Goal: Task Accomplishment & Management: Complete application form

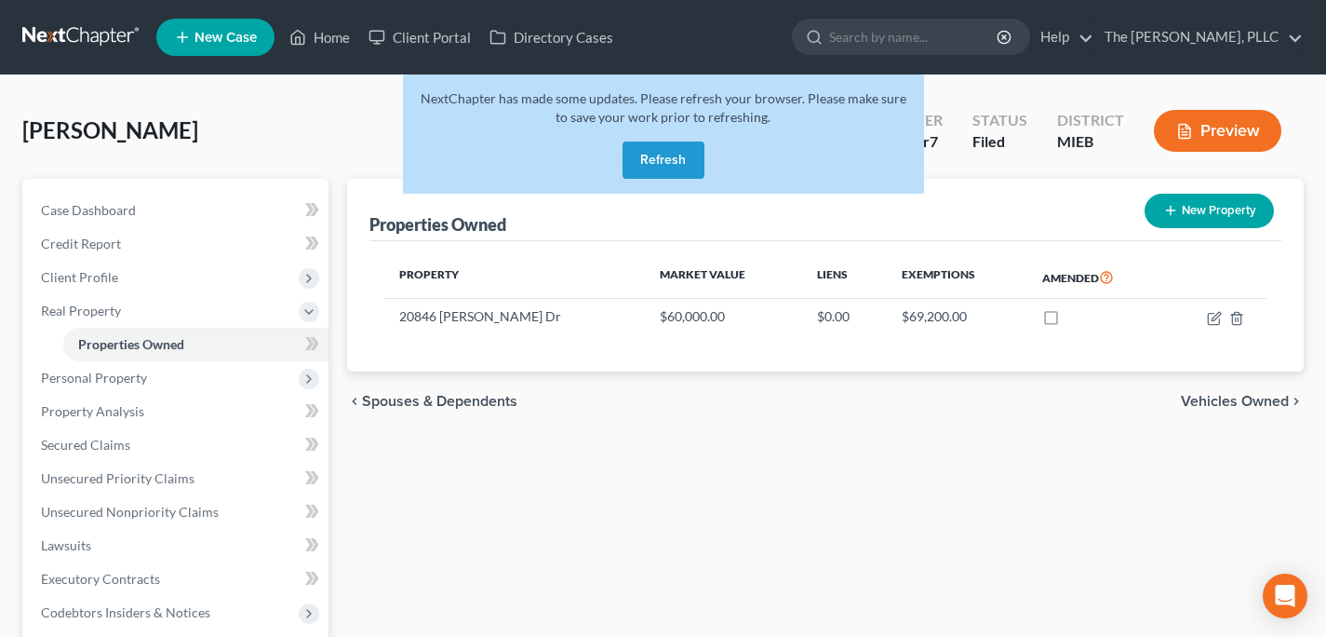
click at [74, 24] on link at bounding box center [81, 37] width 119 height 34
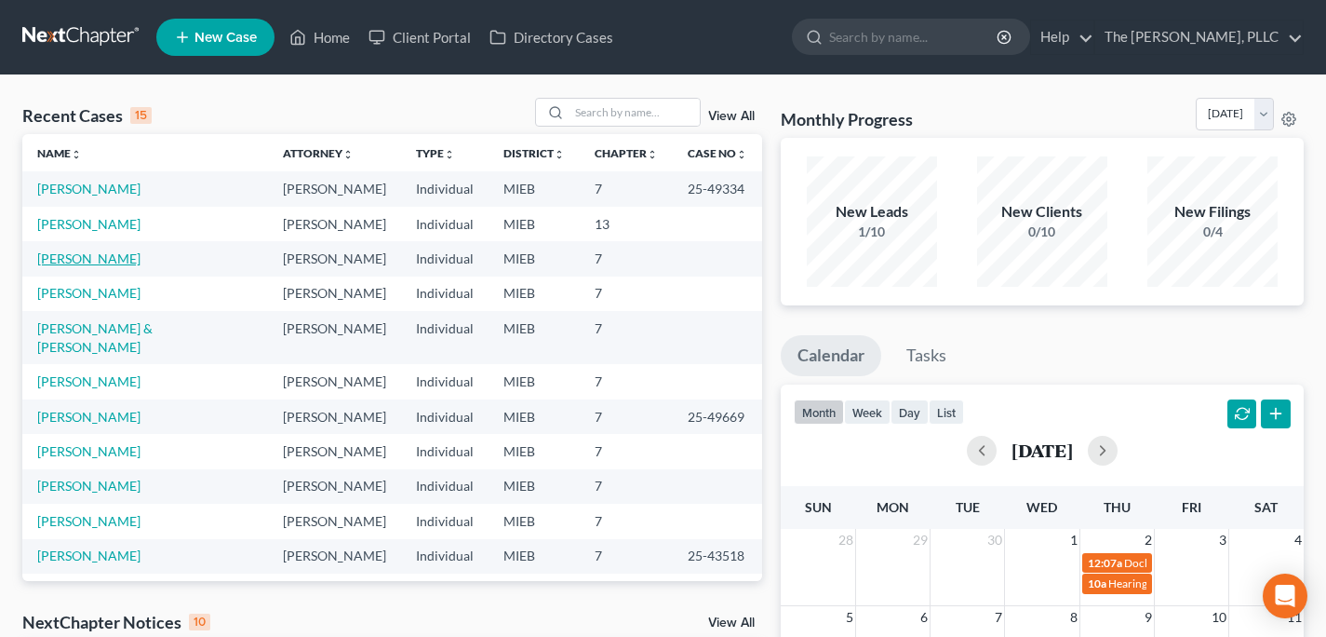
click at [81, 258] on link "[PERSON_NAME]" at bounding box center [88, 258] width 103 height 16
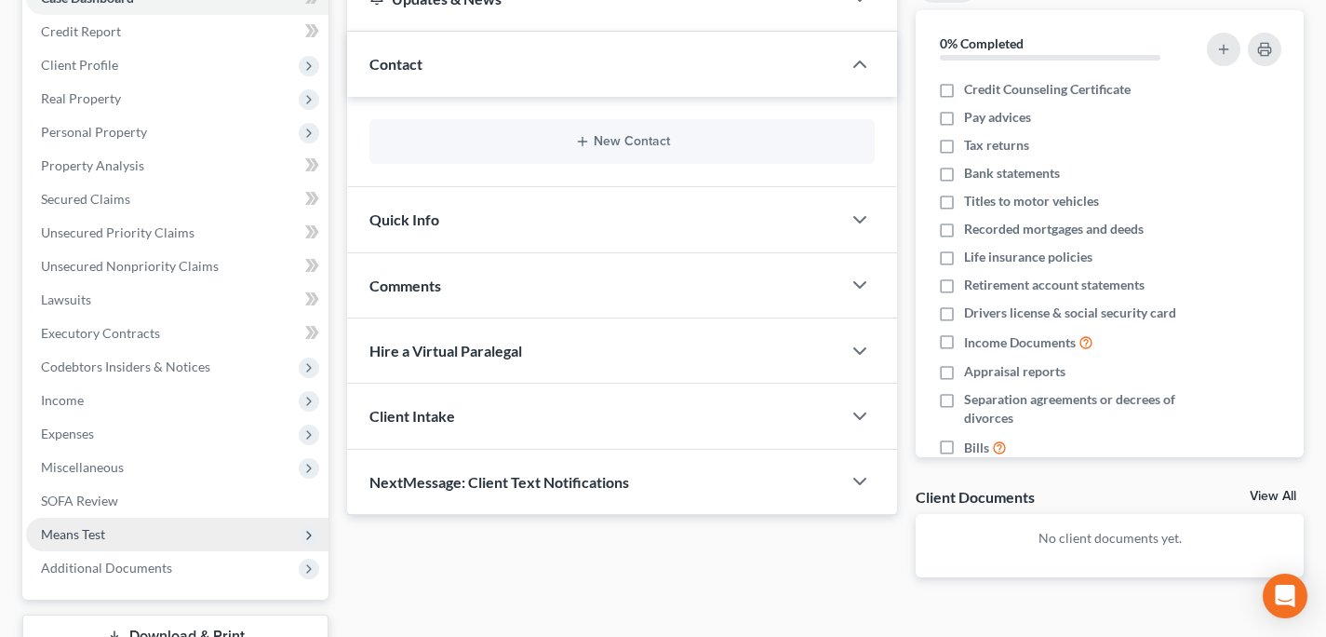
scroll to position [263, 0]
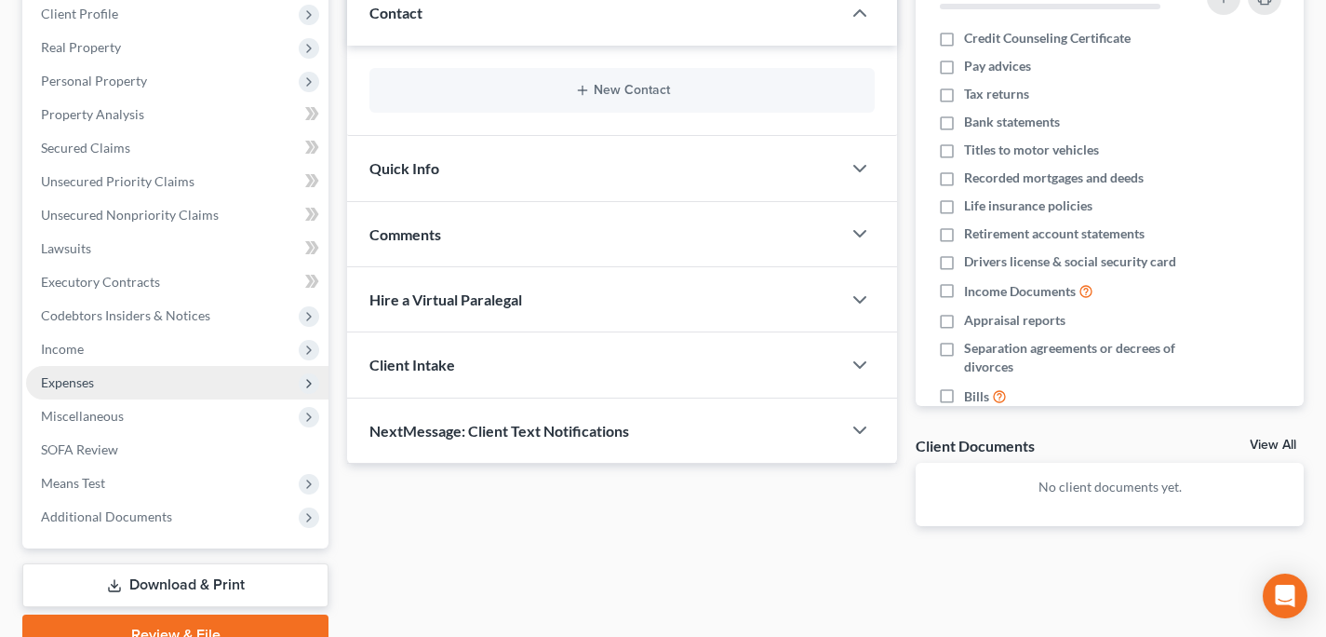
click at [105, 366] on span "Expenses" at bounding box center [177, 383] width 302 height 34
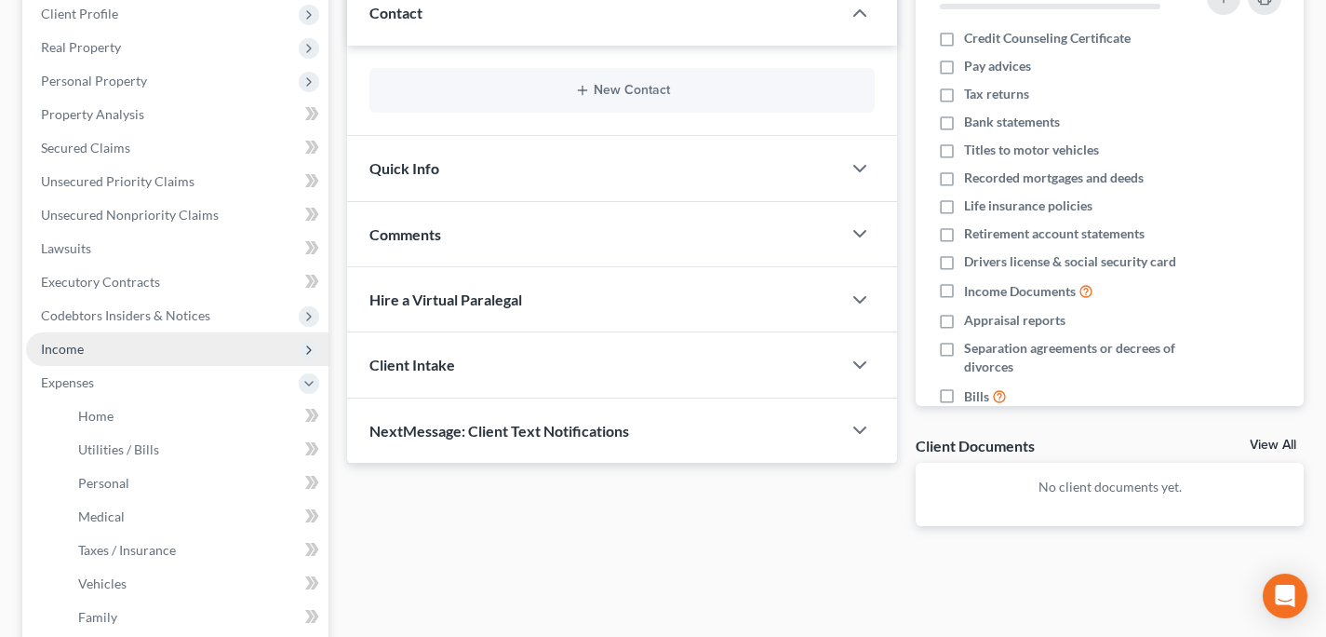
click at [100, 346] on span "Income" at bounding box center [177, 349] width 302 height 34
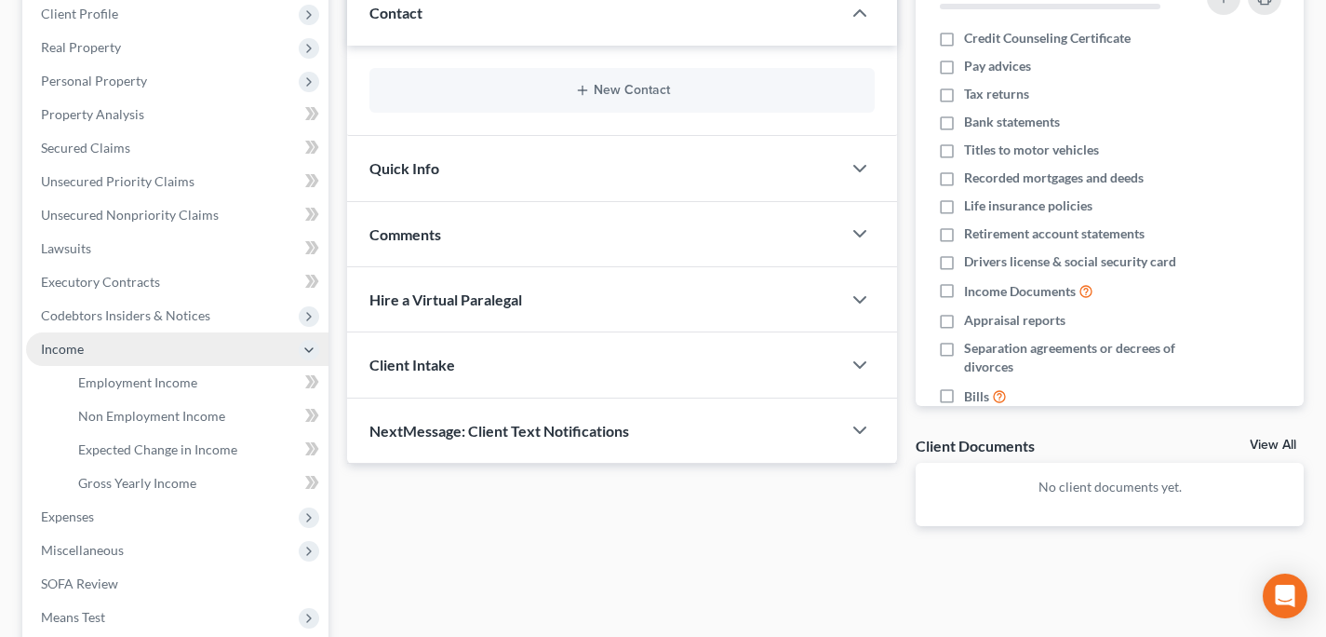
click at [114, 363] on span "Income" at bounding box center [177, 349] width 302 height 34
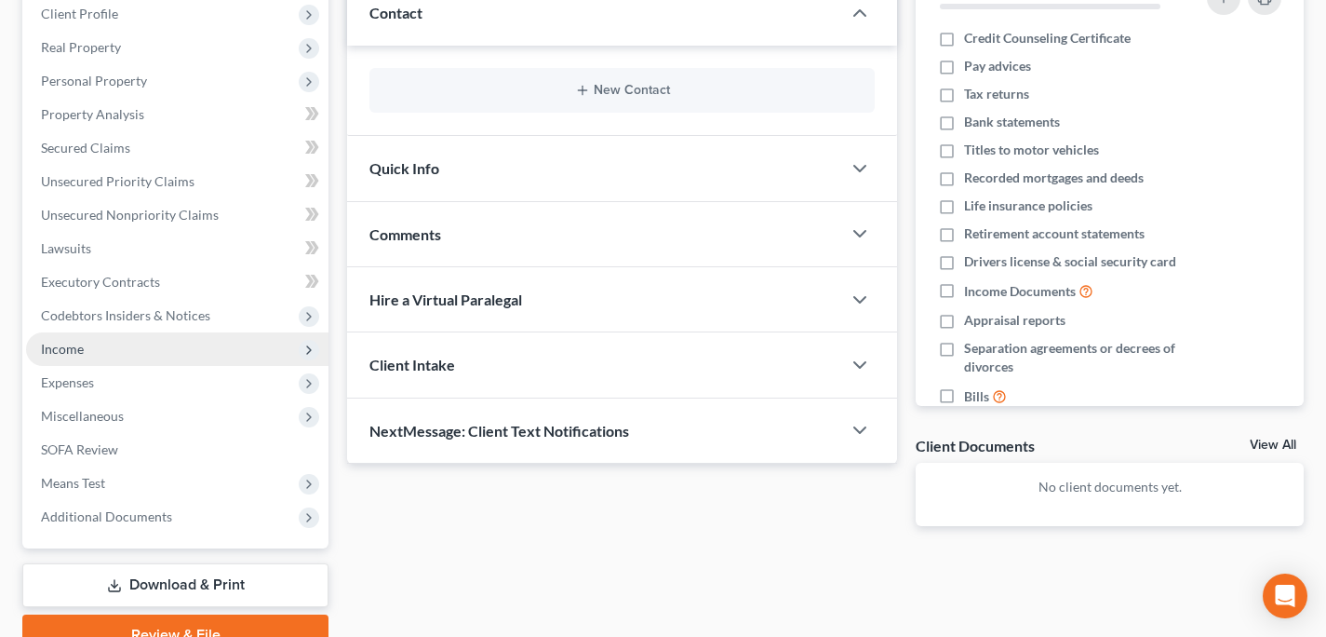
click at [114, 360] on span "Income" at bounding box center [177, 349] width 302 height 34
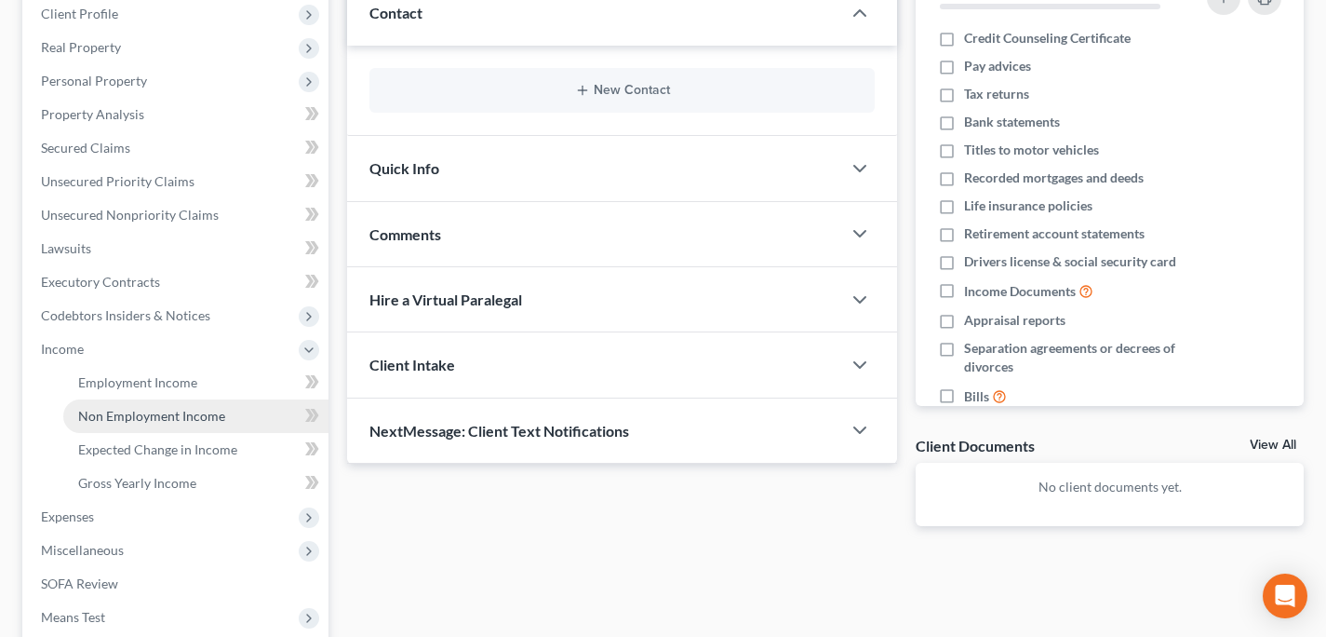
click at [115, 408] on span "Non Employment Income" at bounding box center [151, 416] width 147 height 16
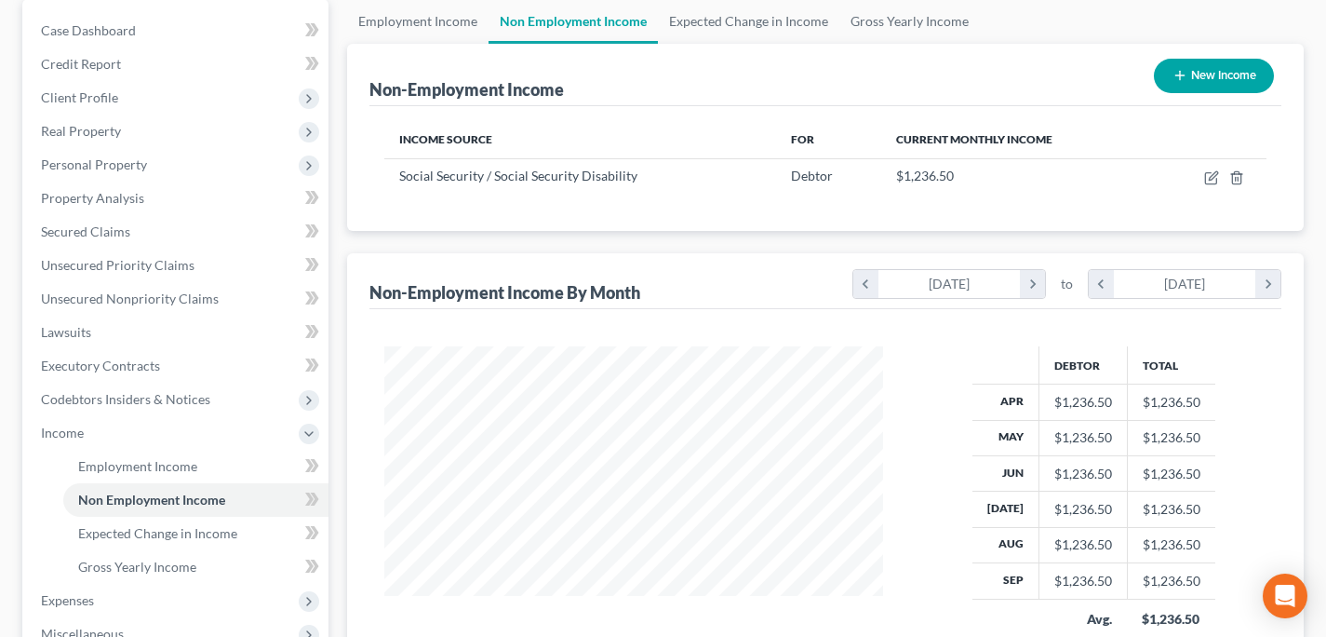
scroll to position [467, 0]
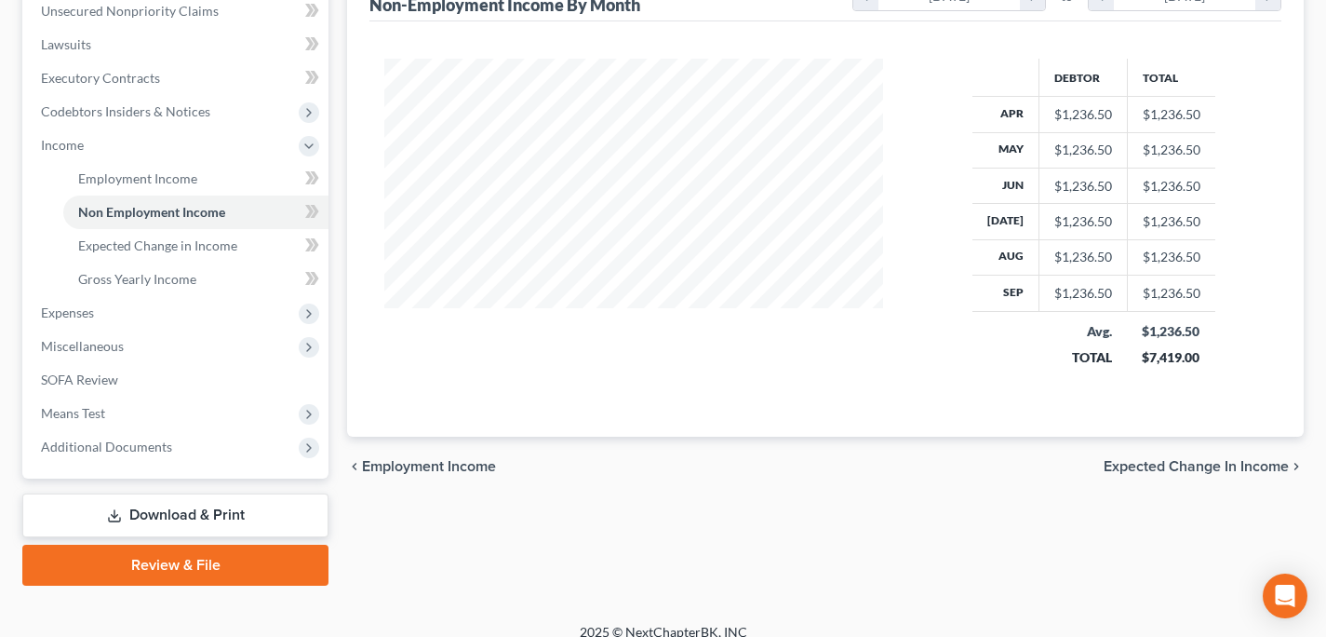
click at [1202, 452] on div "chevron_left Employment Income Expected Change in Income chevron_right" at bounding box center [825, 467] width 957 height 60
click at [1203, 468] on span "Expected Change in Income" at bounding box center [1196, 466] width 185 height 15
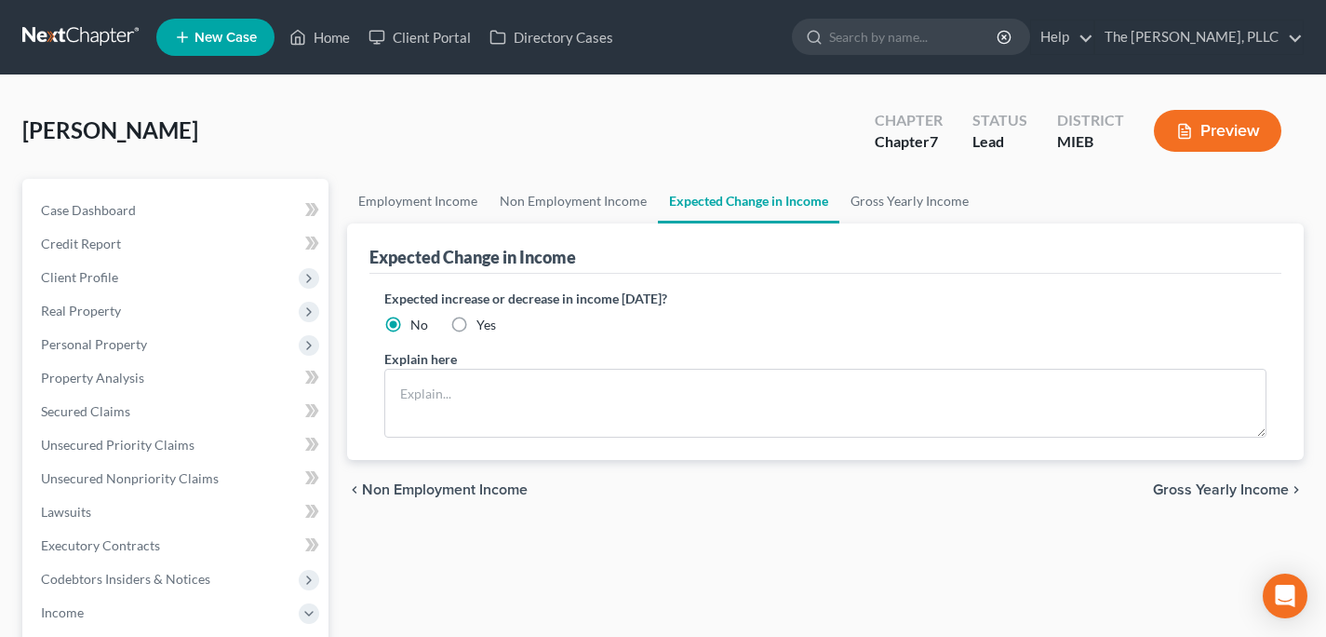
click at [1204, 490] on span "Gross Yearly Income" at bounding box center [1221, 489] width 136 height 15
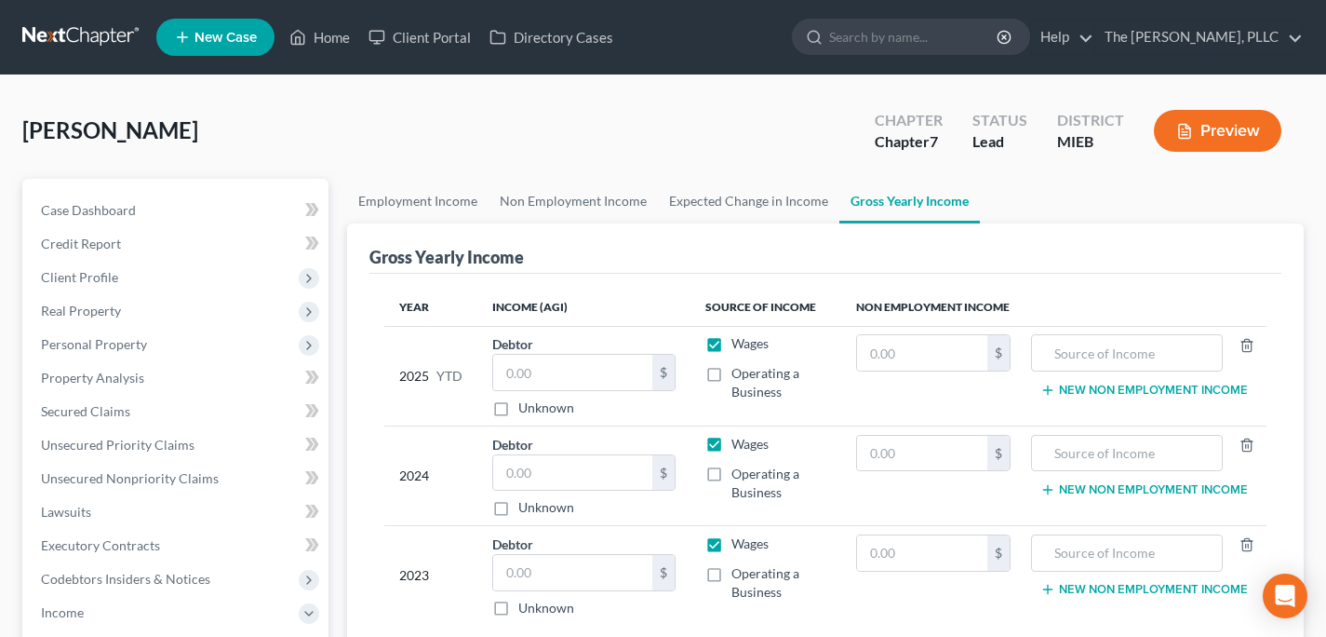
click at [1204, 490] on button "New Non Employment Income" at bounding box center [1145, 489] width 208 height 15
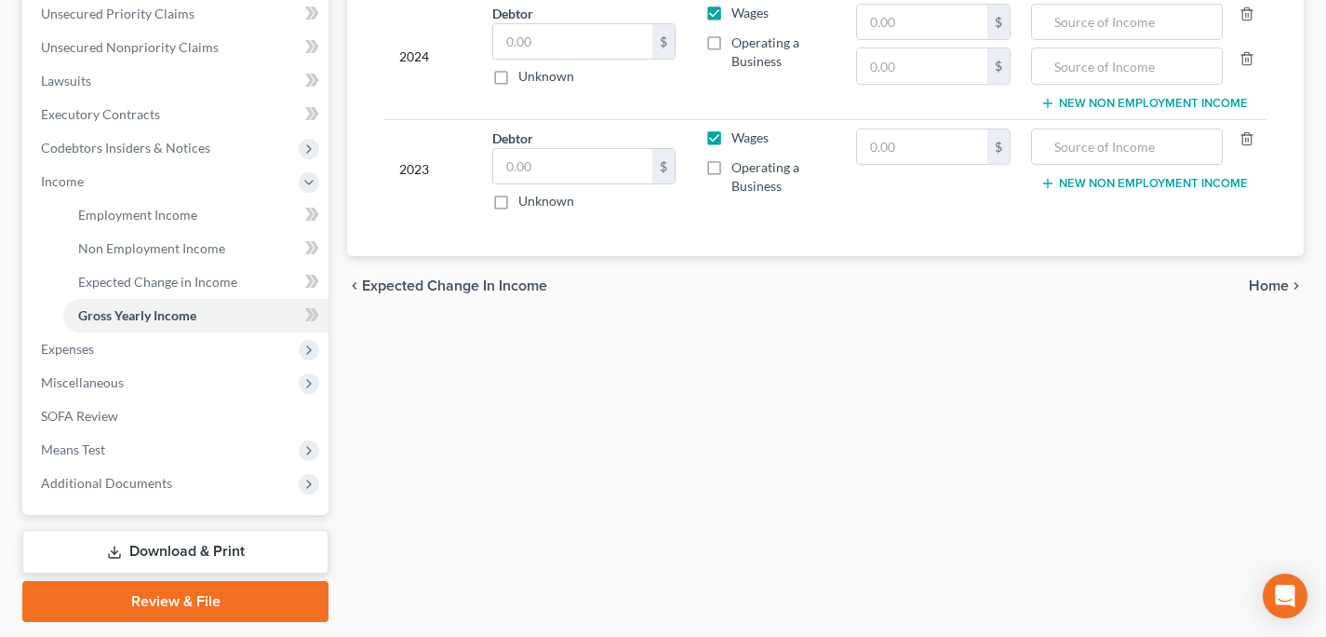
scroll to position [487, 0]
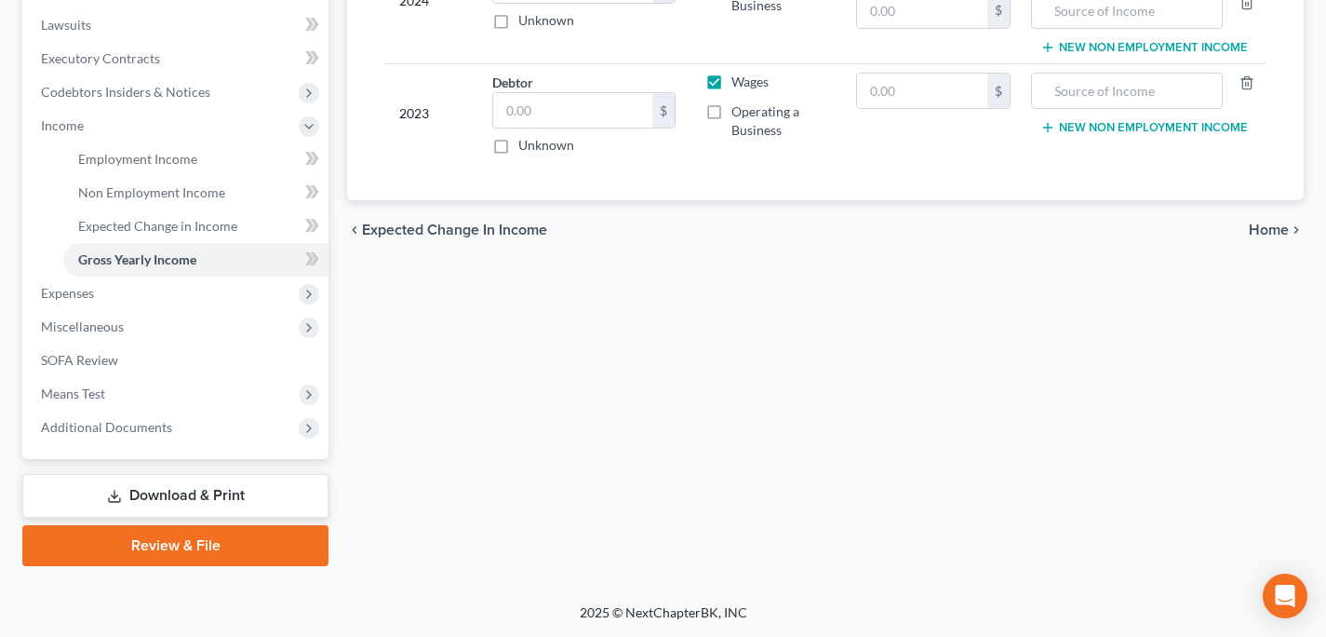
drag, startPoint x: 1306, startPoint y: 228, endPoint x: 1263, endPoint y: 233, distance: 43.1
click at [1297, 230] on div "Employment Income Non Employment Income Expected Change in Income Gross Yearly …" at bounding box center [825, 129] width 975 height 874
click at [1263, 233] on span "Home" at bounding box center [1269, 229] width 40 height 15
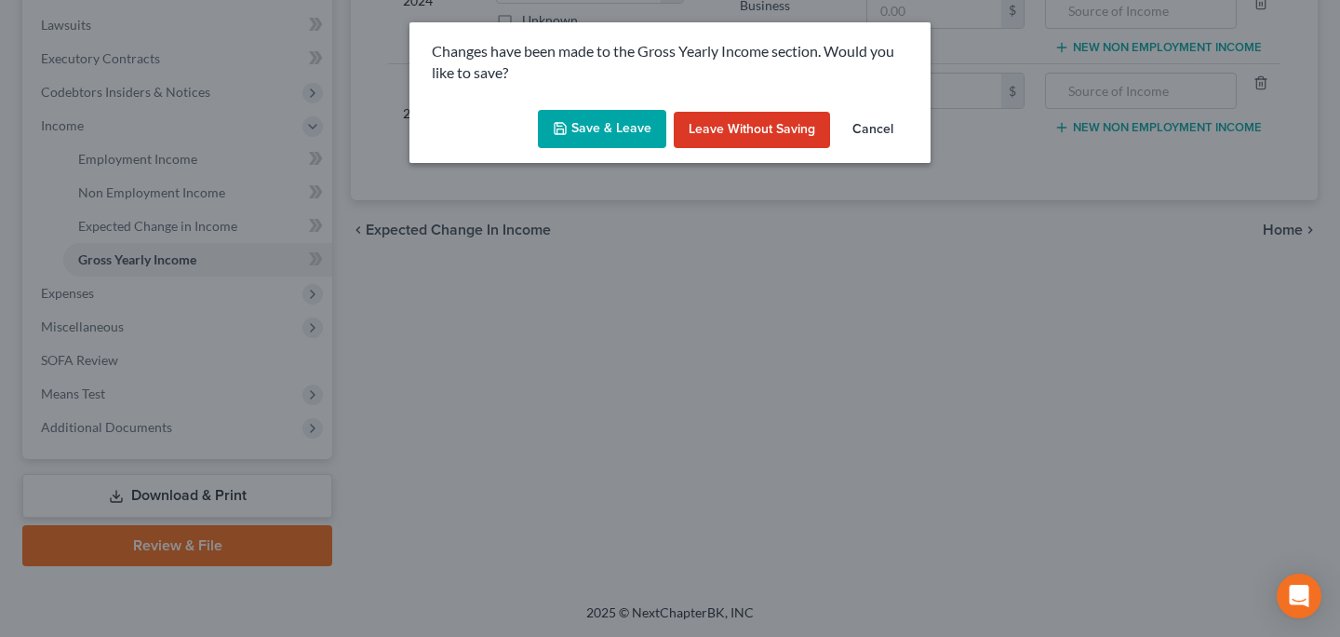
click at [644, 108] on div "Save & Leave Leave without Saving Cancel" at bounding box center [670, 132] width 521 height 61
click at [644, 126] on button "Save & Leave" at bounding box center [602, 129] width 128 height 39
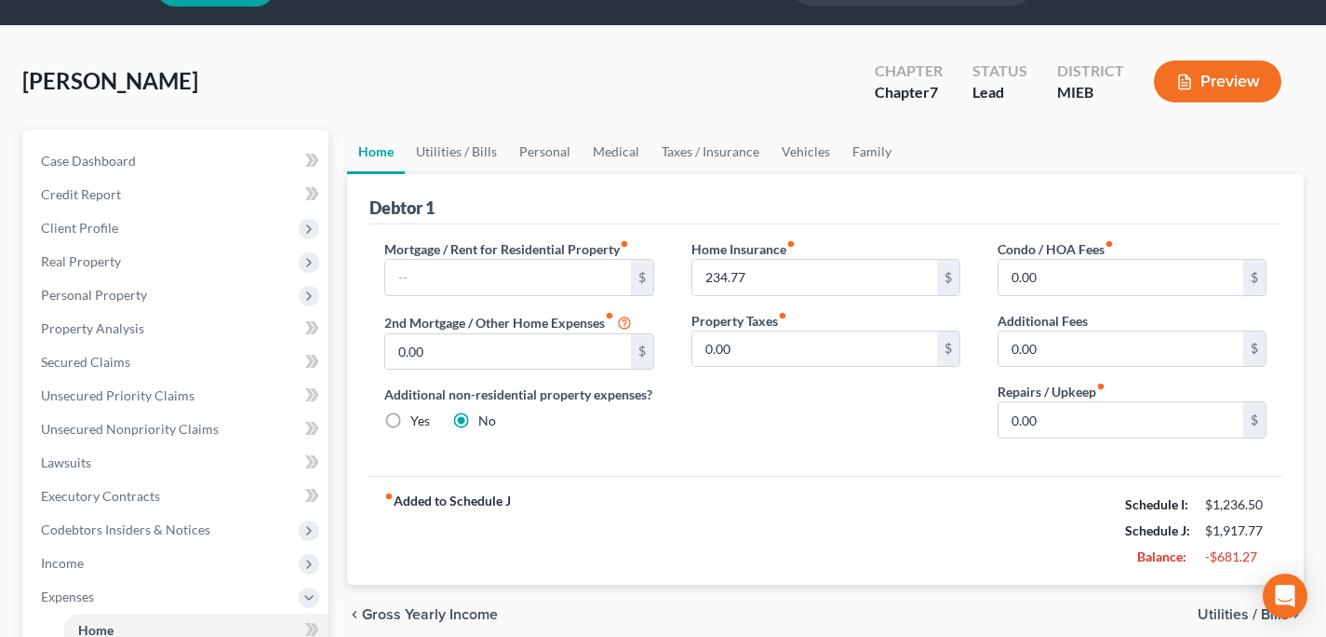
scroll to position [53, 0]
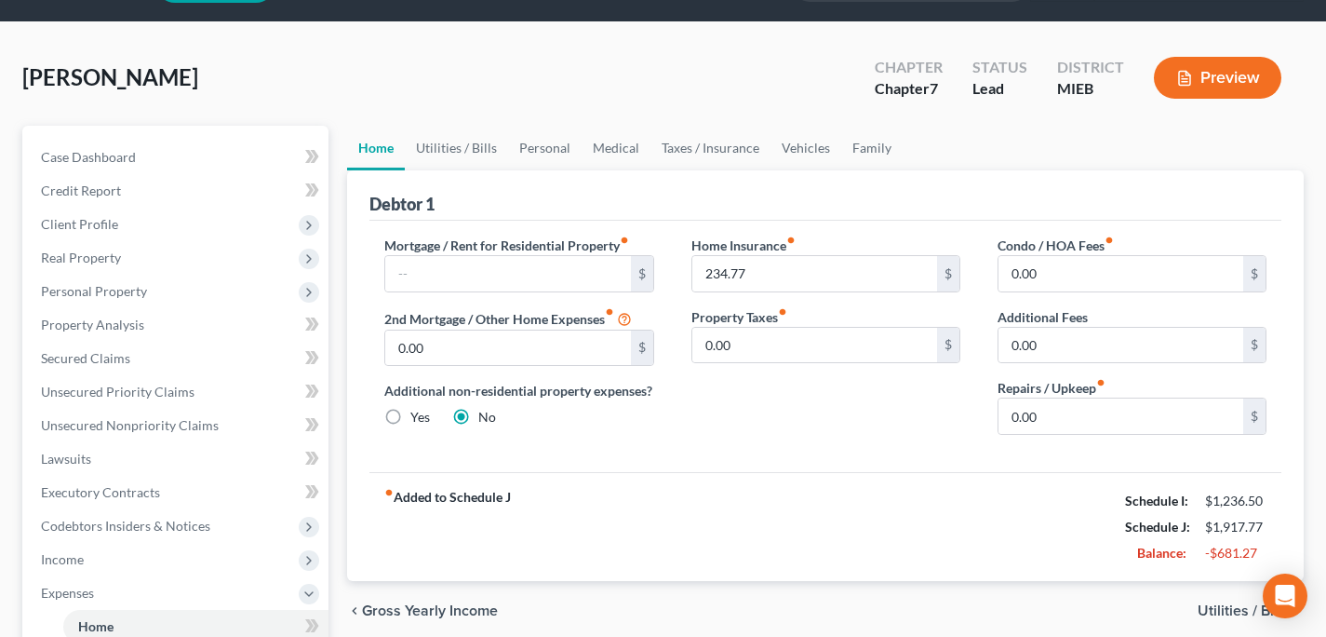
click at [1216, 607] on span "Utilities / Bills" at bounding box center [1243, 610] width 91 height 15
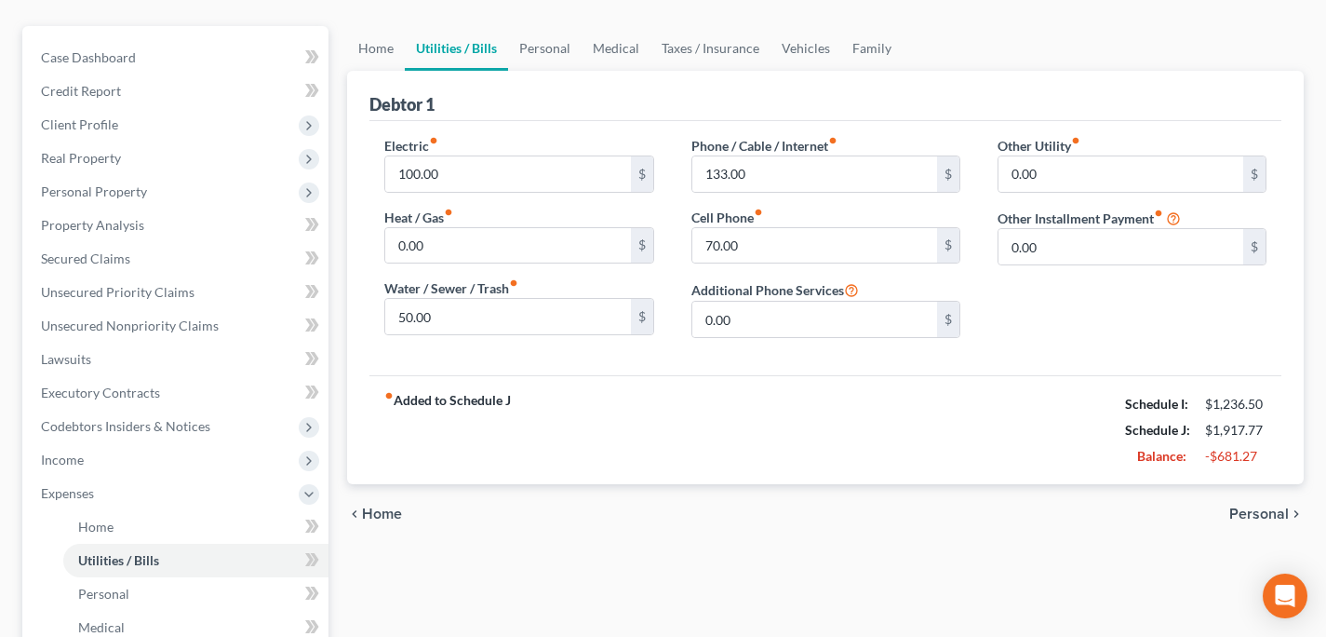
scroll to position [189, 0]
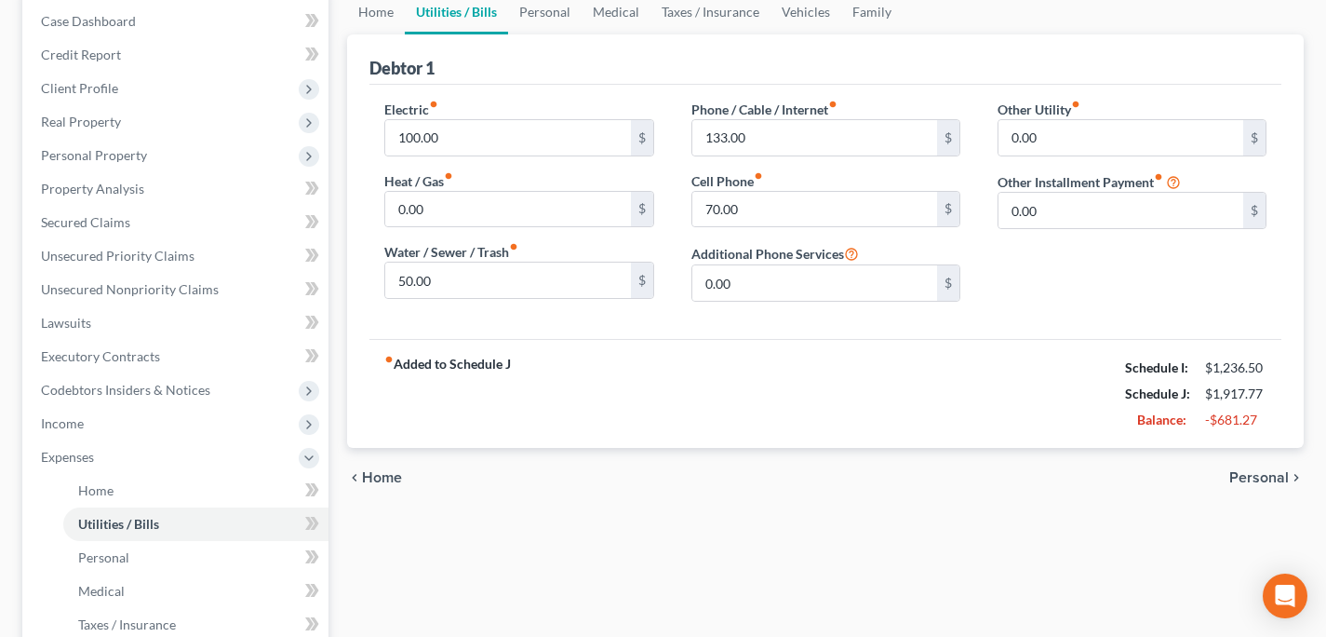
click at [1285, 479] on span "Personal" at bounding box center [1259, 477] width 60 height 15
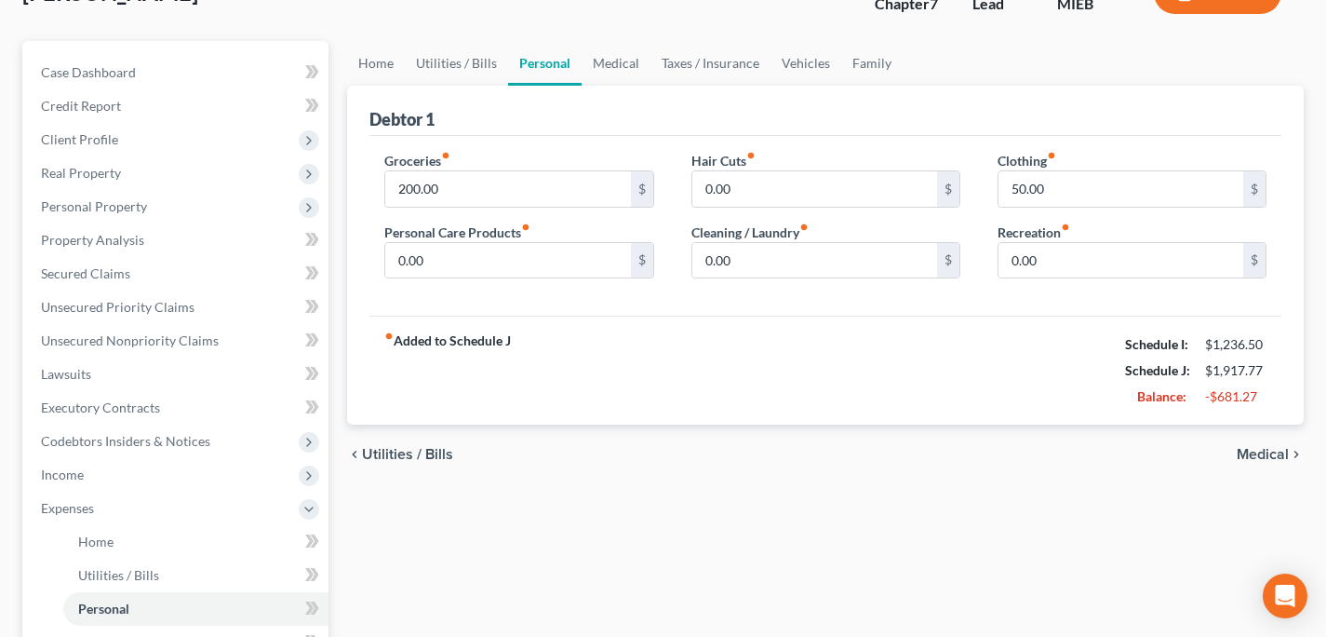
click at [1256, 452] on span "Medical" at bounding box center [1263, 454] width 52 height 15
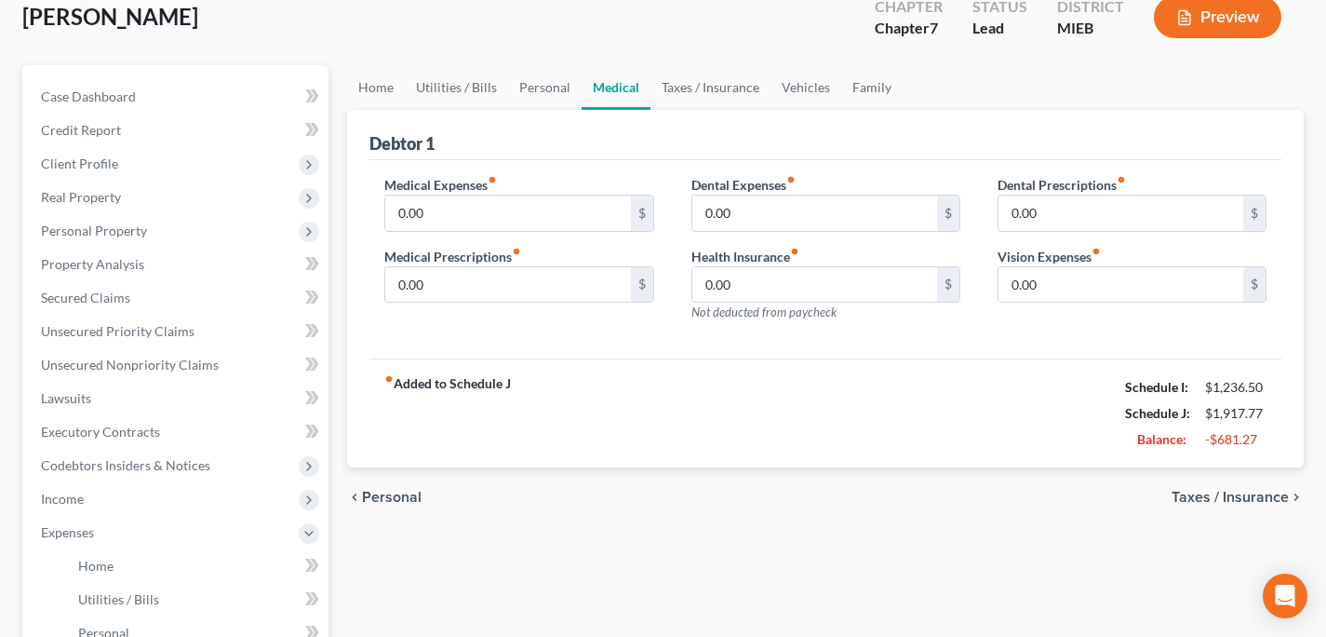
scroll to position [114, 0]
click at [104, 496] on span "Income" at bounding box center [177, 498] width 302 height 34
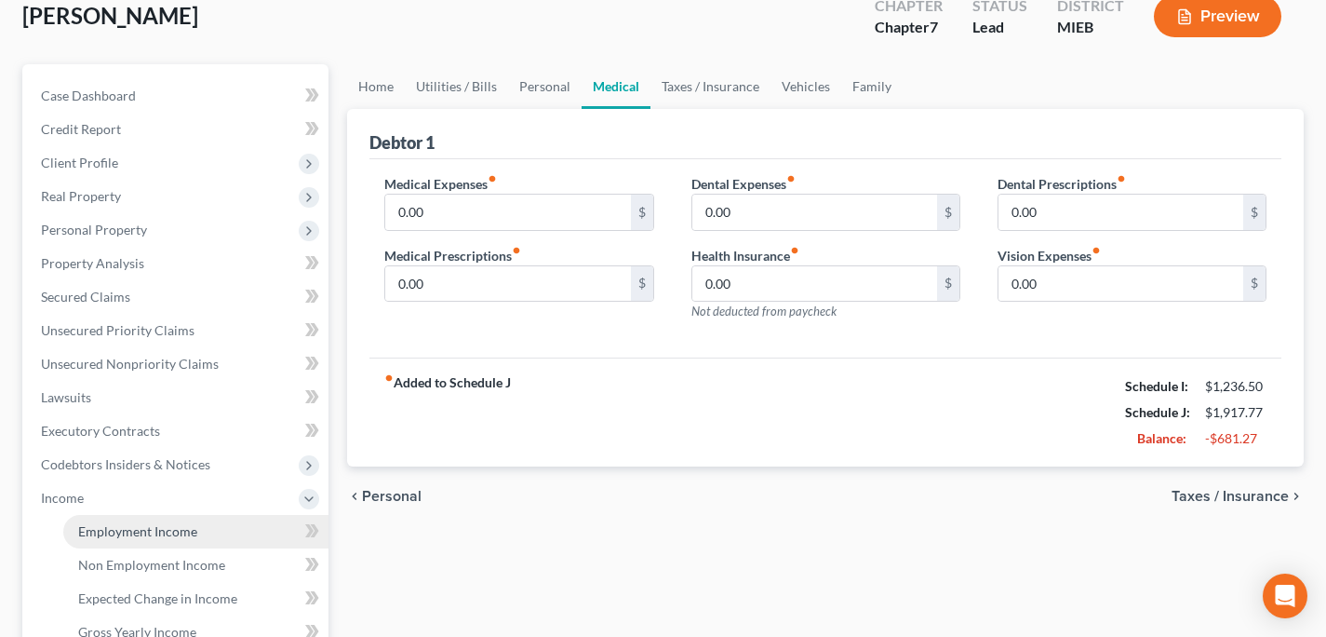
click at [104, 516] on link "Employment Income" at bounding box center [195, 532] width 265 height 34
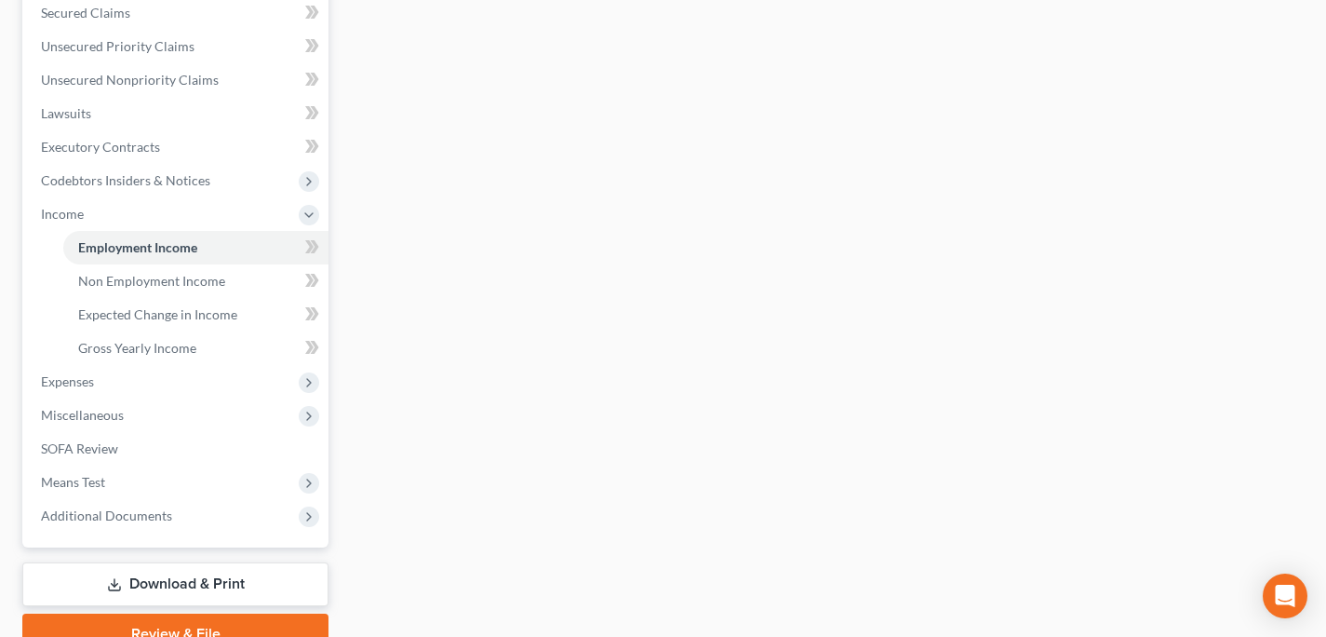
scroll to position [487, 0]
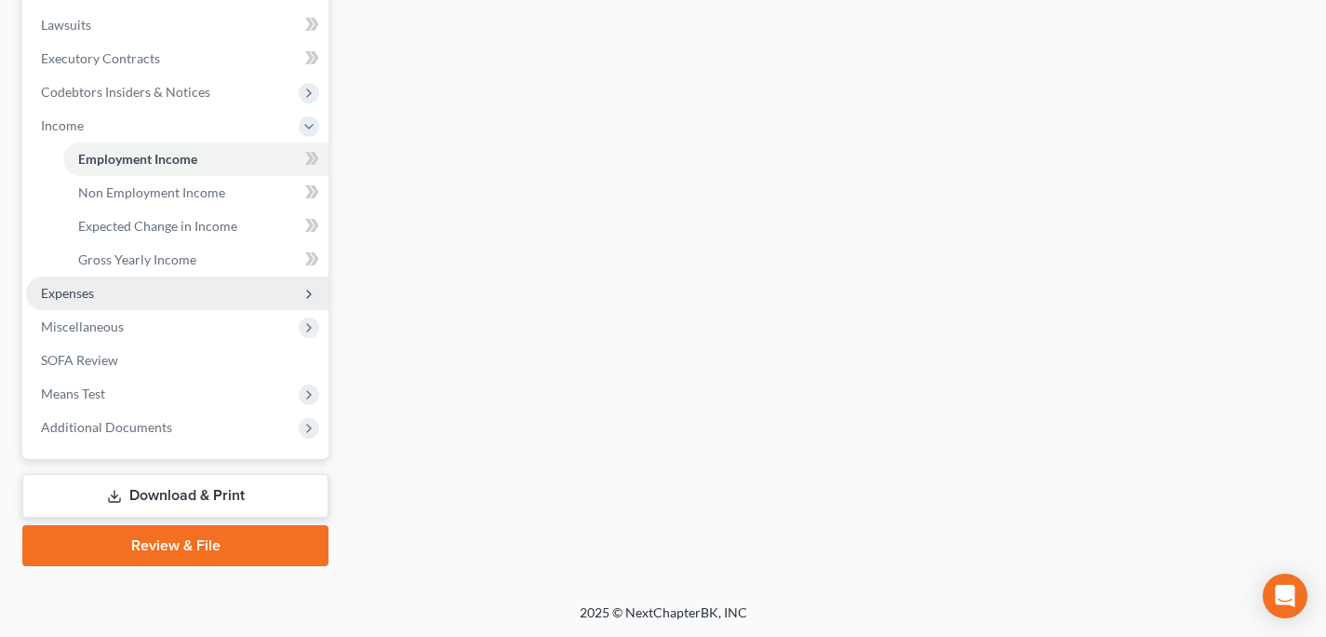
click at [117, 302] on span "Expenses" at bounding box center [177, 293] width 302 height 34
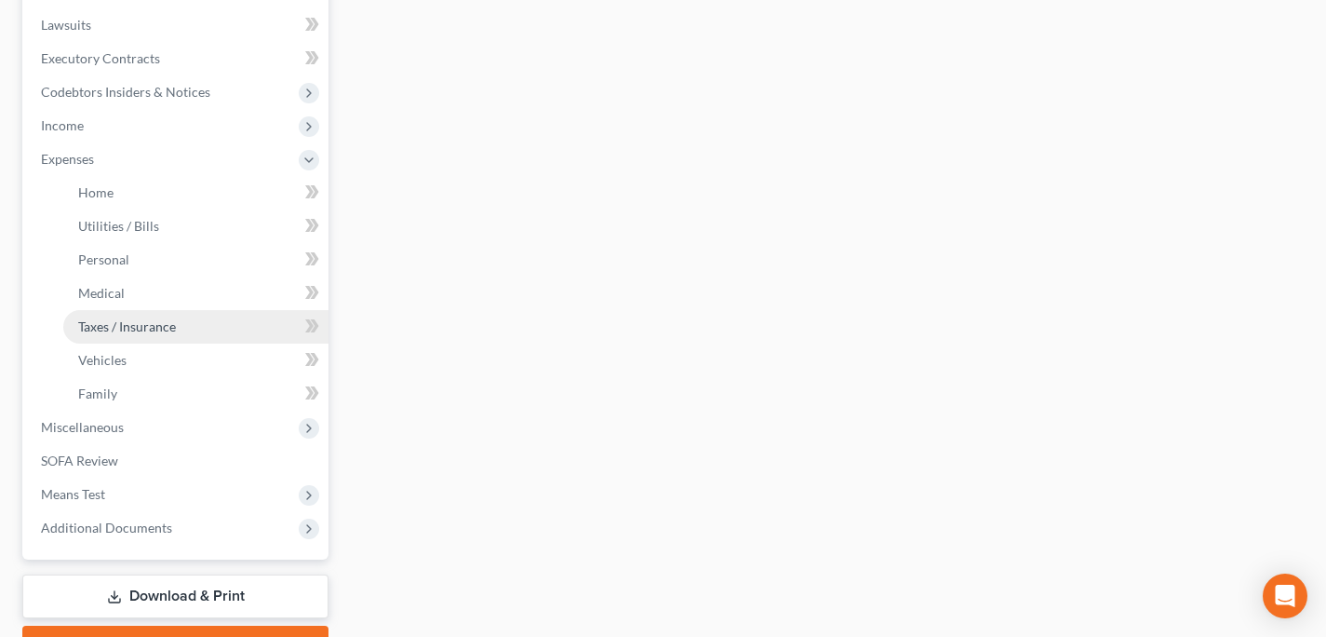
click at [120, 318] on span "Taxes / Insurance" at bounding box center [127, 326] width 98 height 16
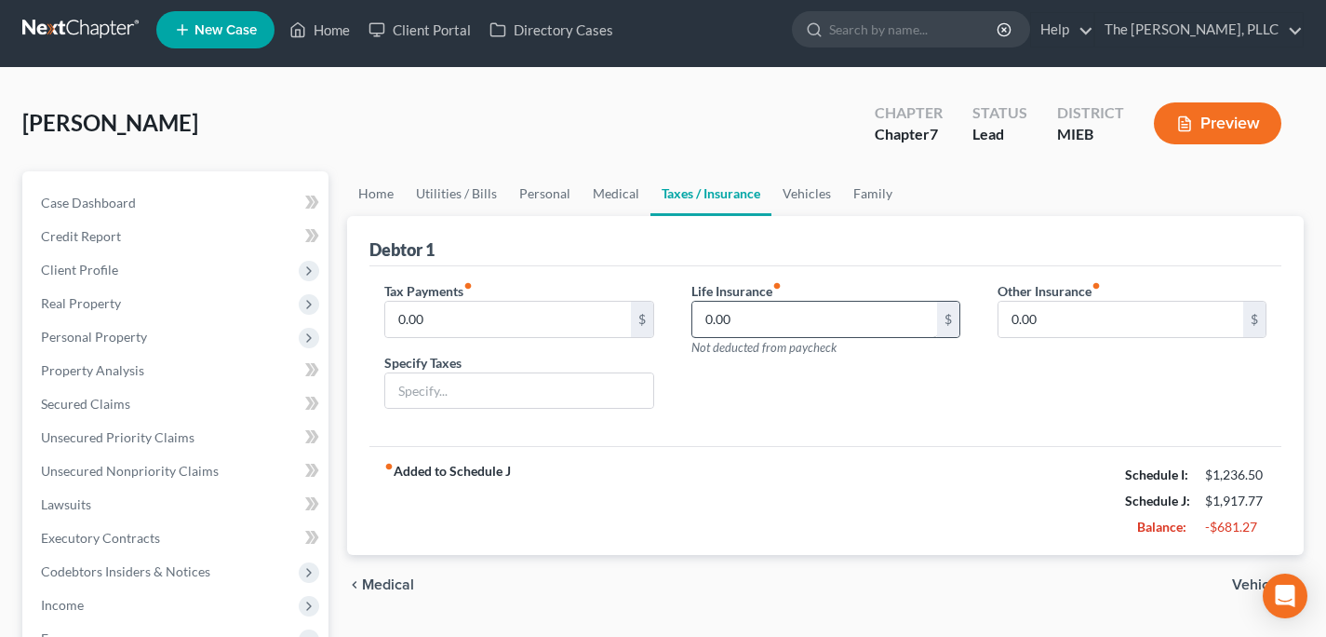
scroll to position [8, 0]
click at [833, 171] on link "Vehicles" at bounding box center [807, 192] width 71 height 45
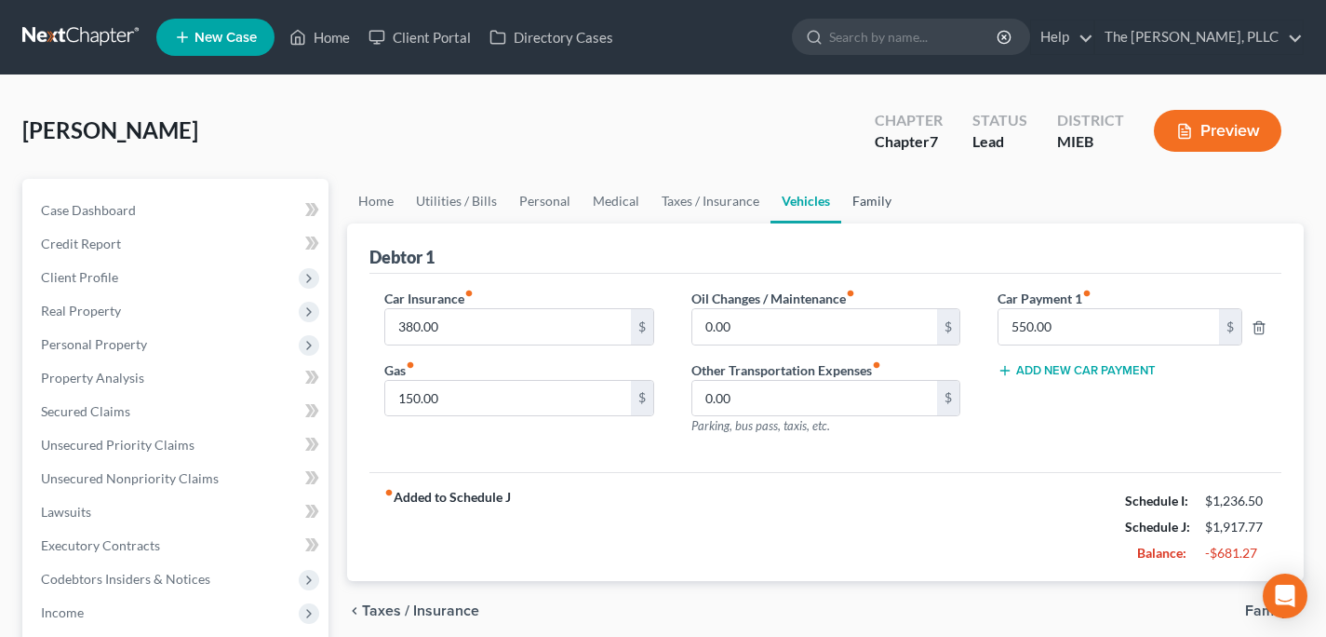
click at [841, 200] on link "Family" at bounding box center [871, 201] width 61 height 45
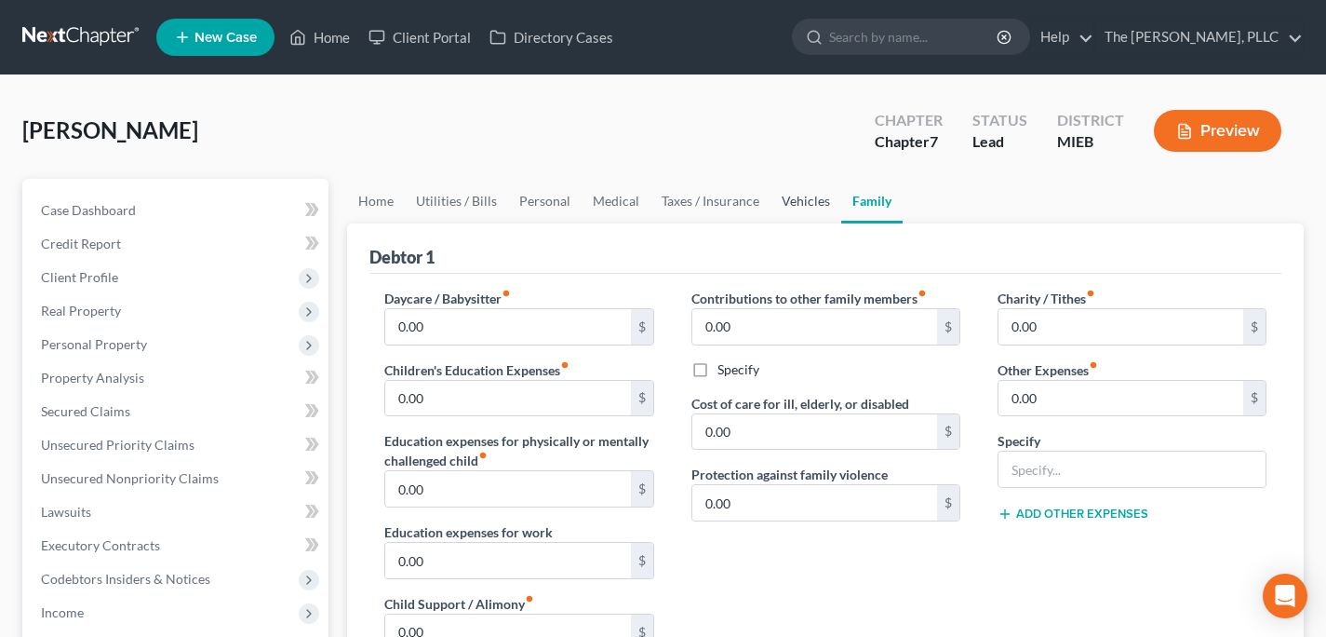
click at [790, 199] on link "Vehicles" at bounding box center [806, 201] width 71 height 45
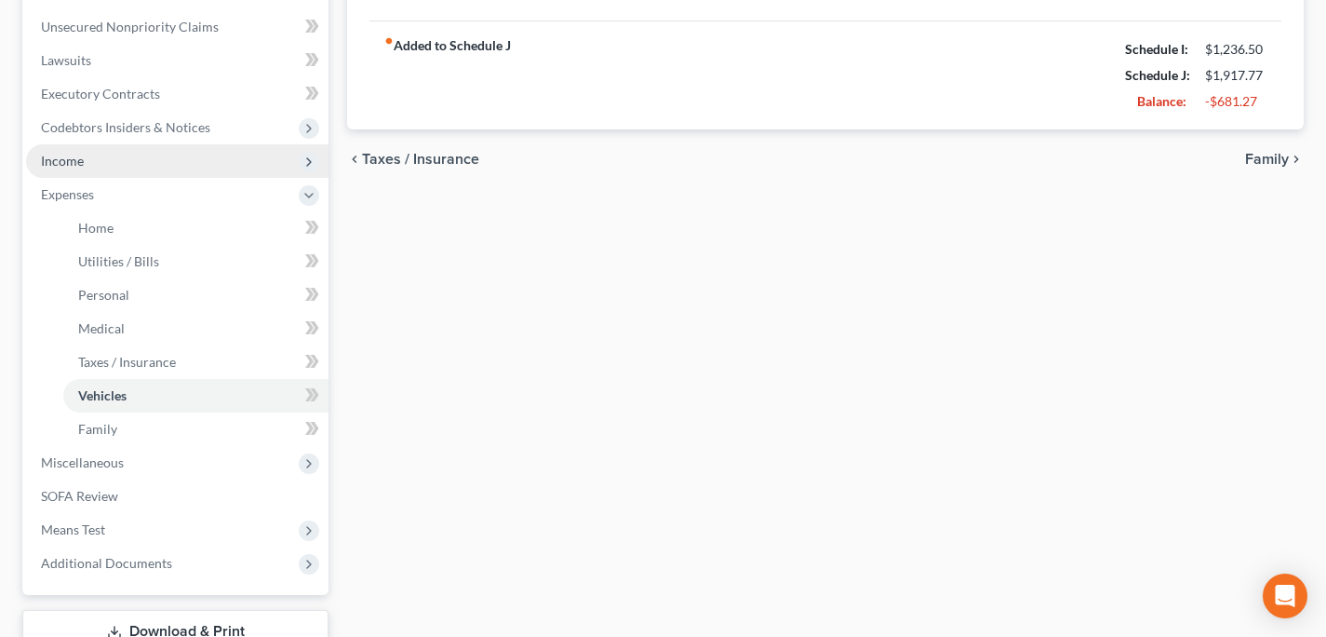
scroll to position [587, 0]
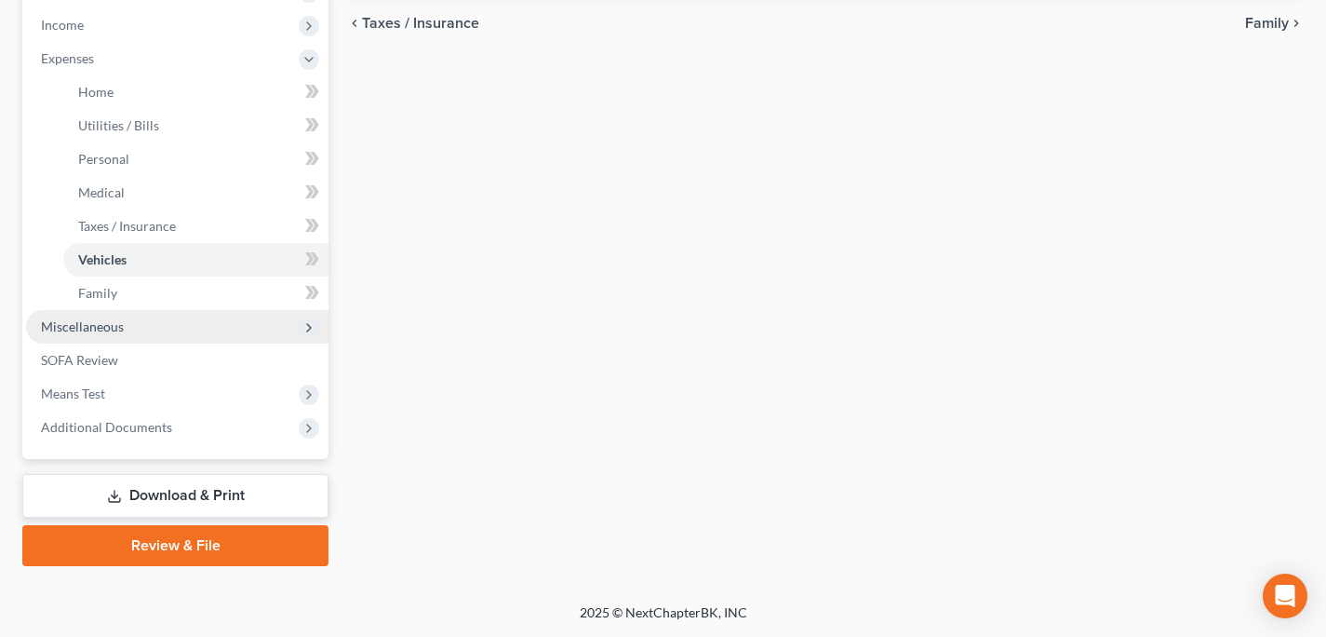
click at [270, 339] on span "Miscellaneous" at bounding box center [177, 327] width 302 height 34
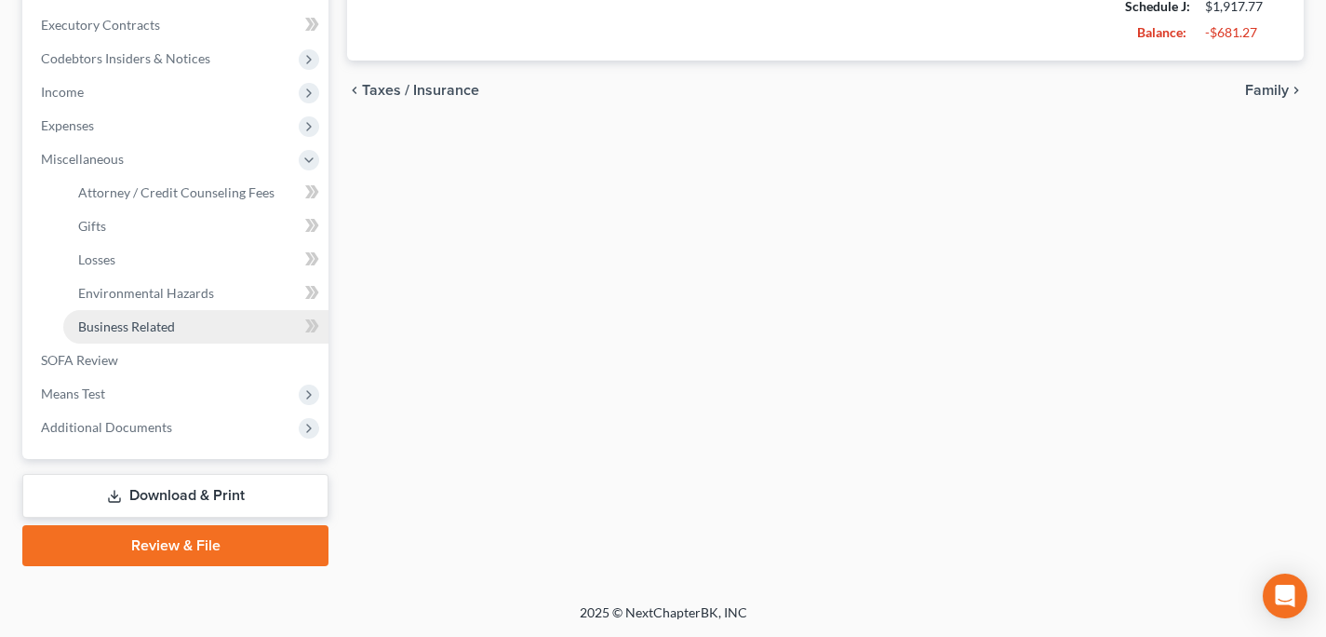
scroll to position [520, 0]
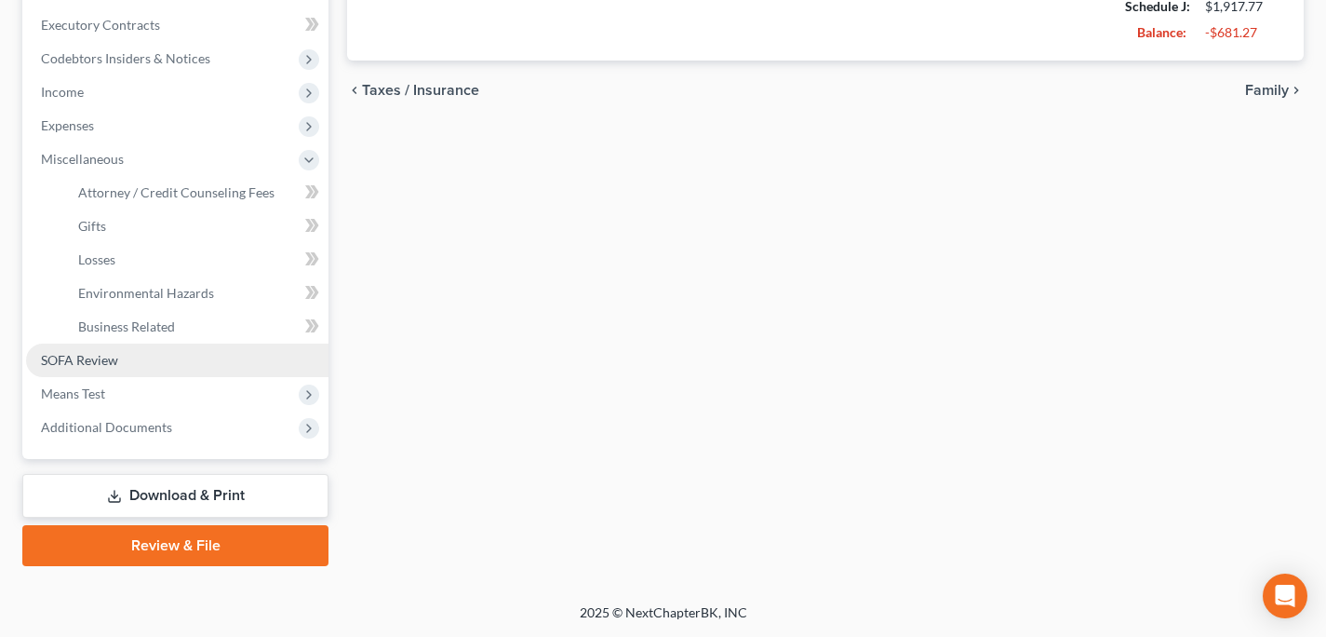
click at [140, 363] on link "SOFA Review" at bounding box center [177, 360] width 302 height 34
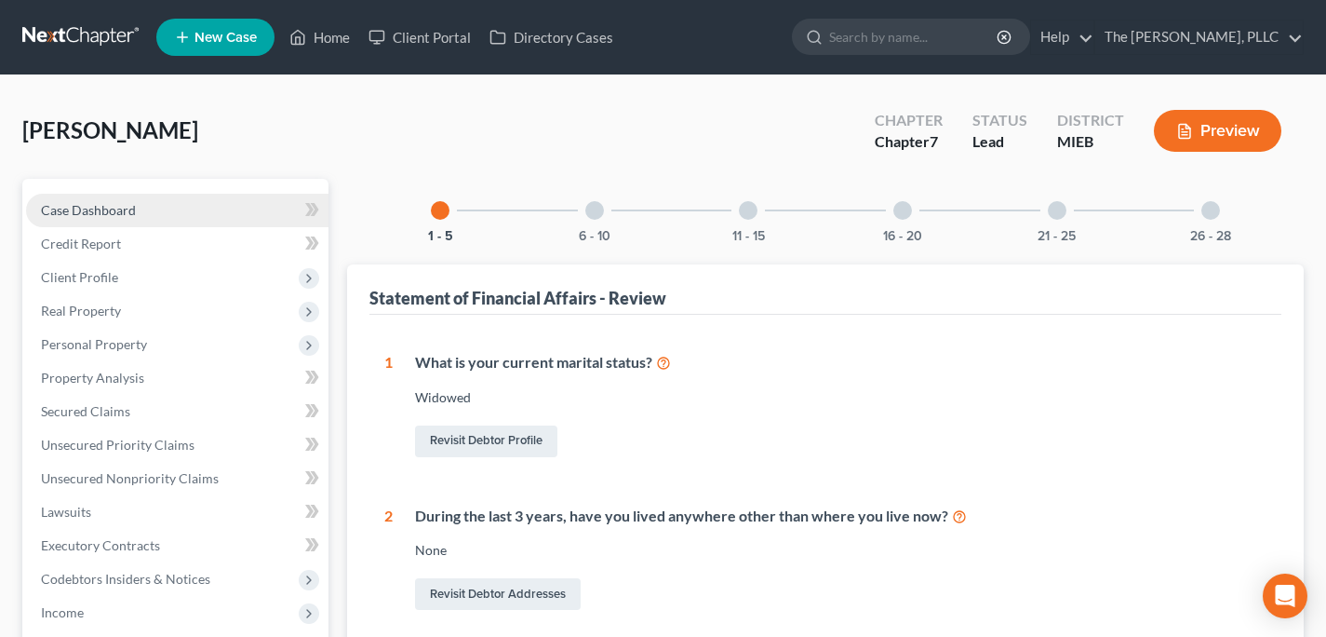
click at [115, 200] on link "Case Dashboard" at bounding box center [177, 211] width 302 height 34
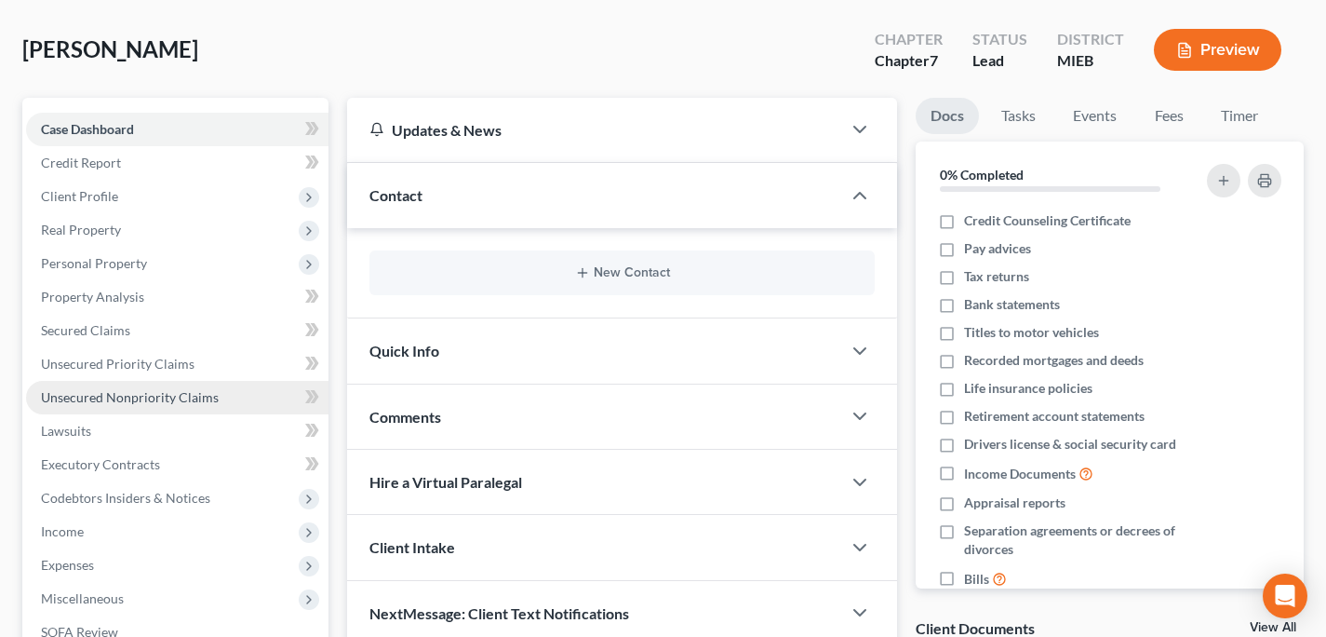
scroll to position [103, 0]
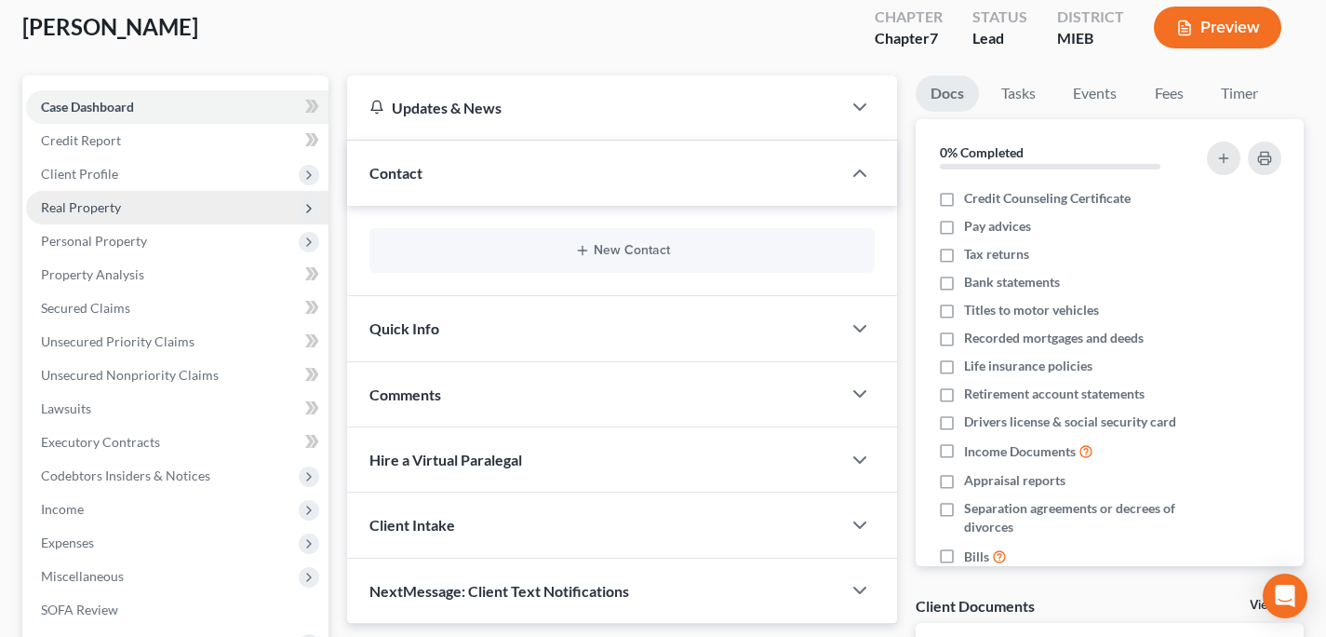
click at [128, 209] on span "Real Property" at bounding box center [177, 208] width 302 height 34
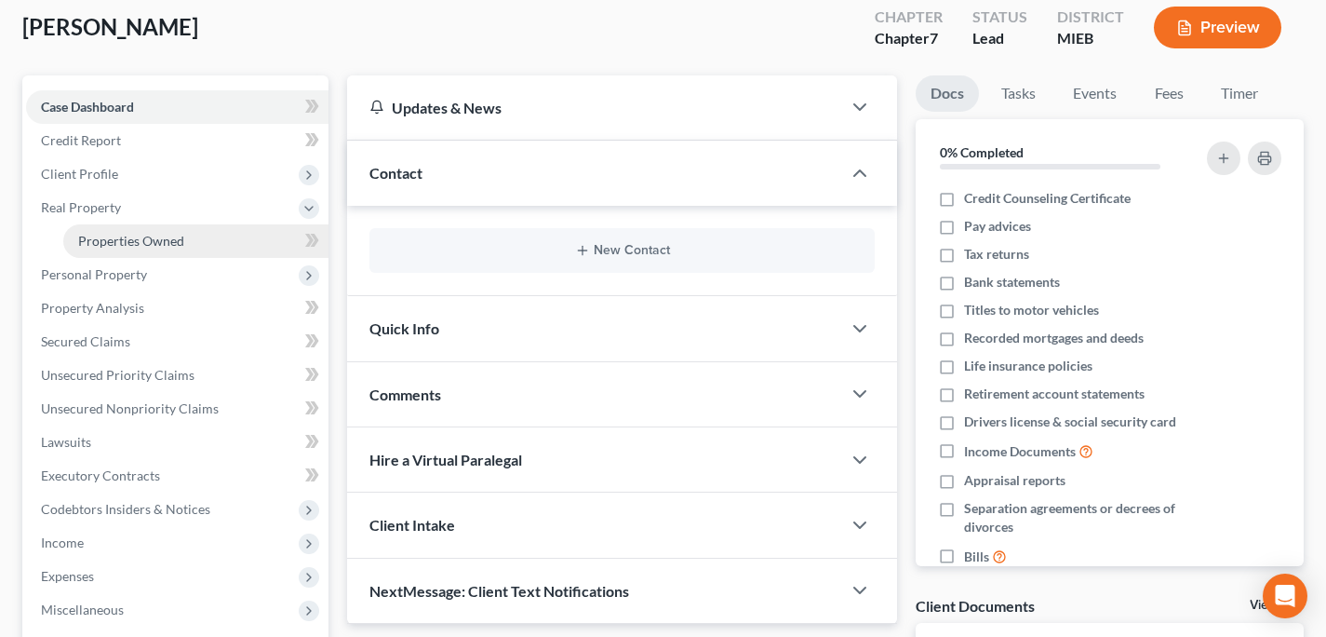
click at [226, 236] on link "Properties Owned" at bounding box center [195, 241] width 265 height 34
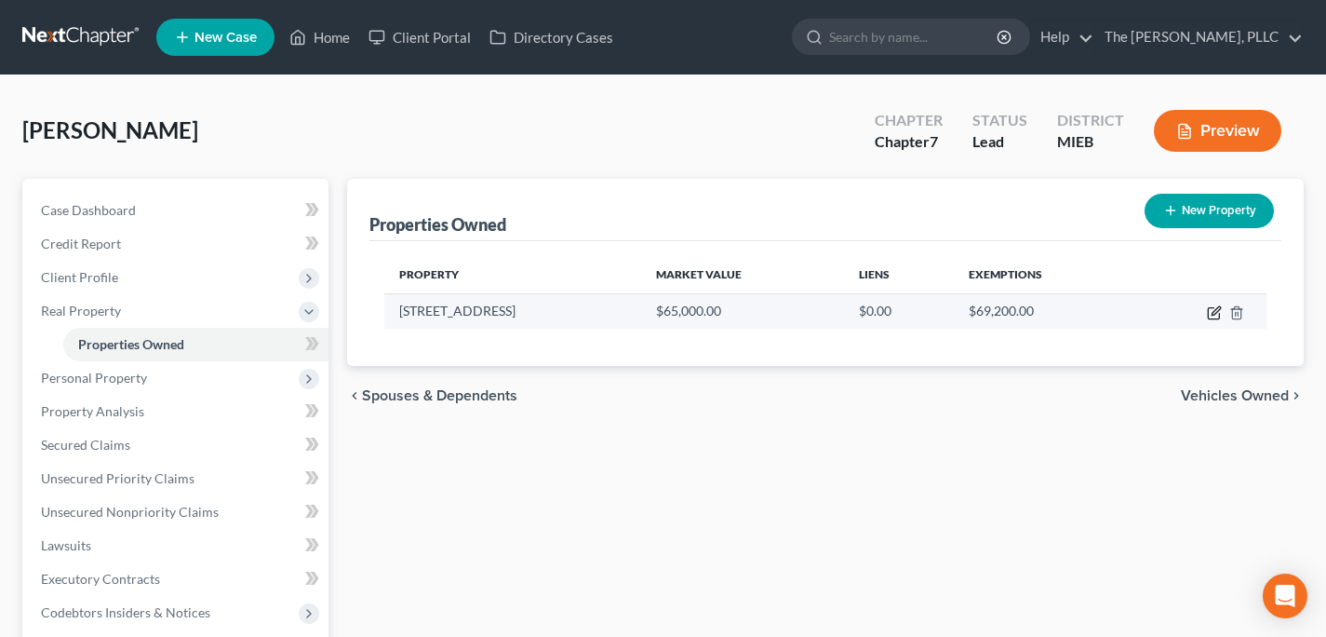
click at [1216, 310] on icon "button" at bounding box center [1214, 312] width 15 height 15
select select "23"
select select "0"
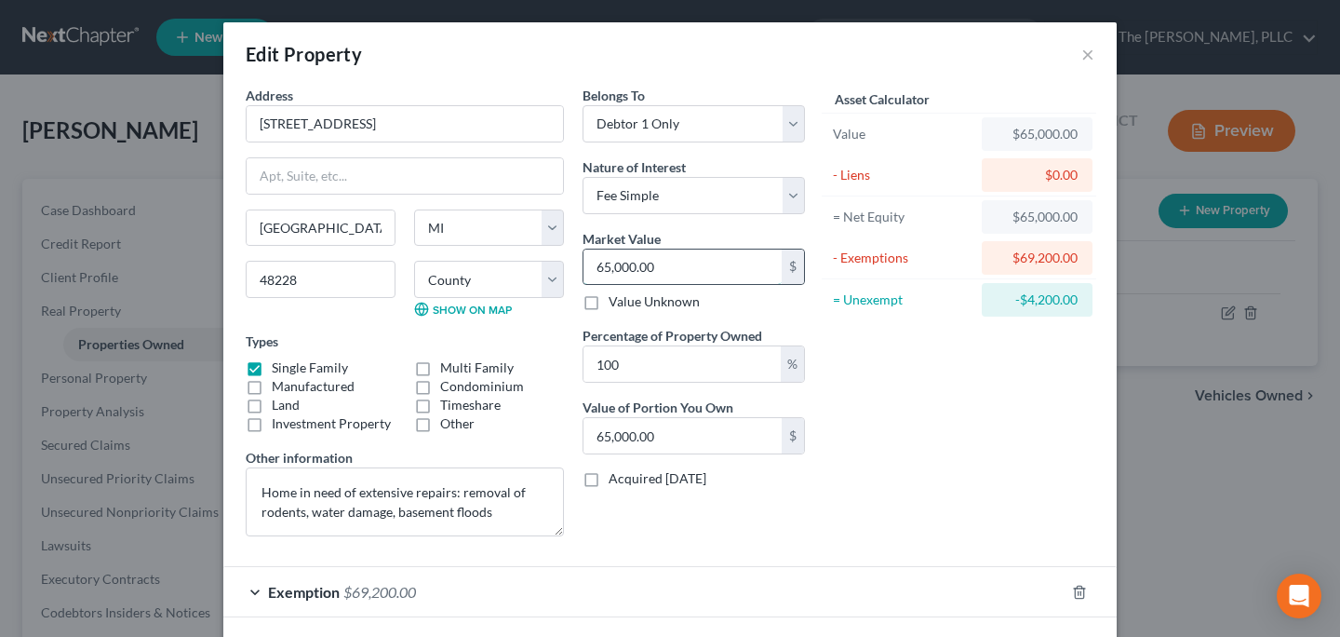
click at [611, 266] on input "65,000.00" at bounding box center [683, 266] width 198 height 35
type input "7"
type input "7.00"
type input "70"
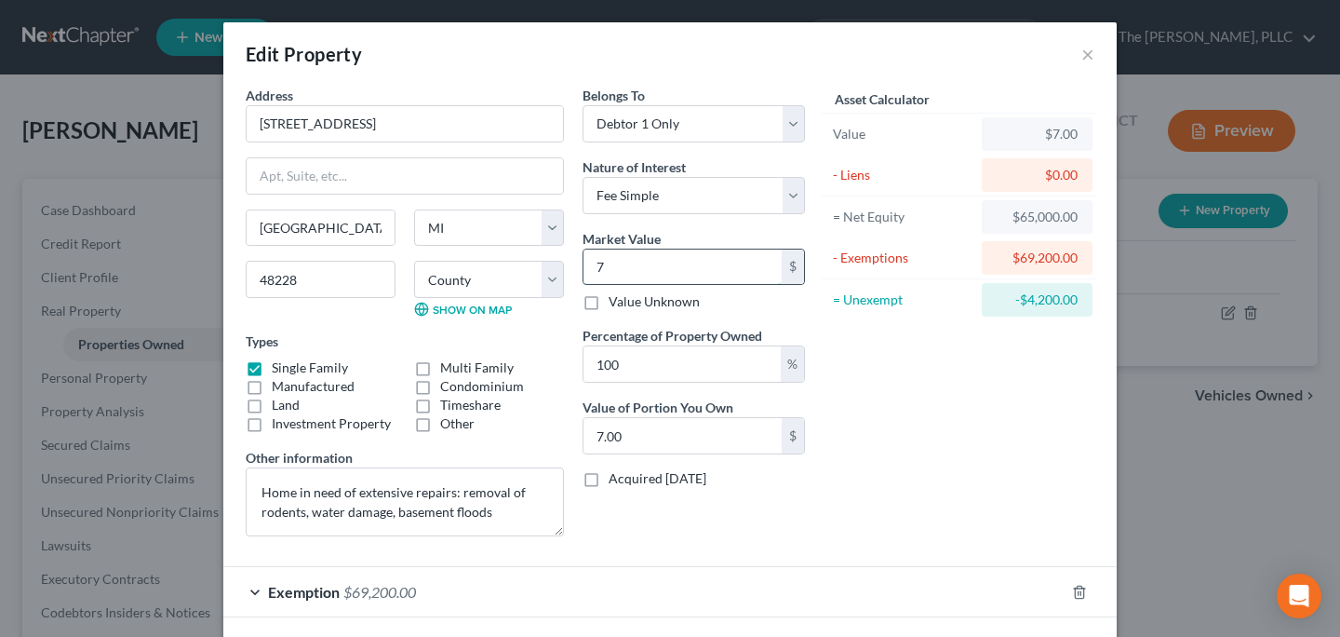
type input "70.00"
type input "700"
type input "700.00"
type input "70"
type input "70.00"
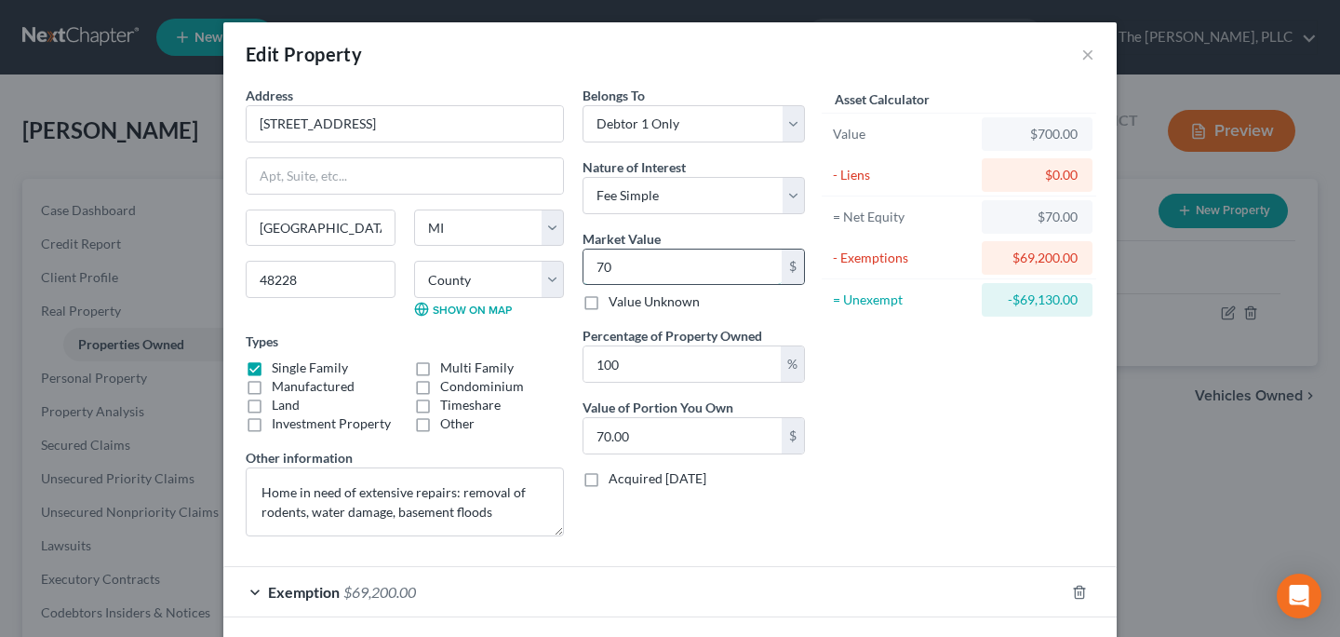
type input "7"
type input "7.00"
type input "72"
type input "72.00"
type input "720"
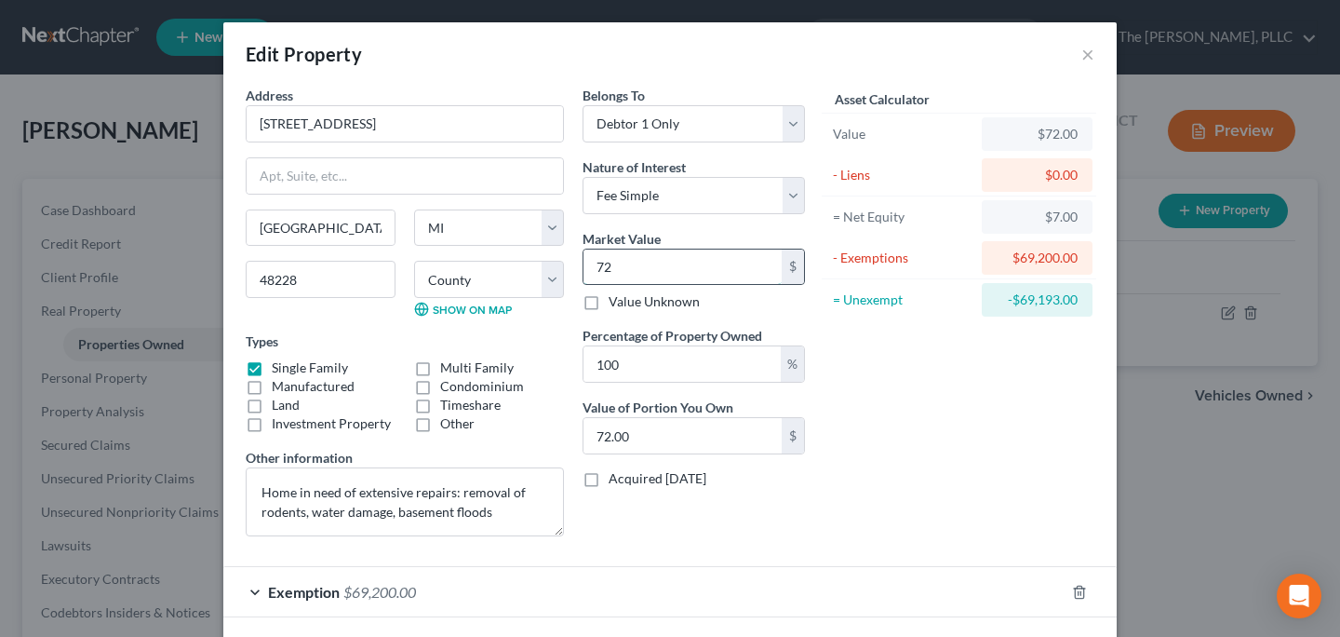
type input "720.00"
type input "7200"
type input "7,200.00"
type input "7,2000"
type input "72,000.00"
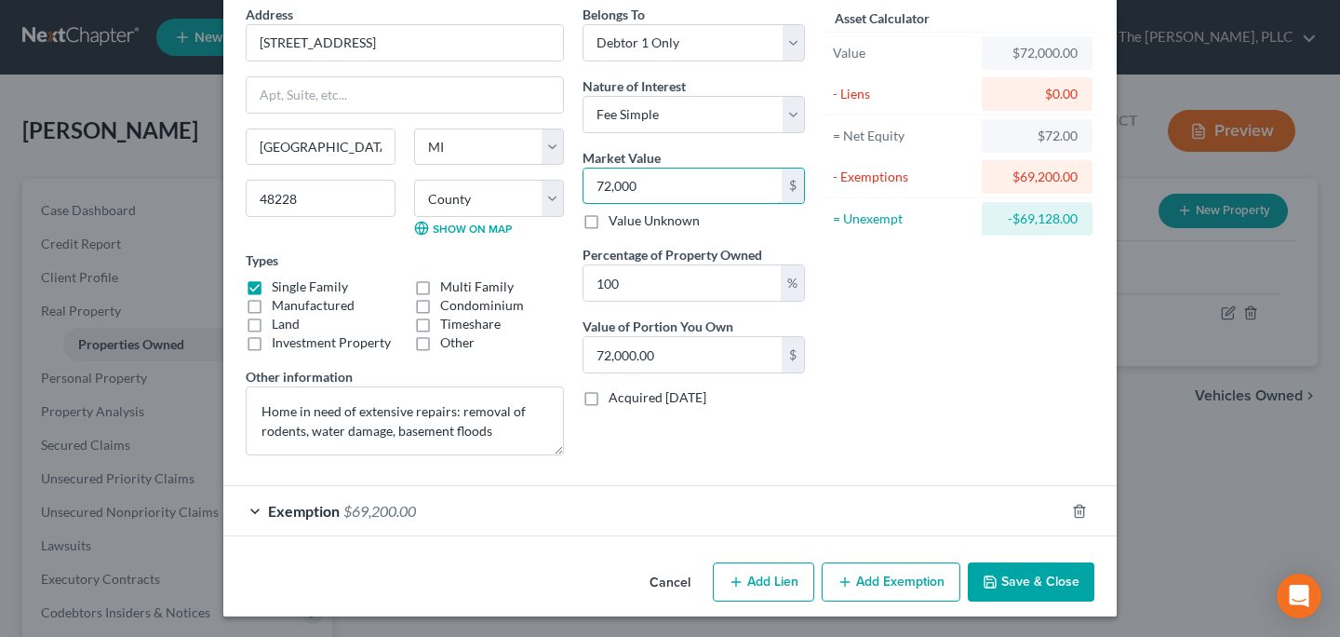
scroll to position [83, 0]
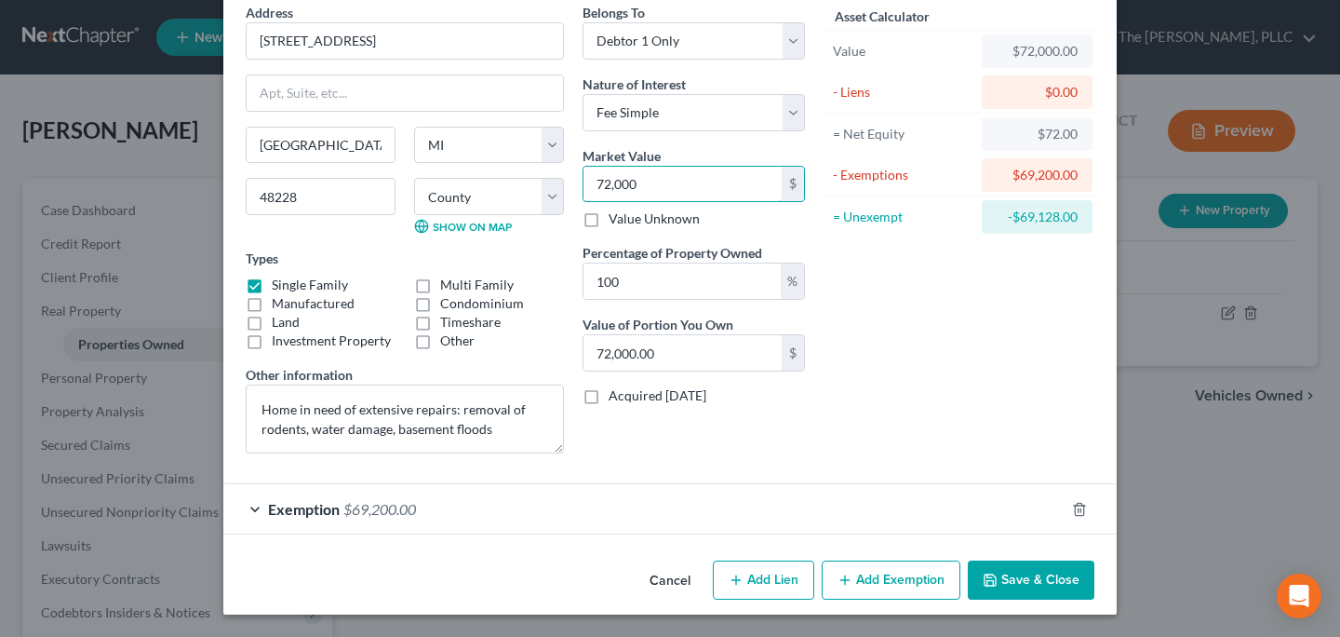
type input "72,000"
click at [488, 497] on div "Exemption $69,200.00" at bounding box center [643, 508] width 841 height 49
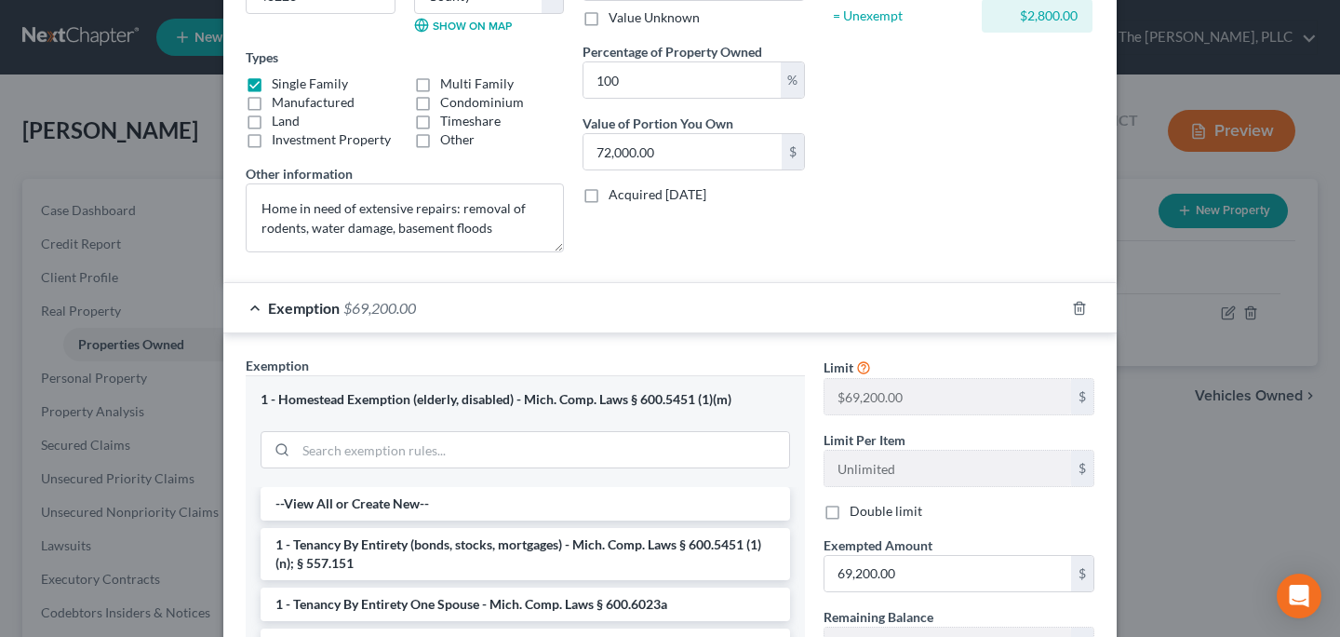
scroll to position [451, 0]
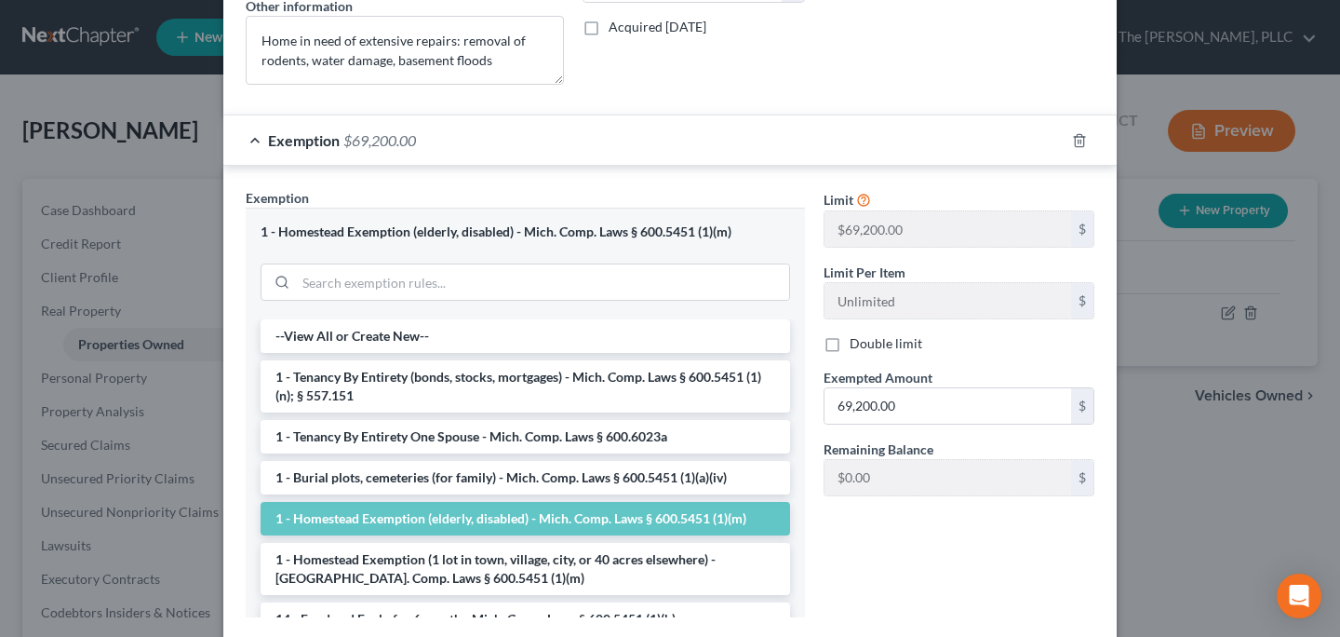
click at [851, 495] on div "Limit $69,200.00 $ Limit Per Item Unlimited $ Double limit Exempted Amount * 69…" at bounding box center [958, 349] width 289 height 322
click at [857, 531] on div "Limit $69,200.00 $ Limit Per Item Unlimited $ Double limit Exempted Amount * 69…" at bounding box center [958, 409] width 289 height 443
click at [821, 139] on div "Exemption $69,200.00" at bounding box center [643, 139] width 841 height 49
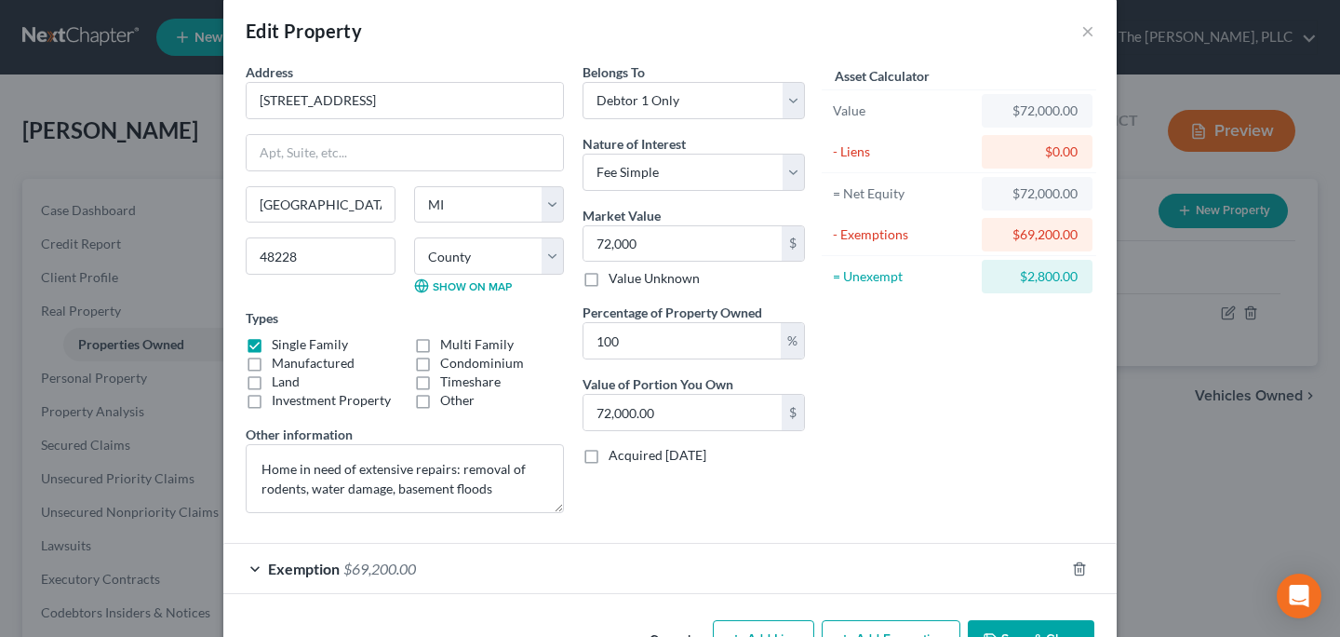
scroll to position [21, 0]
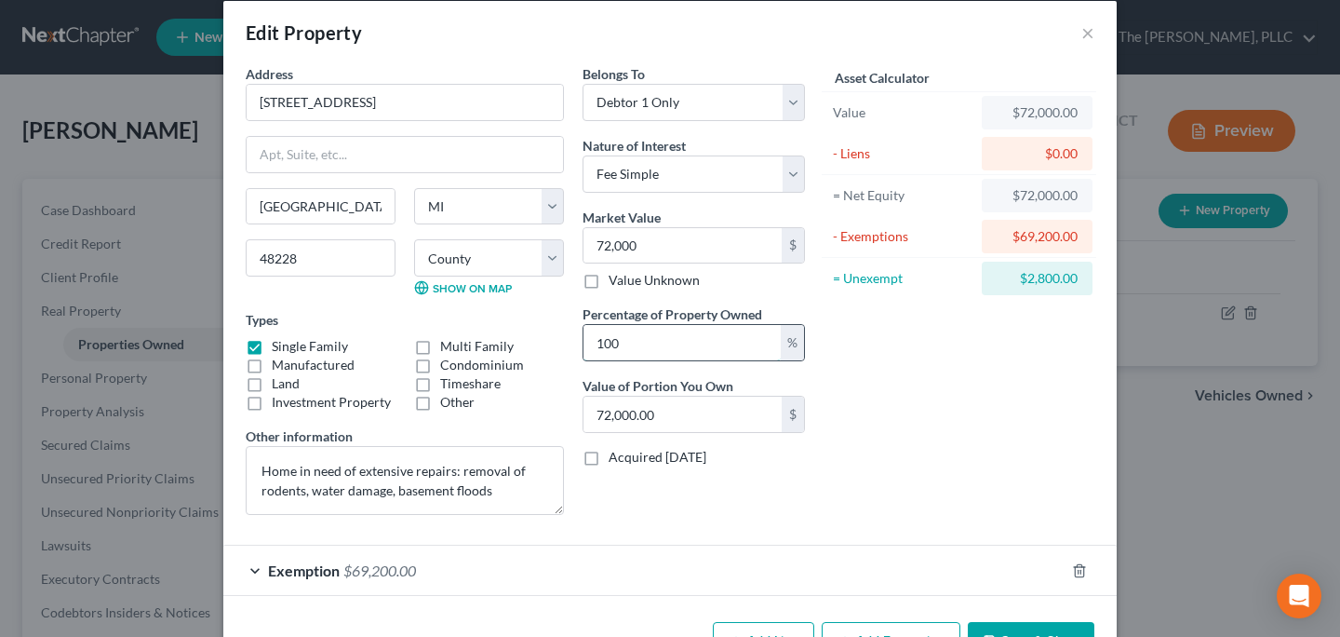
click at [691, 356] on input "100" at bounding box center [682, 342] width 197 height 35
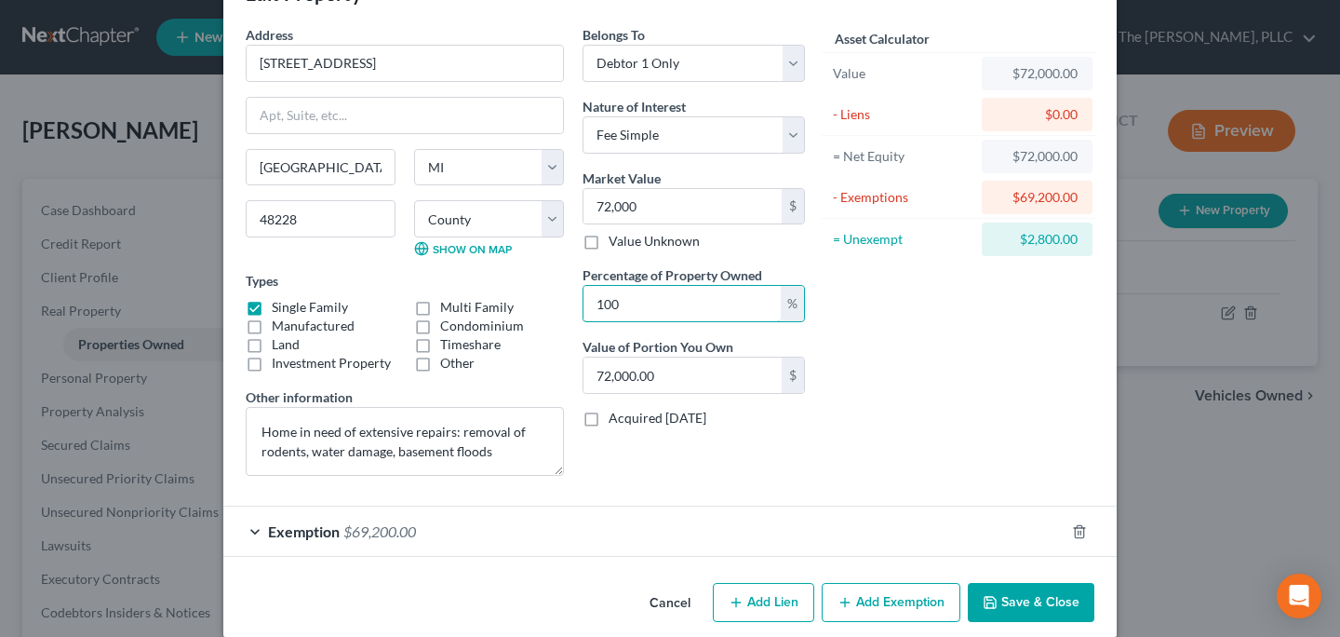
scroll to position [83, 0]
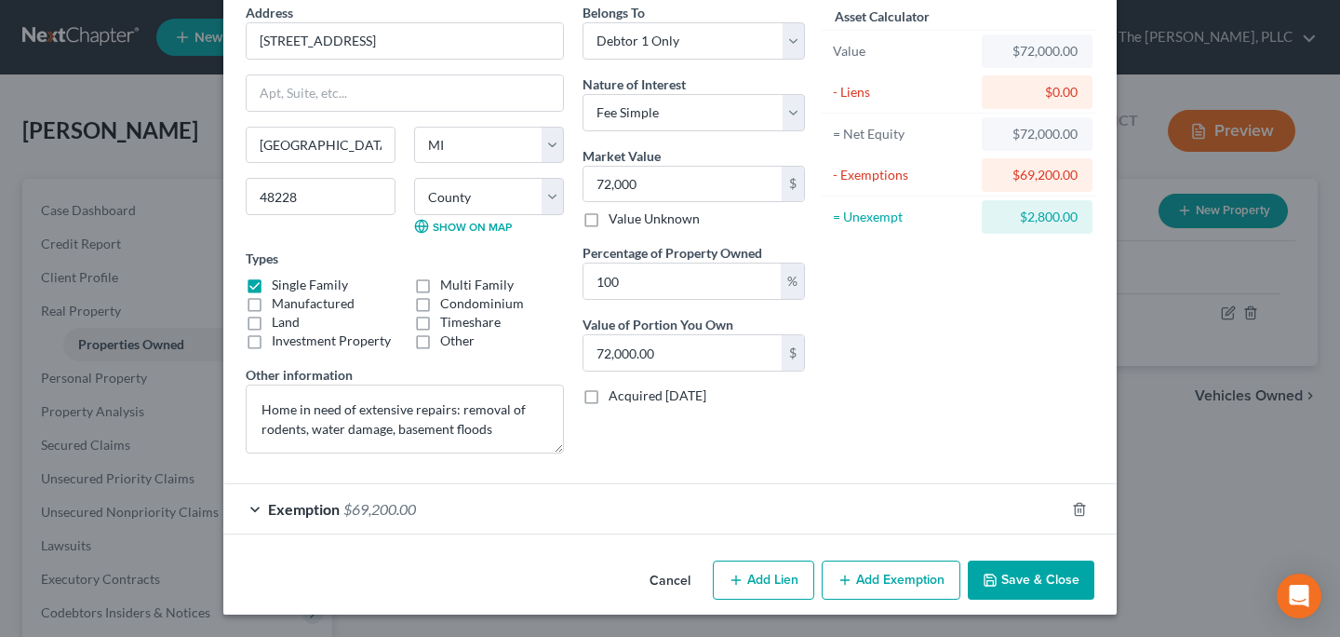
click at [824, 501] on div "Exemption $69,200.00" at bounding box center [643, 508] width 841 height 49
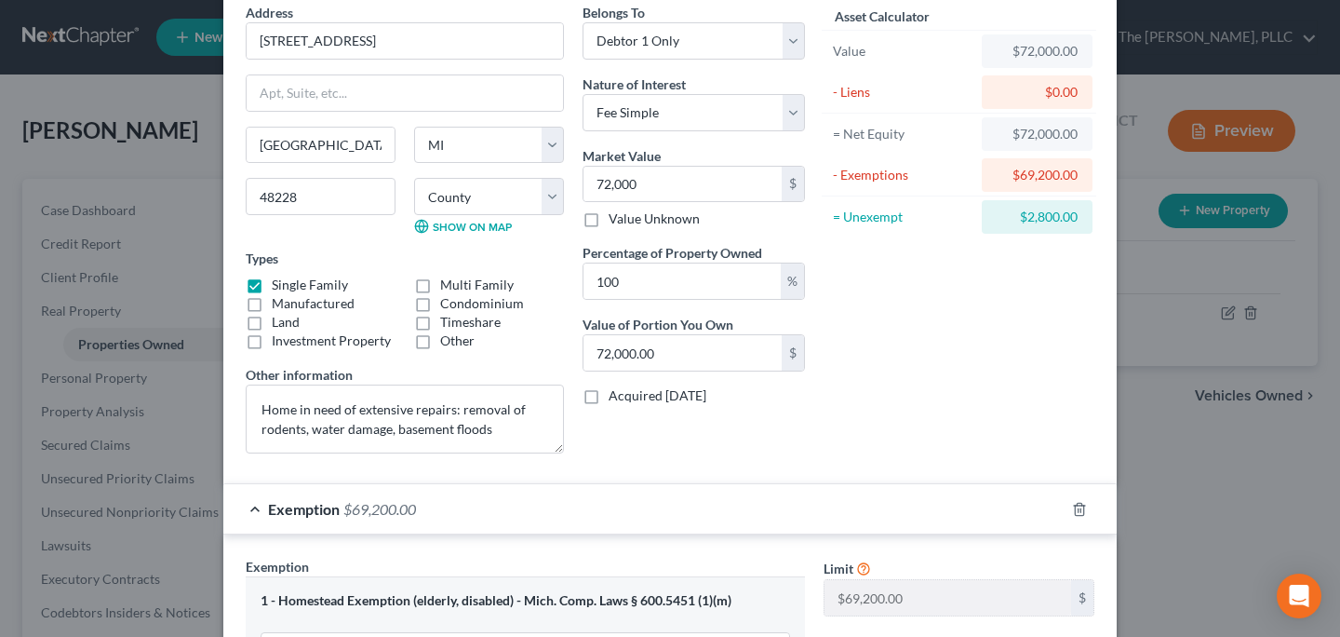
click at [924, 435] on div "Asset Calculator Value $72,000.00 - Liens $0.00 = Net Equity $72,000.00 - Exemp…" at bounding box center [958, 235] width 289 height 465
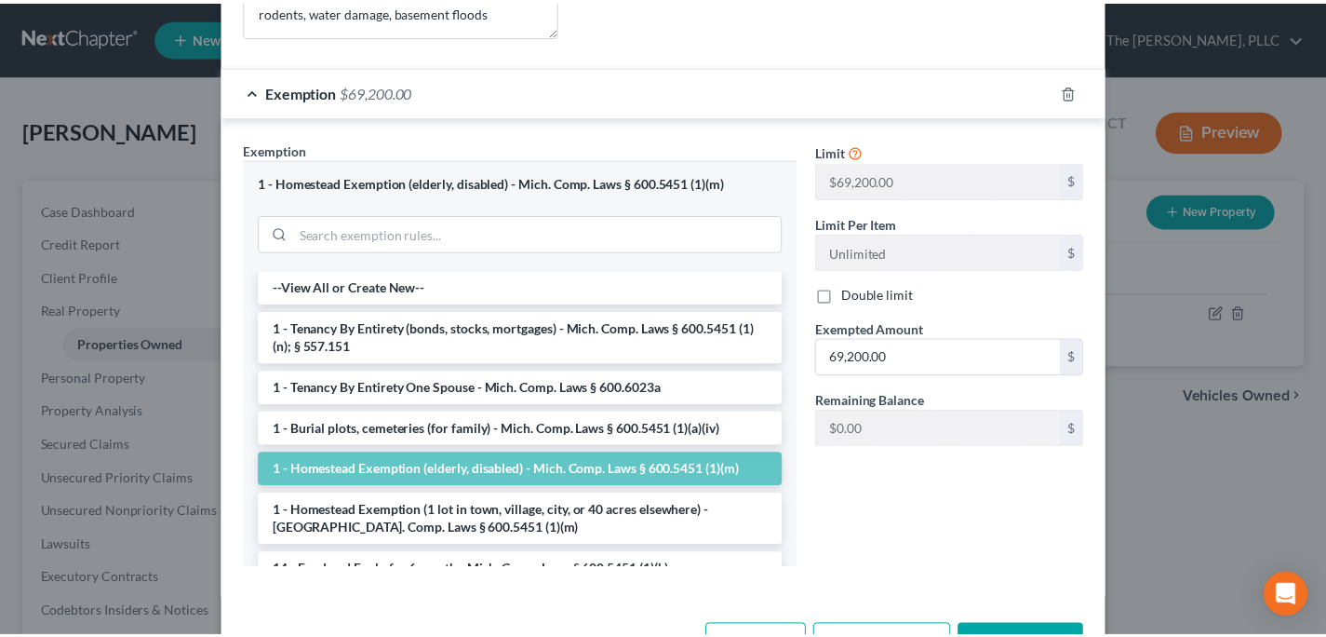
scroll to position [564, 0]
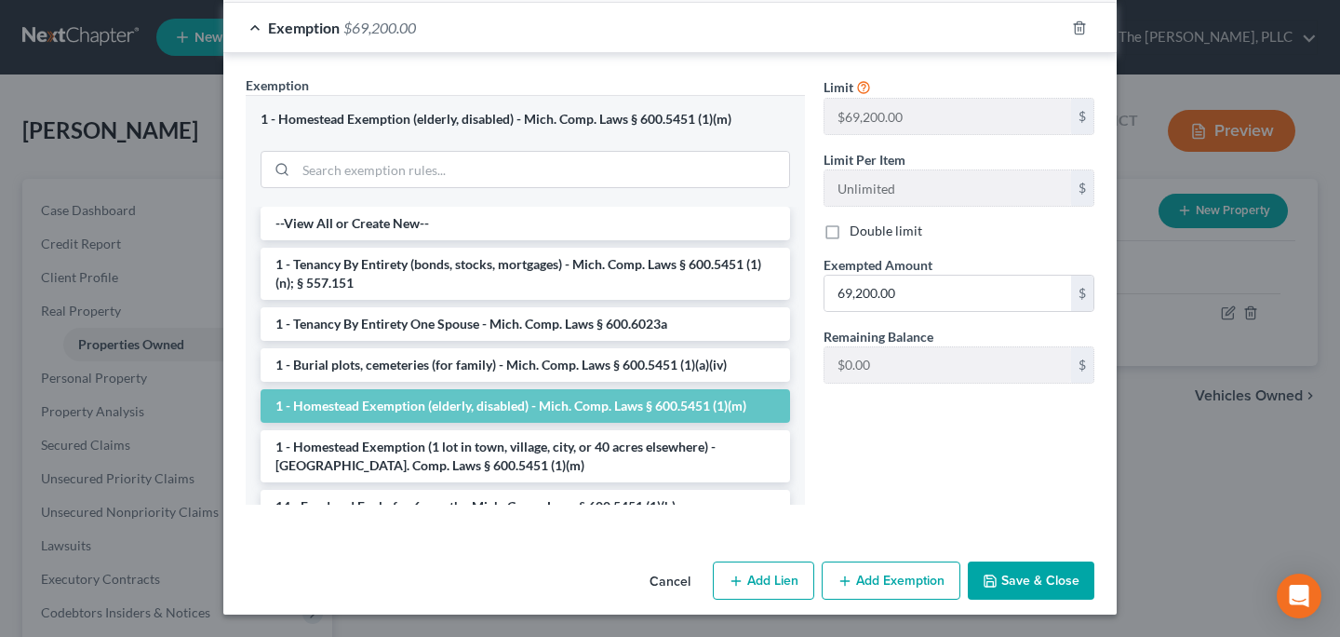
click at [1027, 595] on button "Save & Close" at bounding box center [1031, 580] width 127 height 39
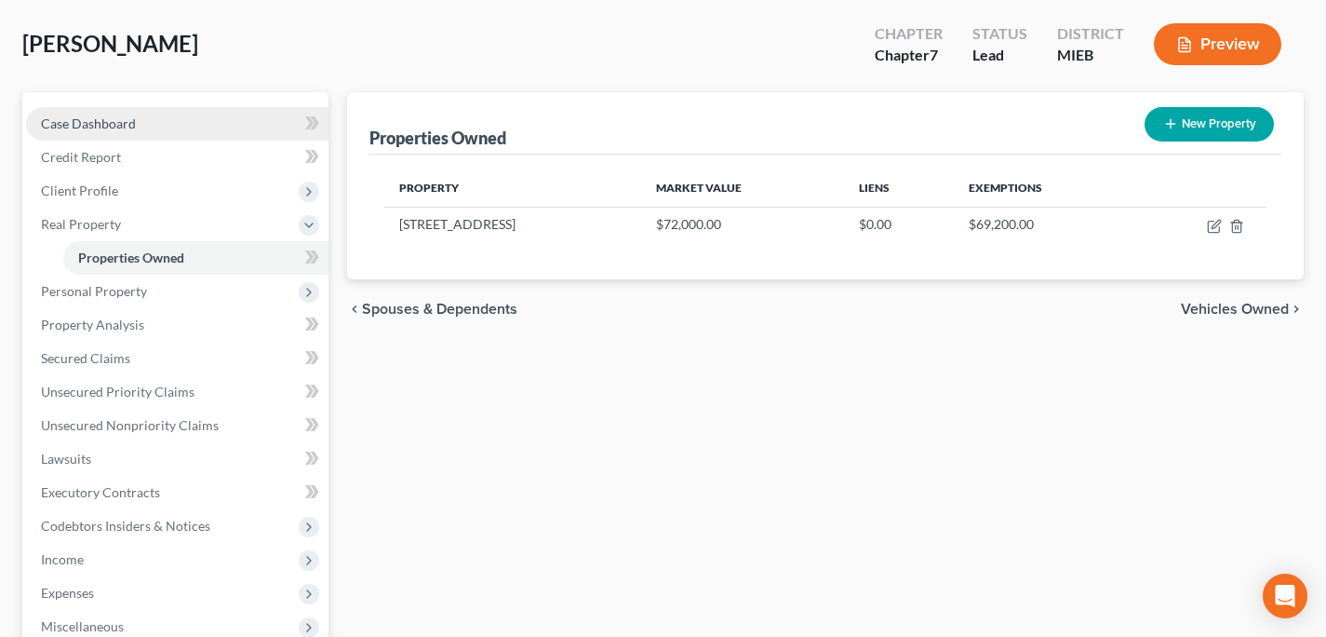
scroll to position [0, 0]
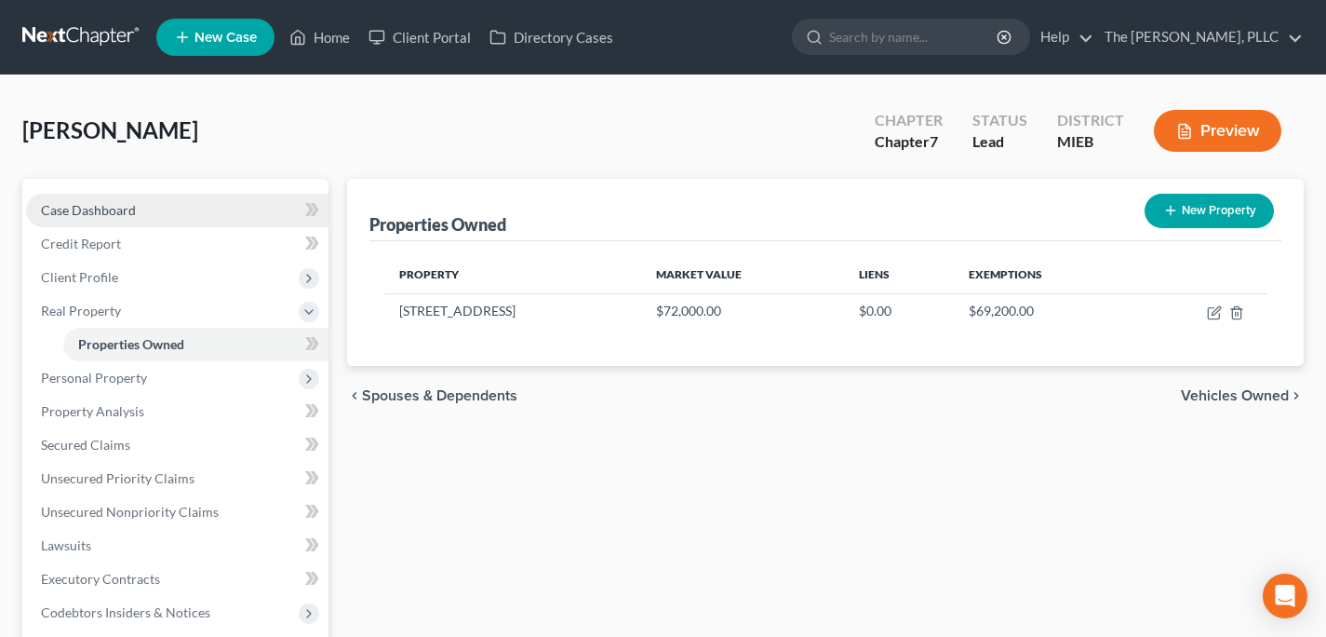
click at [154, 210] on link "Case Dashboard" at bounding box center [177, 211] width 302 height 34
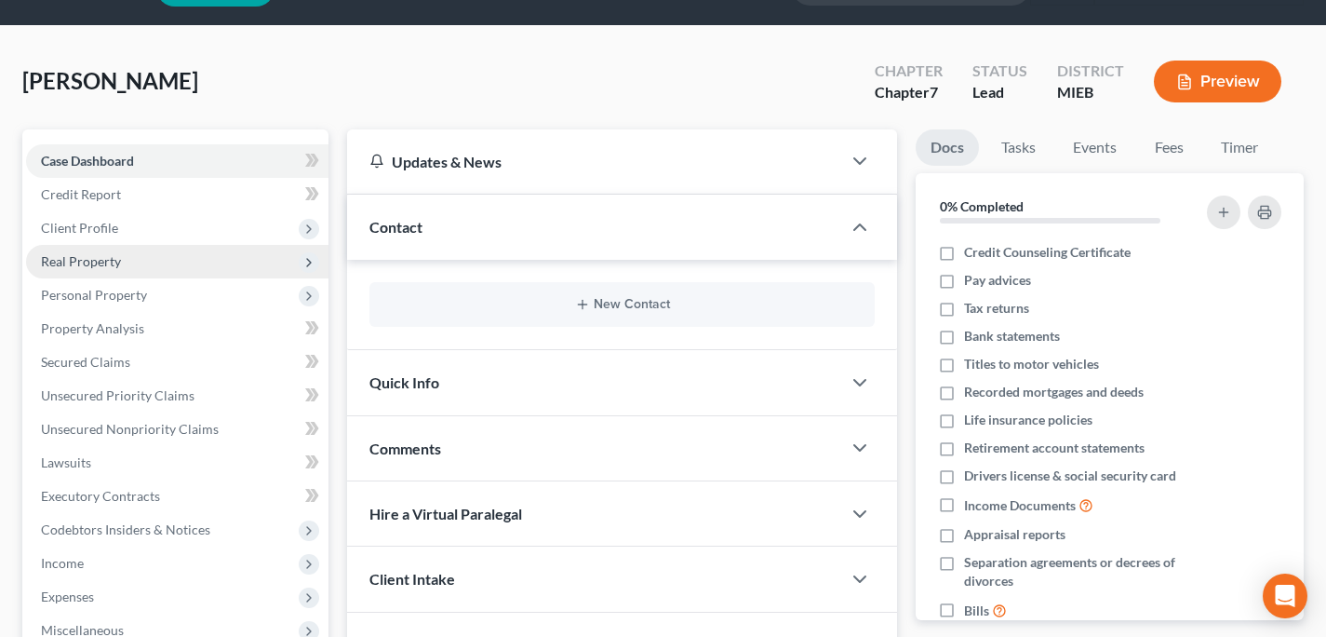
scroll to position [51, 0]
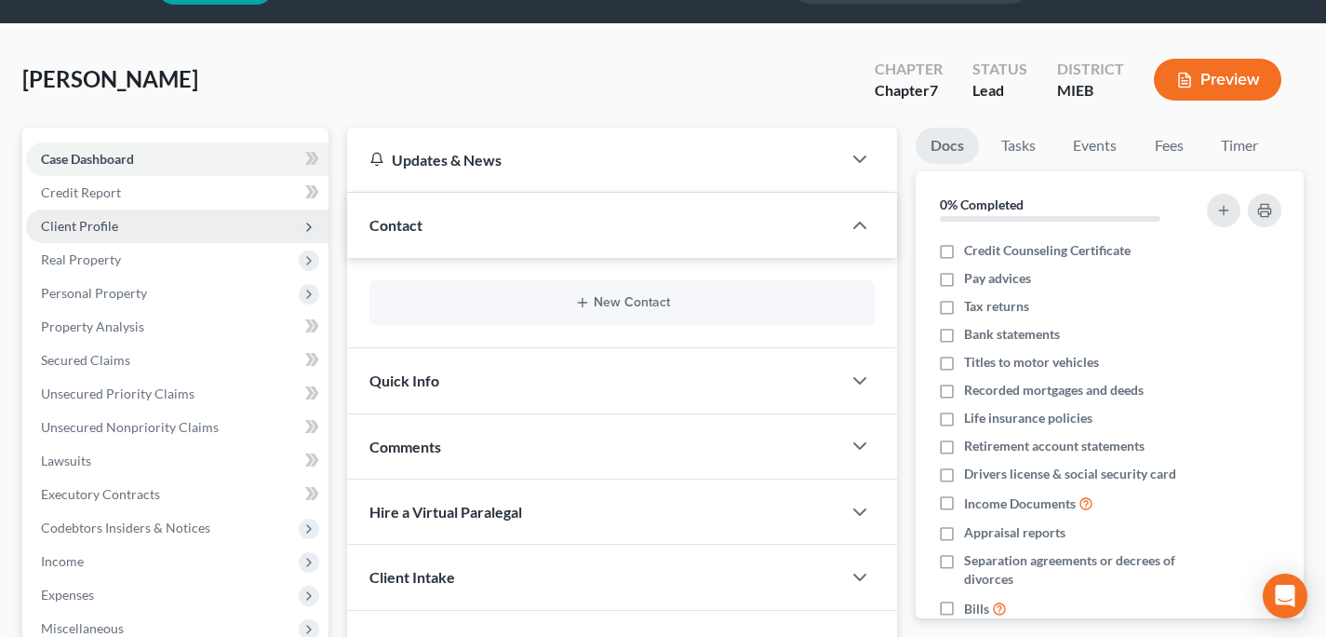
click at [83, 230] on span "Client Profile" at bounding box center [79, 226] width 77 height 16
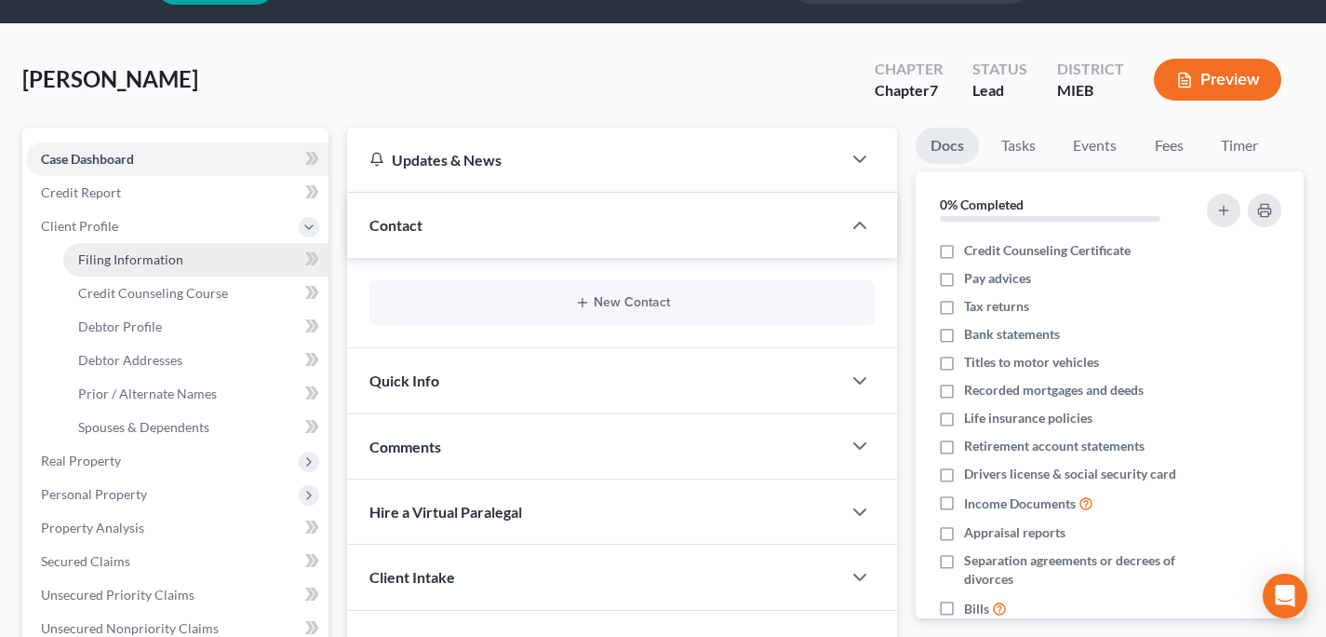
click at [149, 262] on span "Filing Information" at bounding box center [130, 259] width 105 height 16
select select "1"
select select "0"
select select "23"
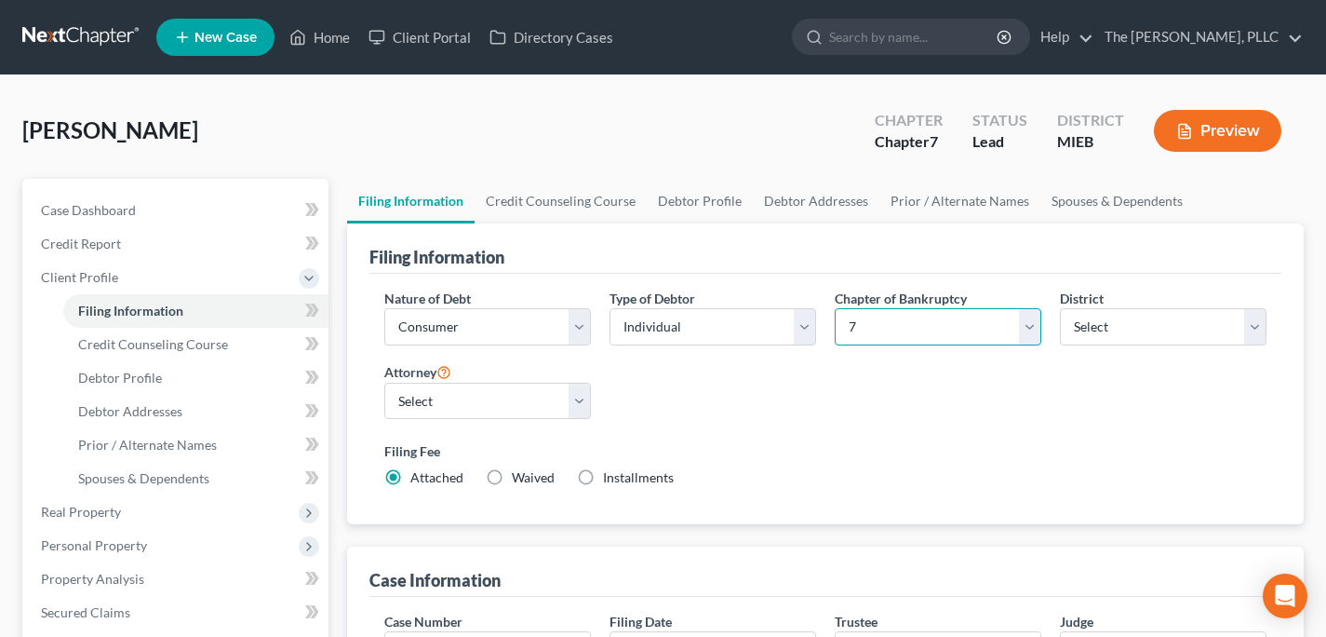
click at [892, 323] on select "Select 7 11 12 13" at bounding box center [938, 326] width 207 height 37
select select "3"
click at [835, 308] on select "Select 7 11 12 13" at bounding box center [938, 326] width 207 height 37
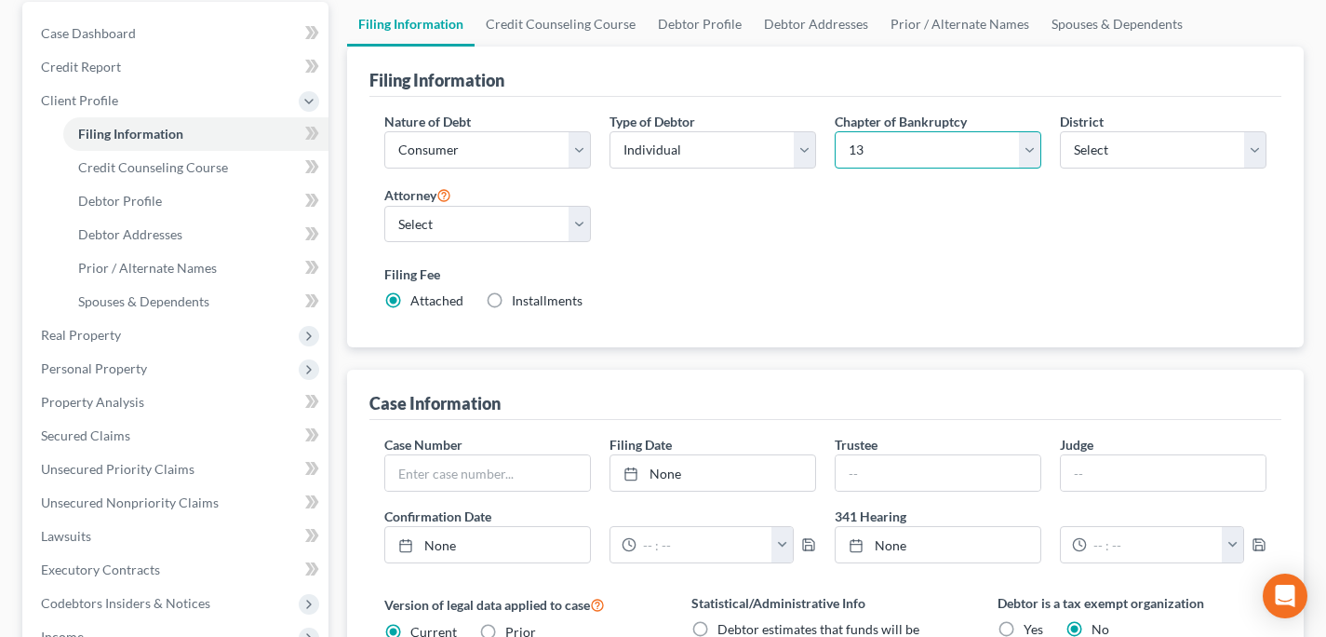
scroll to position [172, 0]
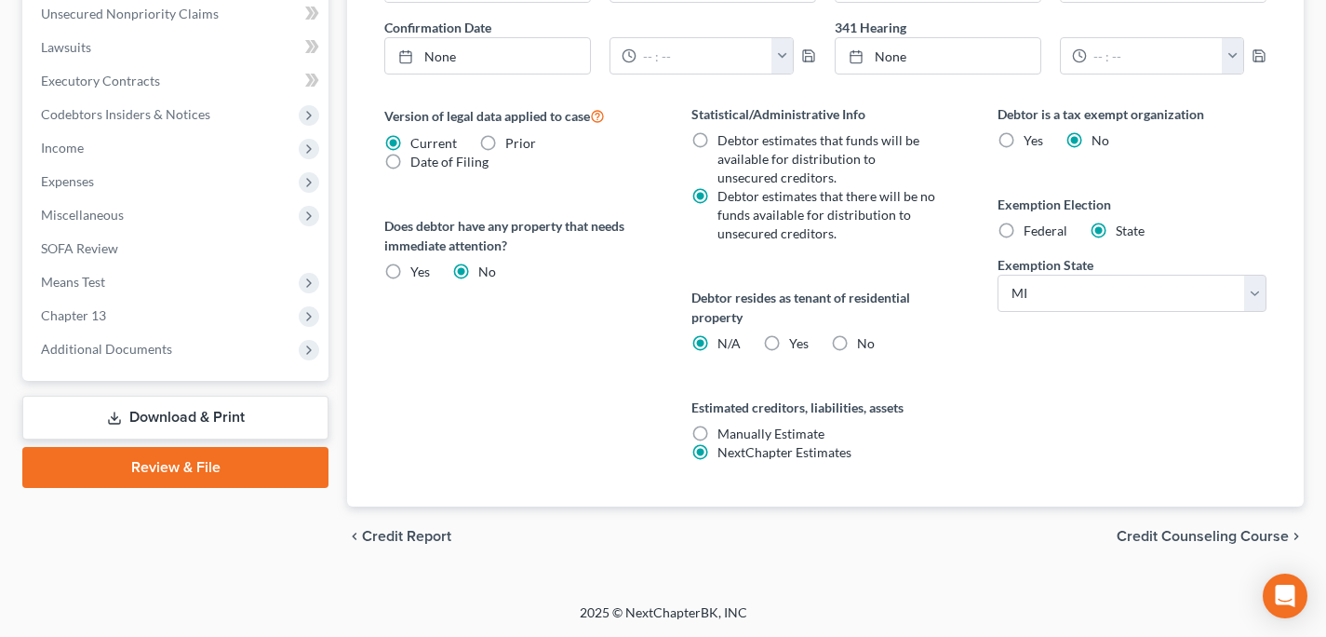
click at [1192, 542] on span "Credit Counseling Course" at bounding box center [1203, 536] width 172 height 15
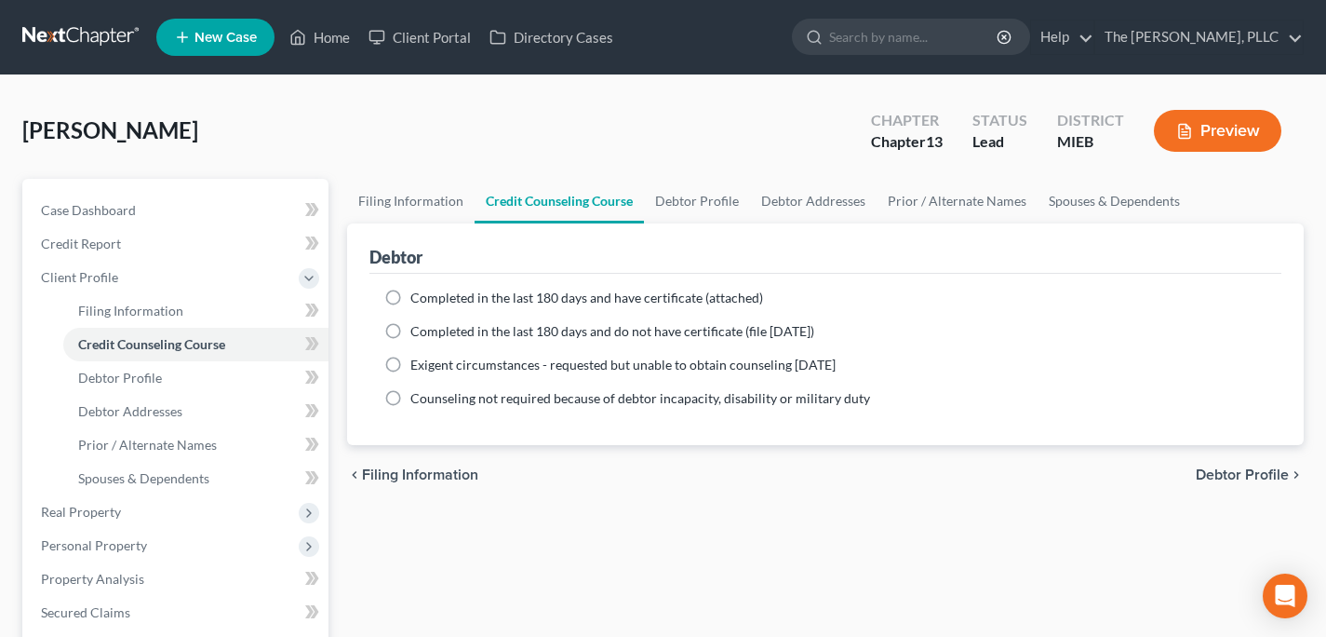
drag, startPoint x: 414, startPoint y: 350, endPoint x: 415, endPoint y: 333, distance: 16.8
click at [413, 348] on ng-include "Completed in the last 180 days and have certificate (attached) Date Completed N…" at bounding box center [825, 348] width 882 height 119
click at [415, 330] on span "Completed in the last 180 days and do not have certificate (file [DATE])" at bounding box center [612, 331] width 404 height 16
click at [418, 330] on input "Completed in the last 180 days and do not have certificate (file [DATE])" at bounding box center [424, 328] width 12 height 12
radio input "true"
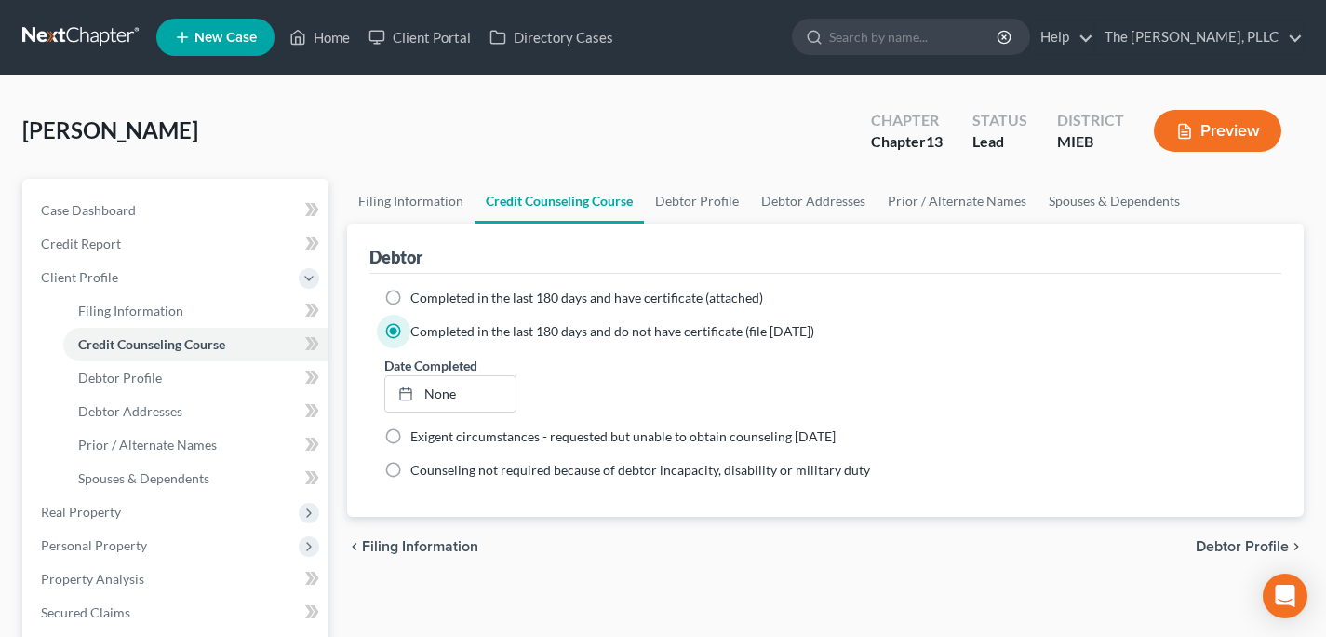
click at [1231, 544] on span "Debtor Profile" at bounding box center [1242, 546] width 93 height 15
select select "4"
select select "0"
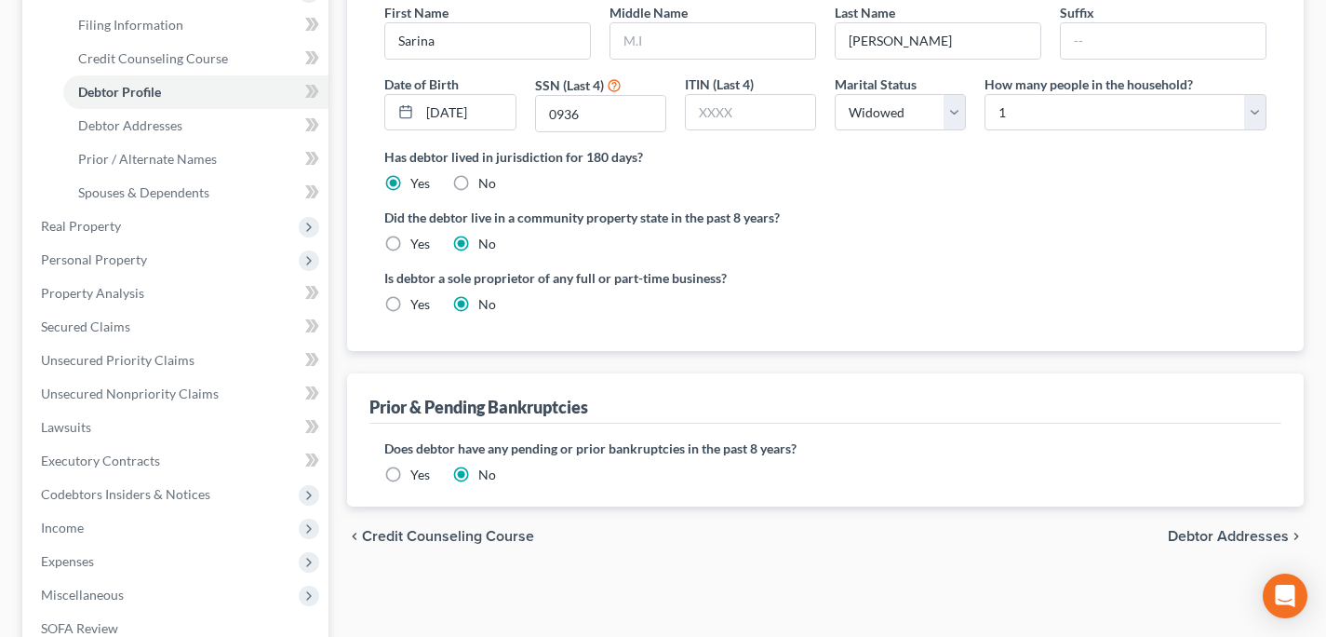
scroll to position [302, 0]
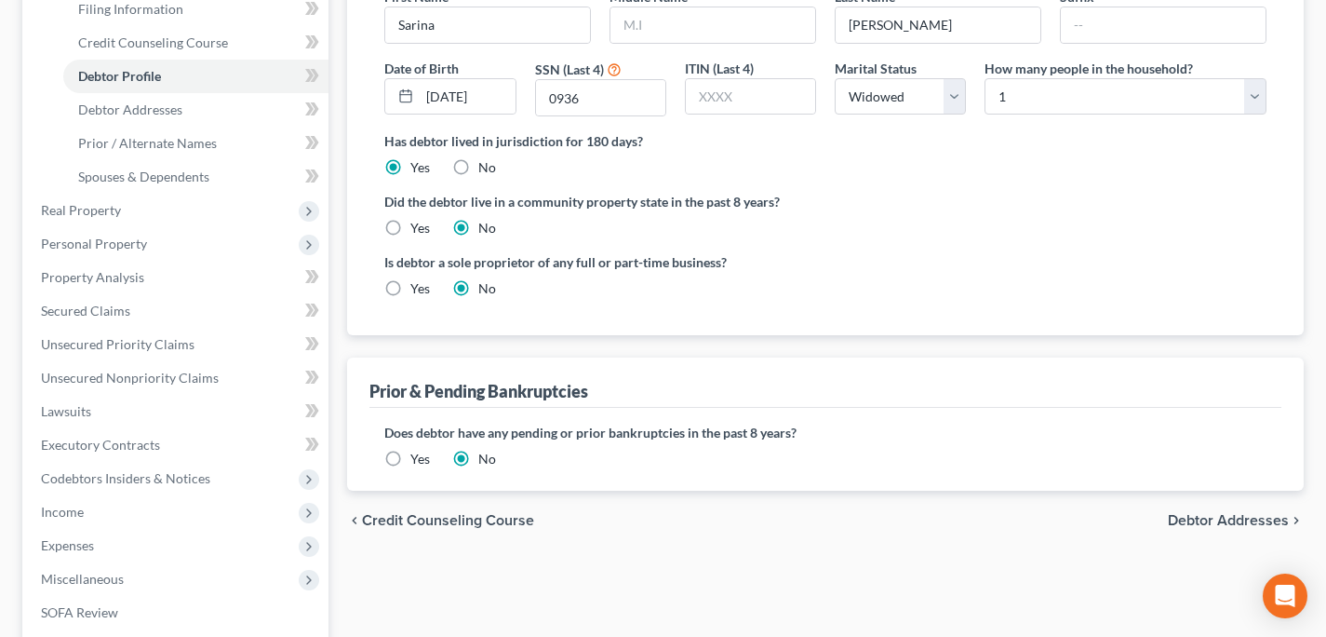
click at [1173, 515] on span "Debtor Addresses" at bounding box center [1228, 520] width 121 height 15
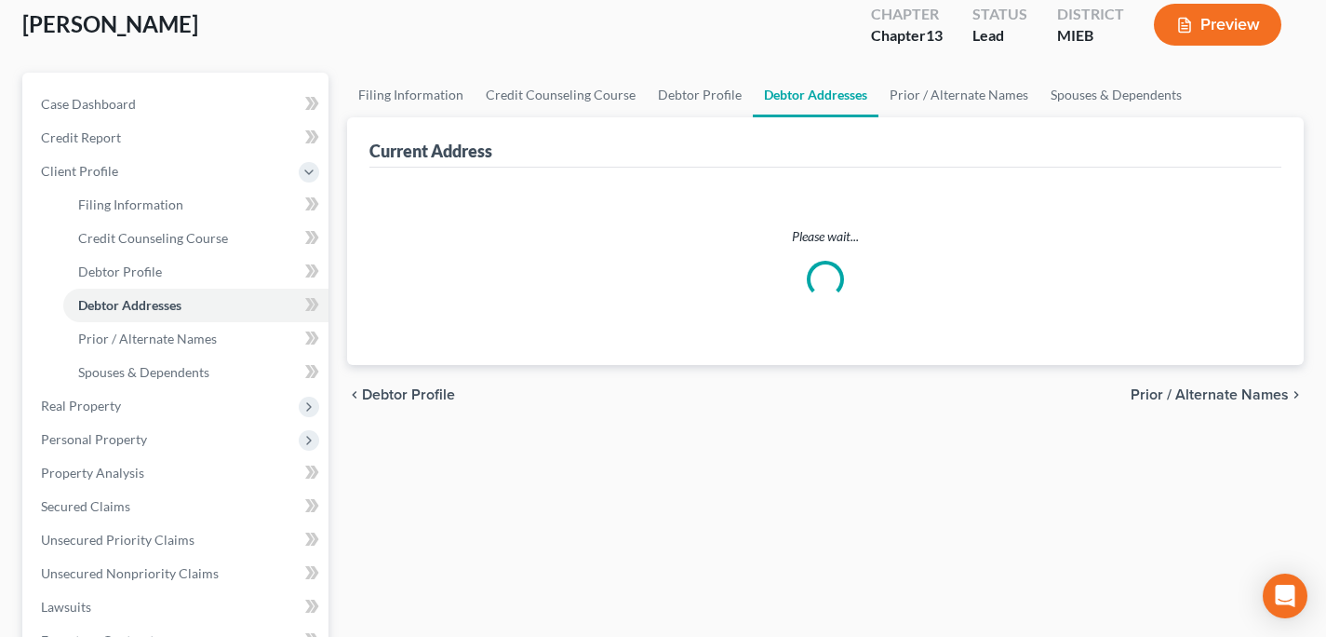
select select "0"
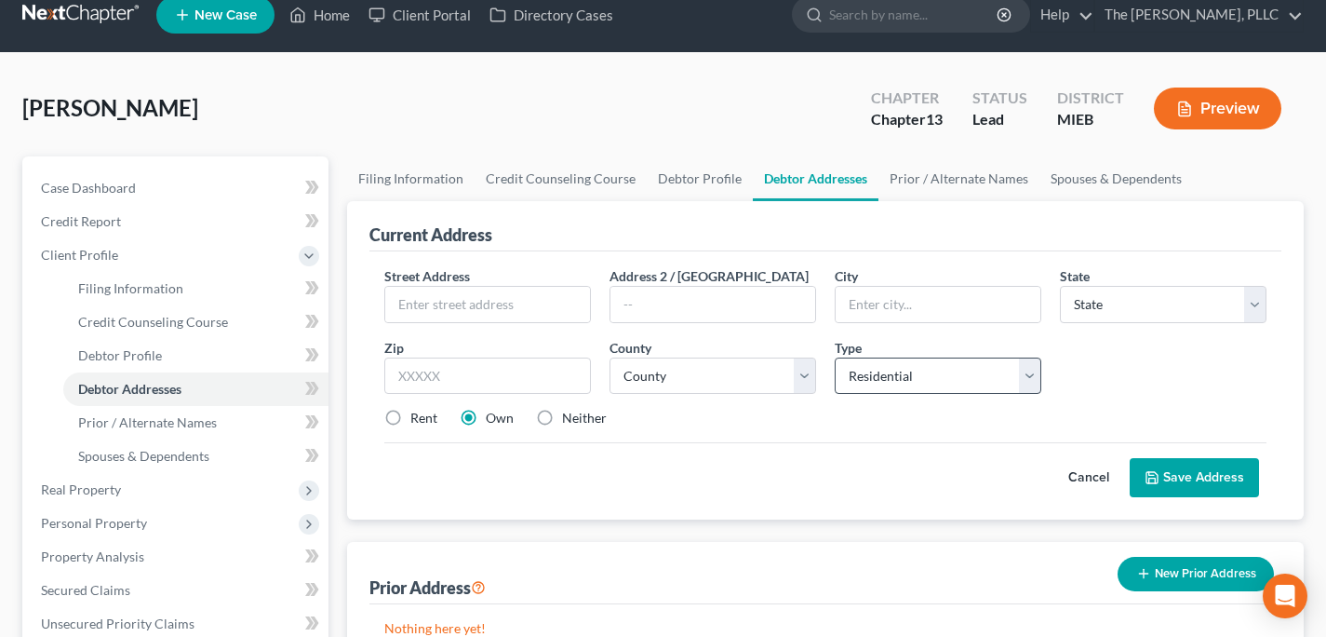
scroll to position [54, 0]
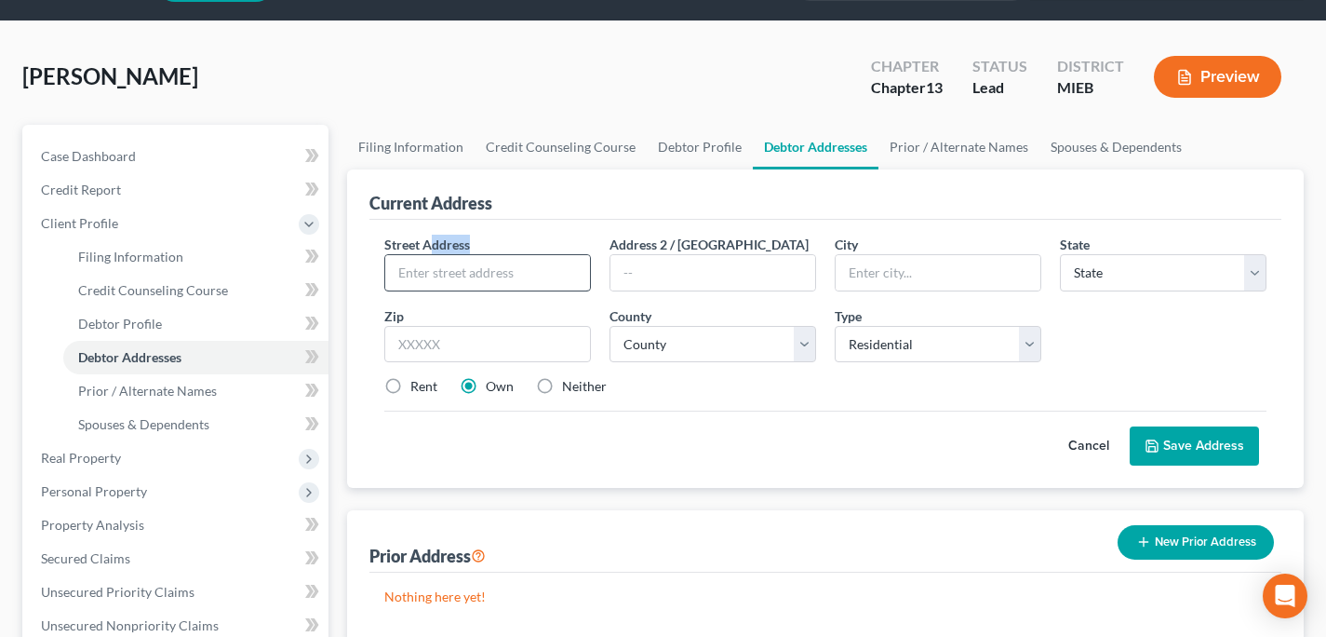
click at [435, 255] on div "Street Address *" at bounding box center [487, 263] width 225 height 57
click at [458, 278] on input "text" at bounding box center [487, 272] width 205 height 35
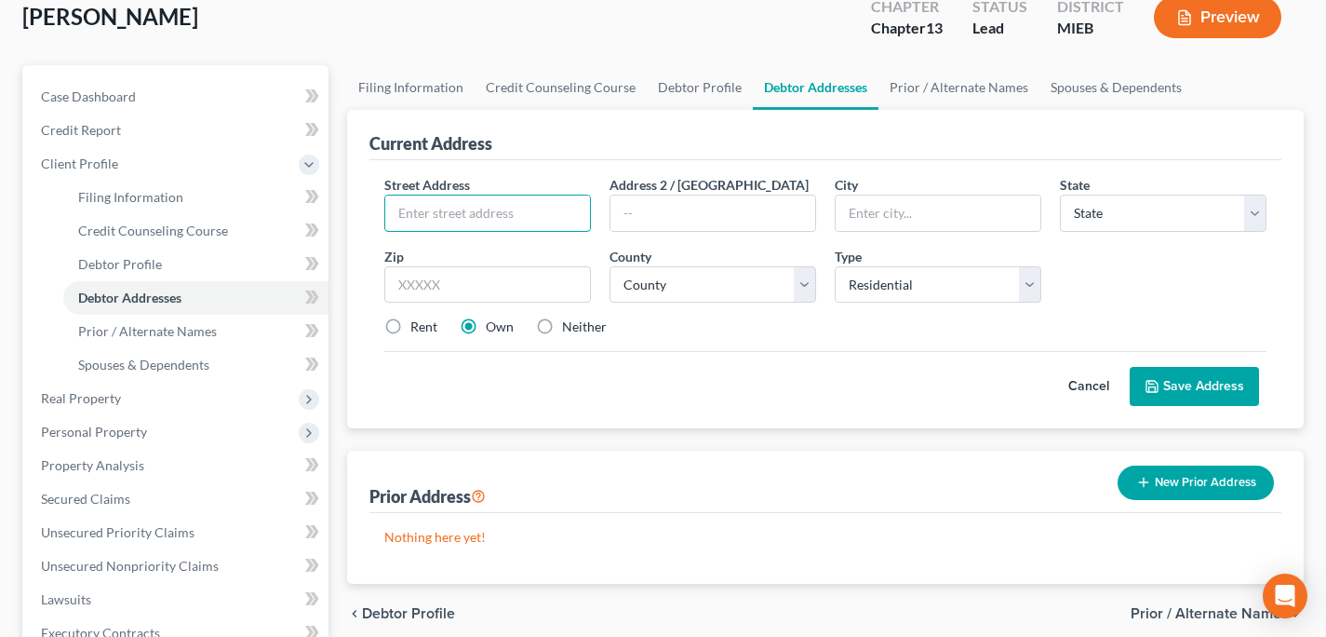
scroll to position [147, 0]
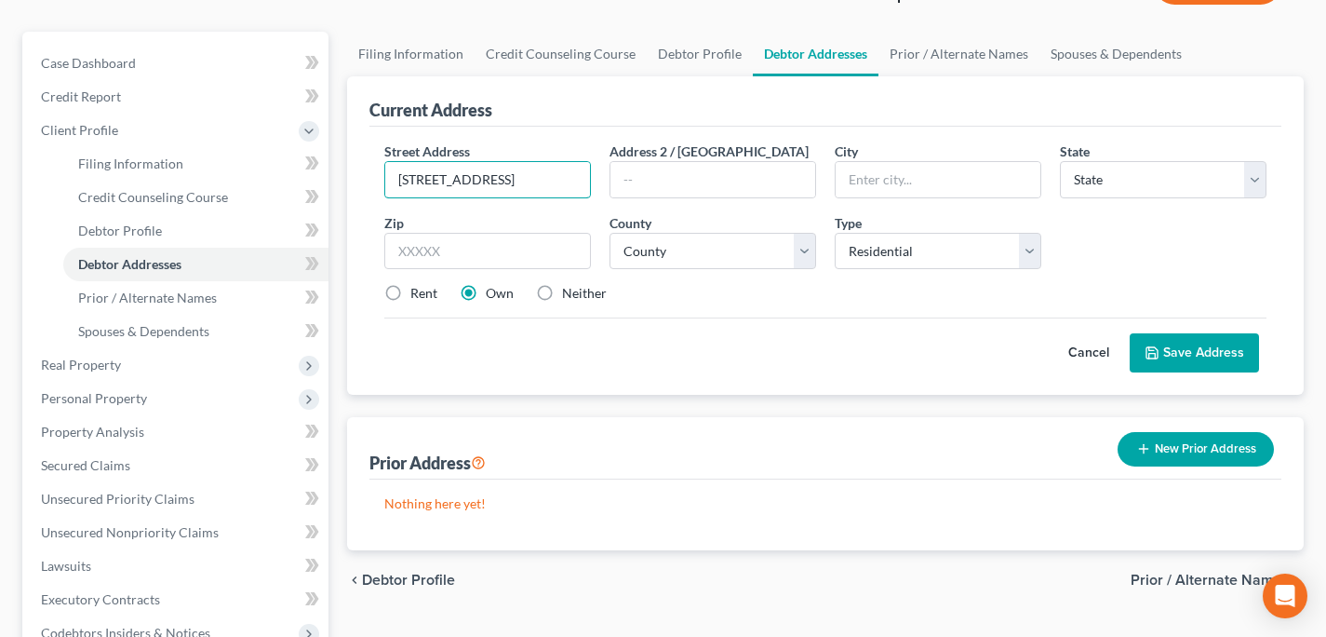
type input "[STREET_ADDRESS]"
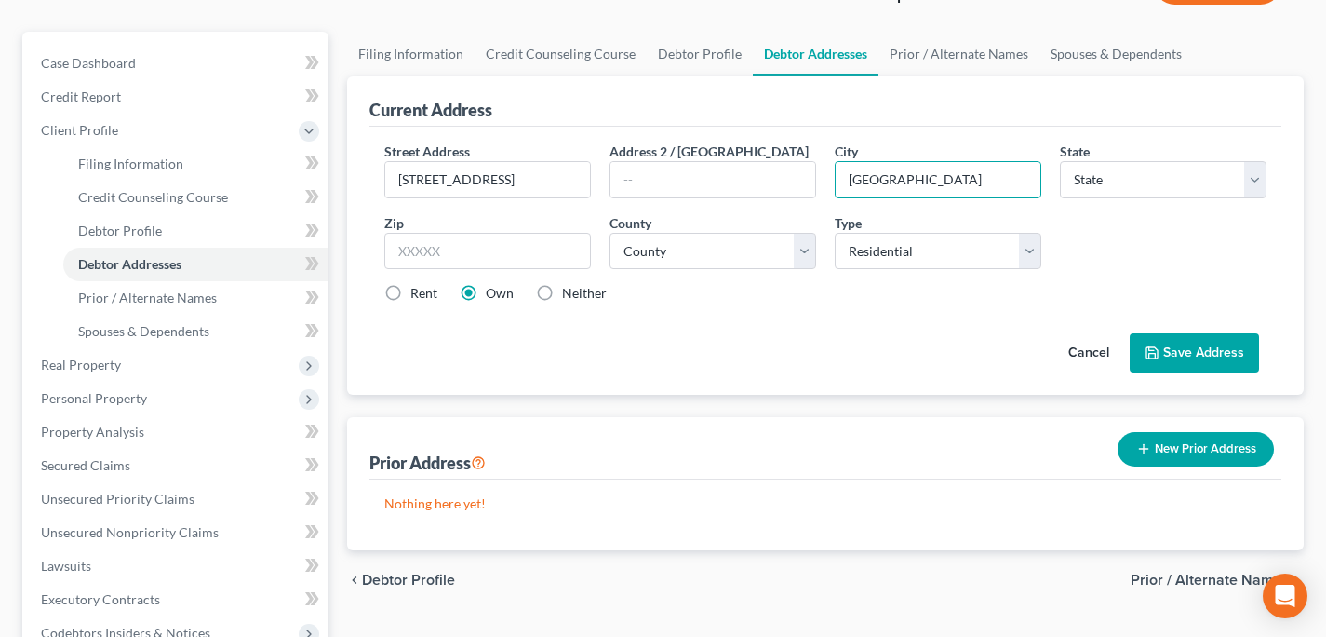
type input "[GEOGRAPHIC_DATA]"
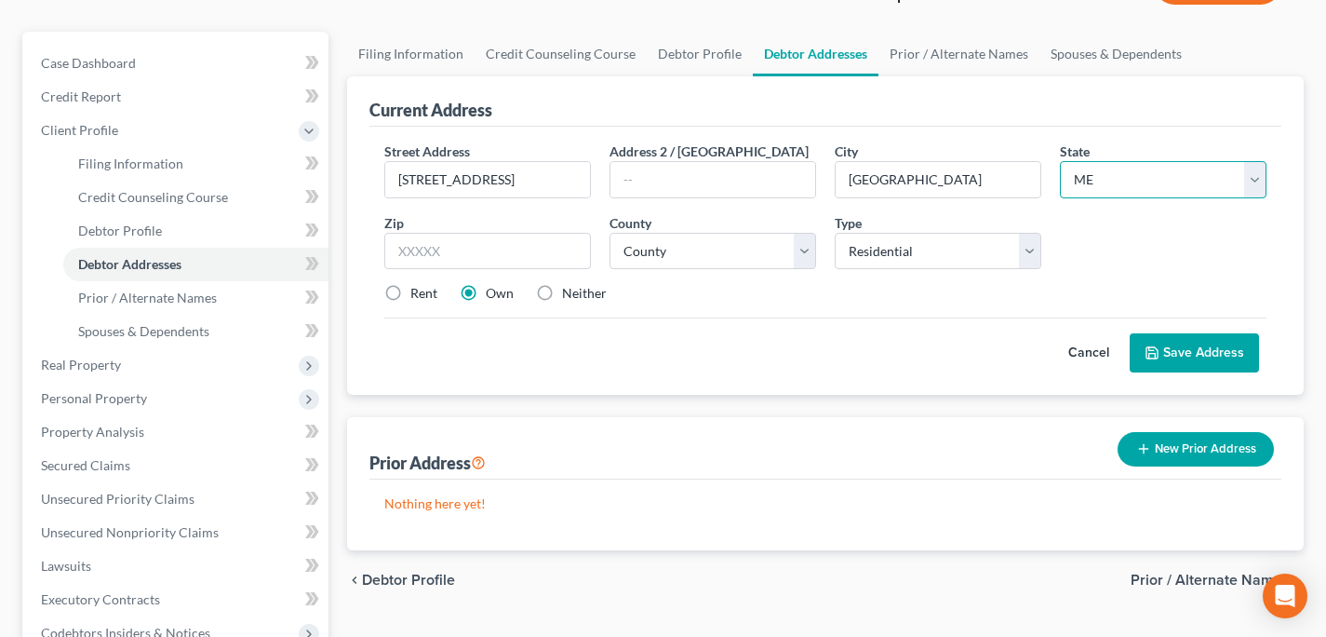
select select "23"
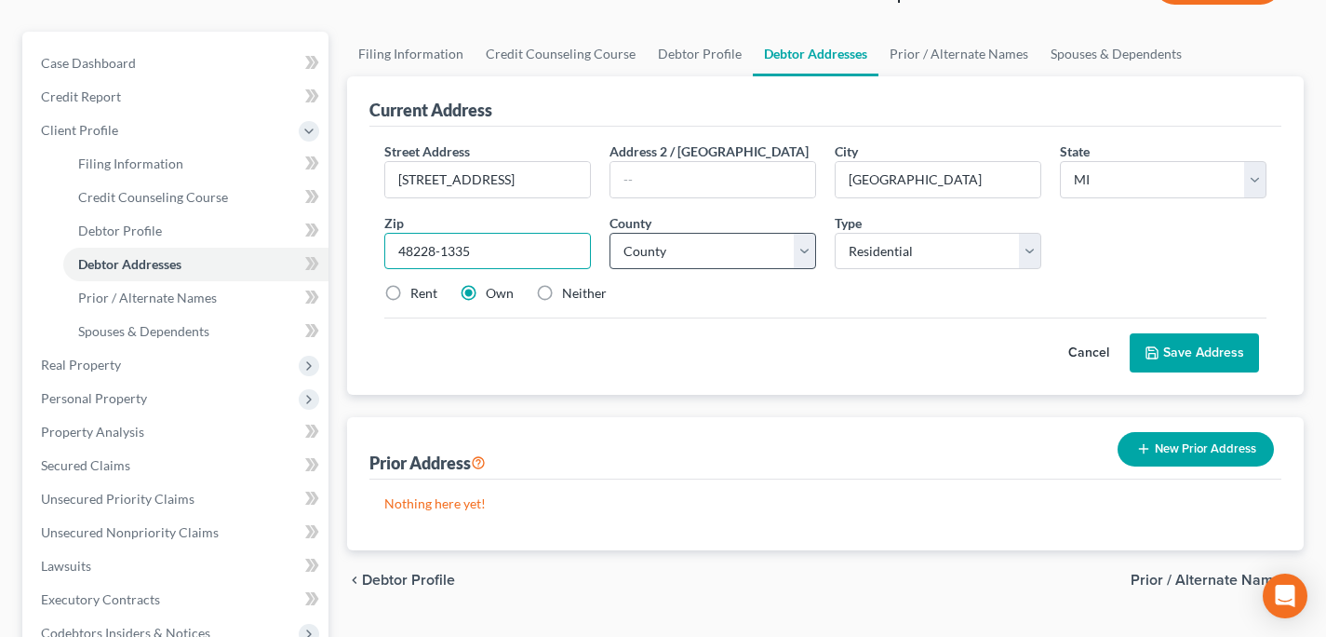
type input "48228-1335"
click at [673, 241] on select "[GEOGRAPHIC_DATA] [GEOGRAPHIC_DATA] [GEOGRAPHIC_DATA] [GEOGRAPHIC_DATA] [GEOGRA…" at bounding box center [713, 251] width 207 height 37
select select "81"
click at [610, 233] on select "[GEOGRAPHIC_DATA] [GEOGRAPHIC_DATA] [GEOGRAPHIC_DATA] [GEOGRAPHIC_DATA] [GEOGRA…" at bounding box center [713, 251] width 207 height 37
click at [1159, 363] on button "Save Address" at bounding box center [1194, 352] width 129 height 39
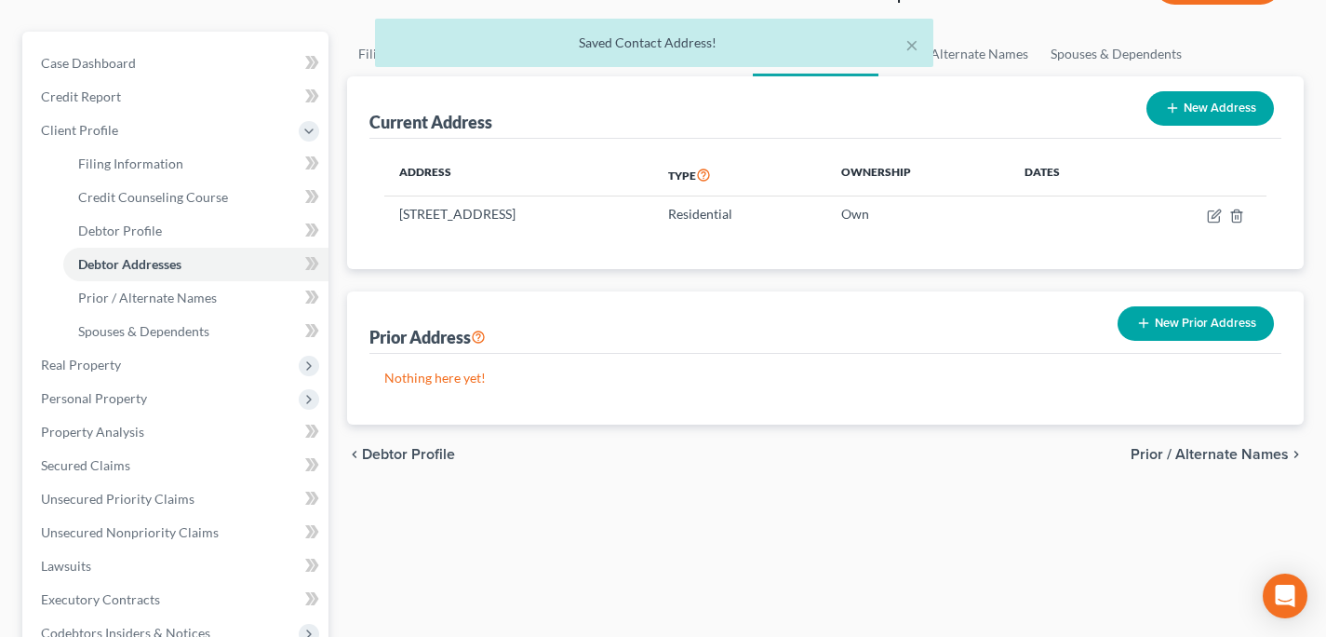
click at [1208, 460] on span "Prior / Alternate Names" at bounding box center [1210, 454] width 158 height 15
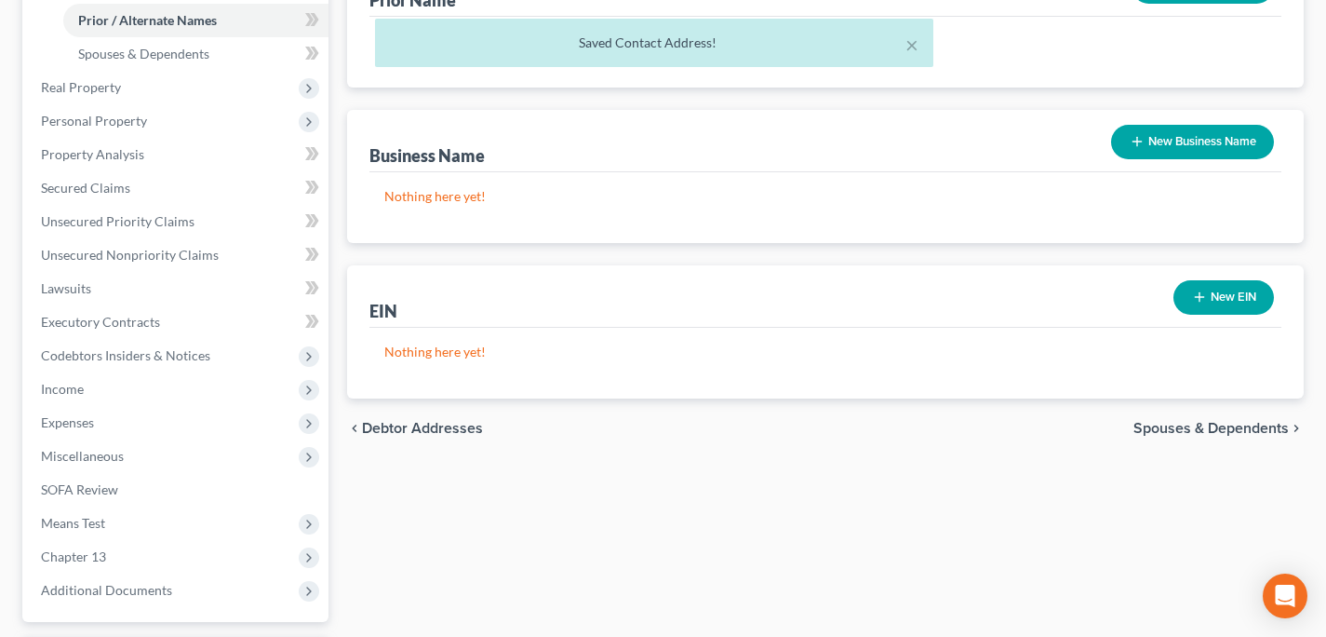
click at [1217, 424] on span "Spouses & Dependents" at bounding box center [1211, 428] width 155 height 15
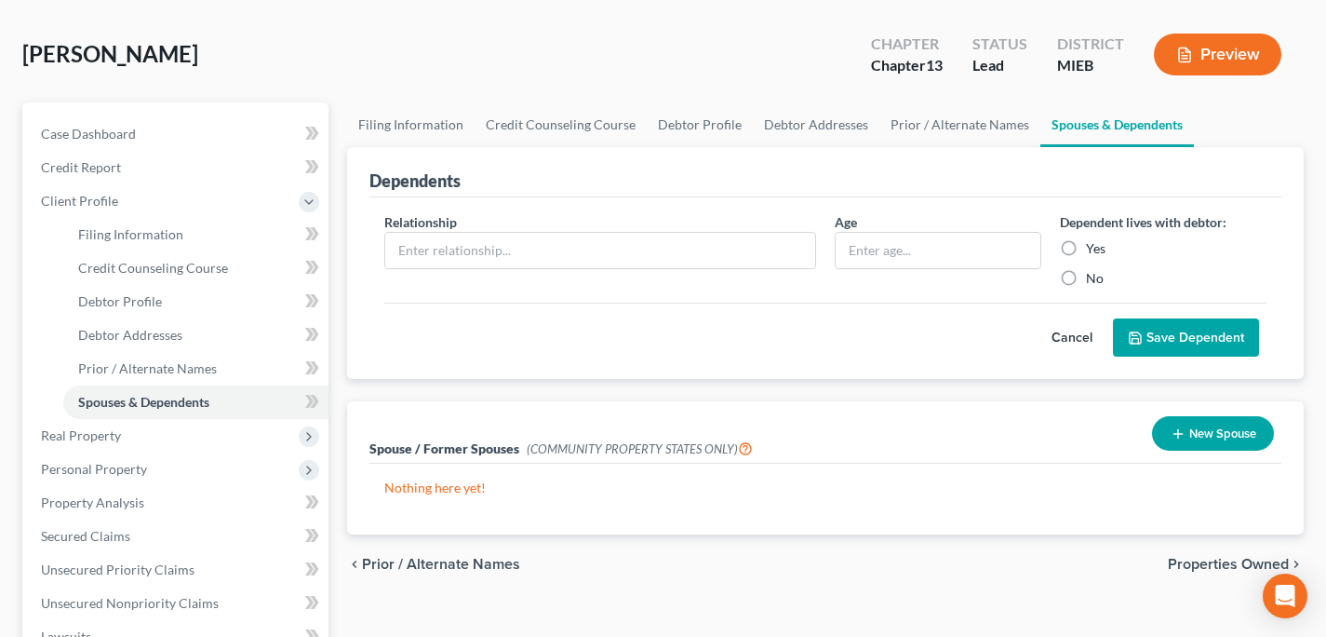
click at [1198, 559] on span "Properties Owned" at bounding box center [1228, 564] width 121 height 15
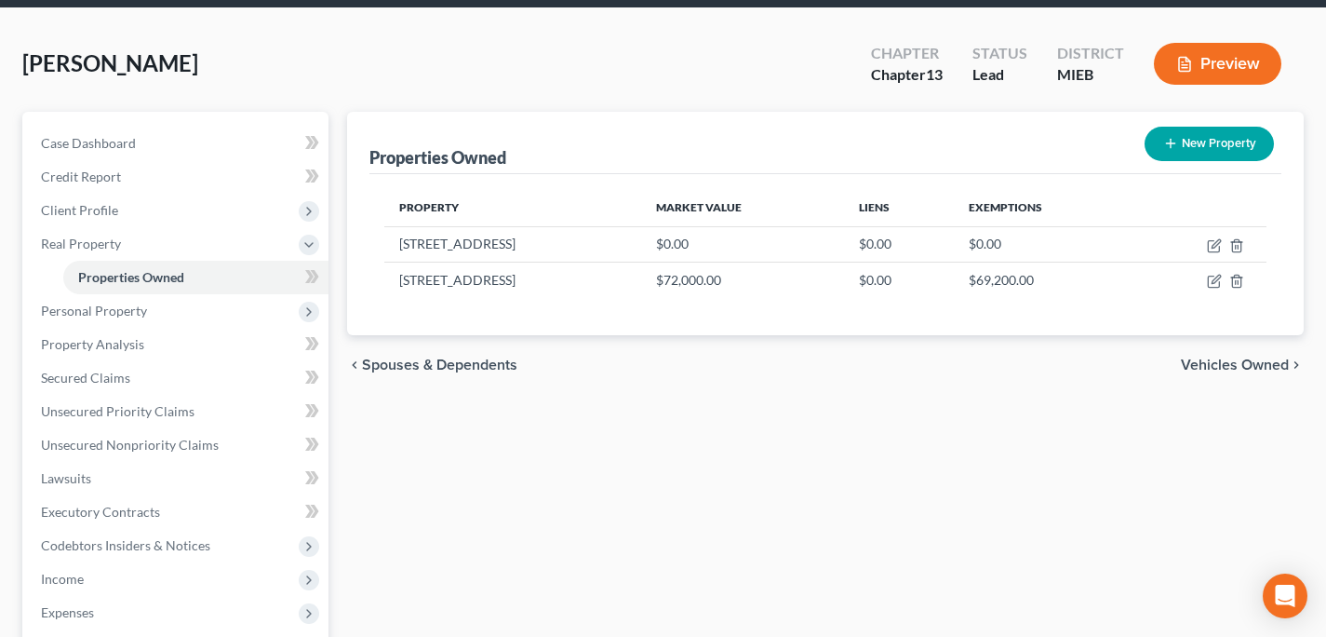
scroll to position [73, 0]
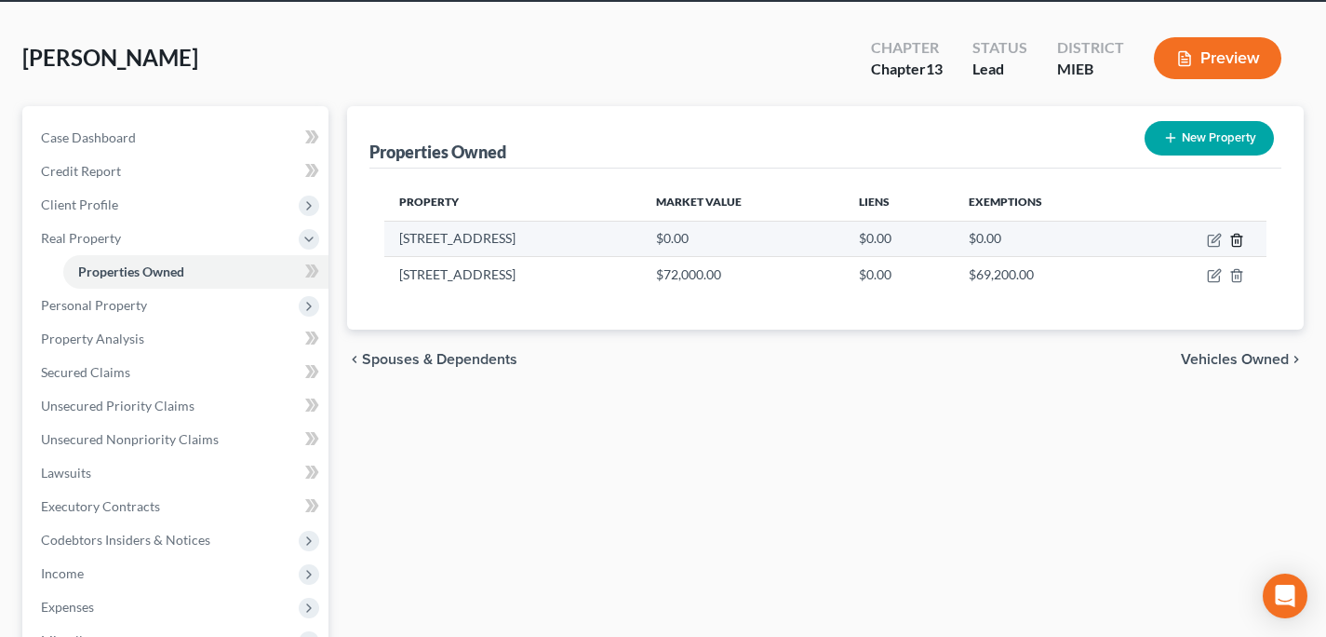
click at [1237, 239] on icon "button" at bounding box center [1236, 240] width 15 height 15
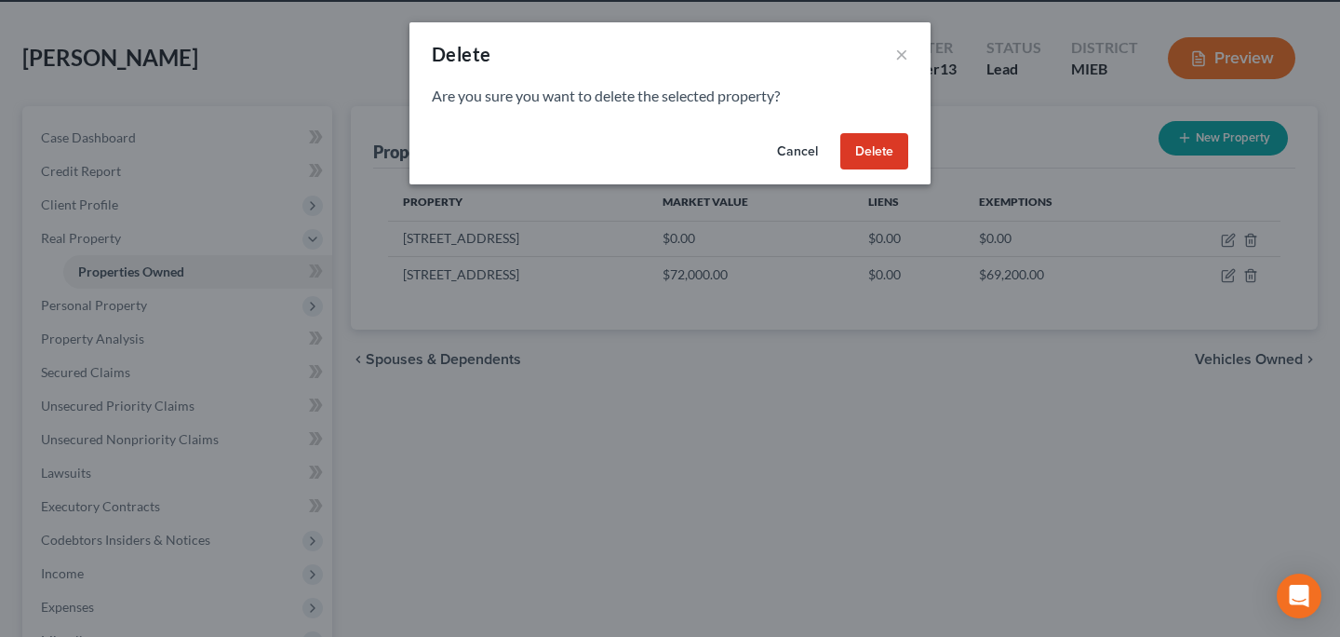
click at [862, 144] on button "Delete" at bounding box center [874, 151] width 68 height 37
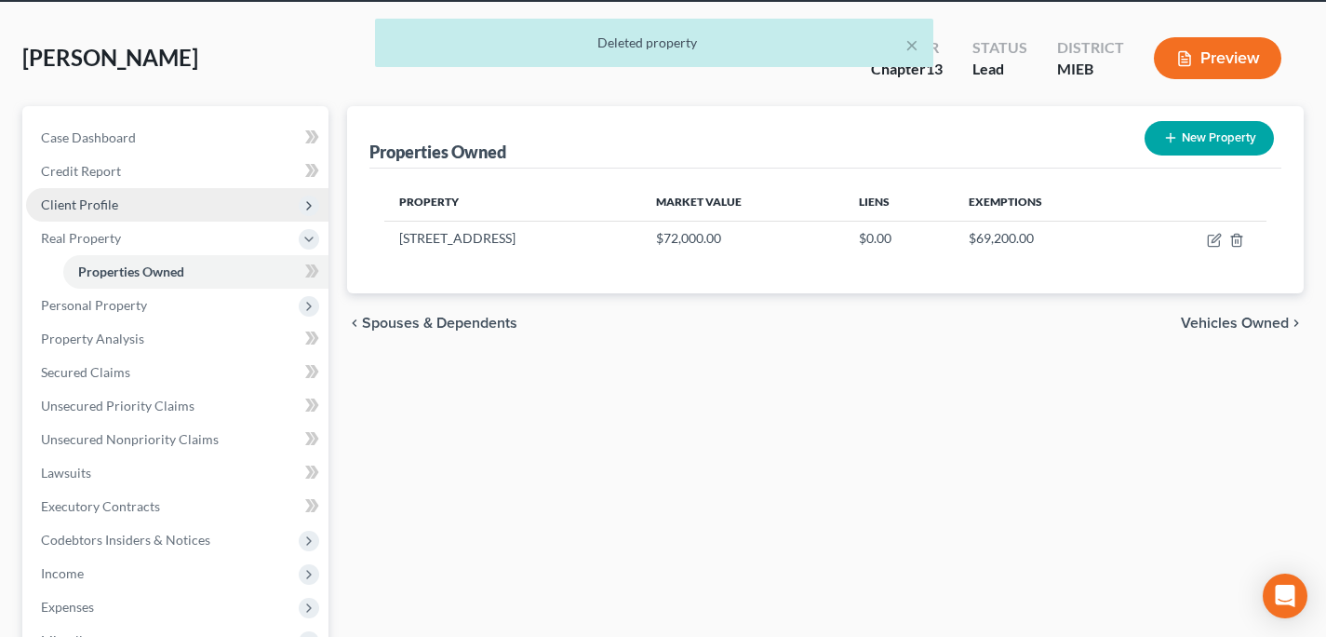
click at [96, 199] on span "Client Profile" at bounding box center [79, 204] width 77 height 16
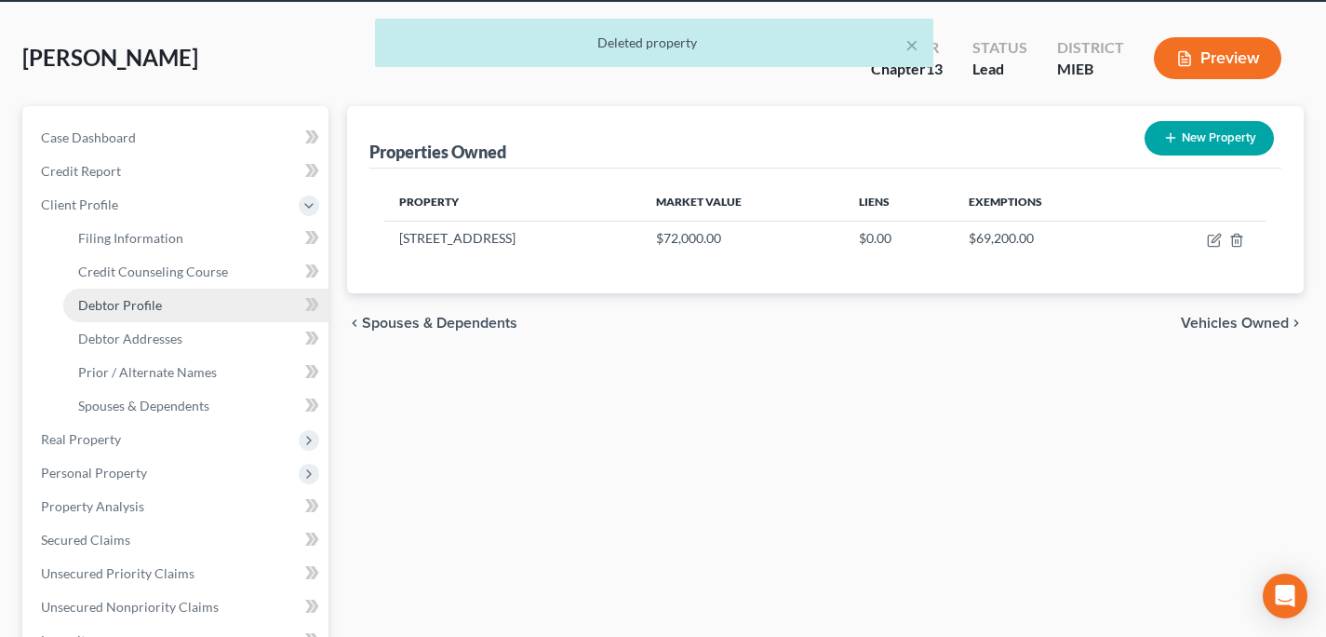
click at [141, 319] on link "Debtor Profile" at bounding box center [195, 306] width 265 height 34
select select "4"
select select "0"
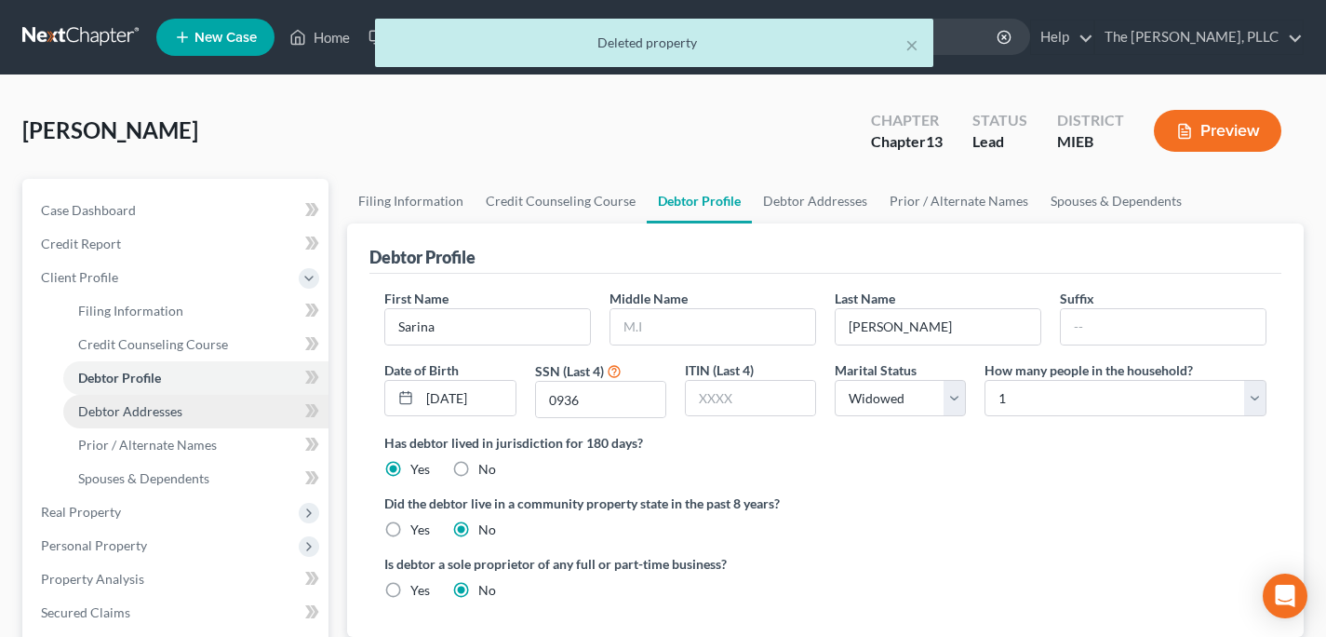
click at [140, 419] on link "Debtor Addresses" at bounding box center [195, 412] width 265 height 34
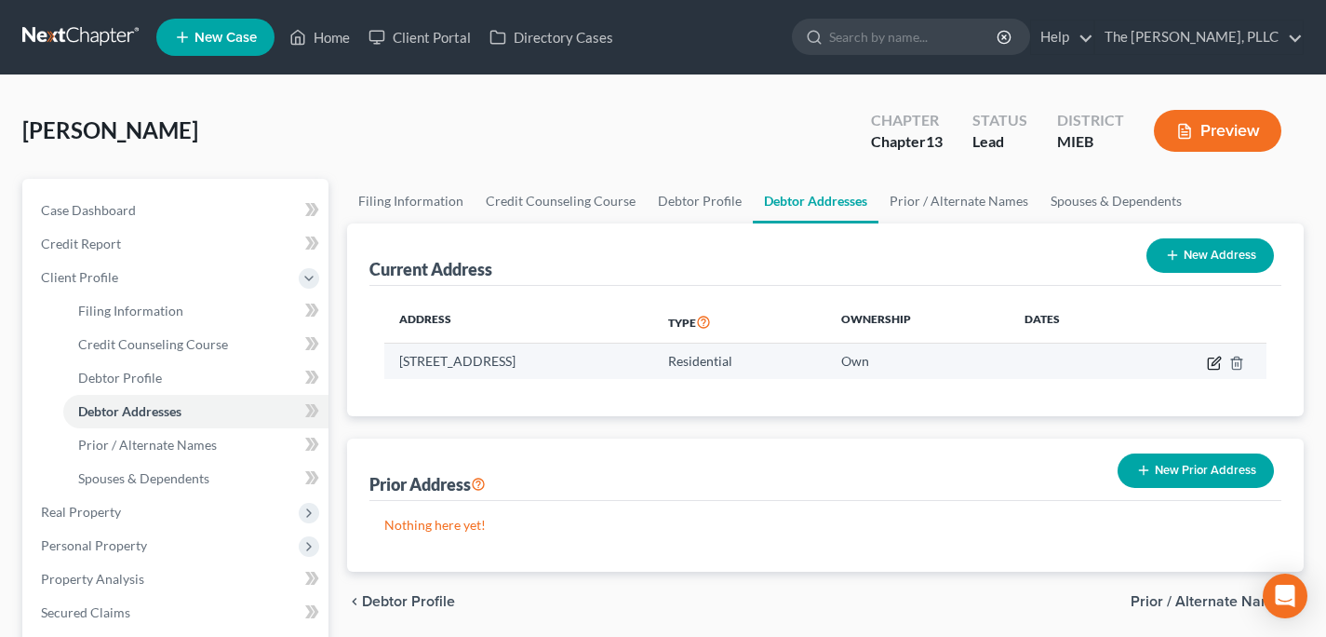
click at [1207, 367] on icon "button" at bounding box center [1214, 363] width 15 height 15
select select "23"
select select "81"
select select "0"
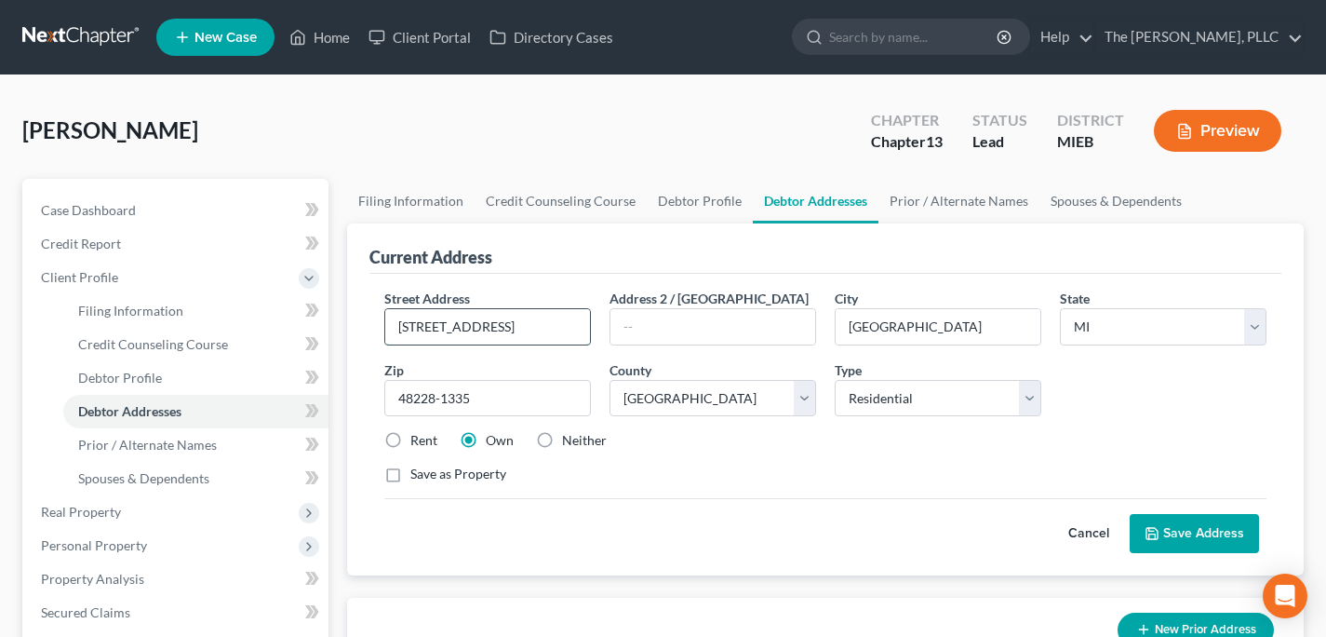
click at [463, 327] on input "[STREET_ADDRESS]" at bounding box center [487, 326] width 205 height 35
type input "[STREET_ADDRESS]"
click at [1234, 551] on button "Save Address" at bounding box center [1194, 533] width 129 height 39
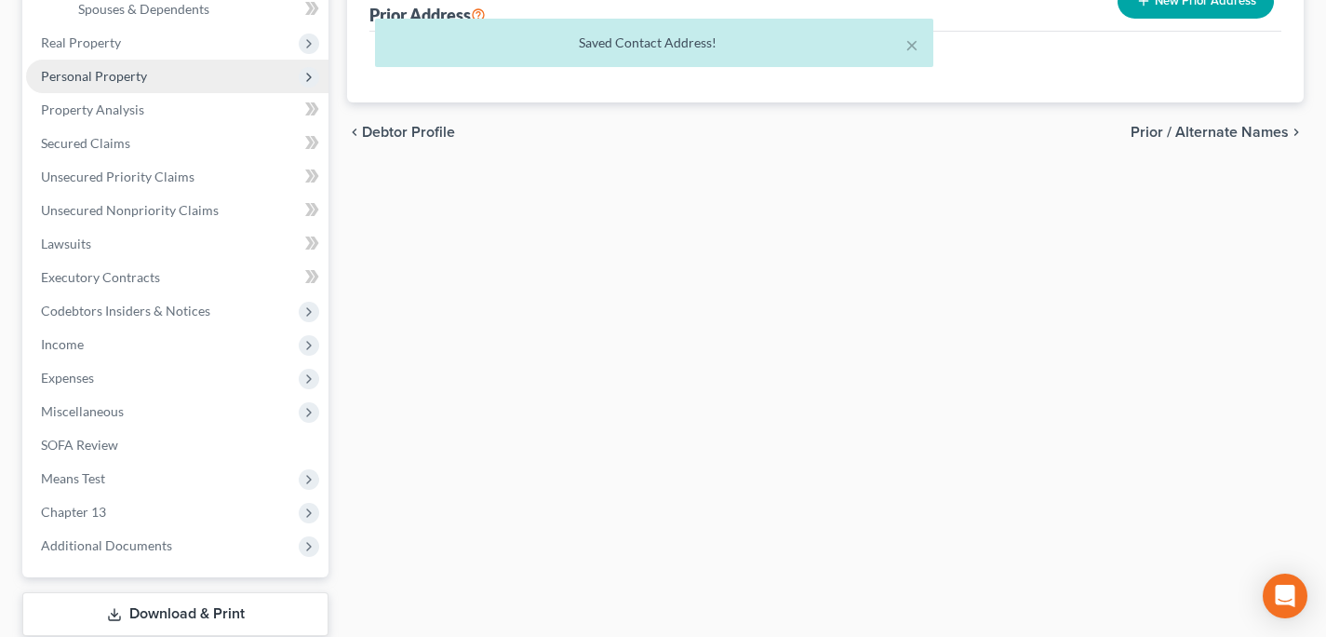
scroll to position [446, 0]
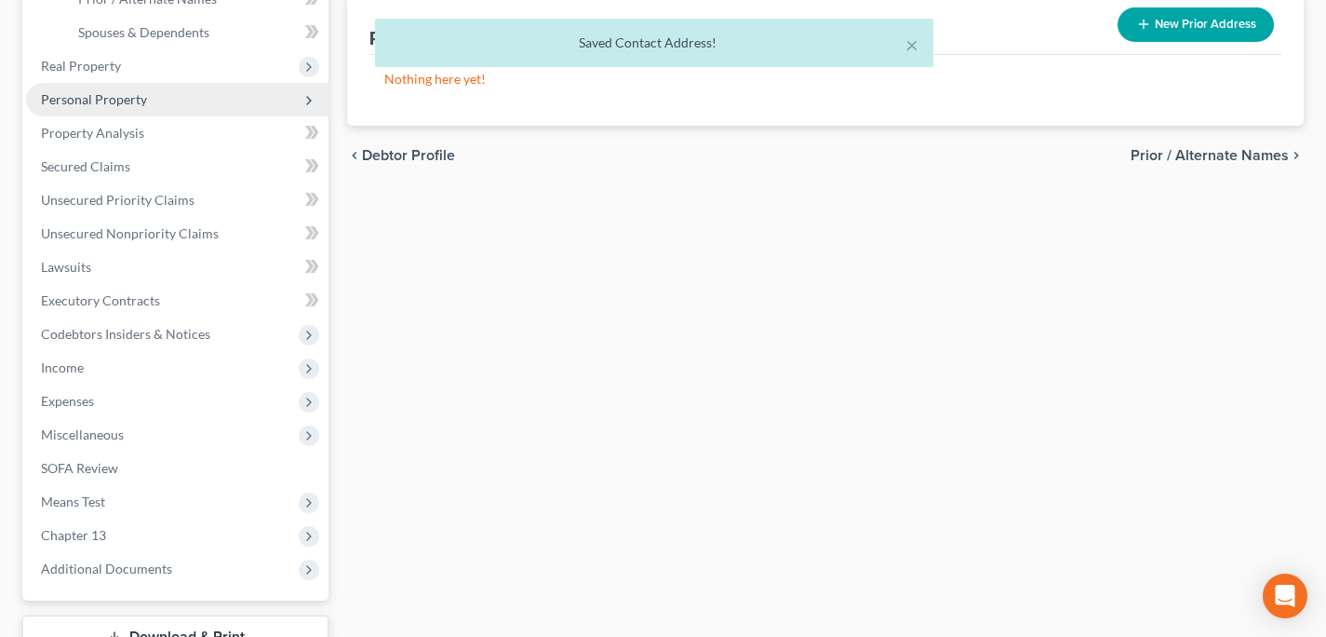
click at [126, 97] on span "Personal Property" at bounding box center [94, 99] width 106 height 16
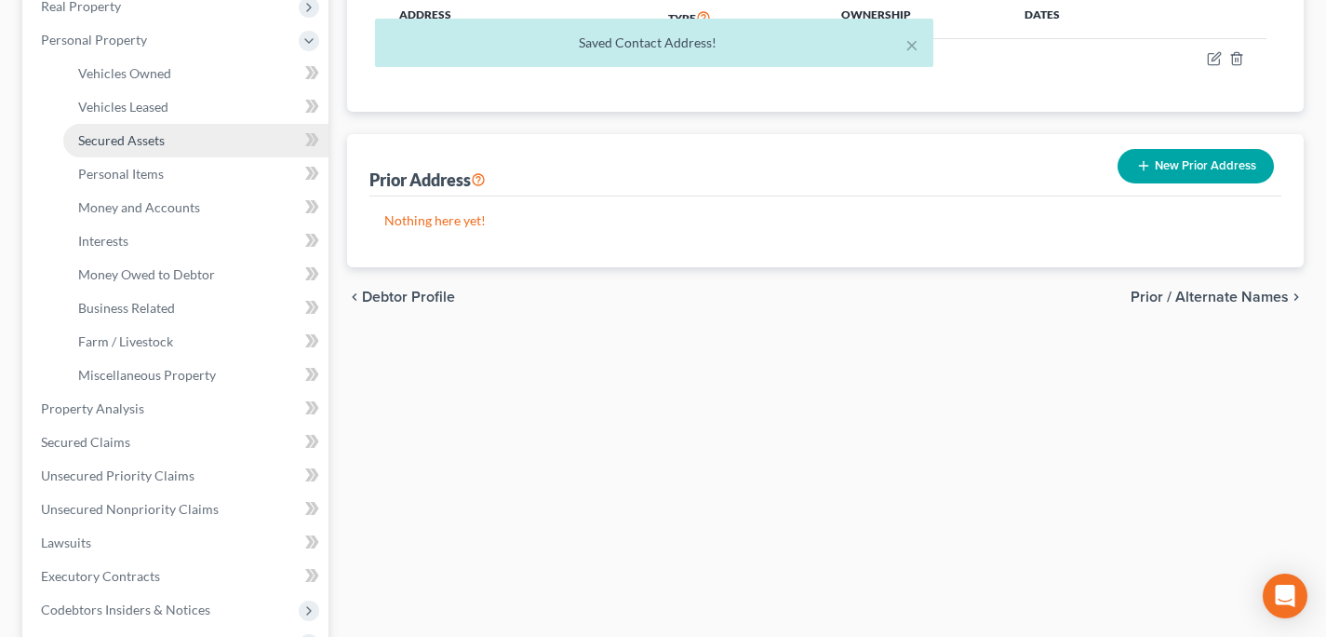
scroll to position [289, 0]
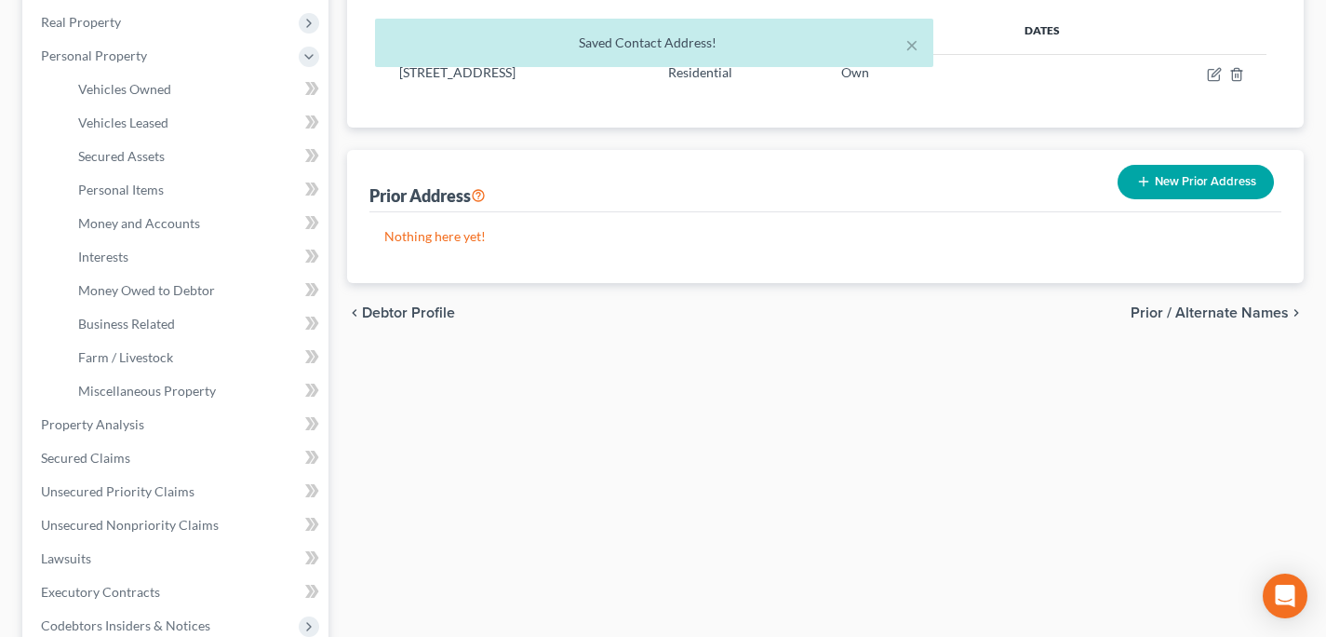
click at [101, 33] on div "× Saved Contact Address!" at bounding box center [654, 48] width 1326 height 58
click at [107, 27] on div "× Saved Contact Address!" at bounding box center [654, 48] width 1326 height 58
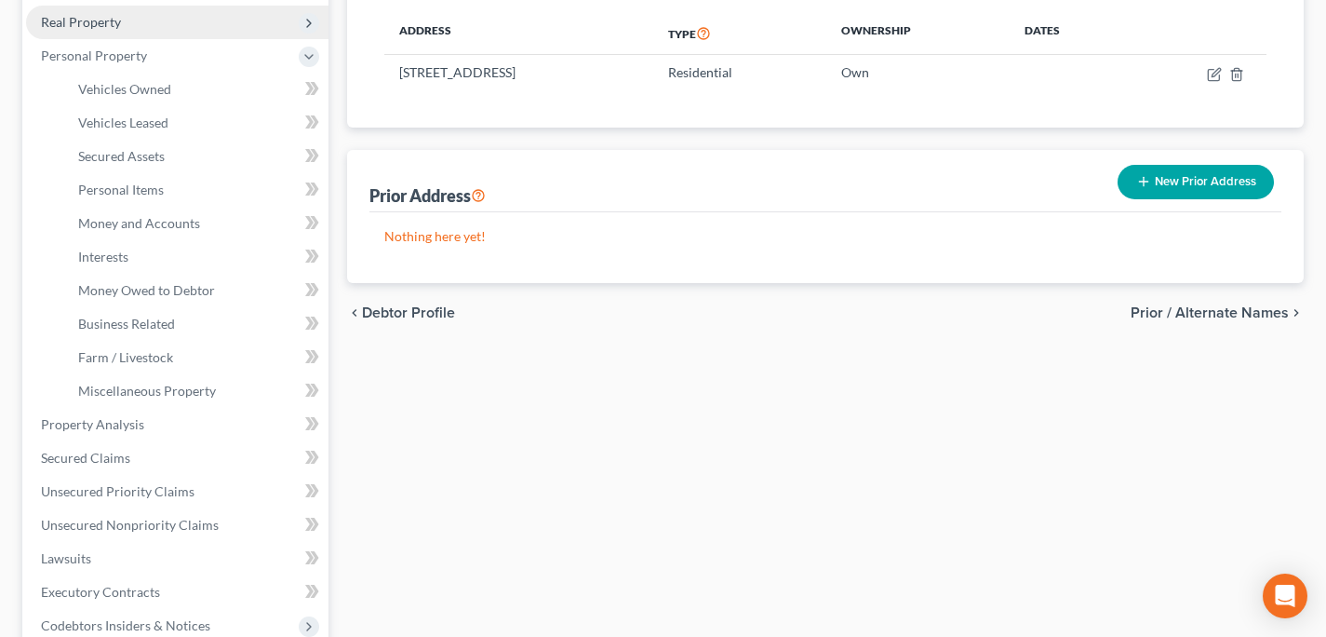
click at [111, 21] on span "Real Property" at bounding box center [81, 22] width 80 height 16
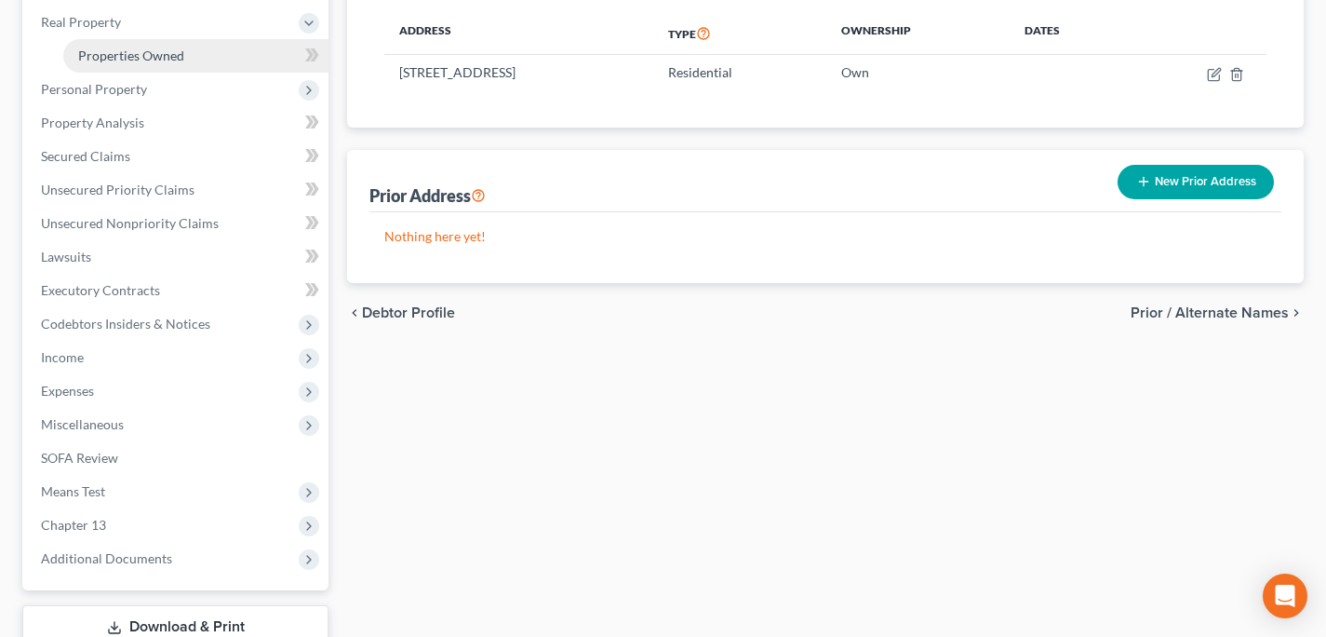
click at [122, 59] on span "Properties Owned" at bounding box center [131, 55] width 106 height 16
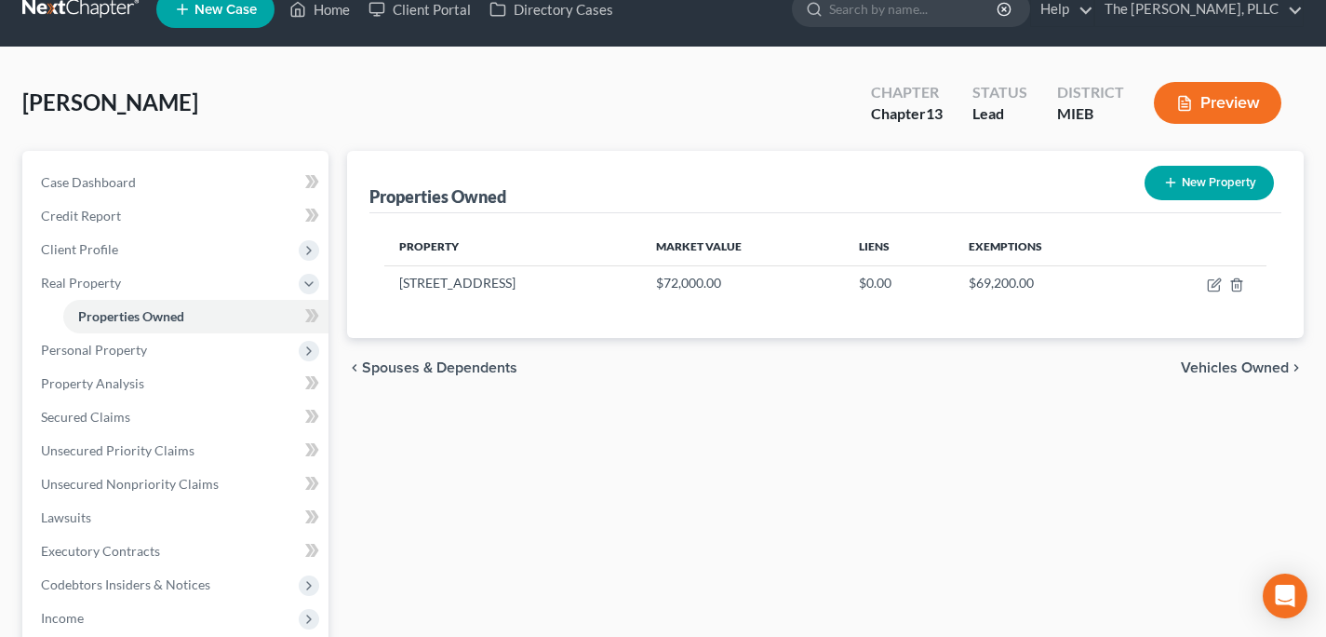
scroll to position [29, 0]
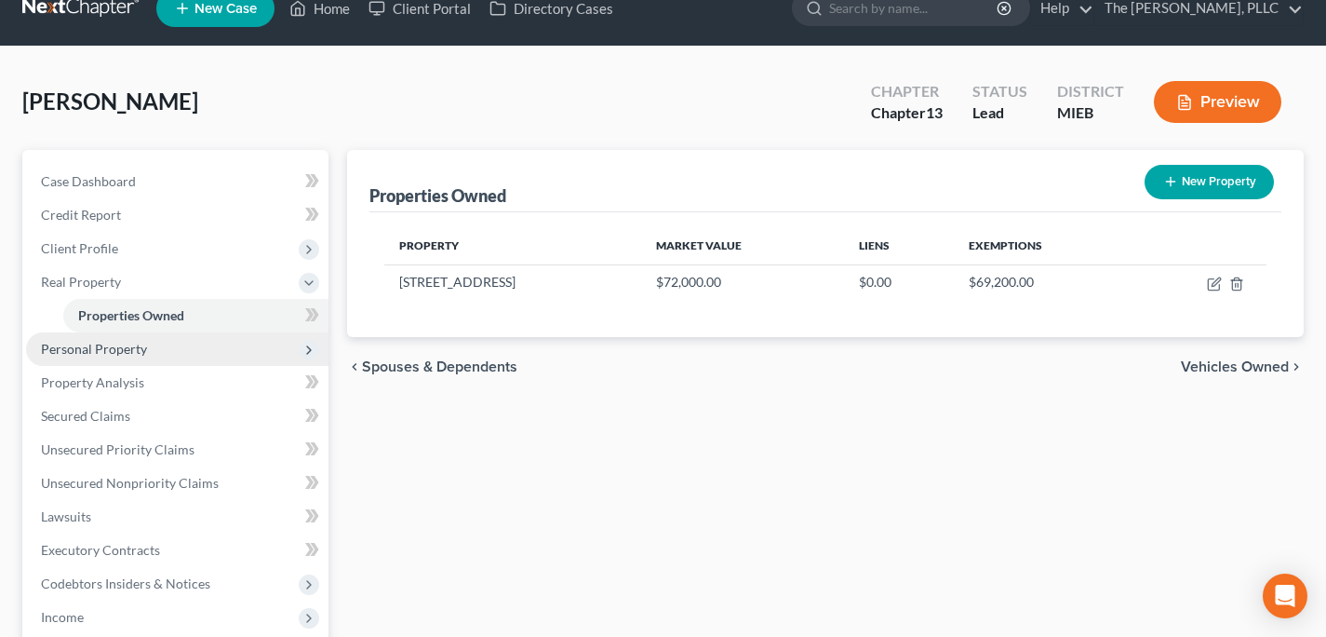
click at [138, 345] on span "Personal Property" at bounding box center [94, 349] width 106 height 16
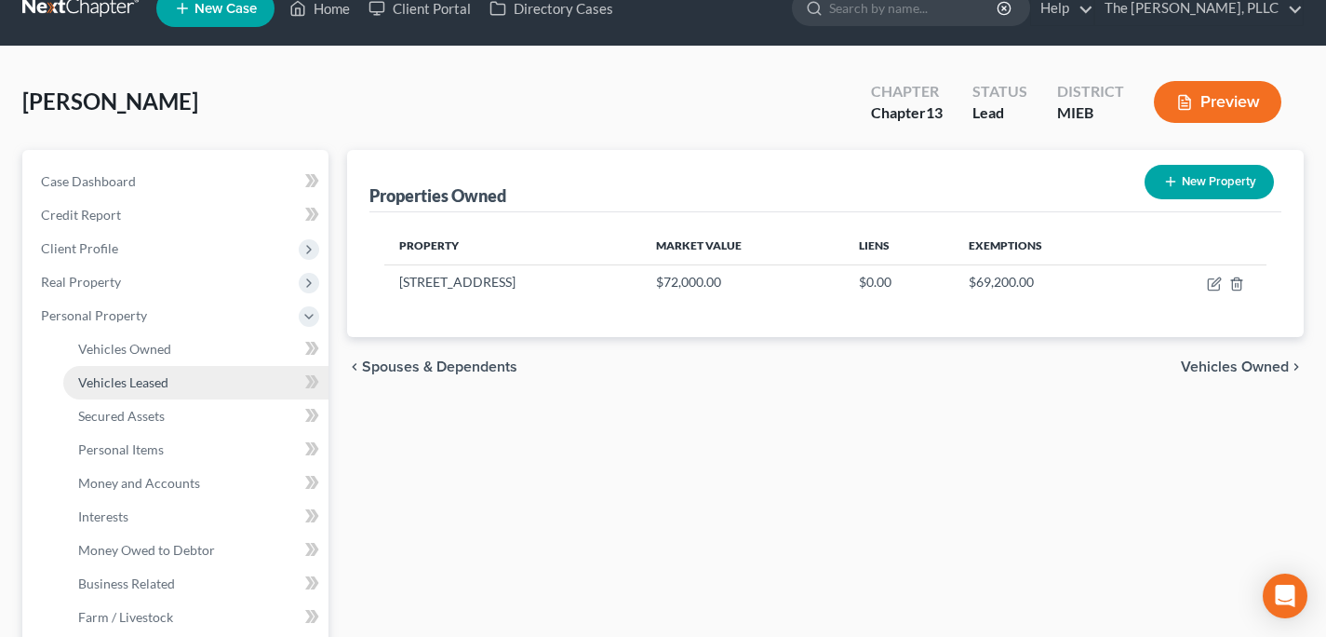
click at [143, 374] on span "Vehicles Leased" at bounding box center [123, 382] width 90 height 16
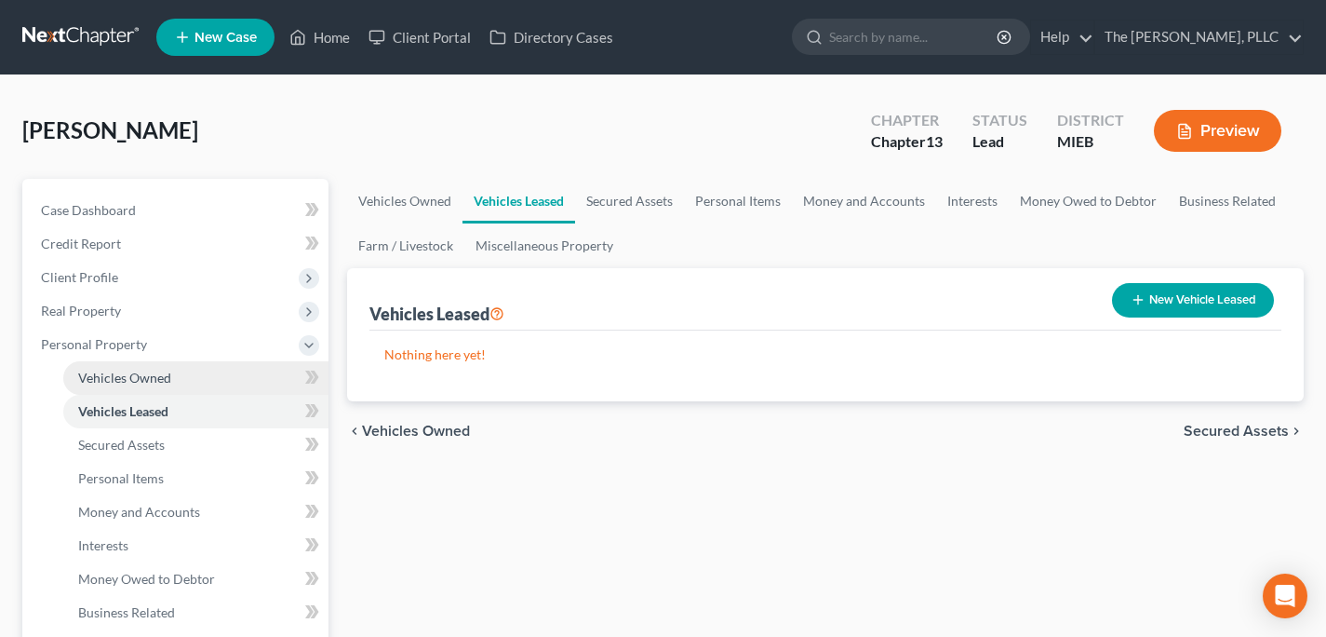
click at [159, 374] on span "Vehicles Owned" at bounding box center [124, 377] width 93 height 16
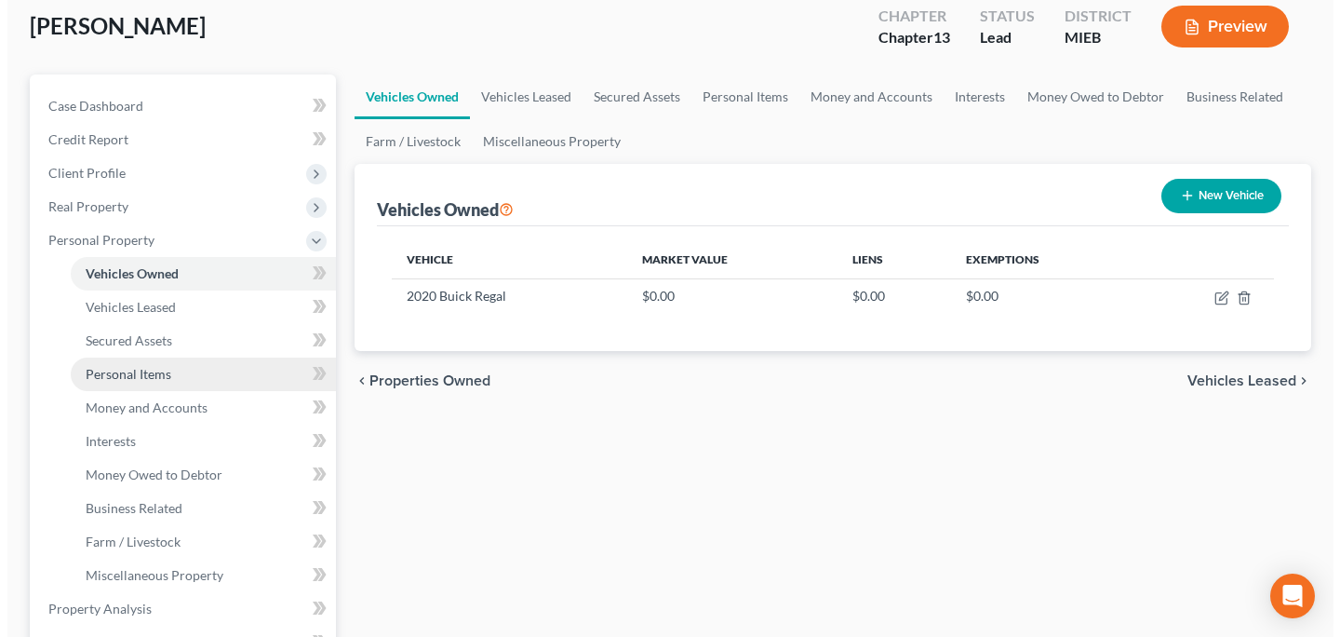
scroll to position [105, 0]
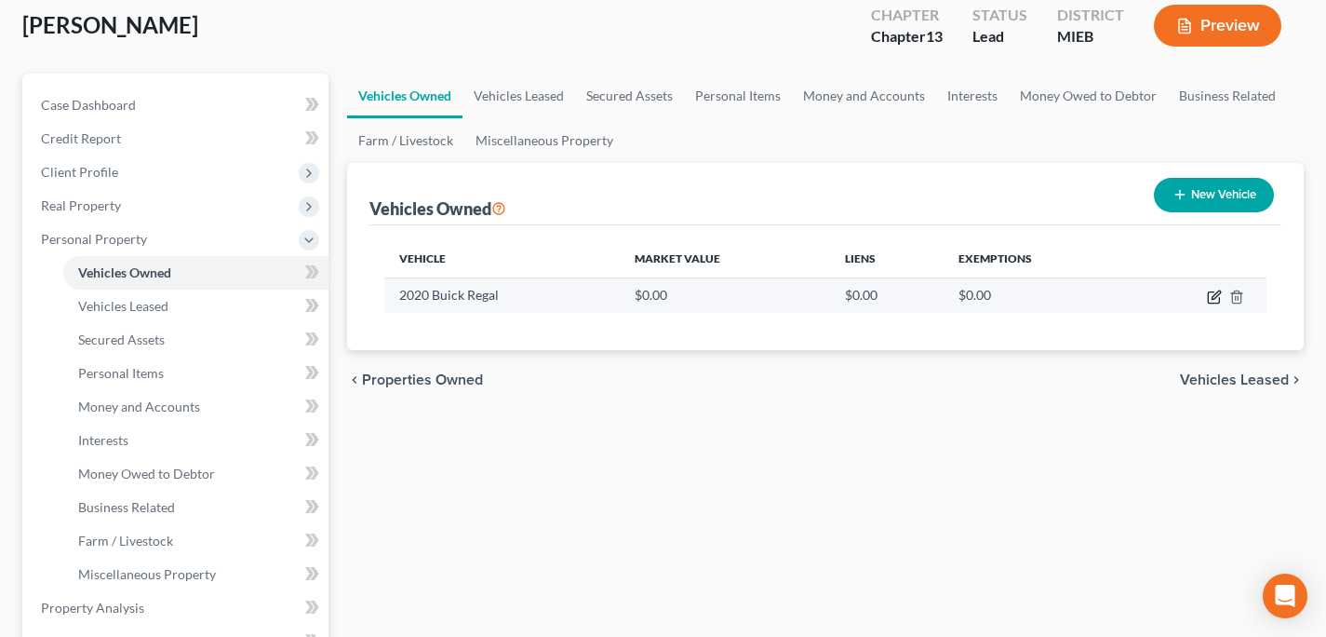
click at [1209, 295] on icon "button" at bounding box center [1214, 296] width 15 height 15
select select "0"
select select "6"
select select "0"
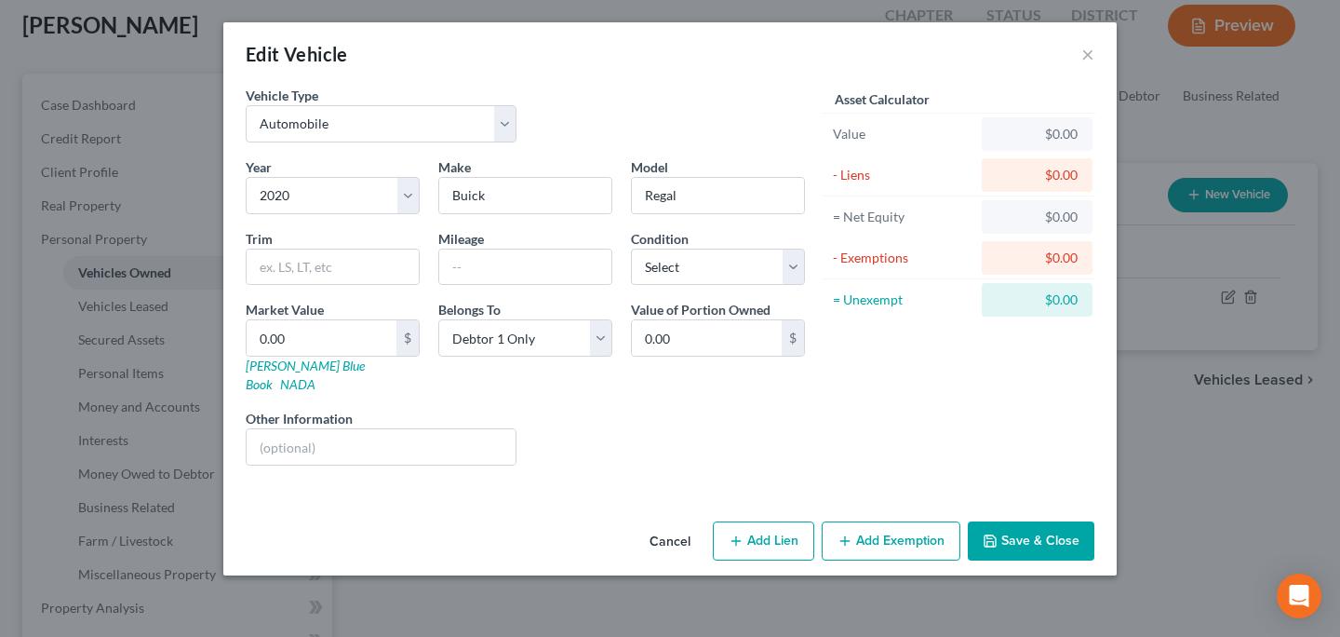
click at [666, 527] on button "Cancel" at bounding box center [670, 541] width 71 height 37
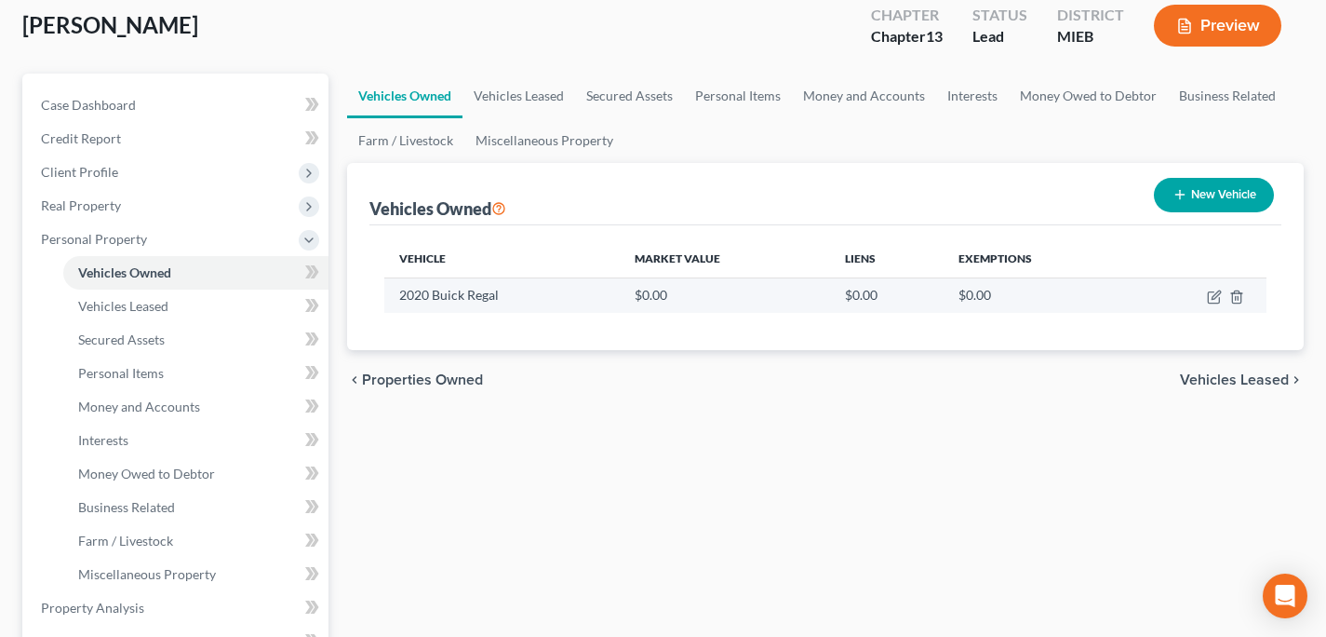
click at [1198, 294] on td at bounding box center [1199, 294] width 136 height 35
click at [1210, 293] on icon "button" at bounding box center [1214, 296] width 15 height 15
select select "0"
select select "6"
select select "0"
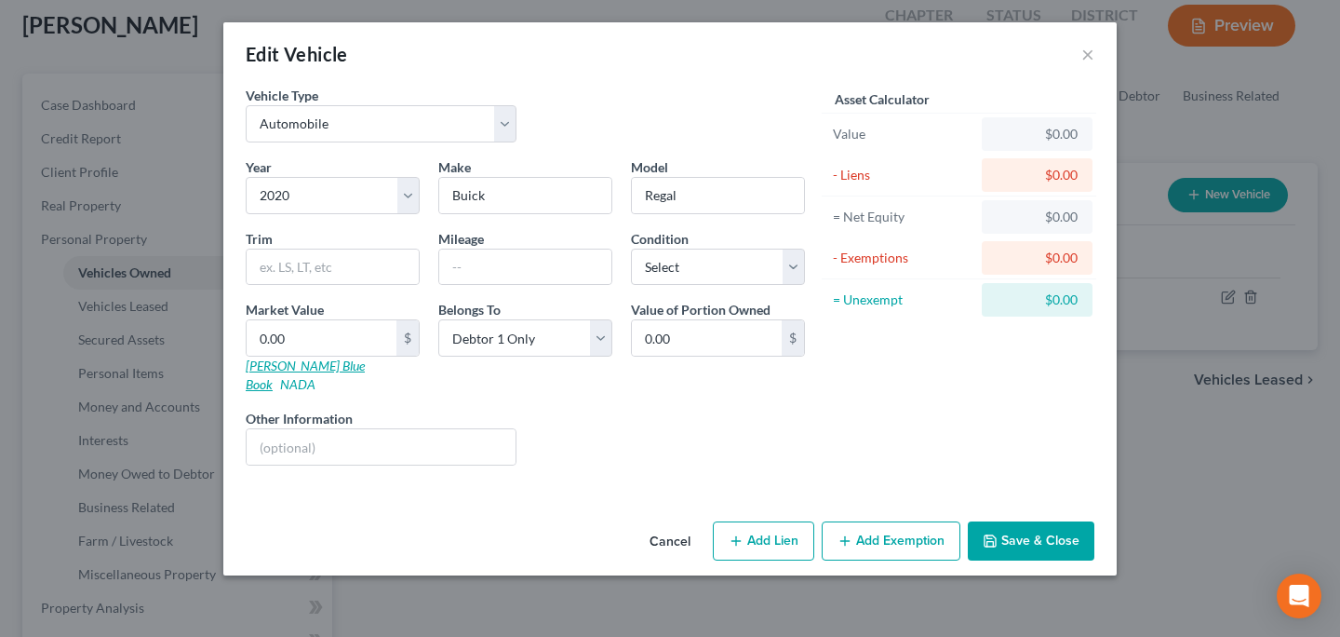
click at [275, 364] on link "[PERSON_NAME] Blue Book" at bounding box center [305, 374] width 119 height 34
click at [835, 521] on button "Add Exemption" at bounding box center [891, 540] width 139 height 39
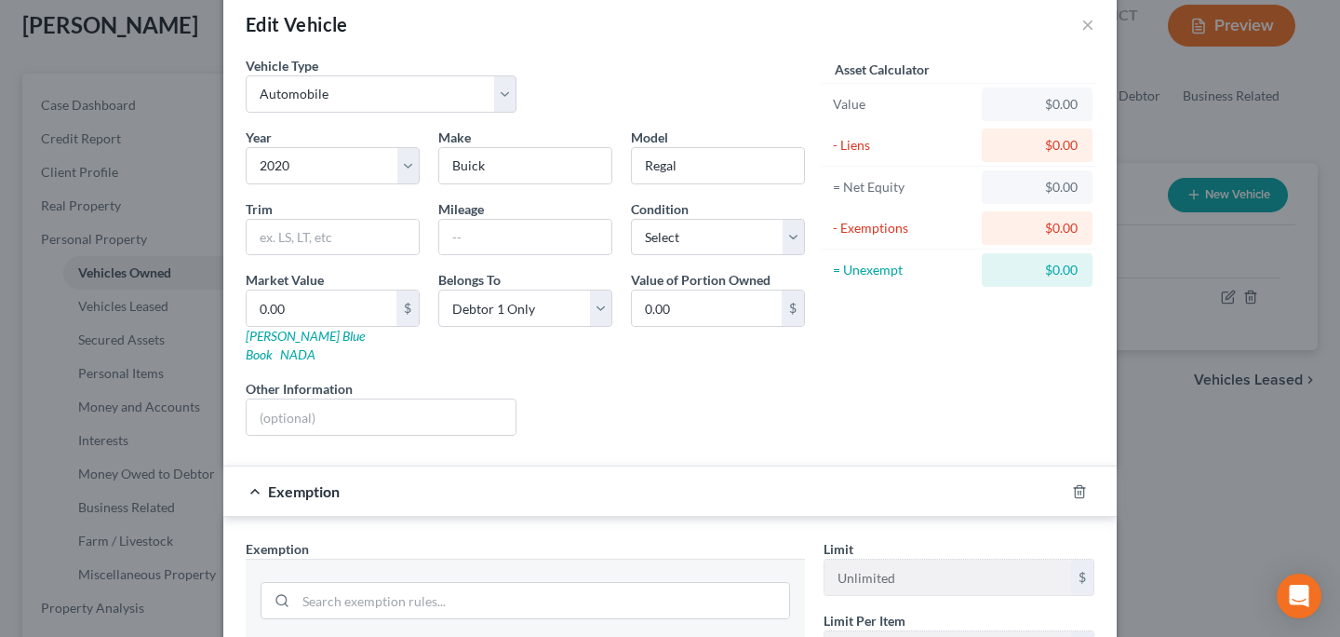
scroll to position [424, 0]
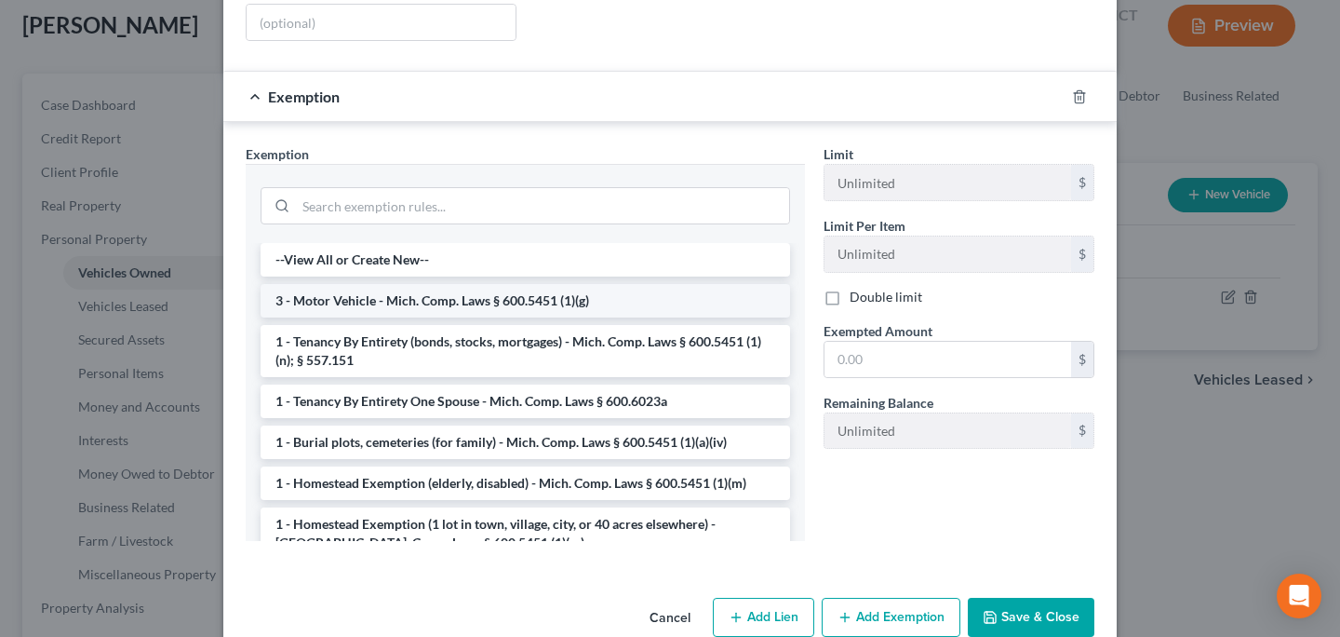
click at [468, 284] on li "3 - Motor Vehicle - Mich. Comp. Laws § 600.5451 (1)(g)" at bounding box center [526, 301] width 530 height 34
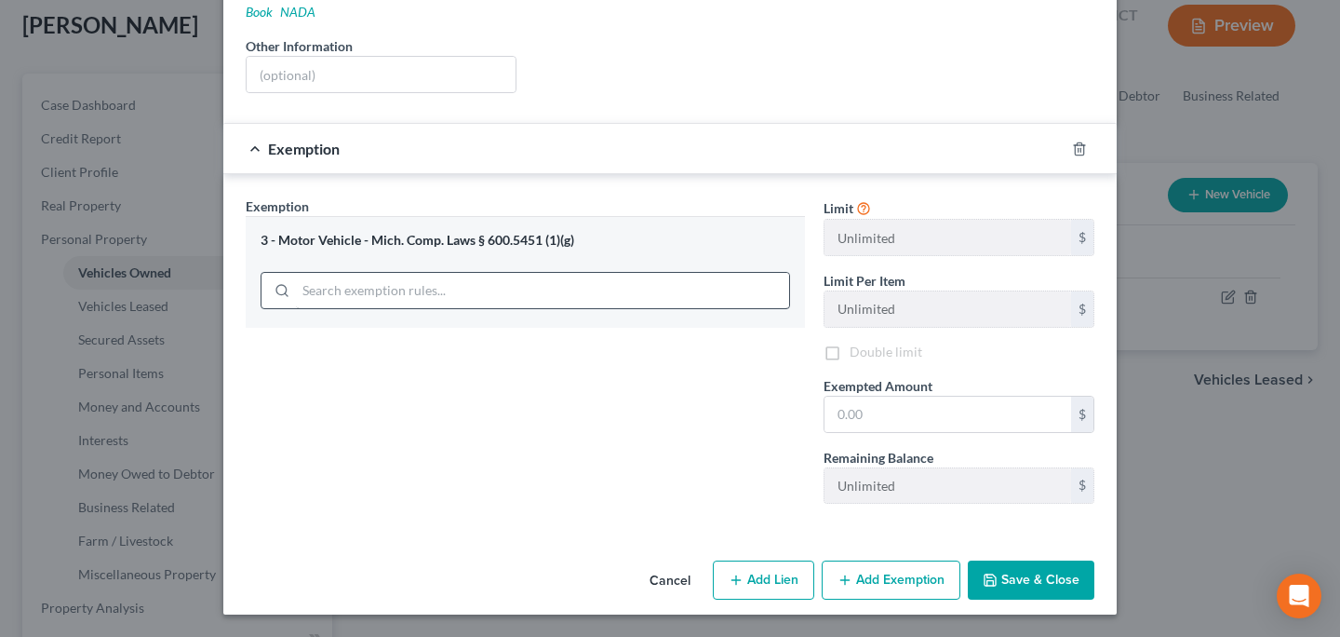
scroll to position [354, 0]
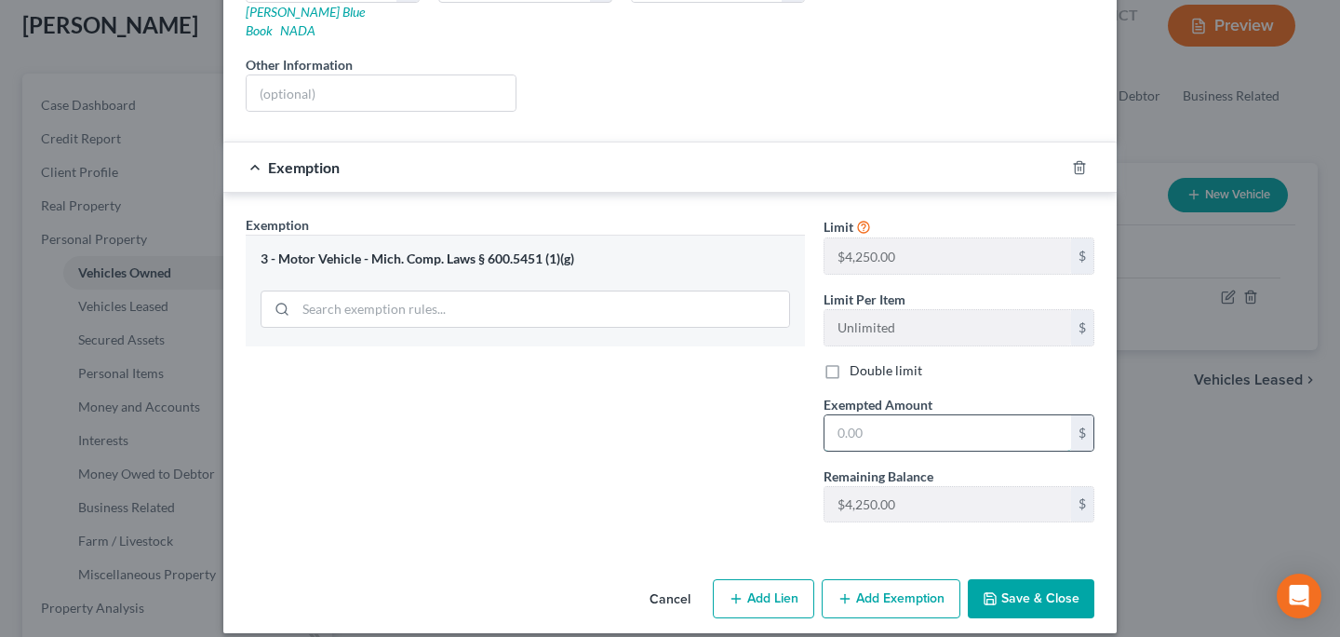
click at [846, 415] on input "text" at bounding box center [948, 432] width 247 height 35
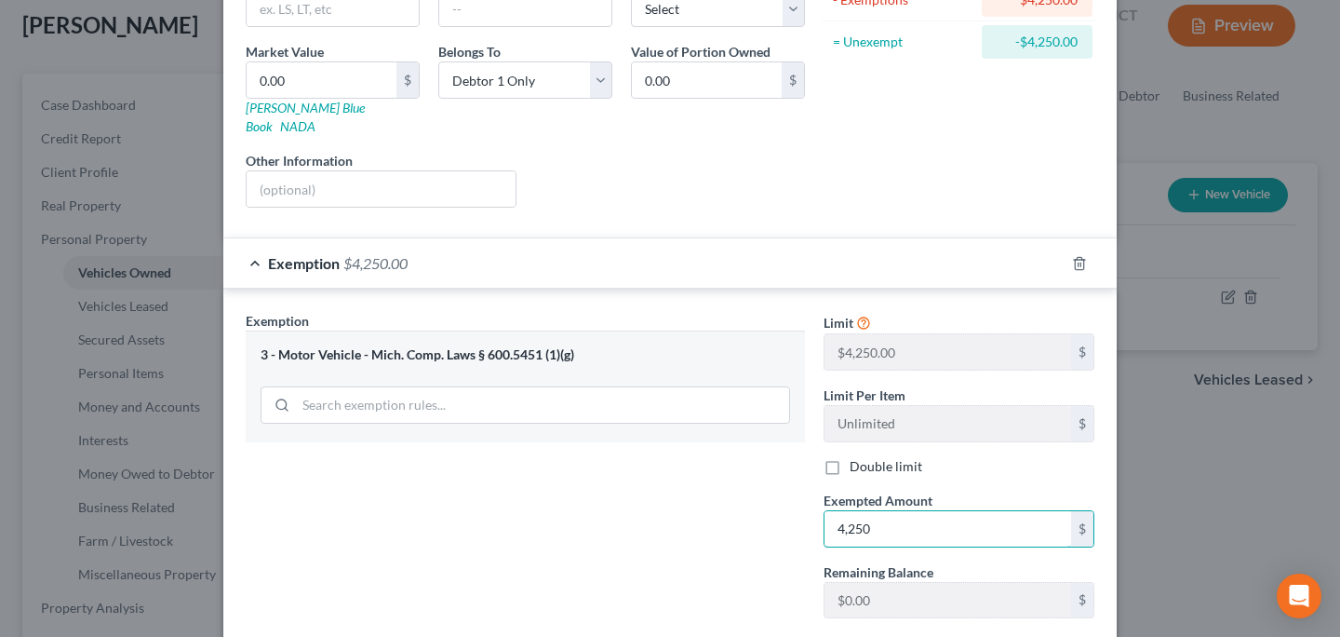
scroll to position [0, 0]
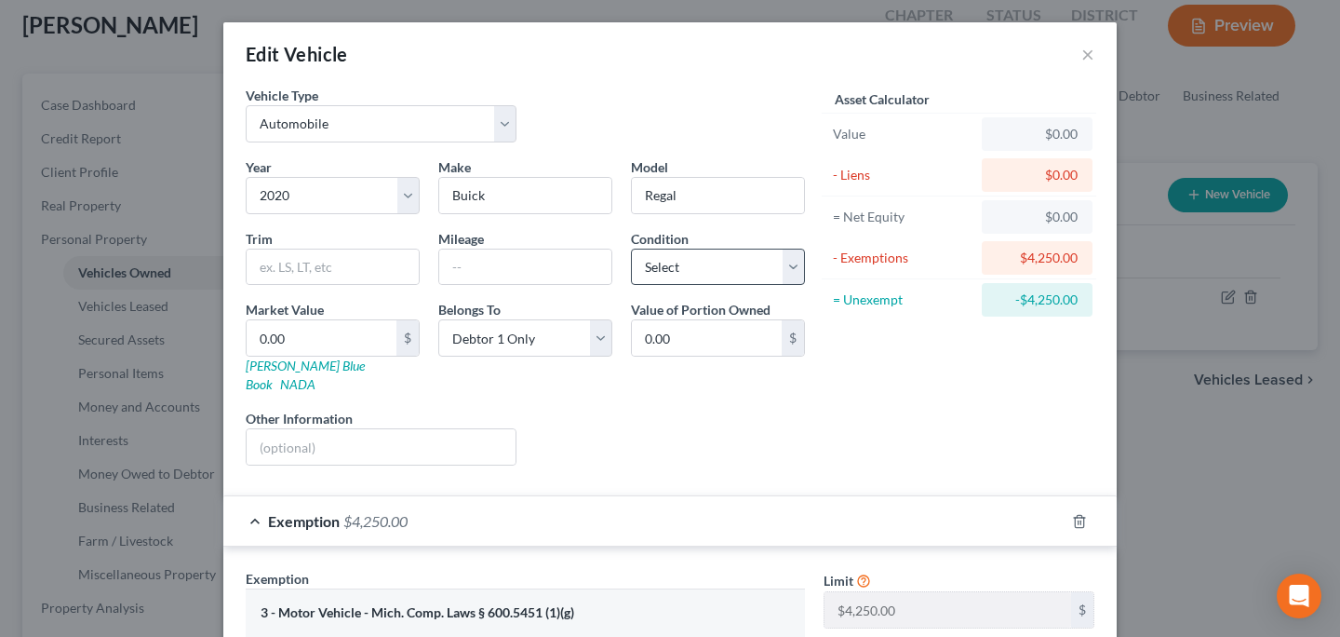
type input "4,250"
click at [695, 273] on select "Select Excellent Very Good Good Fair Poor" at bounding box center [718, 266] width 174 height 37
select select "3"
click at [631, 248] on select "Select Excellent Very Good Good Fair Poor" at bounding box center [718, 266] width 174 height 37
click at [477, 275] on input "text" at bounding box center [525, 266] width 172 height 35
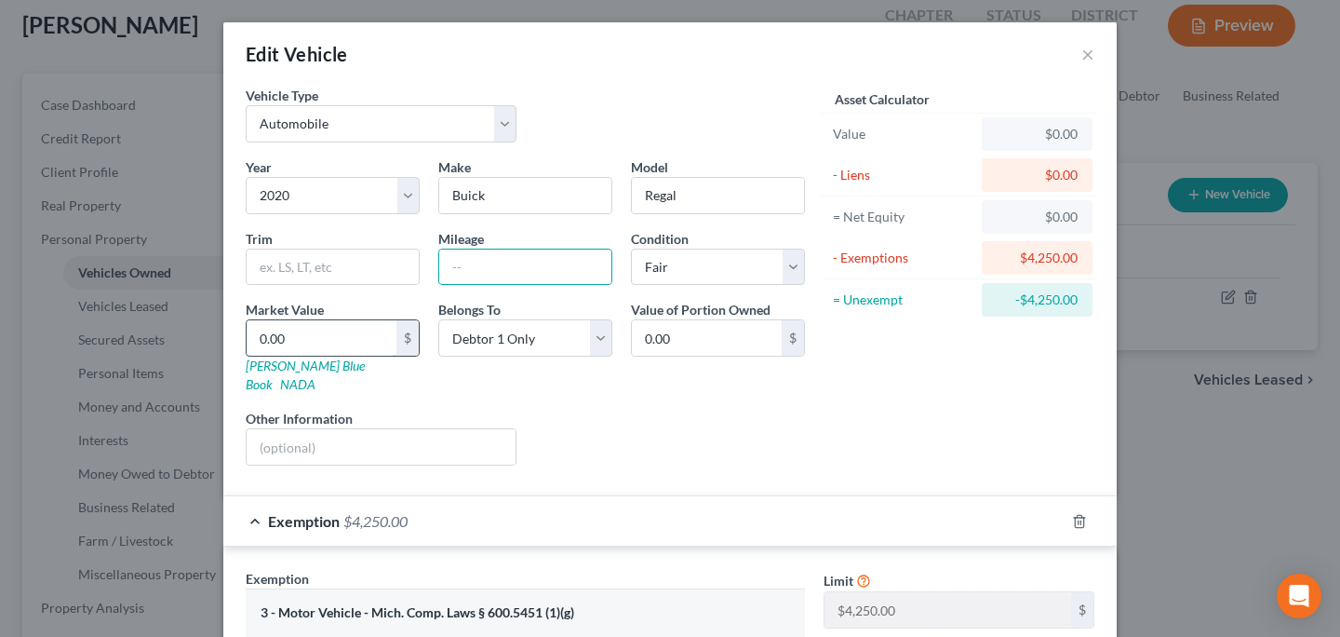
click at [339, 327] on input "0.00" at bounding box center [322, 337] width 150 height 35
type input "5"
type input "5.00"
type input "50"
type input "50.00"
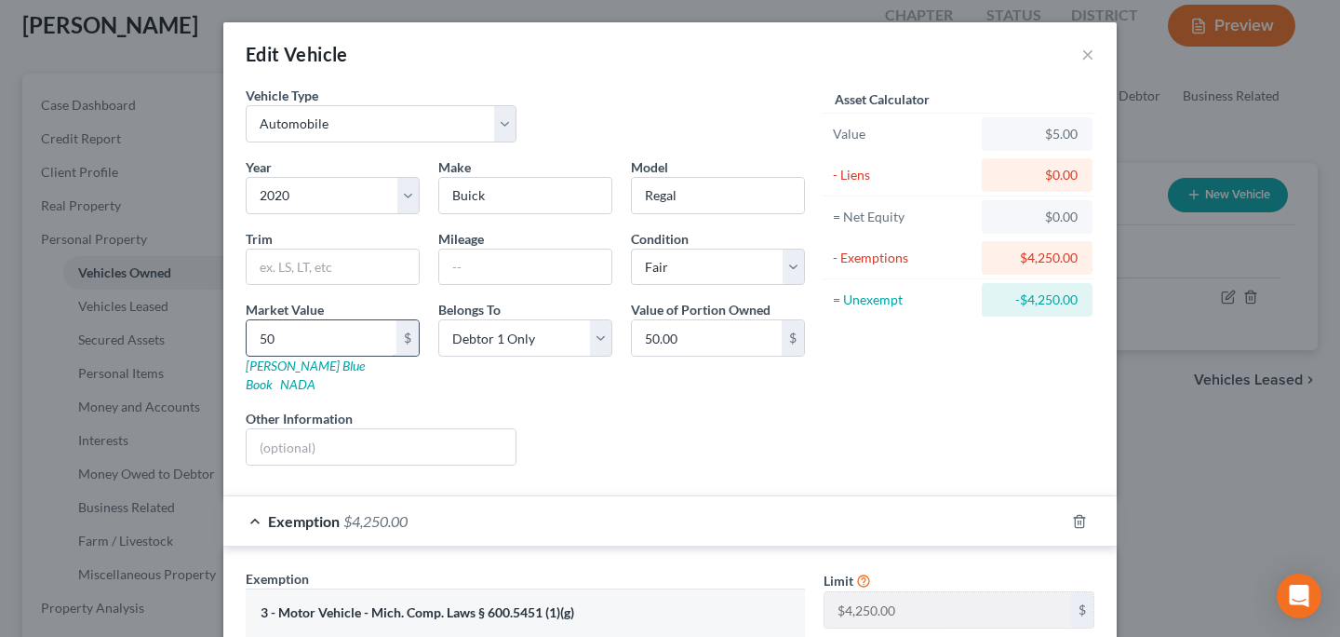
type input "500"
type input "500.00"
type input "5000"
type input "5,000.00"
type input "5,000"
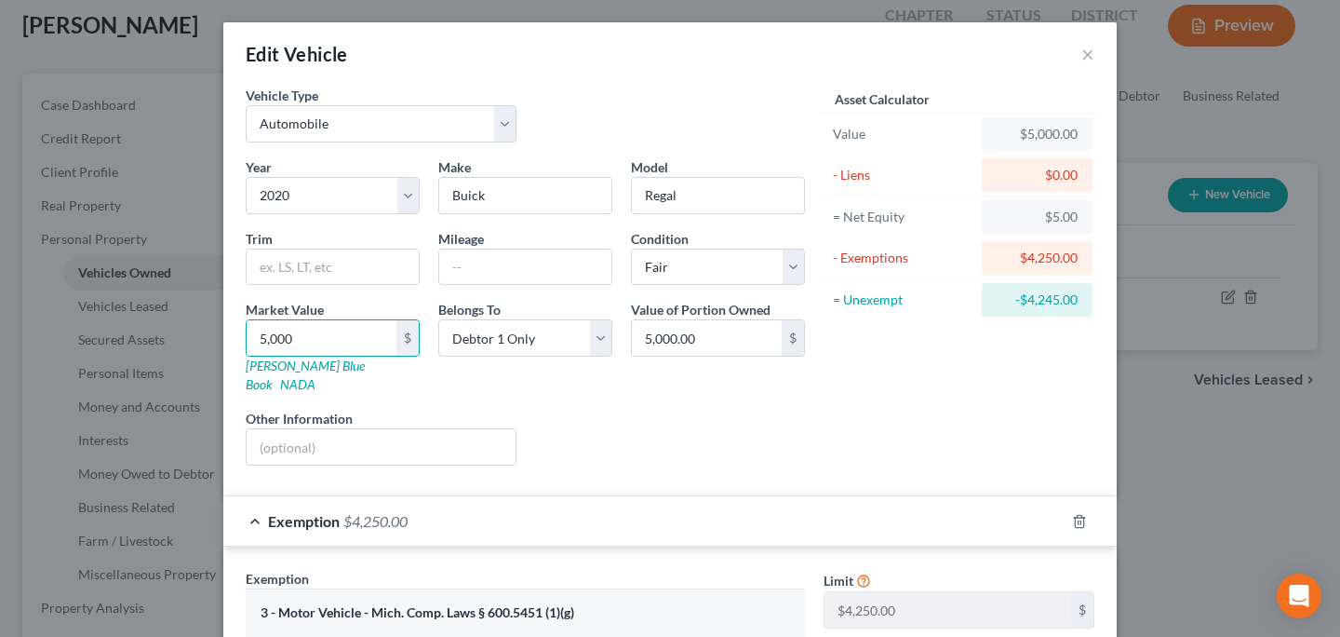
click at [640, 414] on div "Liens Select" at bounding box center [670, 437] width 289 height 57
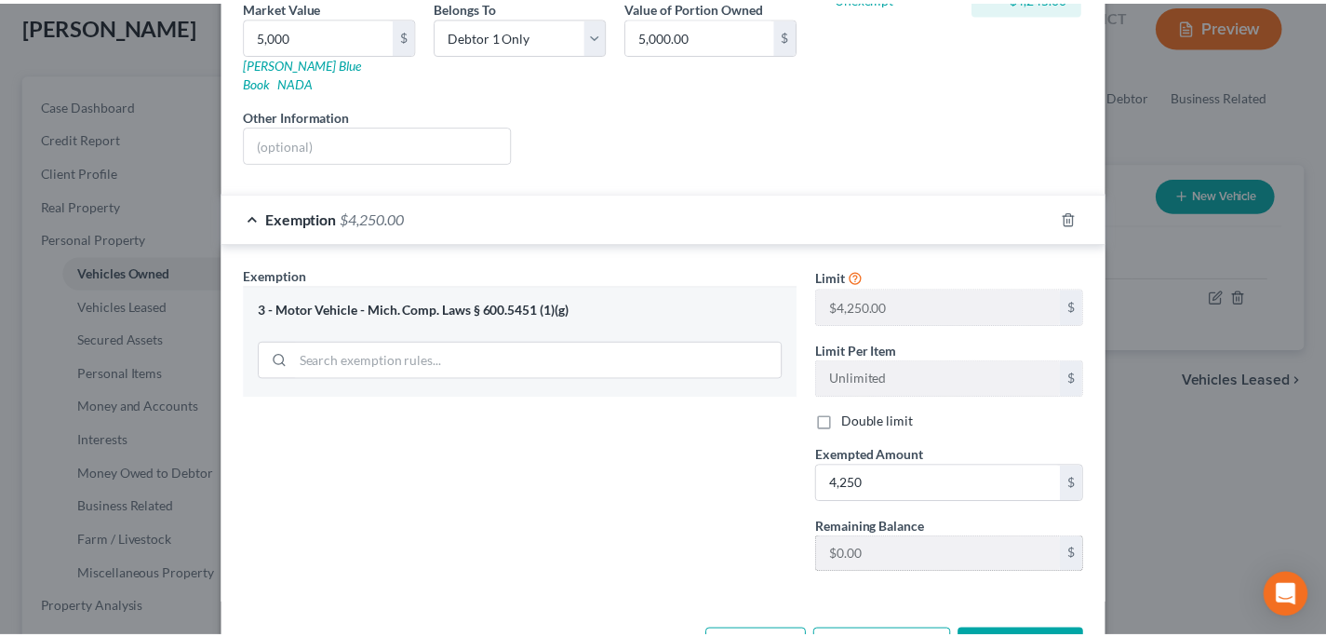
scroll to position [309, 0]
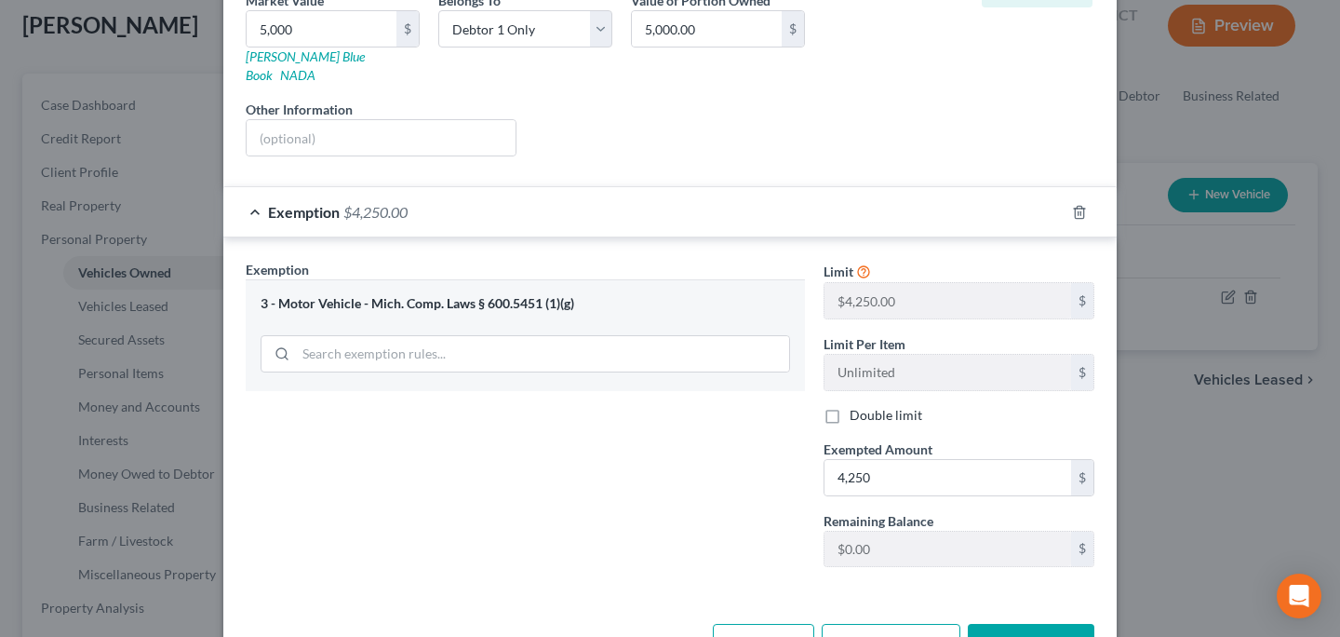
click at [992, 624] on button "Save & Close" at bounding box center [1031, 643] width 127 height 39
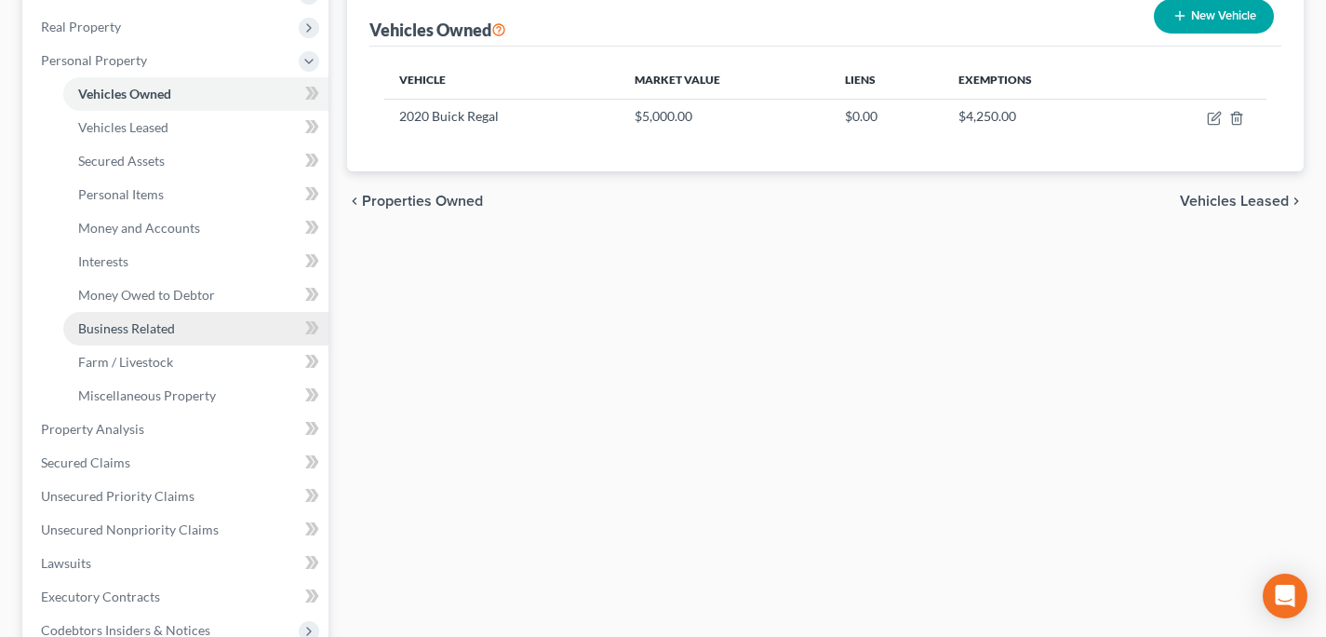
scroll to position [343, 0]
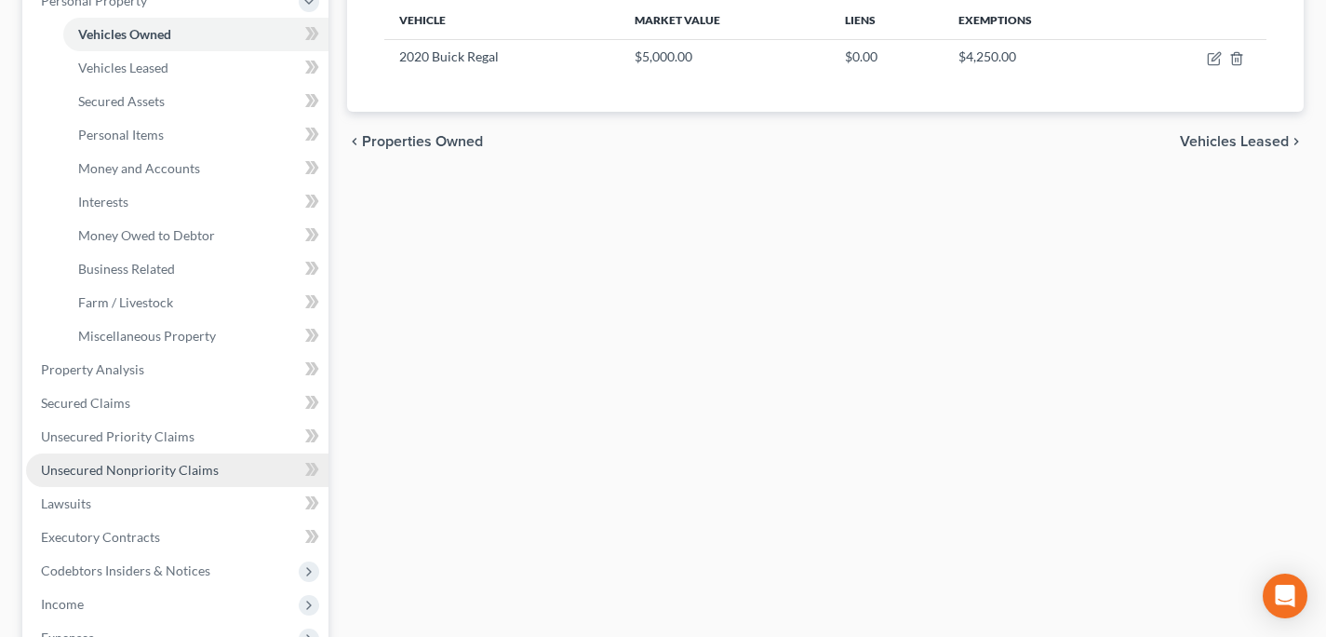
click at [155, 457] on link "Unsecured Nonpriority Claims" at bounding box center [177, 470] width 302 height 34
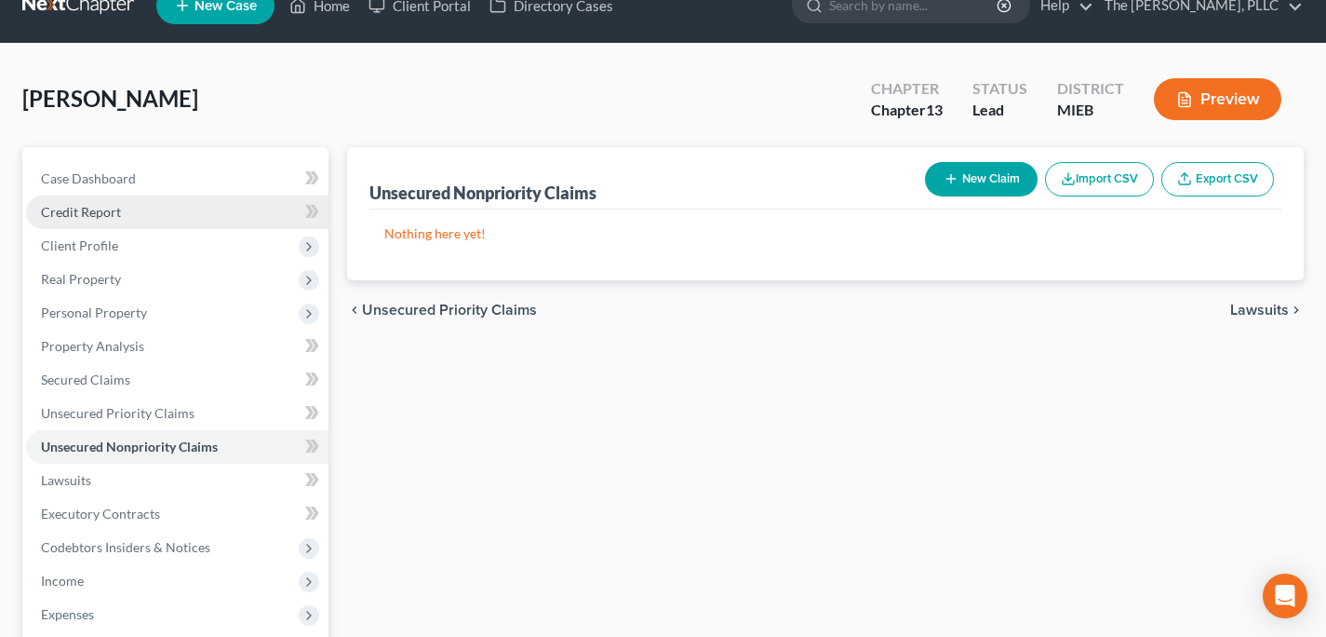
scroll to position [2, 0]
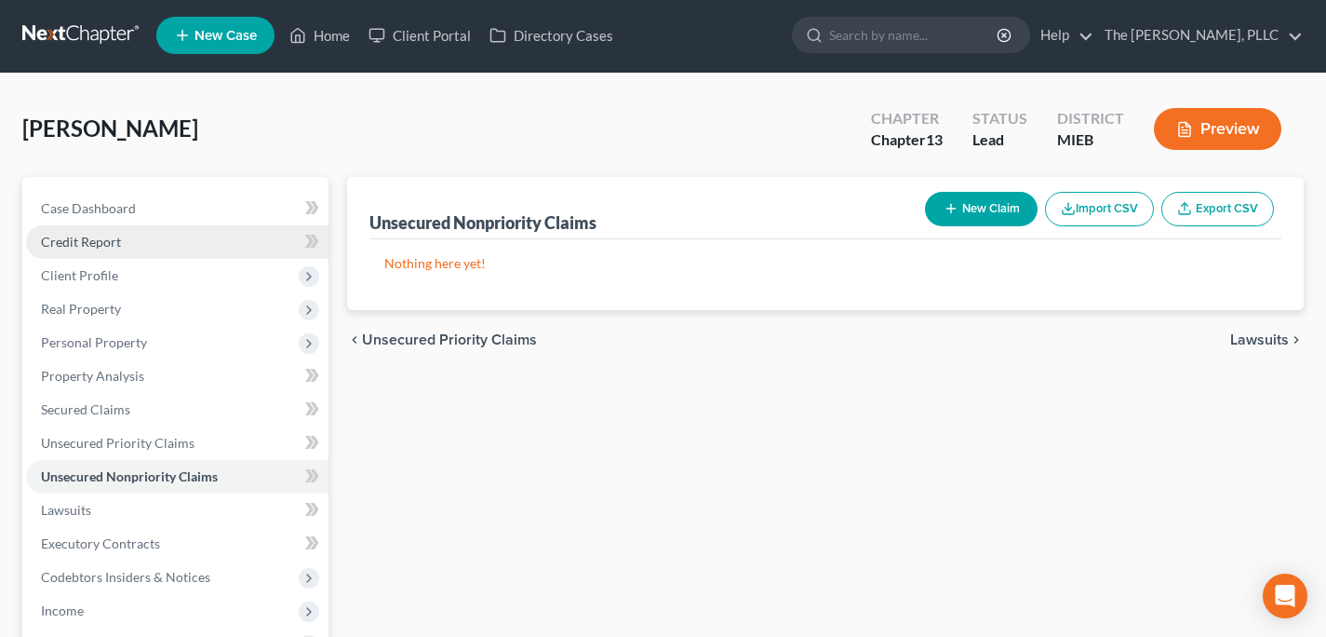
click at [142, 241] on link "Credit Report" at bounding box center [177, 242] width 302 height 34
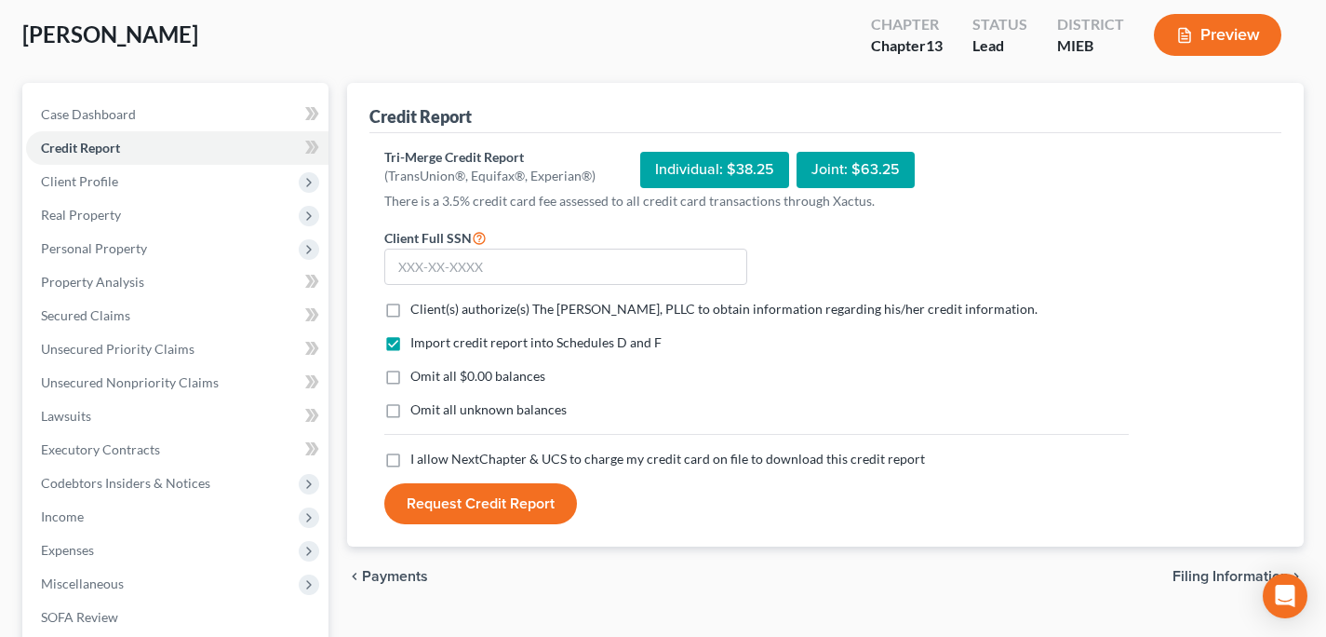
scroll to position [104, 0]
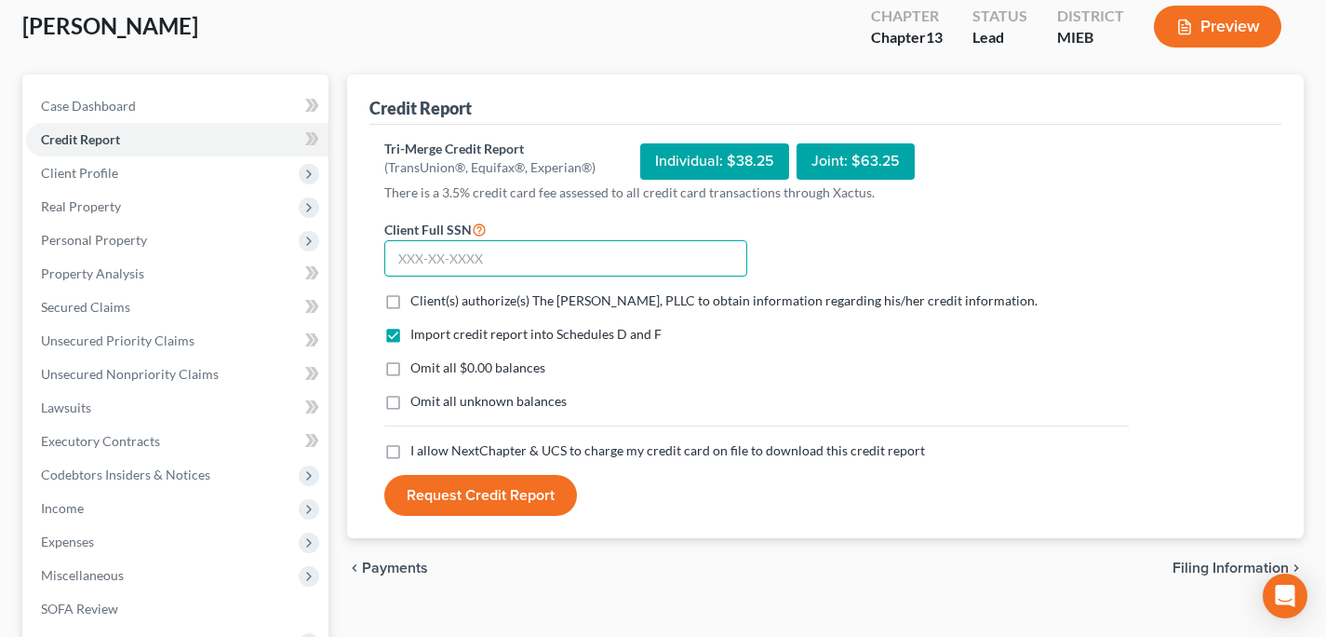
click at [481, 261] on input "text" at bounding box center [565, 258] width 363 height 37
click at [442, 304] on span "Client(s) authorize(s) The [PERSON_NAME], PLLC to obtain information regarding …" at bounding box center [723, 300] width 627 height 16
click at [430, 303] on input "Client(s) authorize(s) The [PERSON_NAME], PLLC to obtain information regarding …" at bounding box center [424, 297] width 12 height 12
checkbox input "true"
click at [433, 450] on span "I allow NextChapter & UCS to charge my credit card on file to download this cre…" at bounding box center [667, 450] width 515 height 16
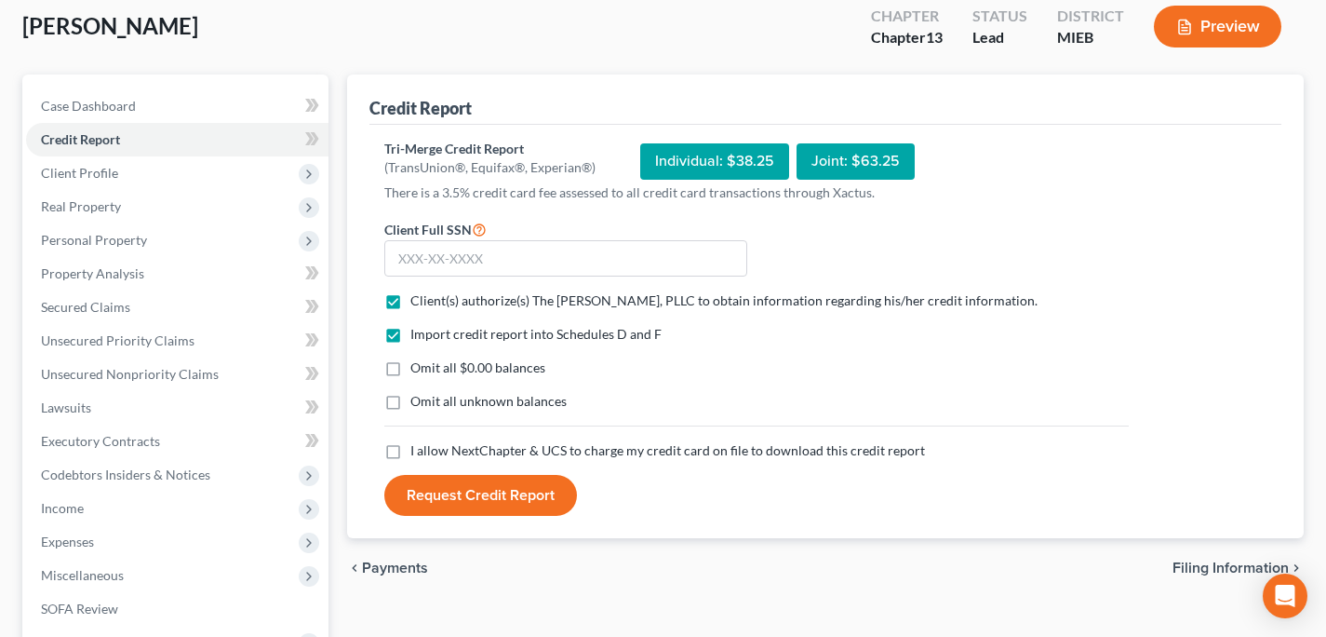
click at [430, 450] on input "I allow NextChapter & UCS to charge my credit card on file to download this cre…" at bounding box center [424, 447] width 12 height 12
checkbox input "true"
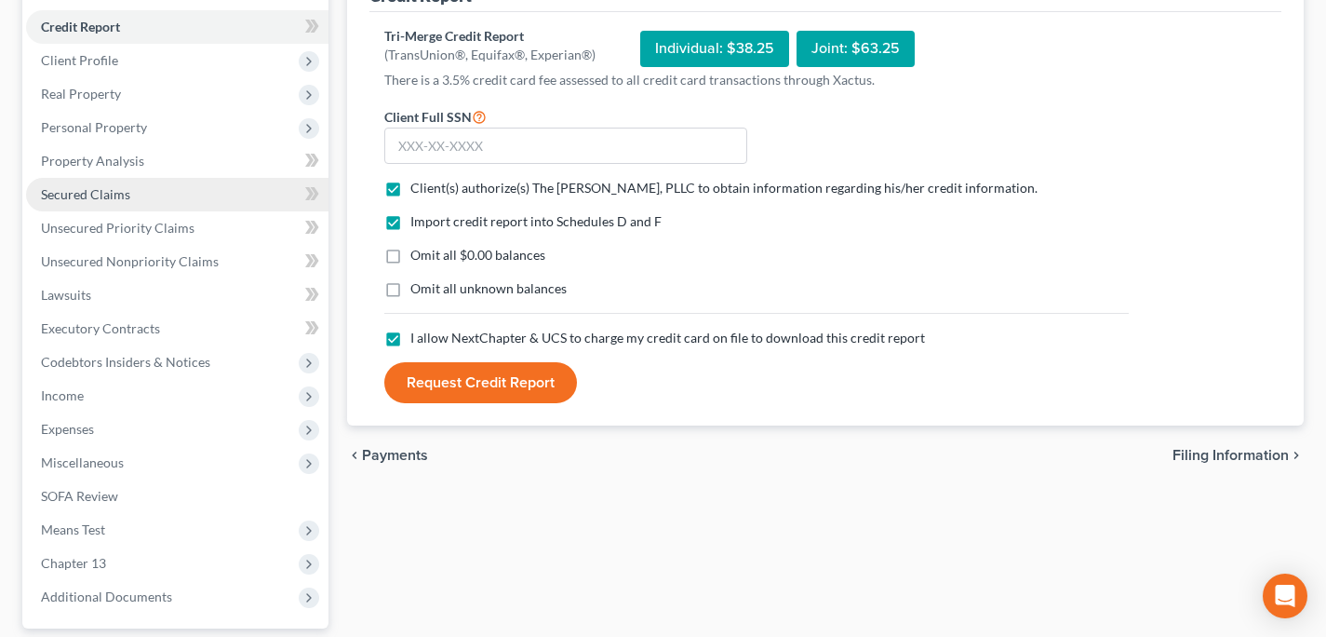
scroll to position [386, 0]
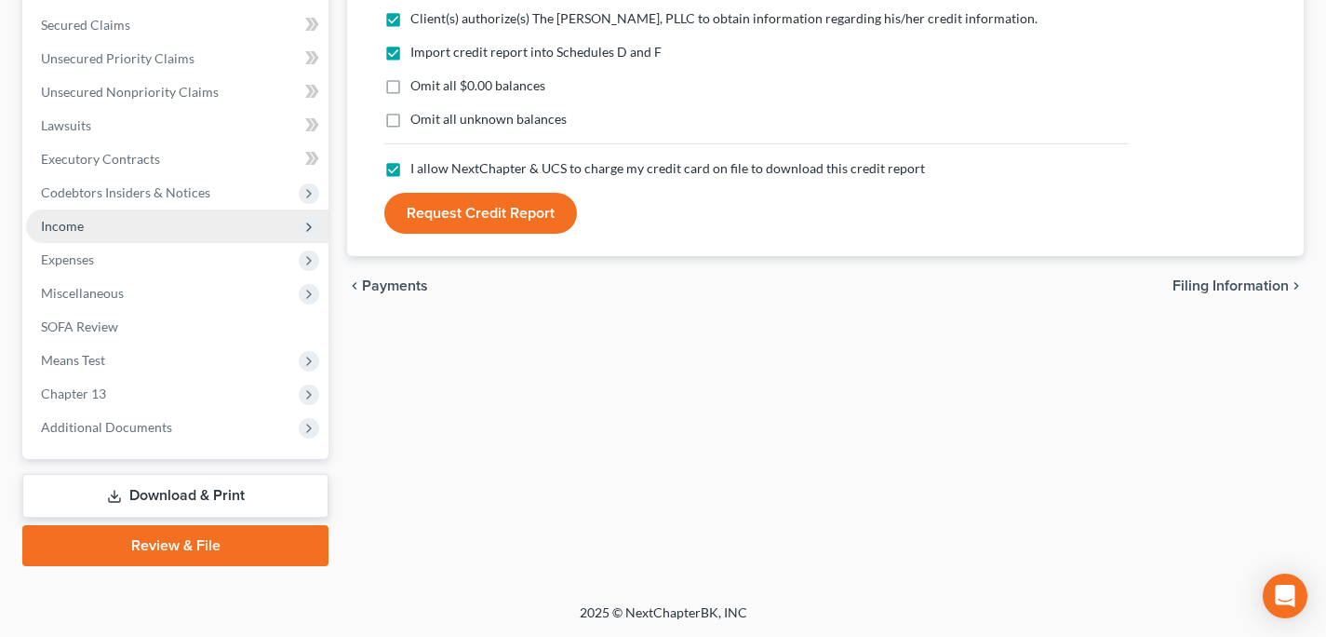
click at [125, 218] on span "Income" at bounding box center [177, 226] width 302 height 34
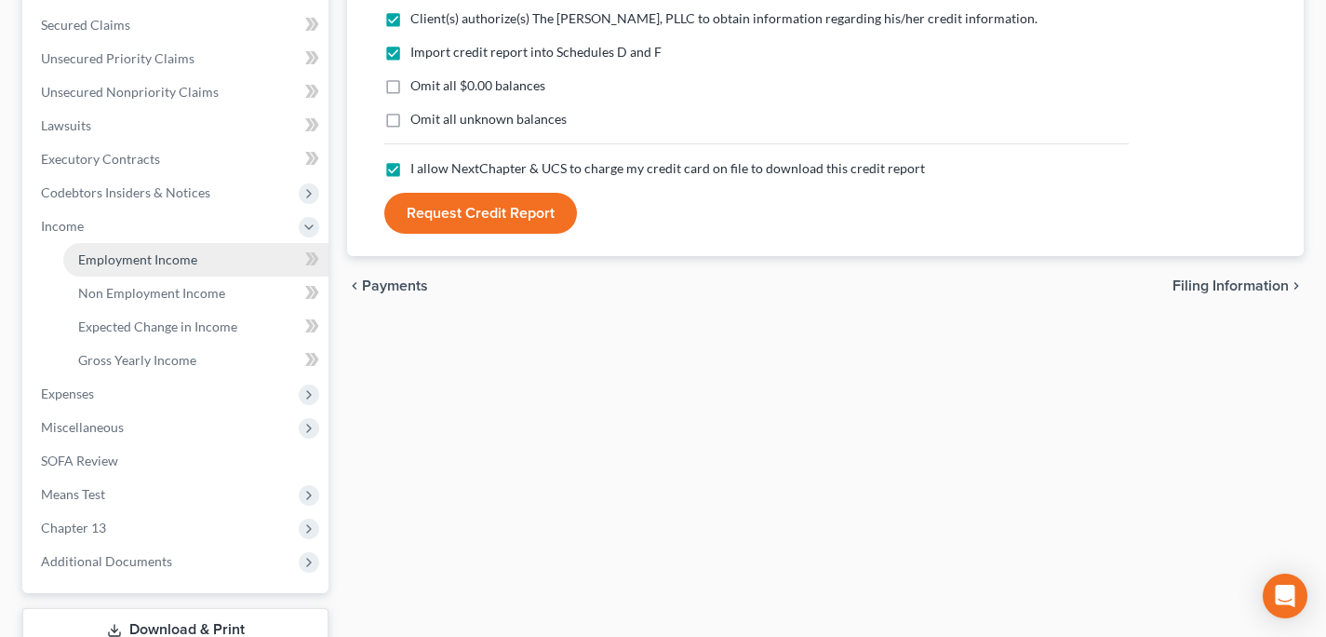
click at [138, 262] on span "Employment Income" at bounding box center [137, 259] width 119 height 16
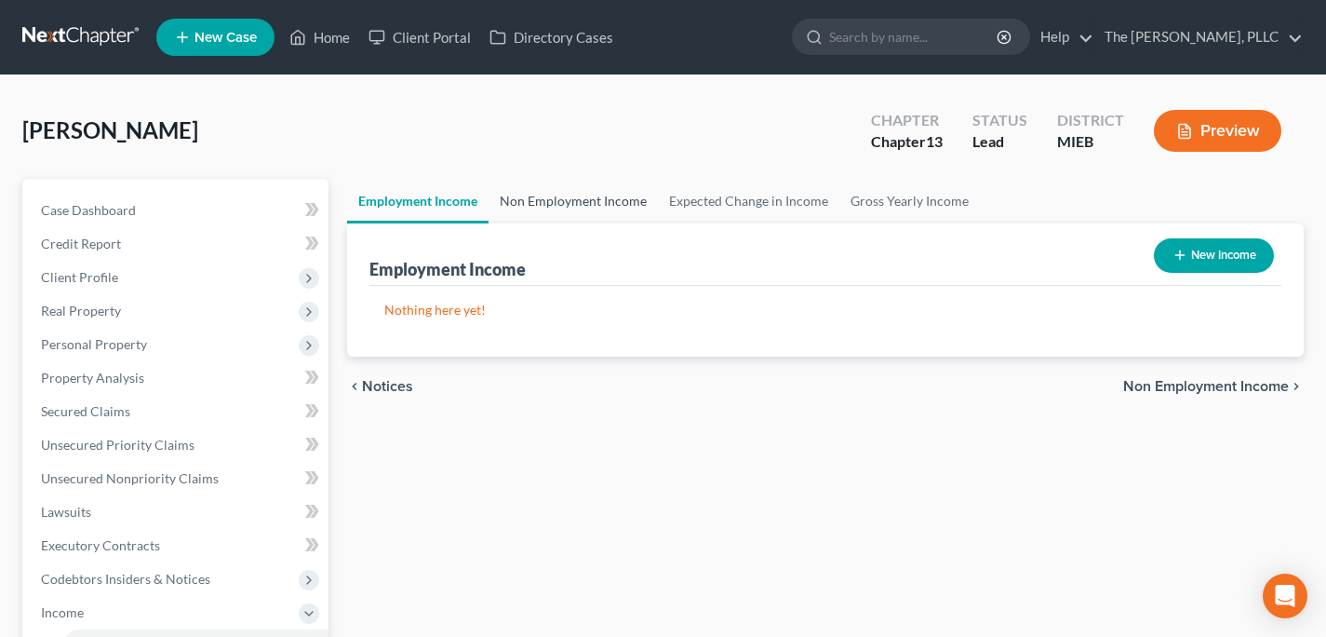
click at [566, 200] on link "Non Employment Income" at bounding box center [573, 201] width 169 height 45
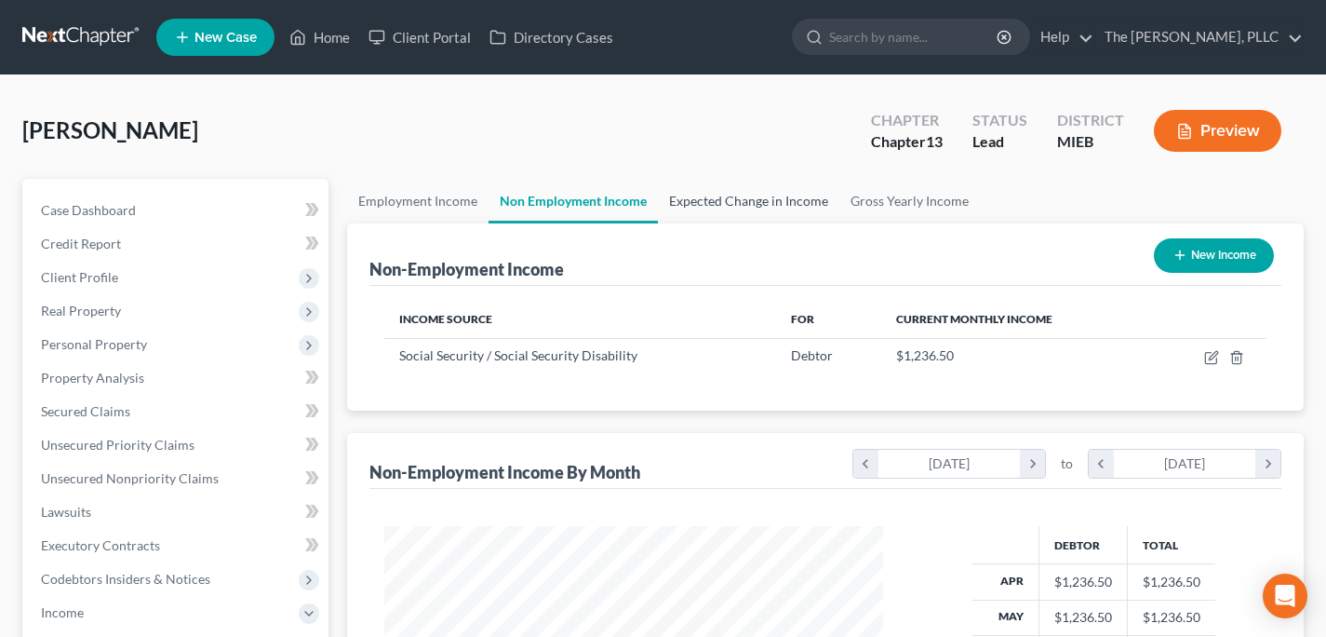
scroll to position [334, 536]
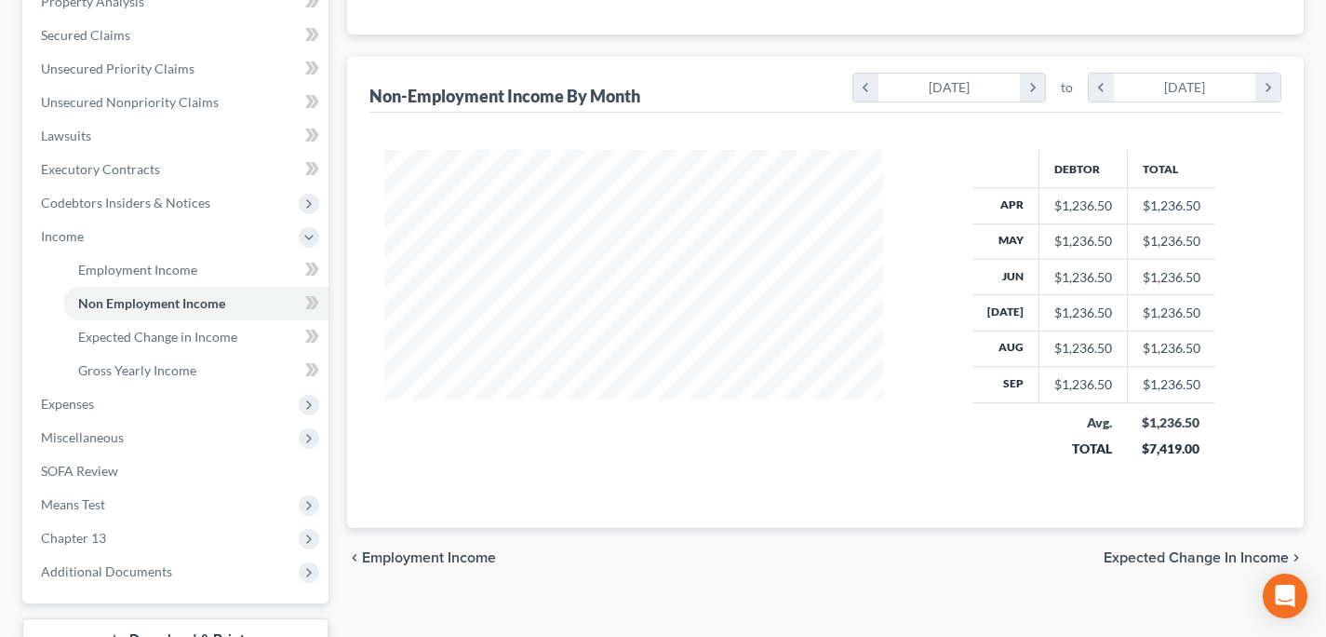
click at [1168, 553] on span "Expected Change in Income" at bounding box center [1196, 557] width 185 height 15
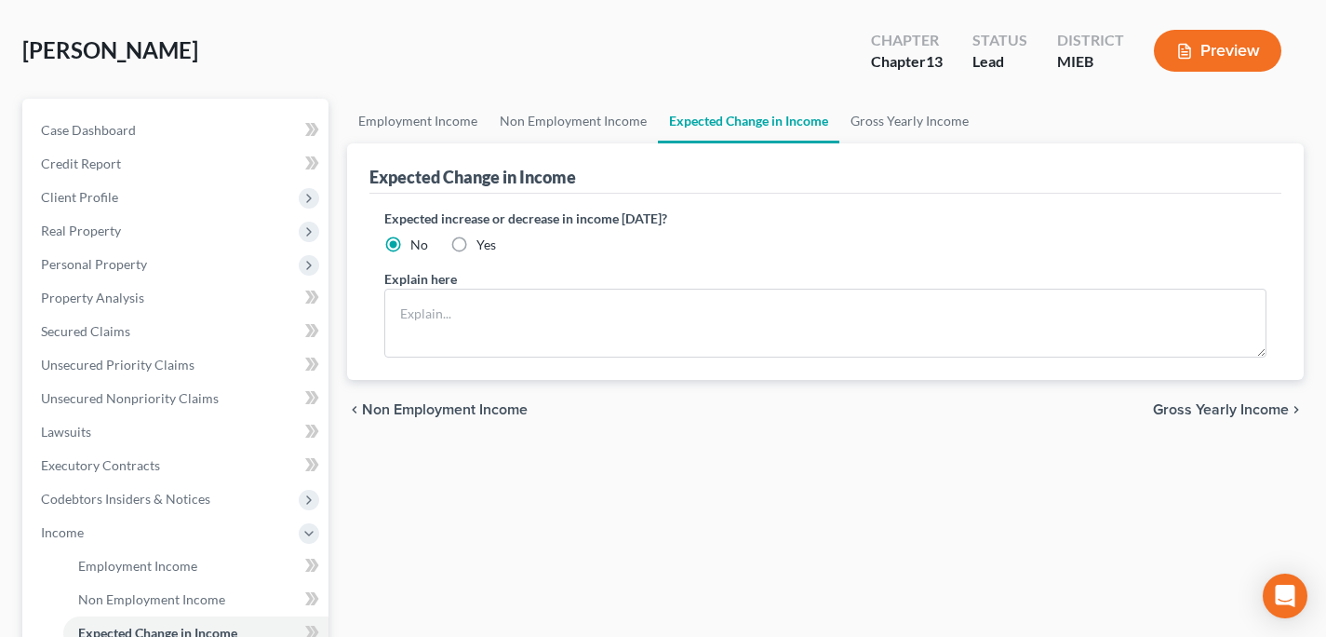
click at [1185, 402] on div "chevron_left Non Employment Income Gross Yearly Income chevron_right" at bounding box center [825, 410] width 957 height 60
click at [1188, 406] on span "Gross Yearly Income" at bounding box center [1221, 409] width 136 height 15
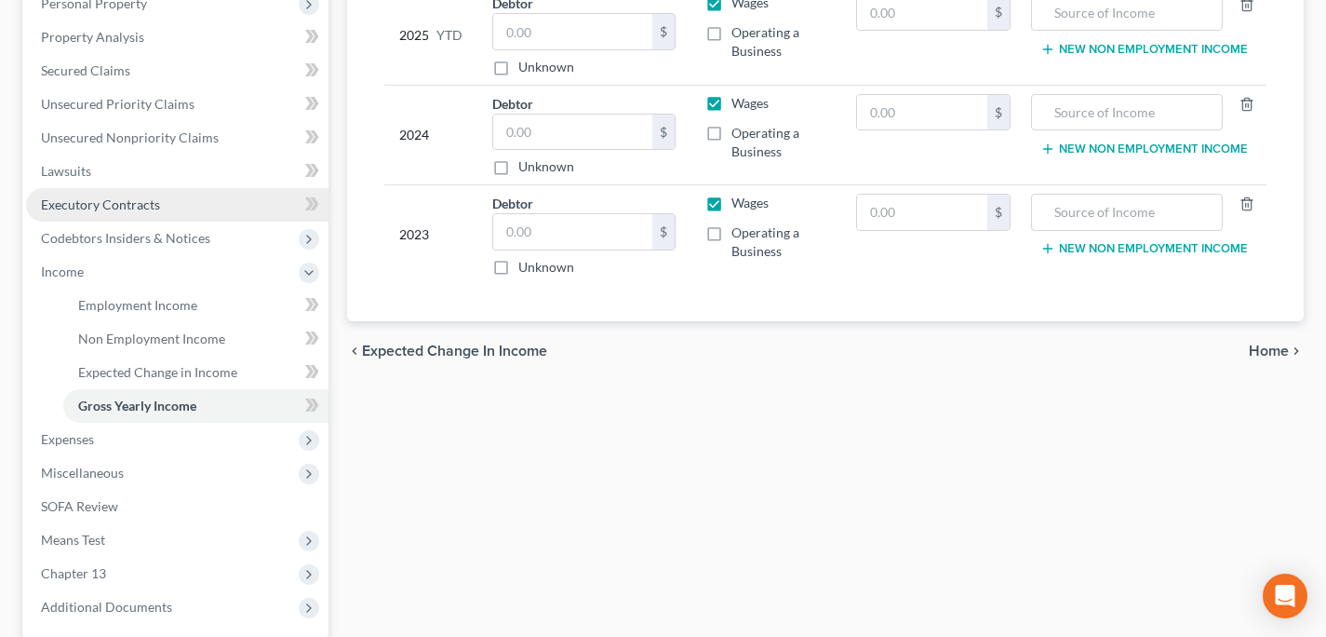
scroll to position [424, 0]
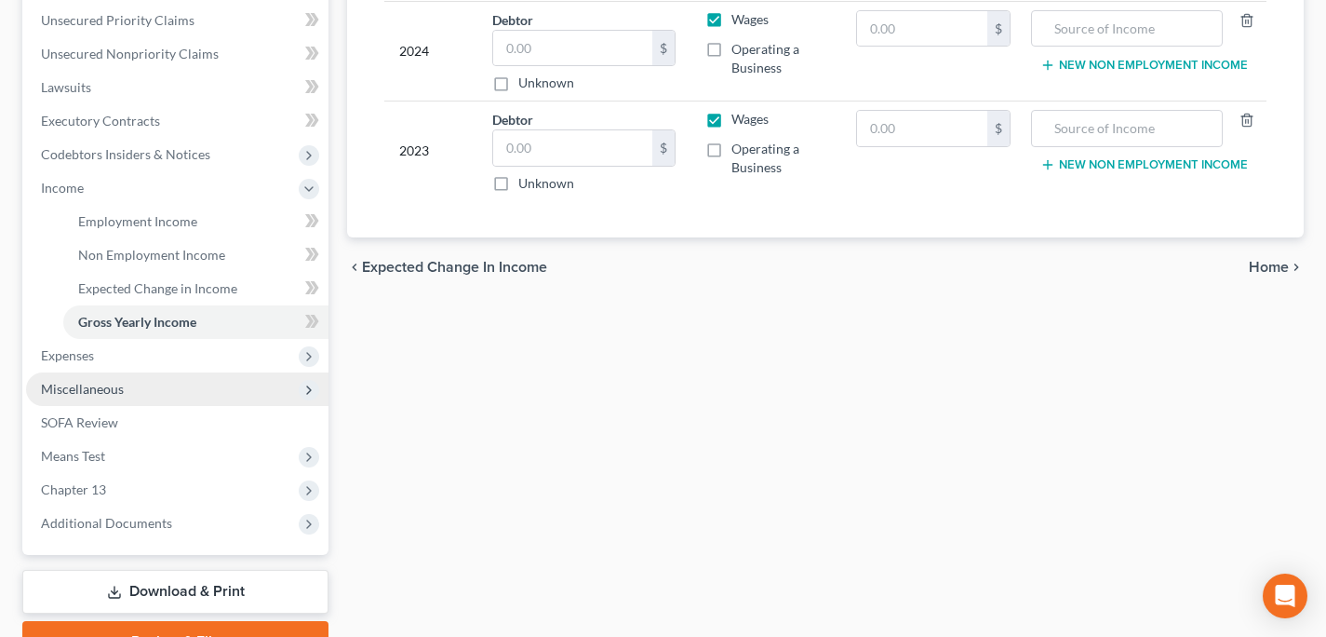
click at [122, 382] on span "Miscellaneous" at bounding box center [82, 389] width 83 height 16
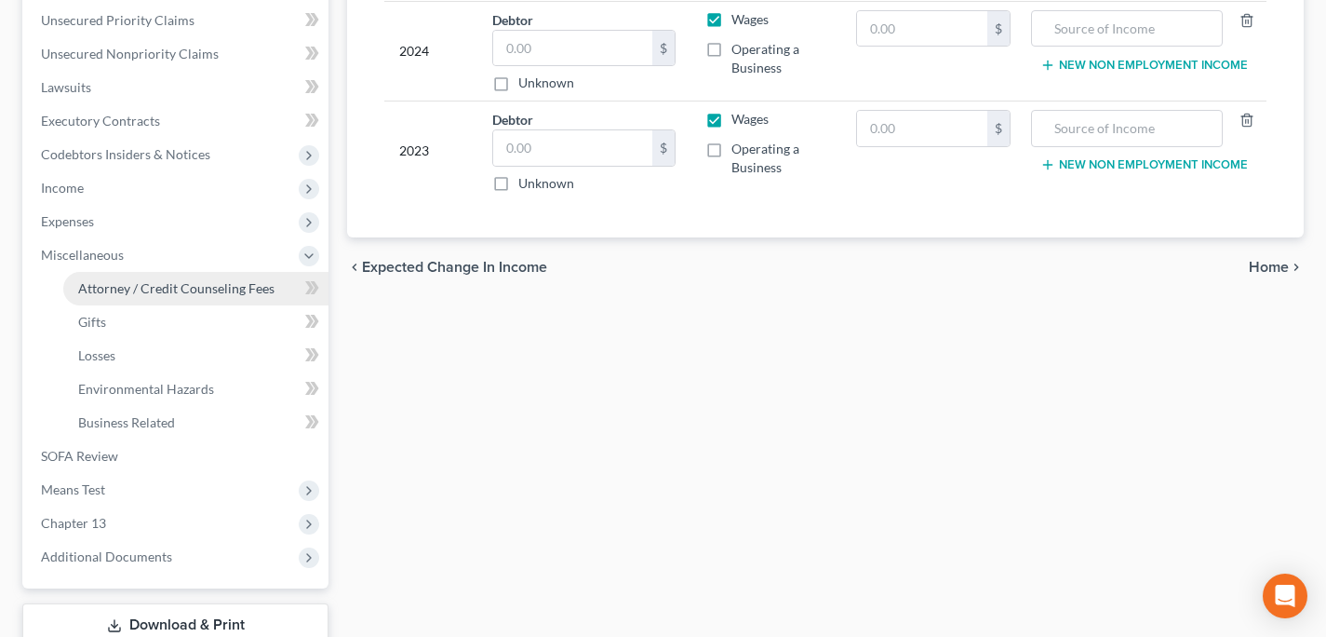
click at [148, 280] on span "Attorney / Credit Counseling Fees" at bounding box center [176, 288] width 196 height 16
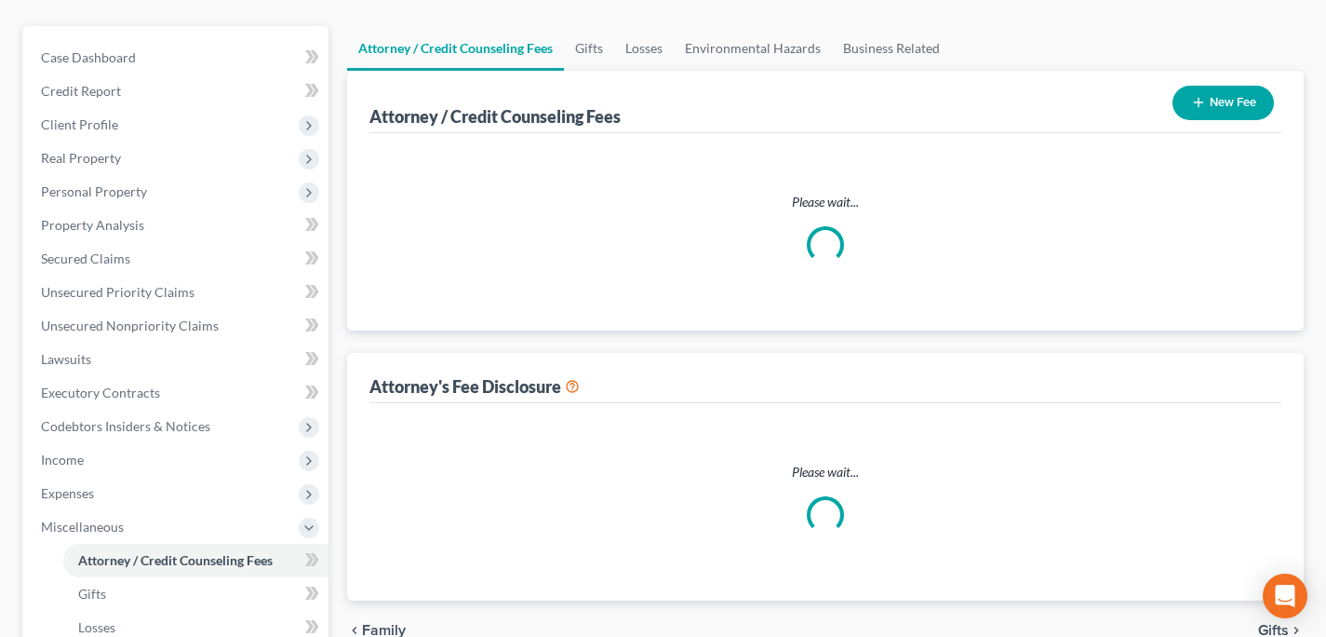
select select "0"
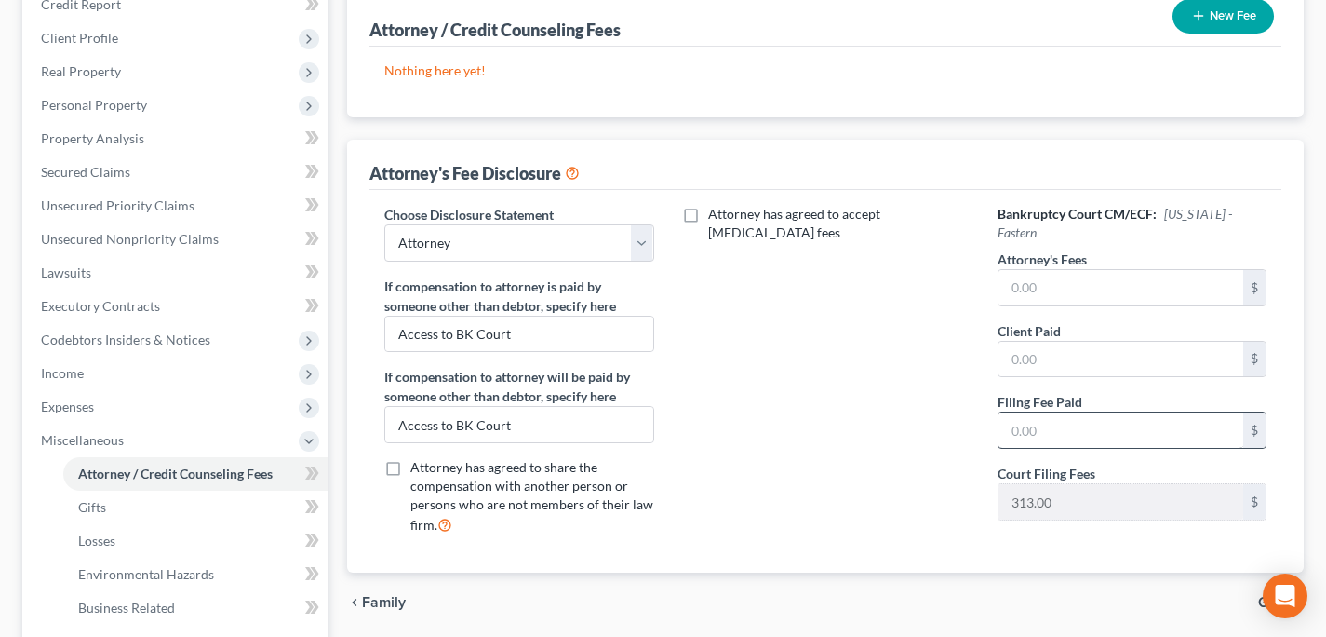
scroll to position [246, 0]
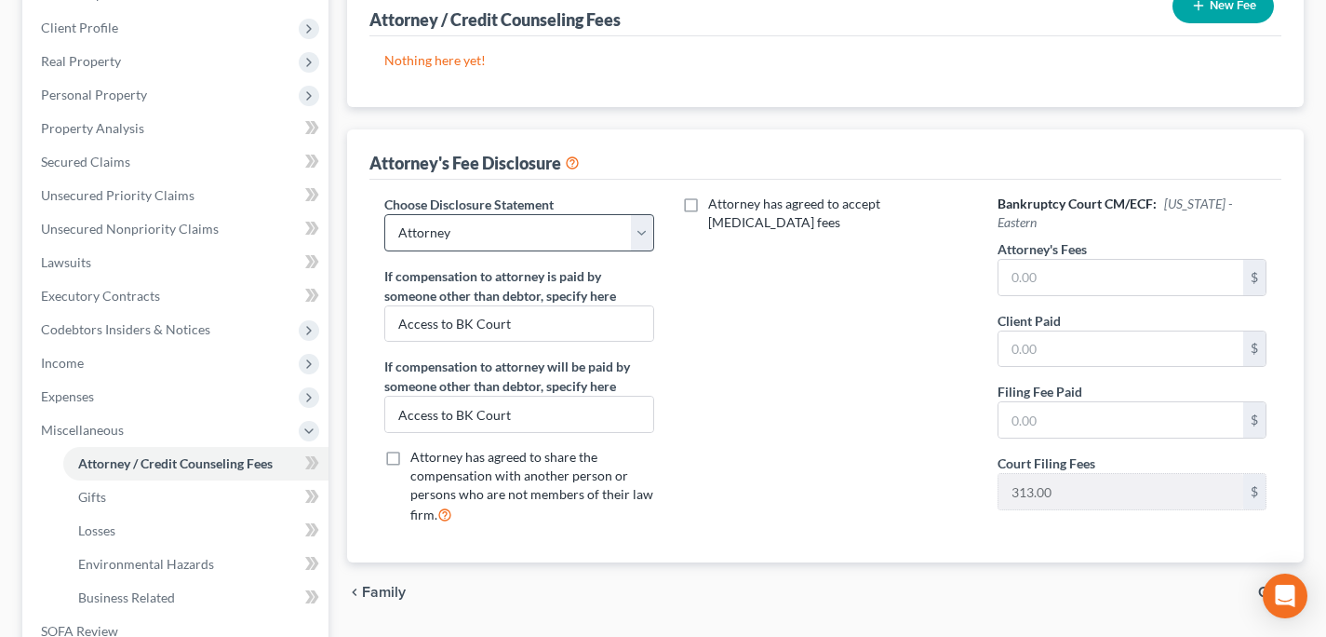
drag, startPoint x: 730, startPoint y: 248, endPoint x: 642, endPoint y: 241, distance: 87.7
click at [730, 248] on div "Attorney has agreed to accept [MEDICAL_DATA] fees" at bounding box center [826, 367] width 306 height 345
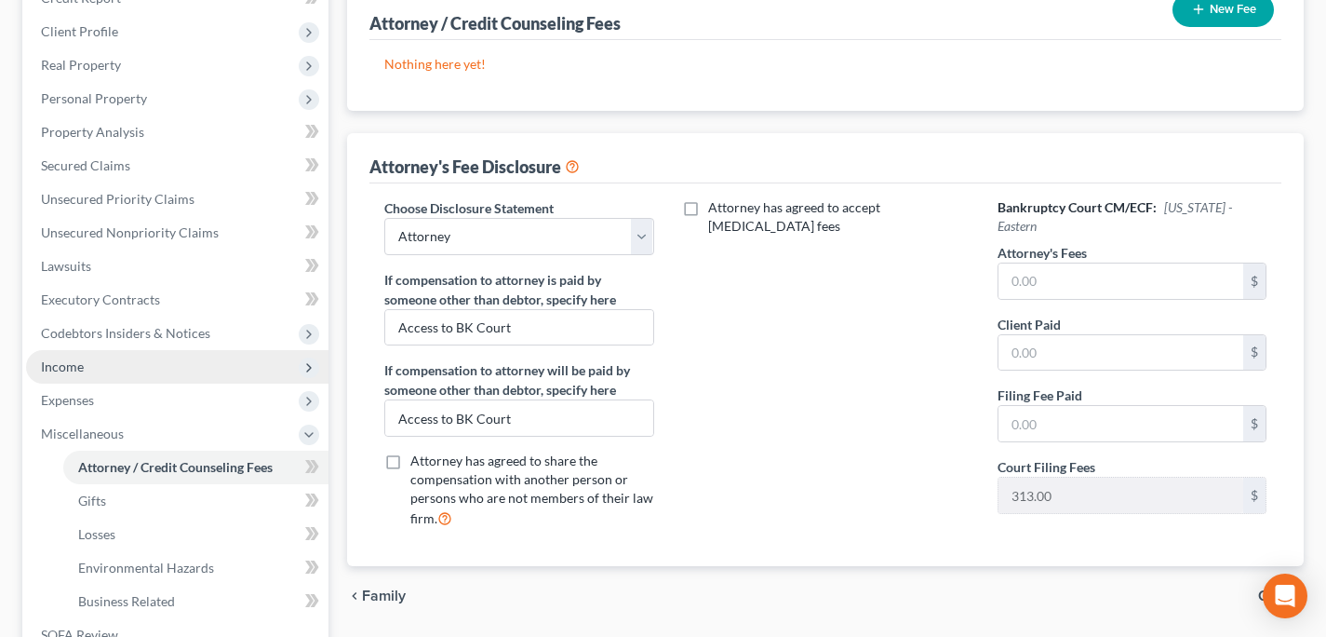
scroll to position [249, 0]
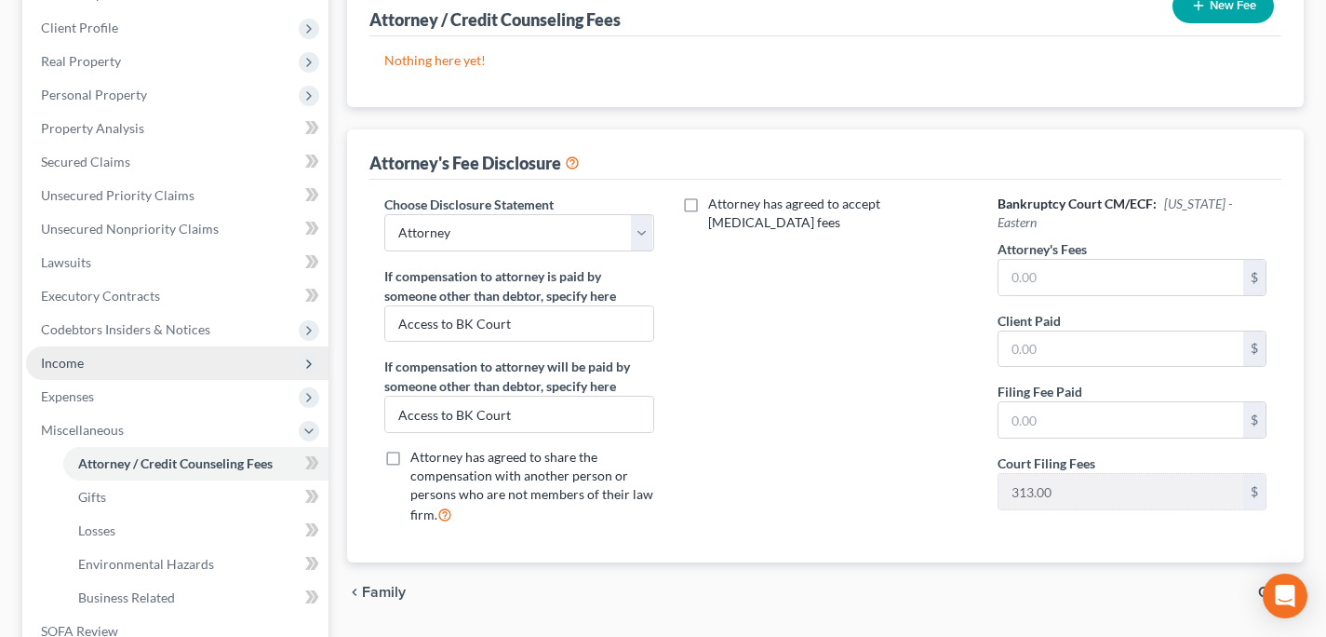
click at [163, 364] on span "Income" at bounding box center [177, 363] width 302 height 34
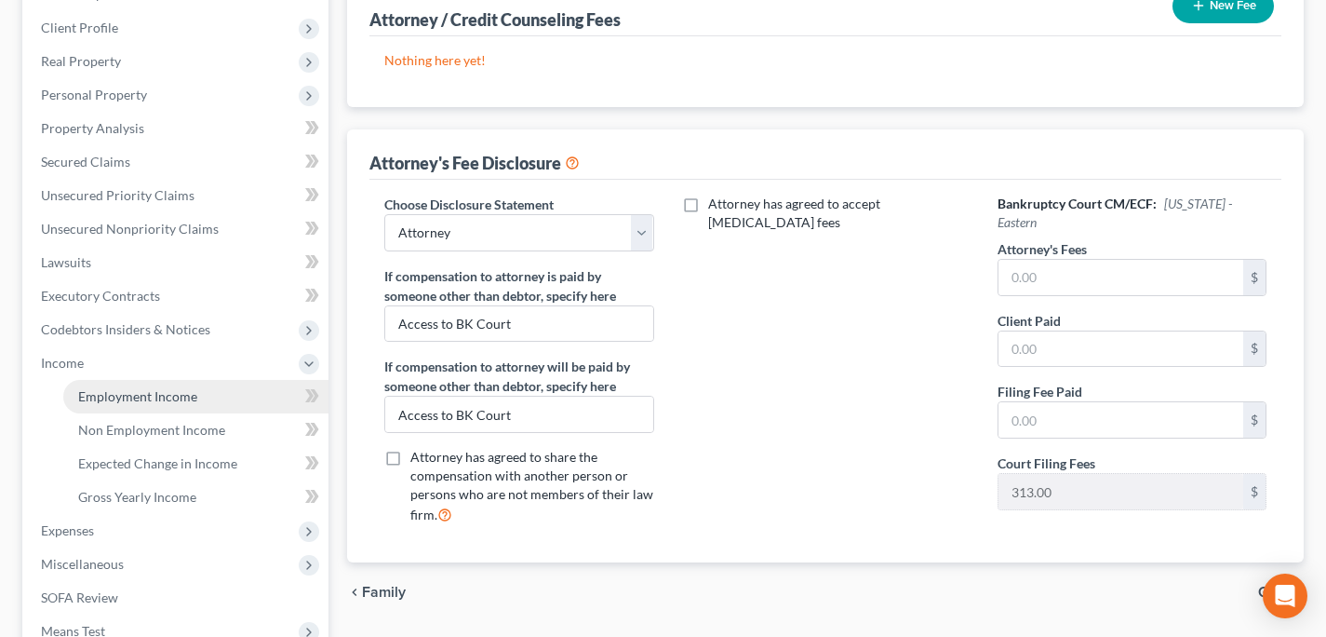
click at [181, 396] on span "Employment Income" at bounding box center [137, 396] width 119 height 16
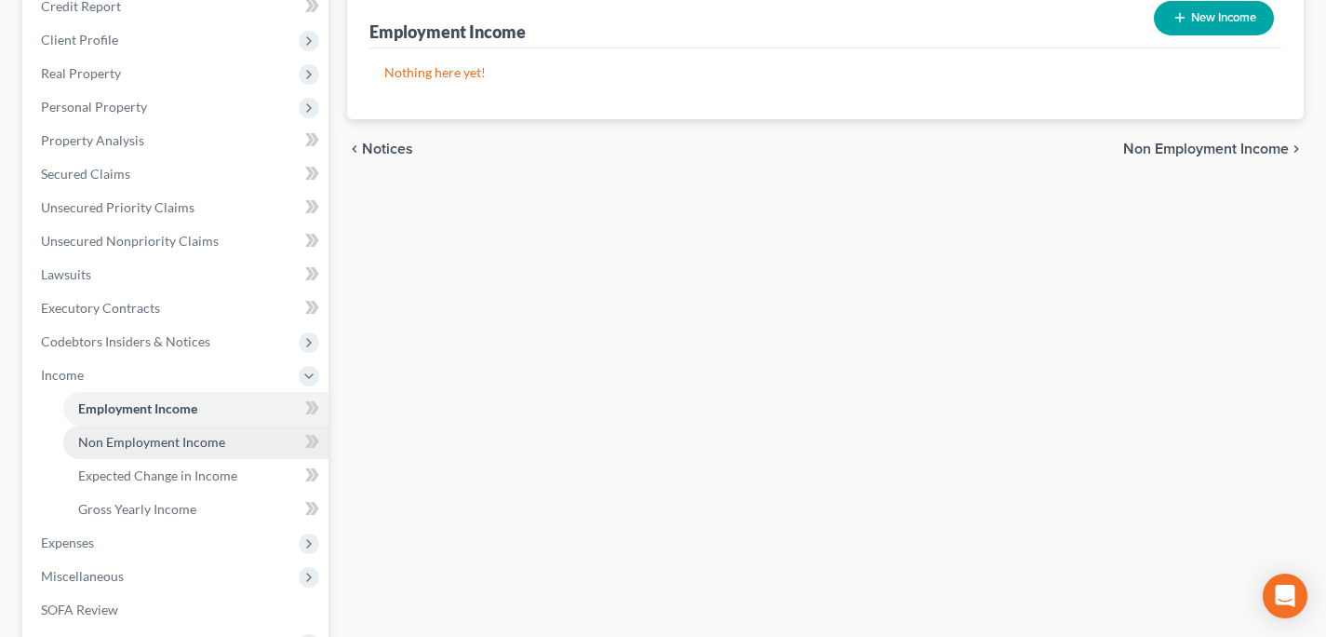
click at [208, 436] on span "Non Employment Income" at bounding box center [151, 442] width 147 height 16
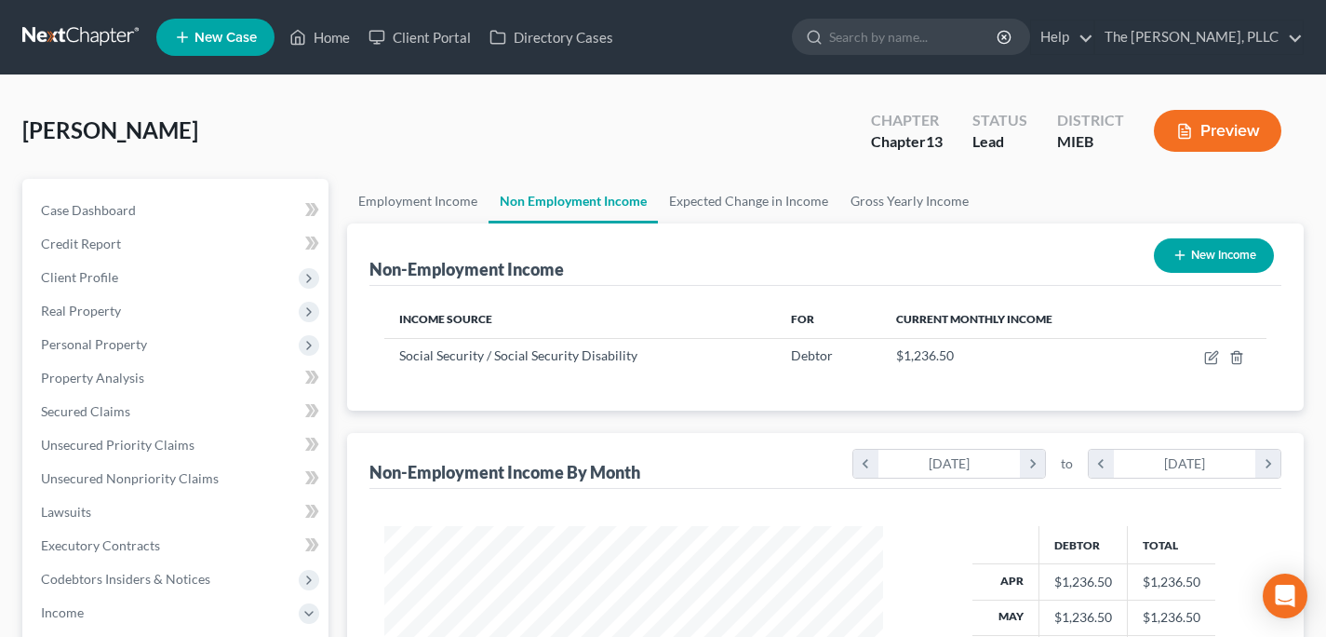
click at [88, 48] on link at bounding box center [81, 37] width 119 height 34
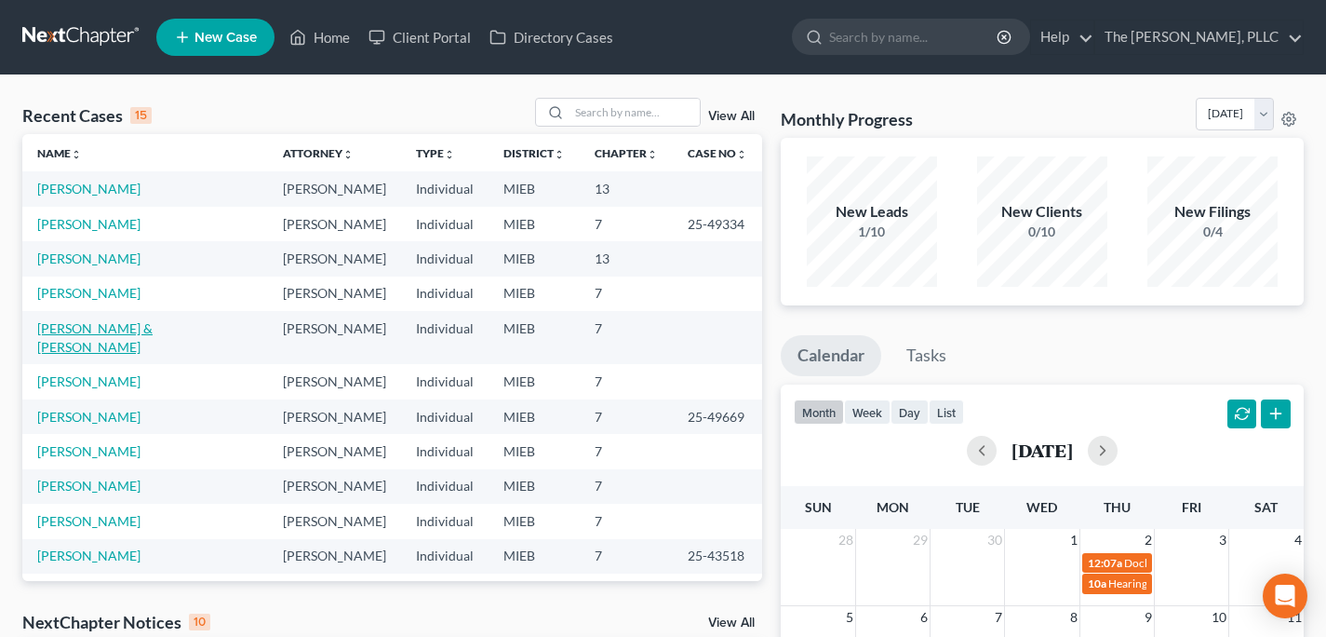
click at [118, 332] on link "[PERSON_NAME] & [PERSON_NAME]" at bounding box center [94, 337] width 115 height 34
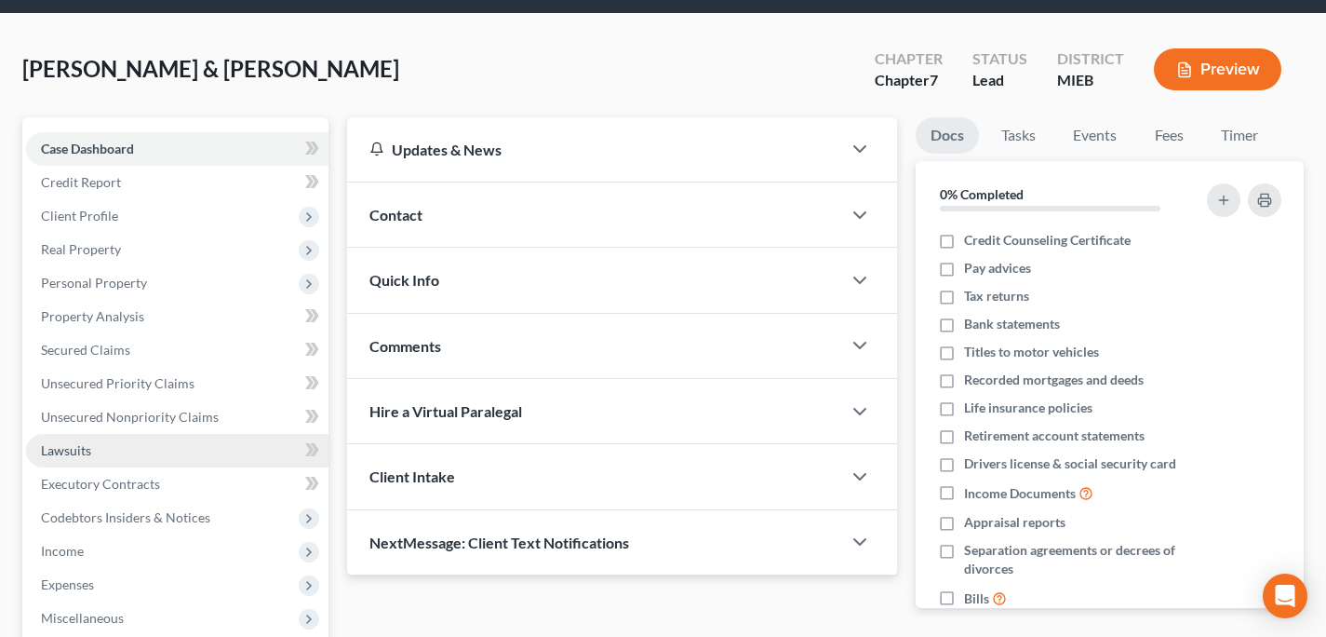
scroll to position [82, 0]
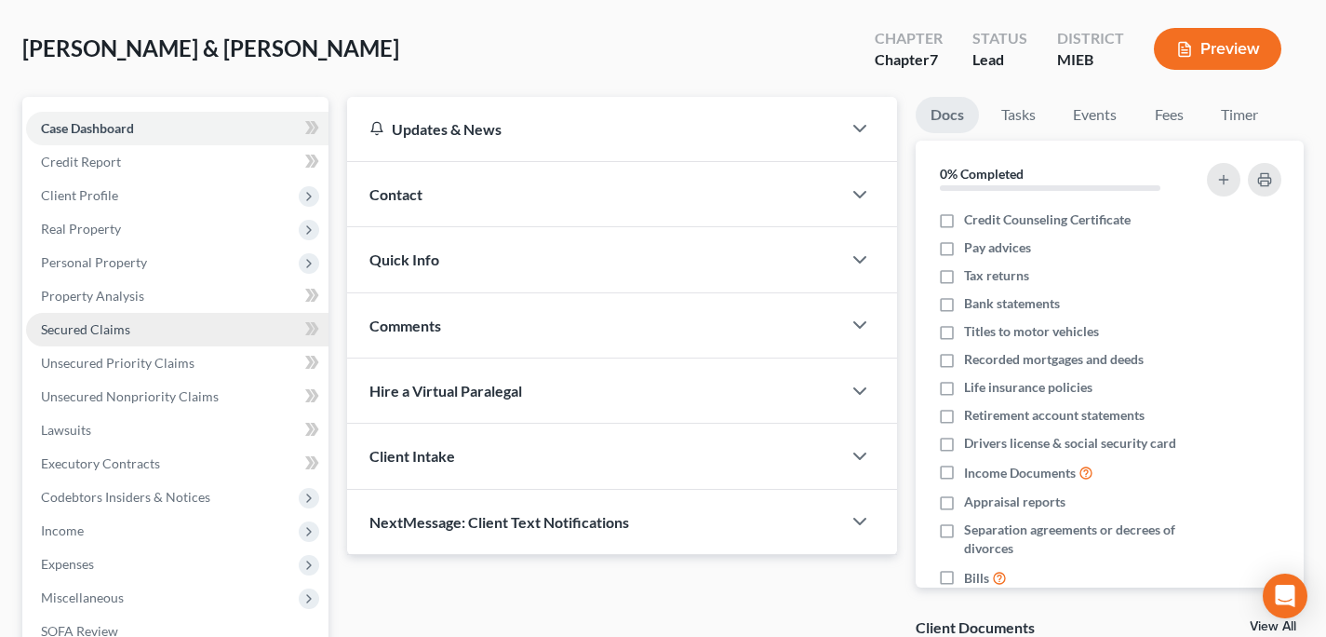
click at [141, 329] on link "Secured Claims" at bounding box center [177, 330] width 302 height 34
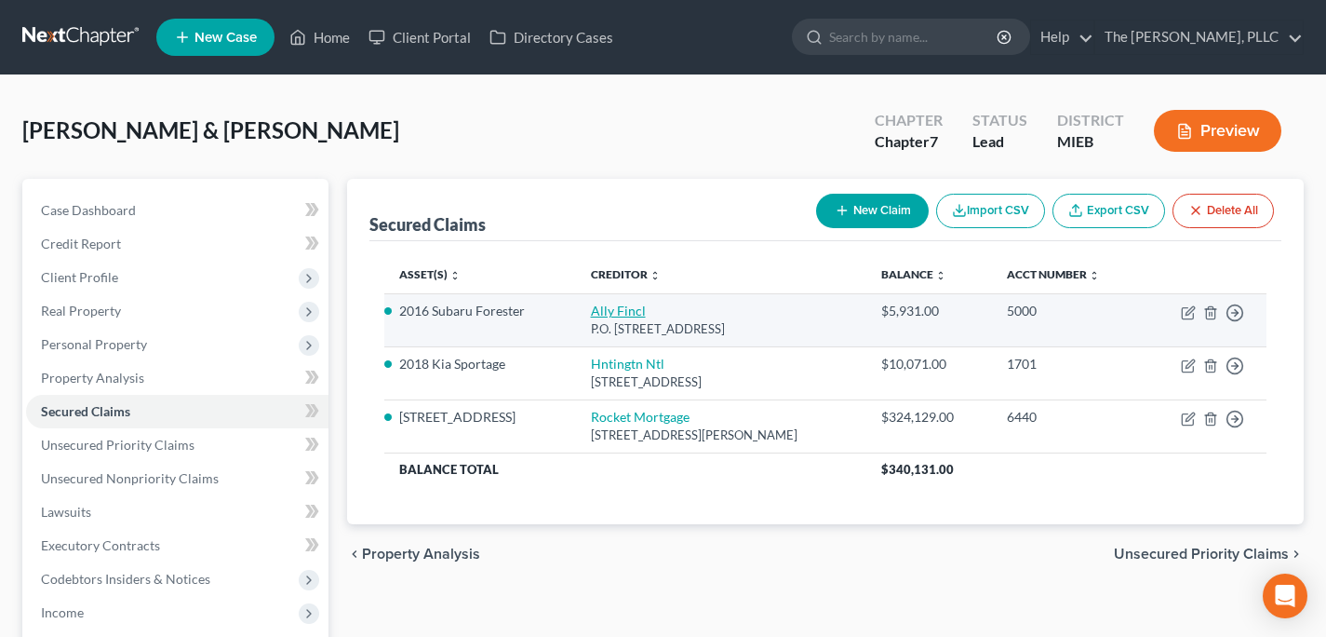
click at [608, 311] on link "Ally Fincl" at bounding box center [618, 310] width 55 height 16
select select "24"
select select "2"
select select "1"
select select "0"
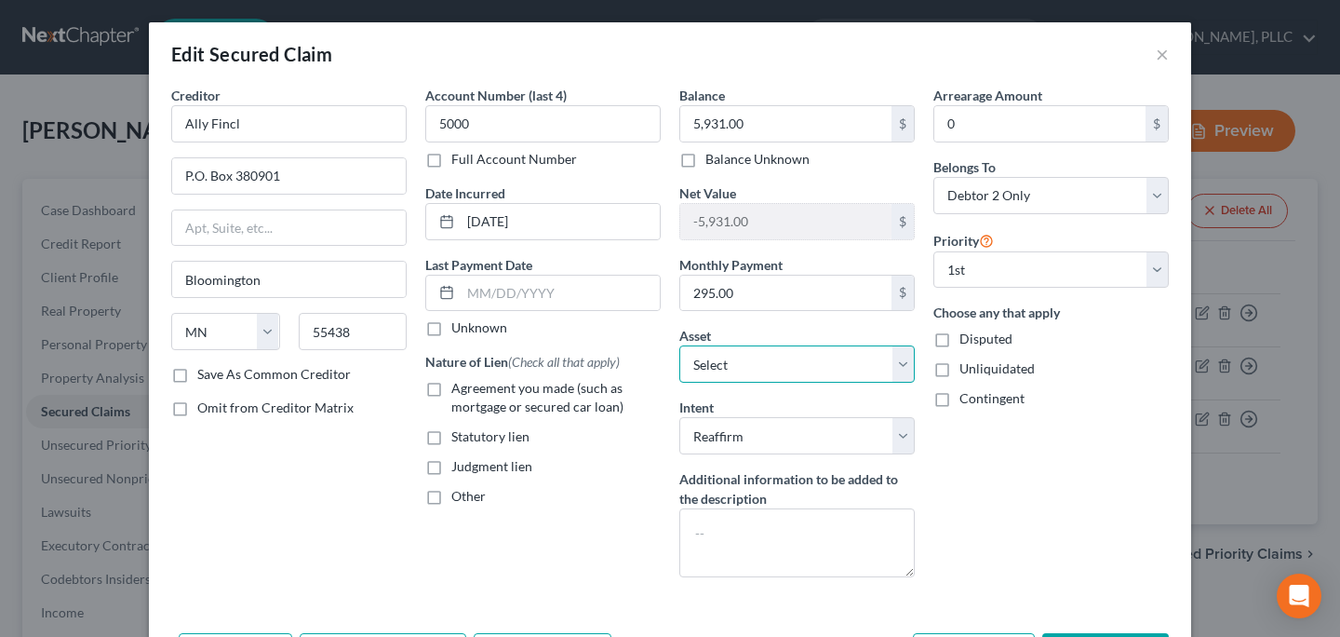
click at [787, 360] on select "Select Other Multiple Assets 2018 Kia Sportage - $0.0 Household Goods - Miscell…" at bounding box center [796, 363] width 235 height 37
select select "2"
click at [679, 345] on select "Select Other Multiple Assets 2018 Kia Sportage - $0.0 Household Goods - Miscell…" at bounding box center [796, 363] width 235 height 37
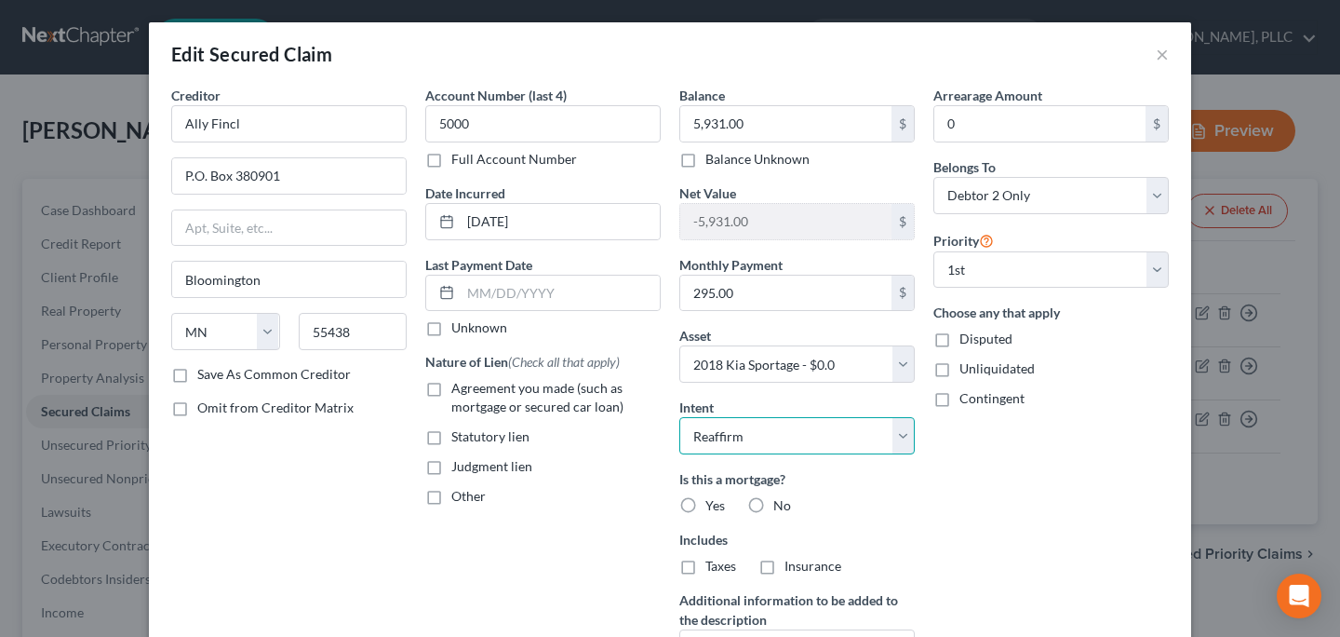
click at [812, 432] on select "Select Surrender Redeem Reaffirm Avoid Other" at bounding box center [796, 435] width 235 height 37
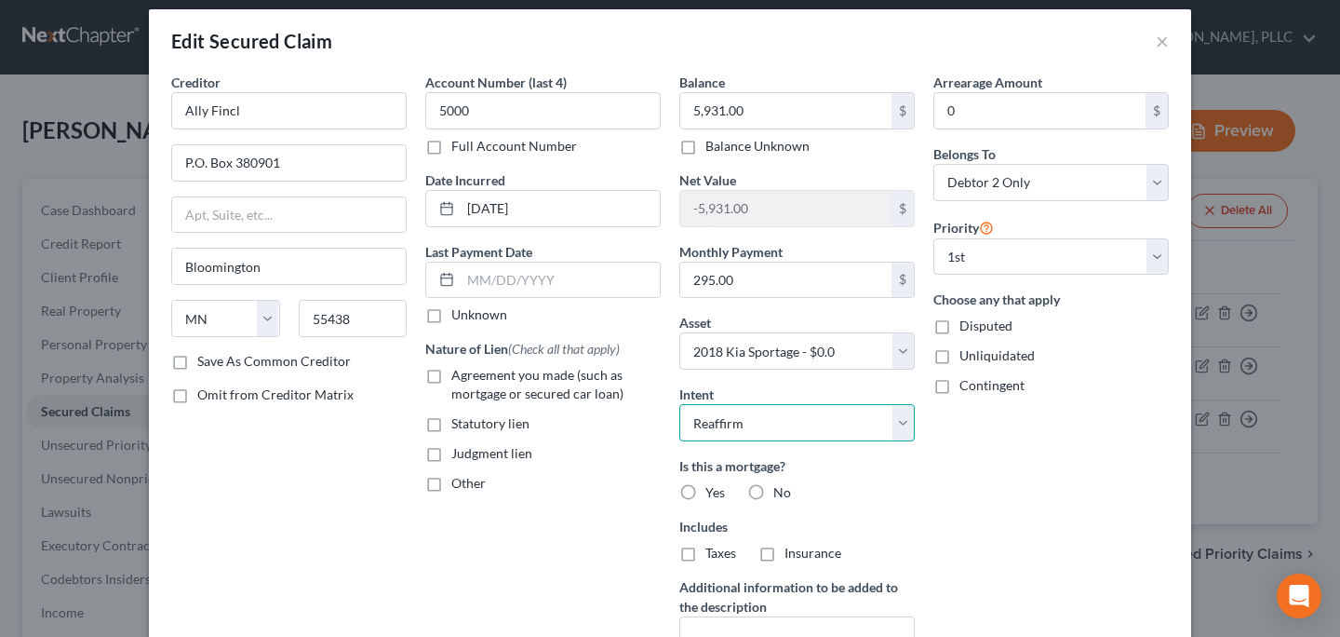
scroll to position [27, 0]
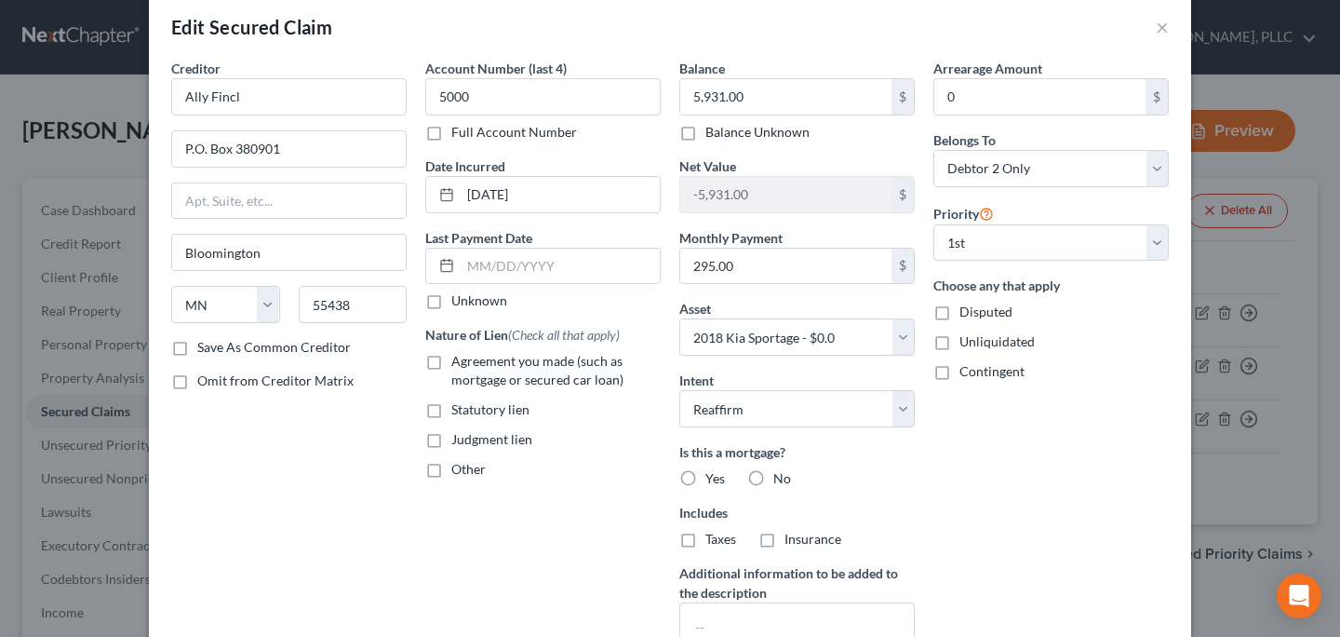
click at [773, 488] on label "No" at bounding box center [782, 478] width 18 height 19
click at [781, 481] on input "No" at bounding box center [787, 475] width 12 height 12
radio input "true"
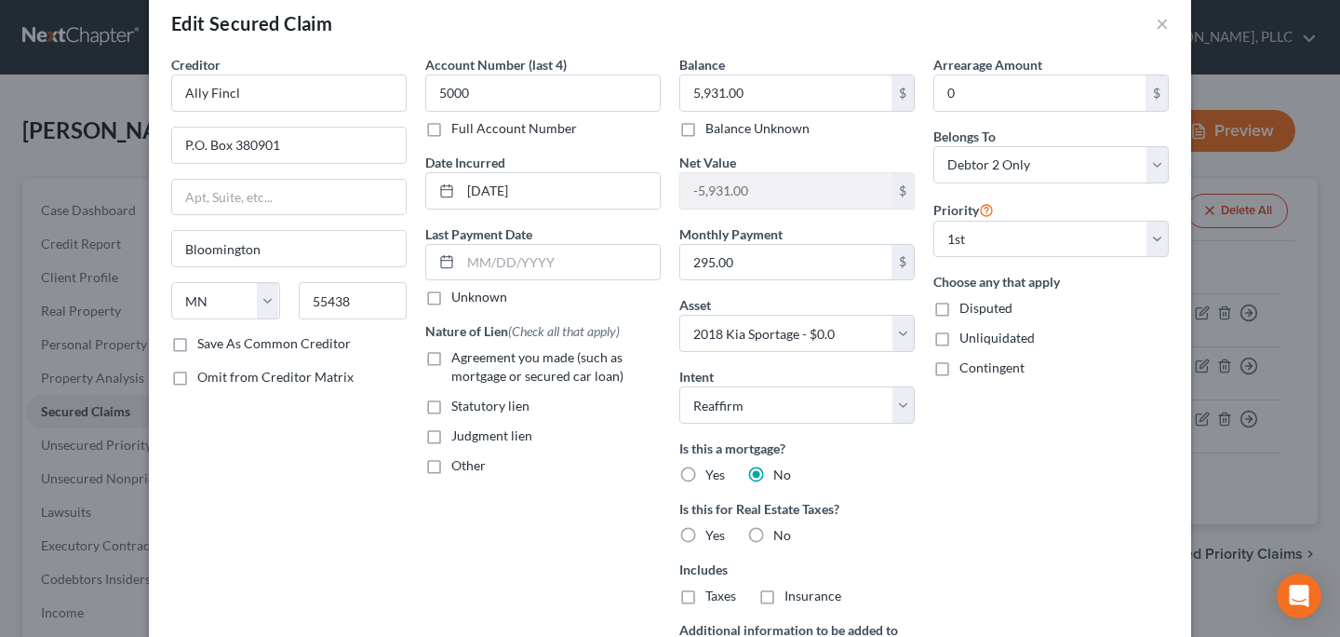
drag, startPoint x: 743, startPoint y: 537, endPoint x: 768, endPoint y: 536, distance: 25.1
click at [773, 537] on label "No" at bounding box center [782, 535] width 18 height 19
click at [781, 537] on input "No" at bounding box center [787, 532] width 12 height 12
radio input "true"
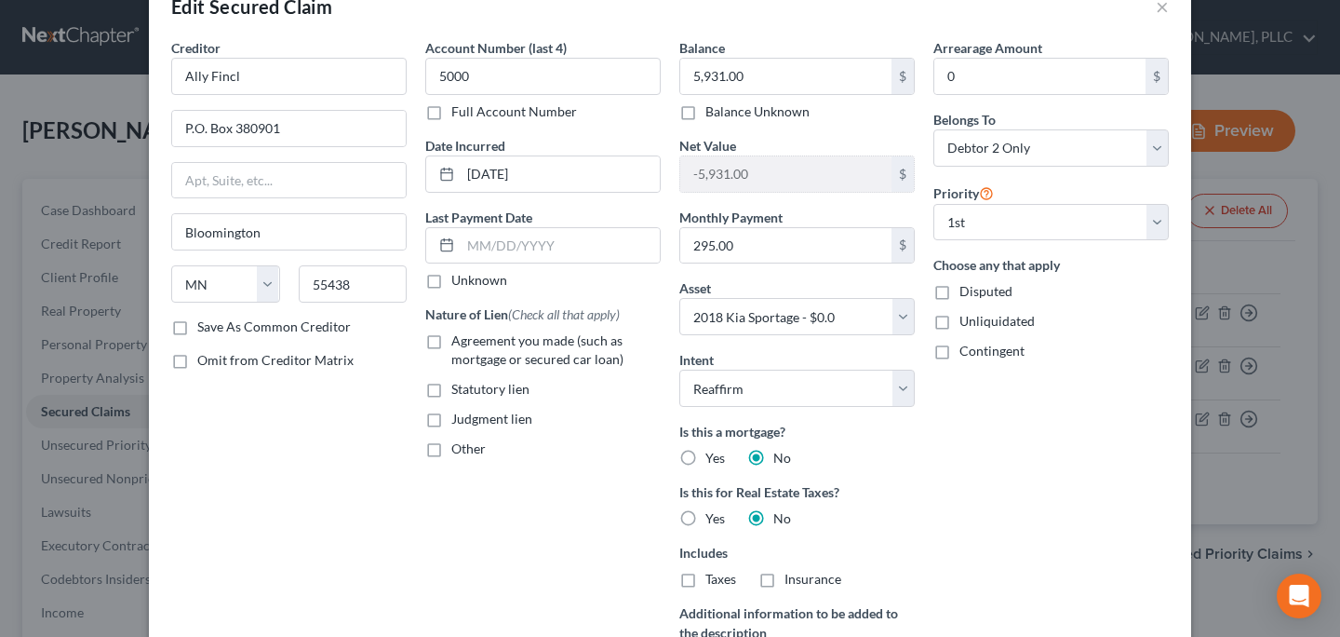
scroll to position [252, 0]
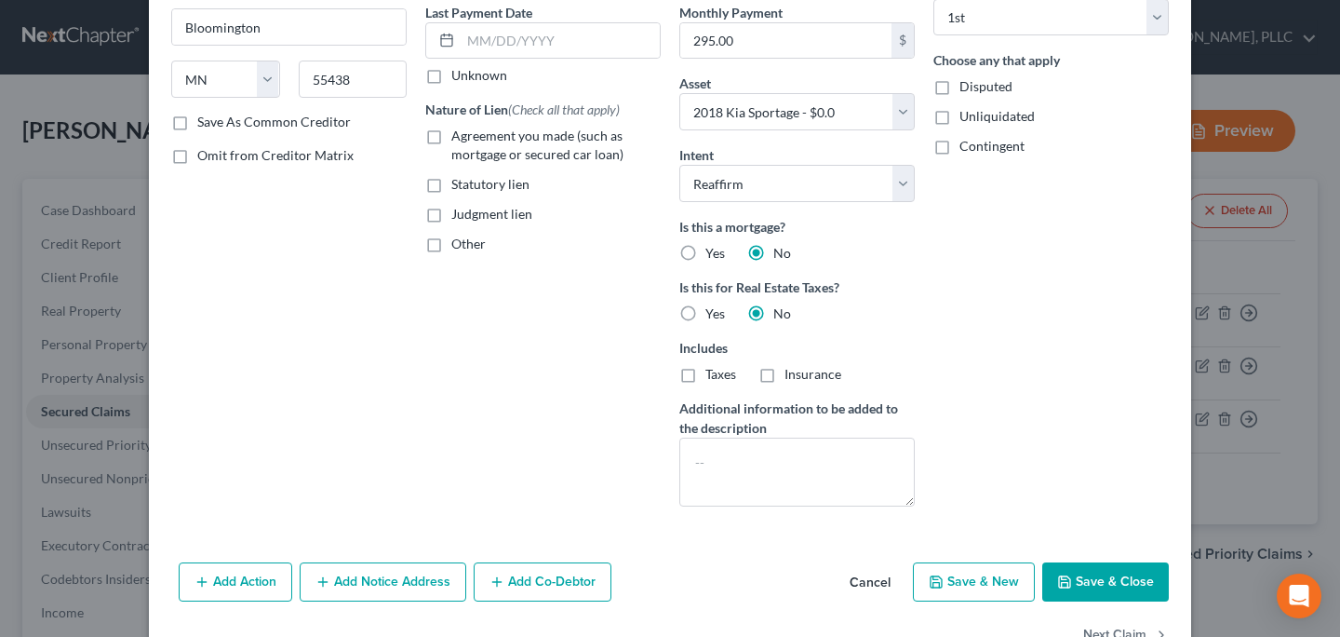
click at [561, 144] on label "Agreement you made (such as mortgage or secured car loan)" at bounding box center [555, 145] width 209 height 37
click at [471, 139] on input "Agreement you made (such as mortgage or secured car loan)" at bounding box center [465, 133] width 12 height 12
checkbox input "true"
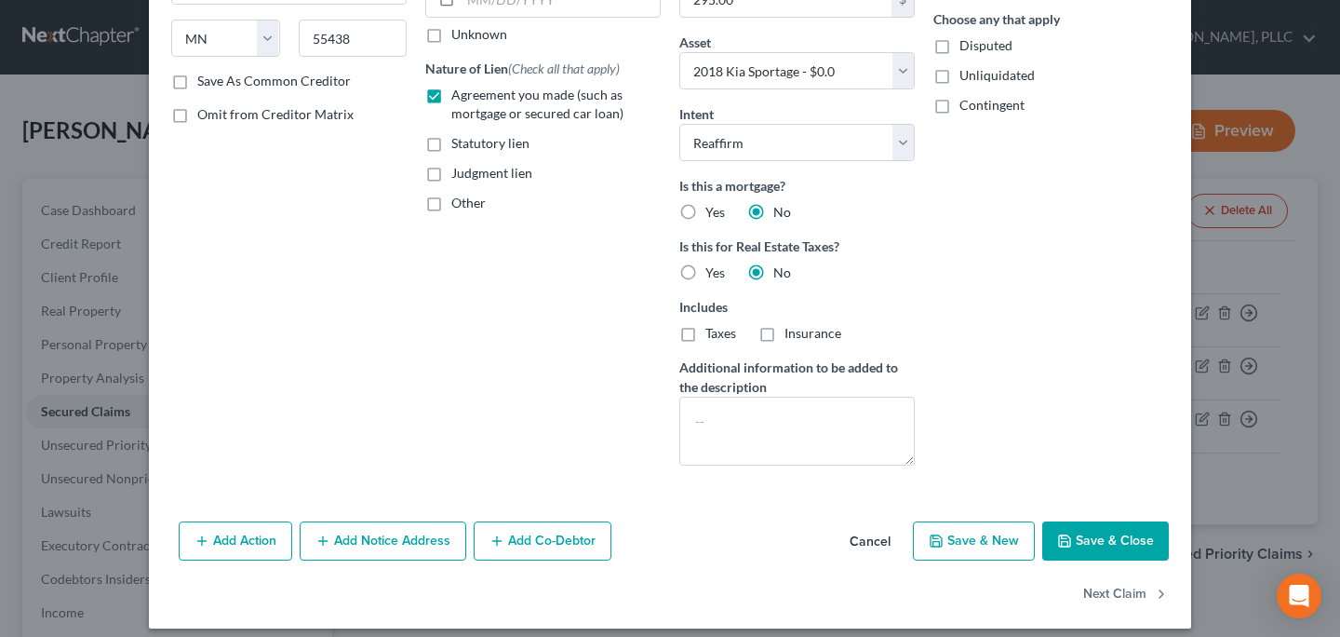
scroll to position [307, 0]
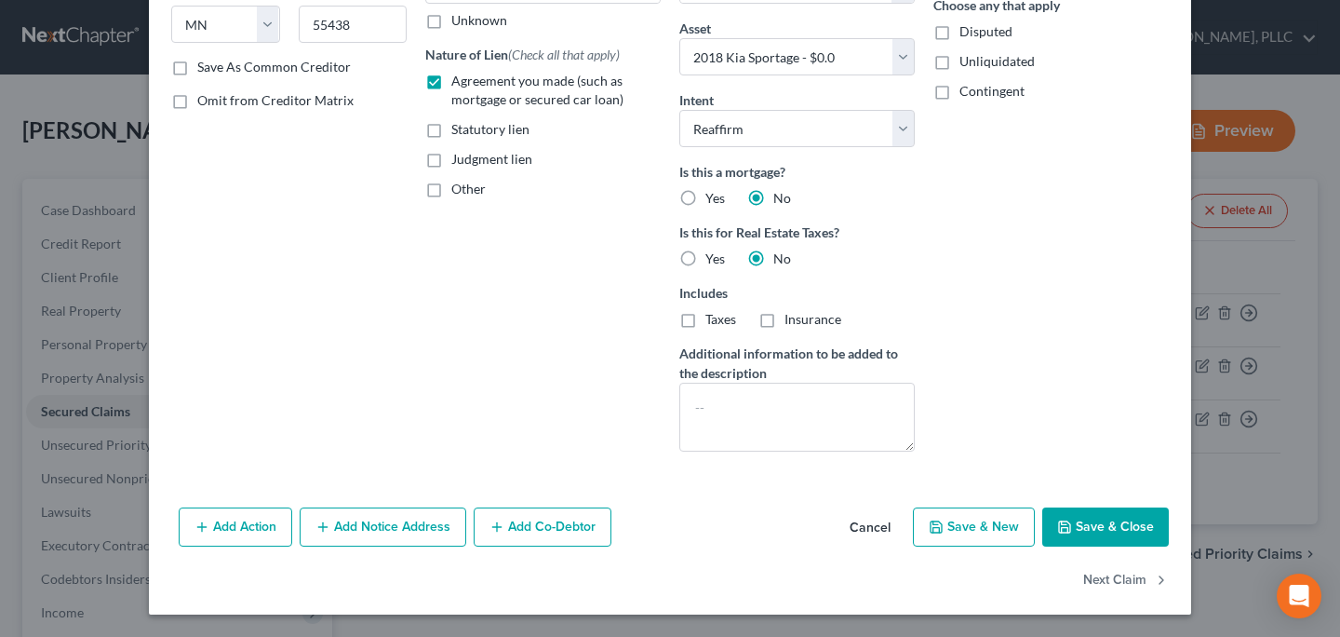
click at [1074, 539] on button "Save & Close" at bounding box center [1105, 526] width 127 height 39
select select
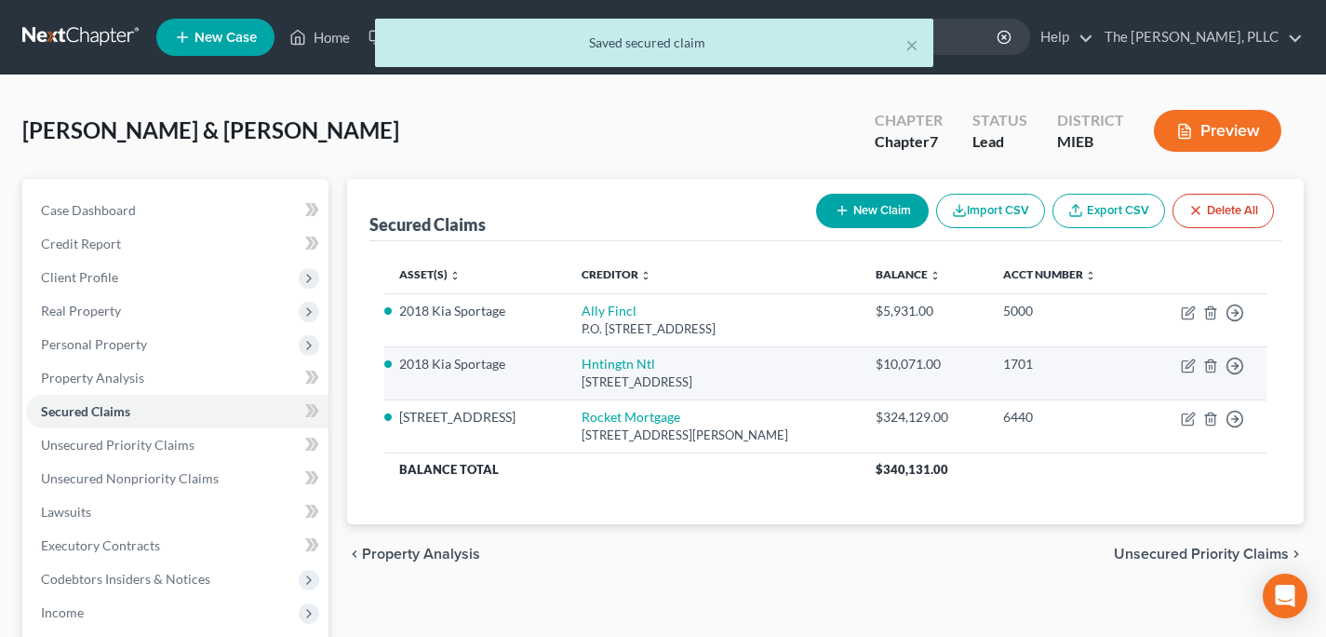
click at [599, 348] on td "Hntingtn Ntl Po Box 1558, Columbus, OH 43216" at bounding box center [714, 372] width 294 height 53
click at [603, 361] on link "Hntingtn Ntl" at bounding box center [619, 364] width 74 height 16
select select "36"
select select "2"
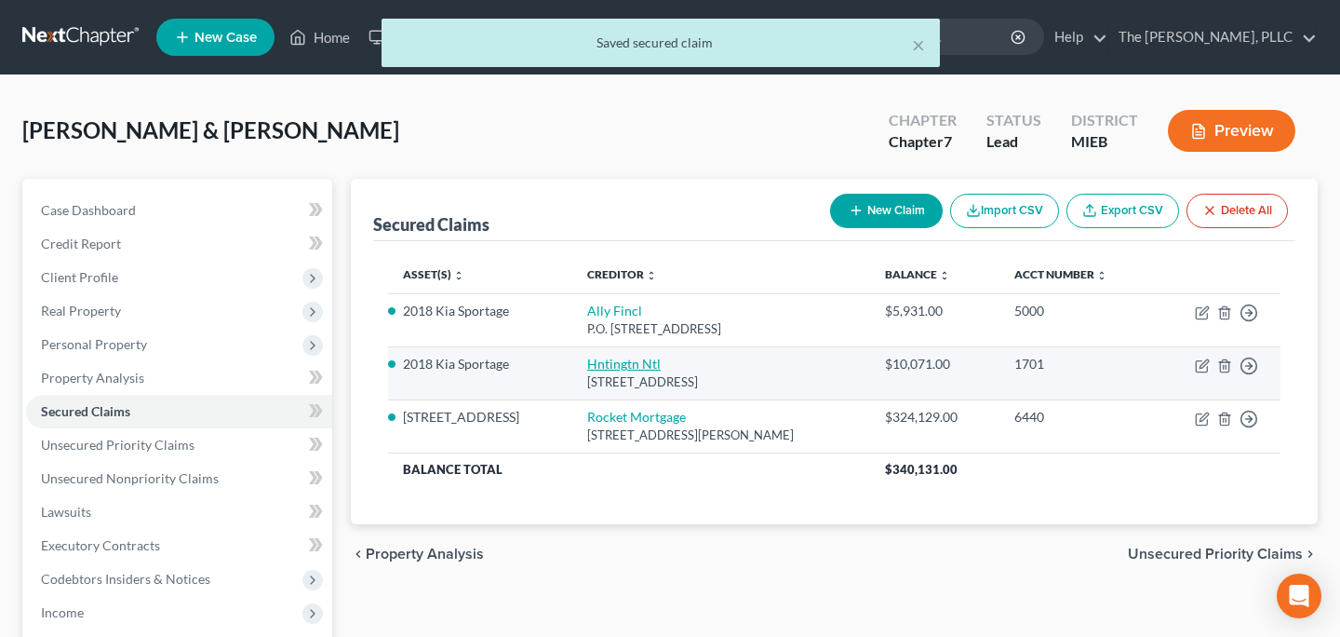
select select "0"
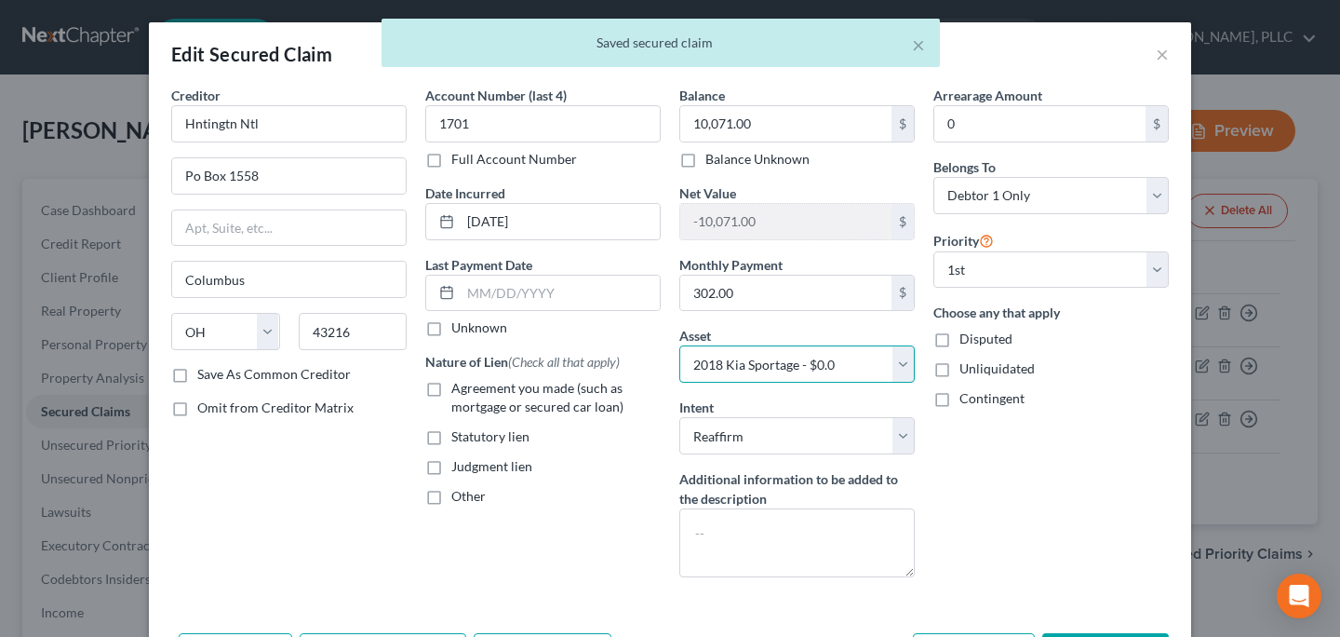
click at [735, 359] on select "Select Other Multiple Assets 2018 Kia Sportage - $0.0 Household Goods - Miscell…" at bounding box center [796, 363] width 235 height 37
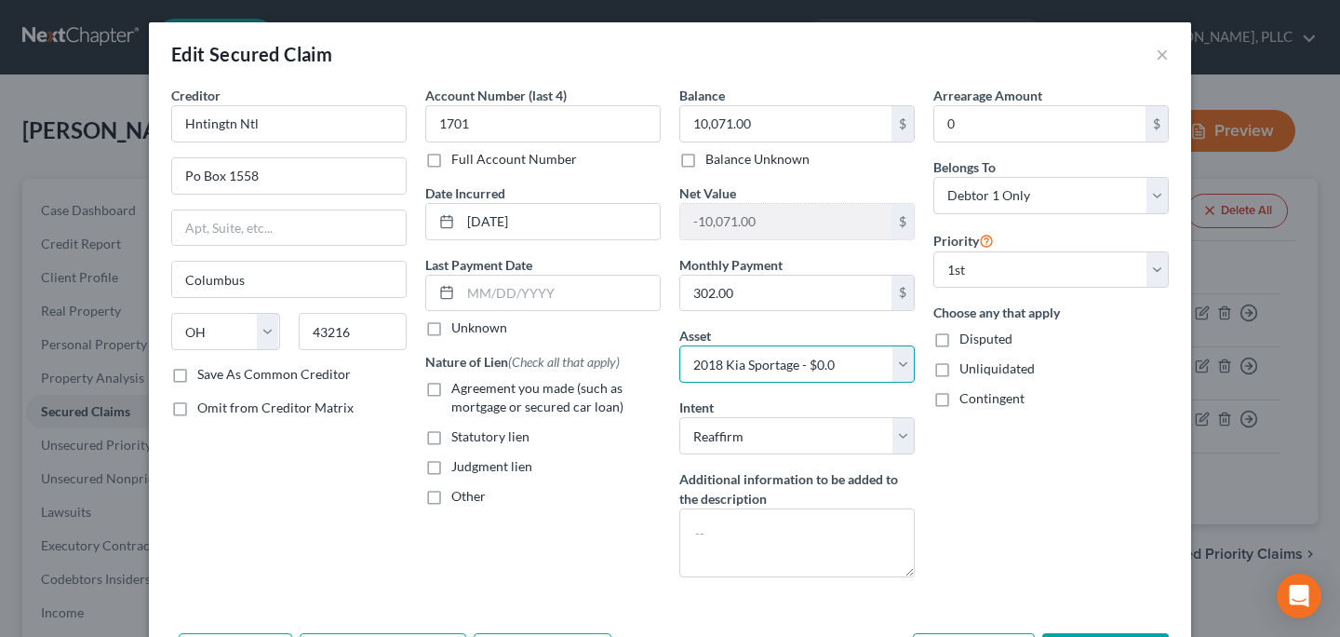
select select "8"
click at [679, 345] on select "Select Other Multiple Assets 2018 Kia Sportage - $0.0 Household Goods - Miscell…" at bounding box center [796, 363] width 235 height 37
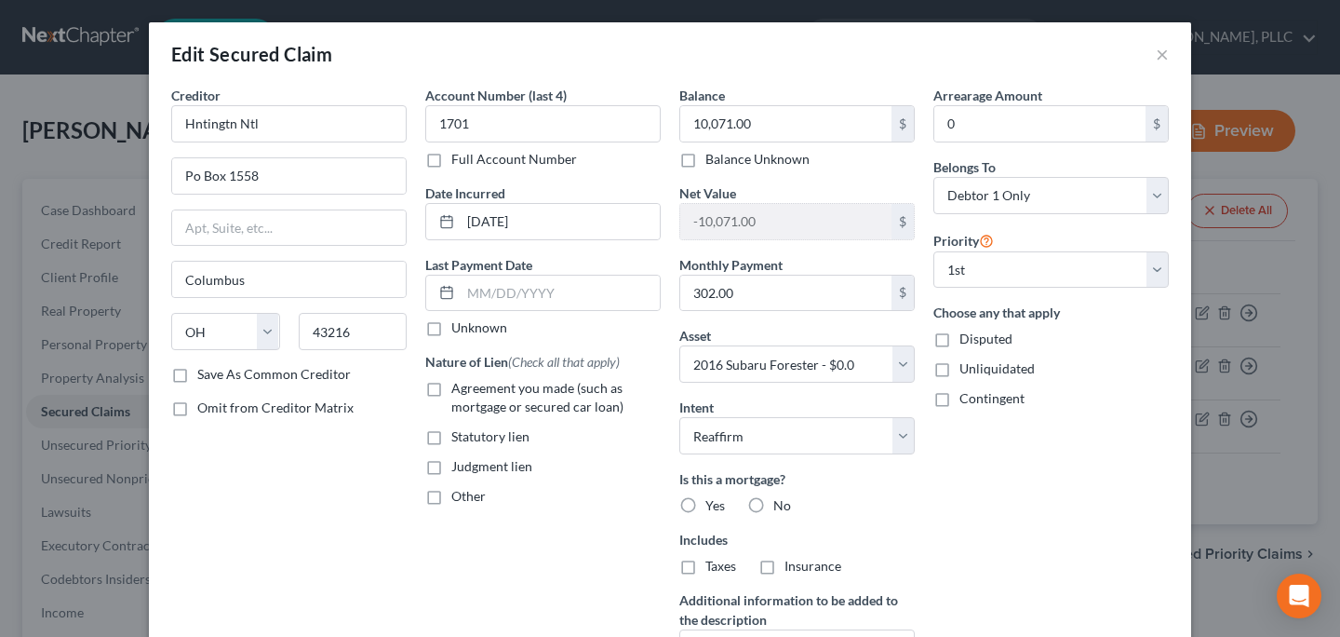
click at [773, 502] on label "No" at bounding box center [782, 505] width 18 height 19
click at [781, 502] on input "No" at bounding box center [787, 502] width 12 height 12
radio input "true"
click at [775, 562] on span "No" at bounding box center [782, 565] width 18 height 16
click at [781, 562] on input "No" at bounding box center [787, 563] width 12 height 12
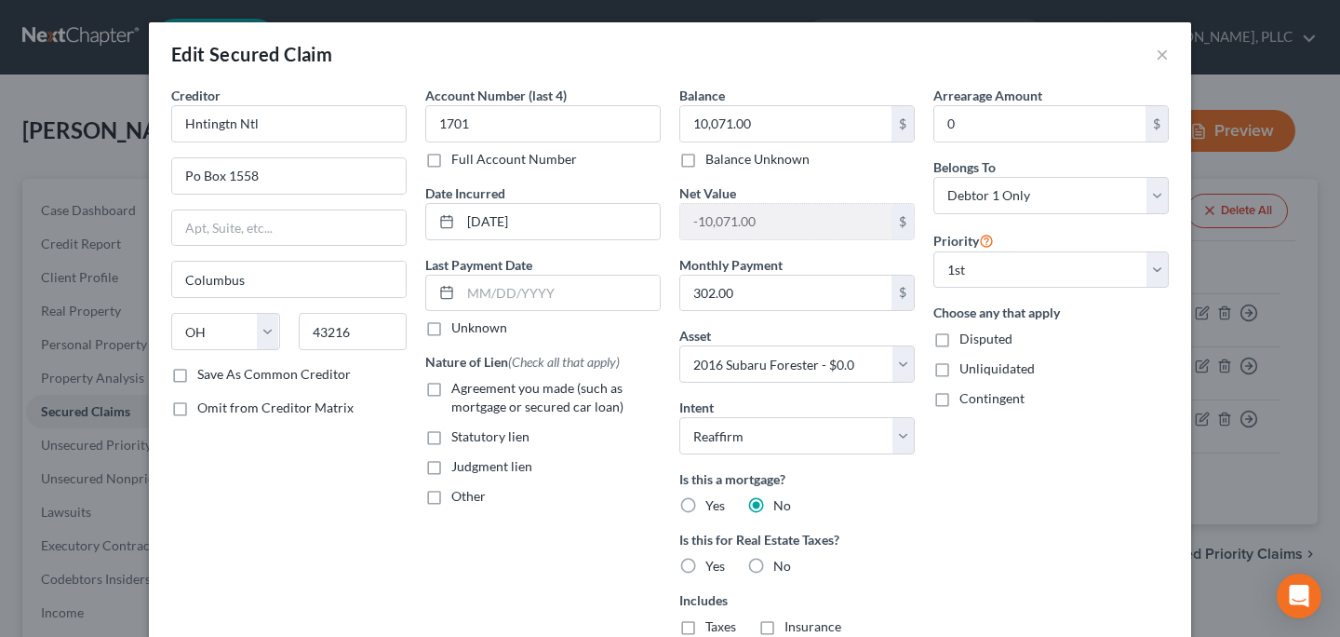
radio input "true"
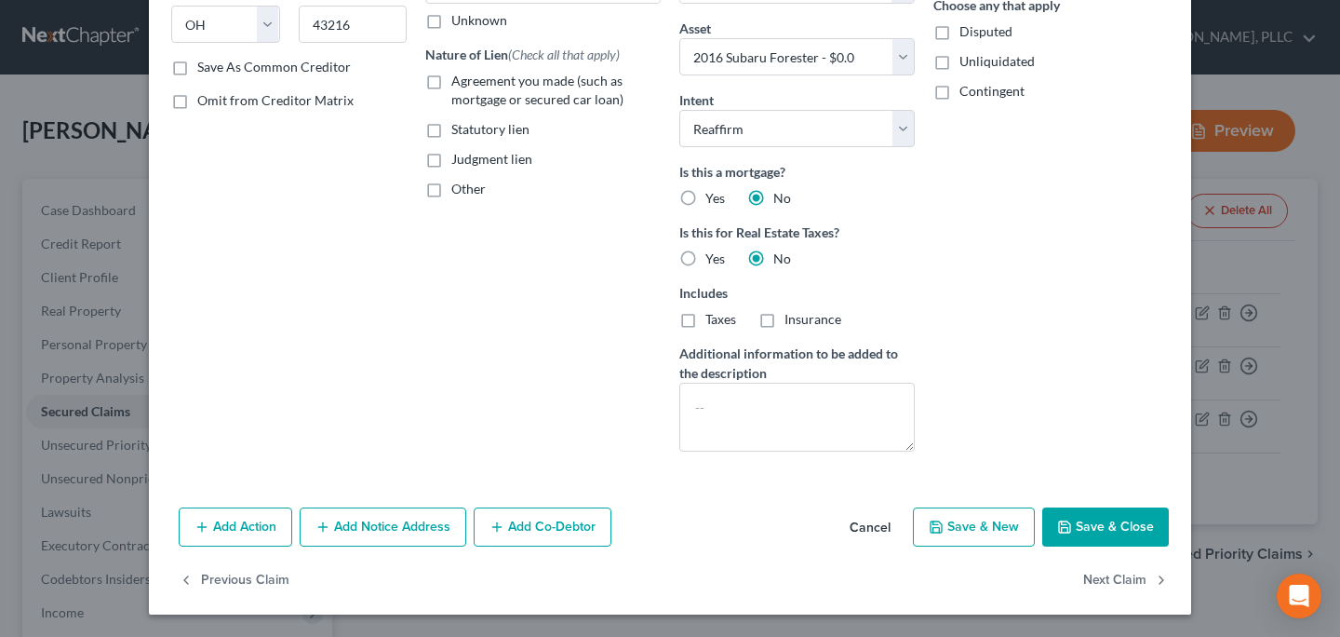
click at [1118, 532] on button "Save & Close" at bounding box center [1105, 526] width 127 height 39
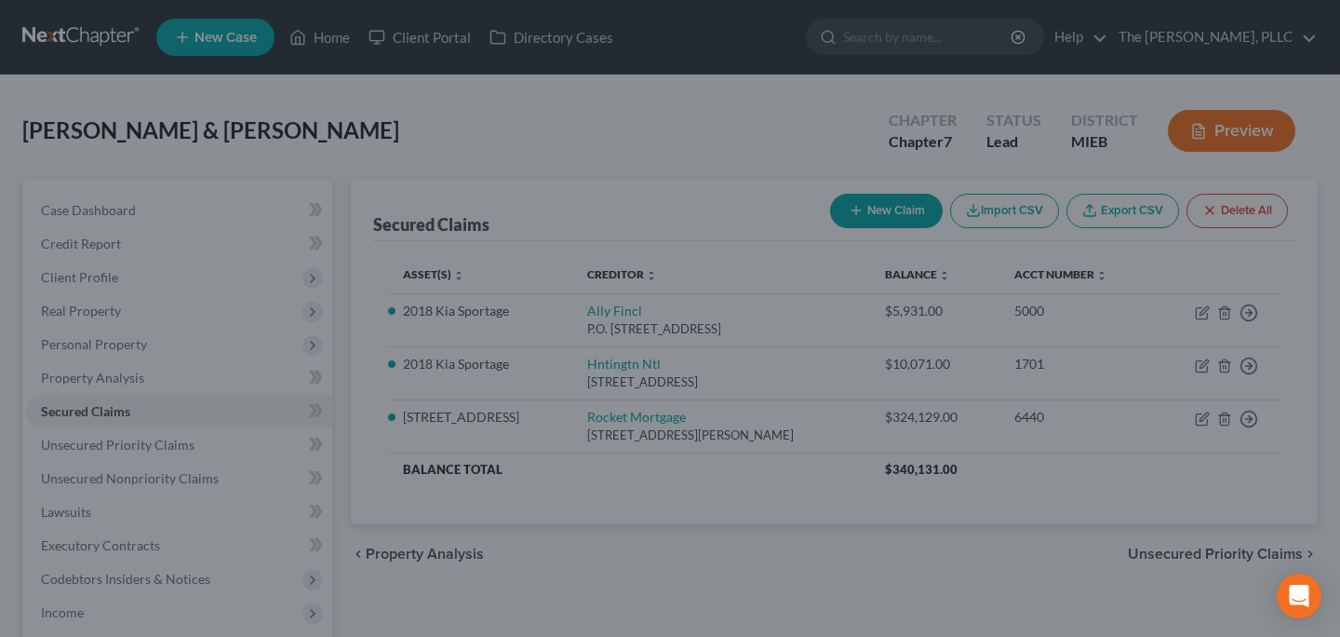
select select "8"
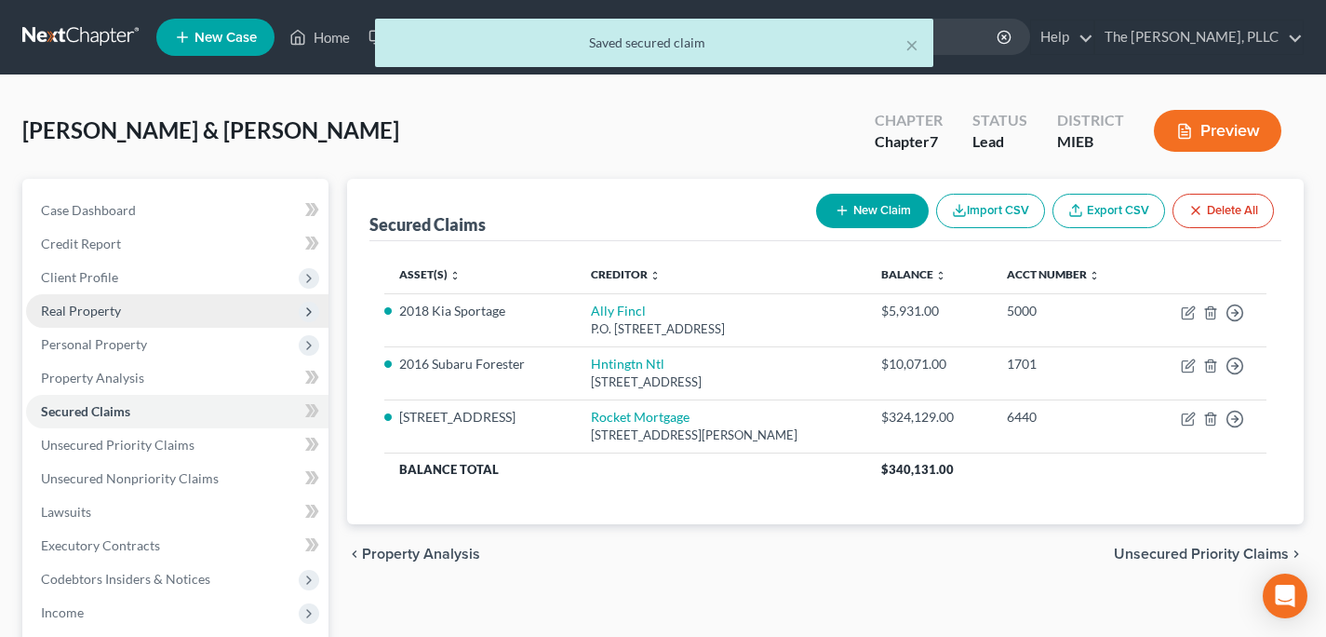
click at [132, 315] on span "Real Property" at bounding box center [177, 311] width 302 height 34
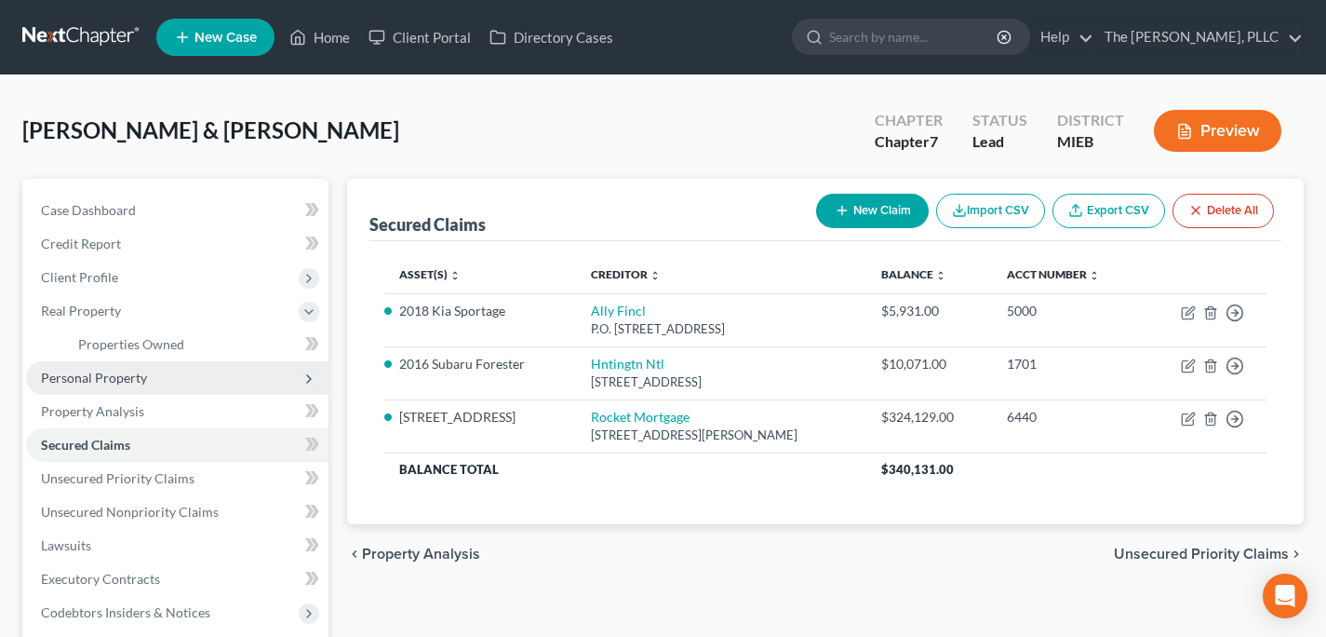
click at [141, 383] on span "Personal Property" at bounding box center [94, 377] width 106 height 16
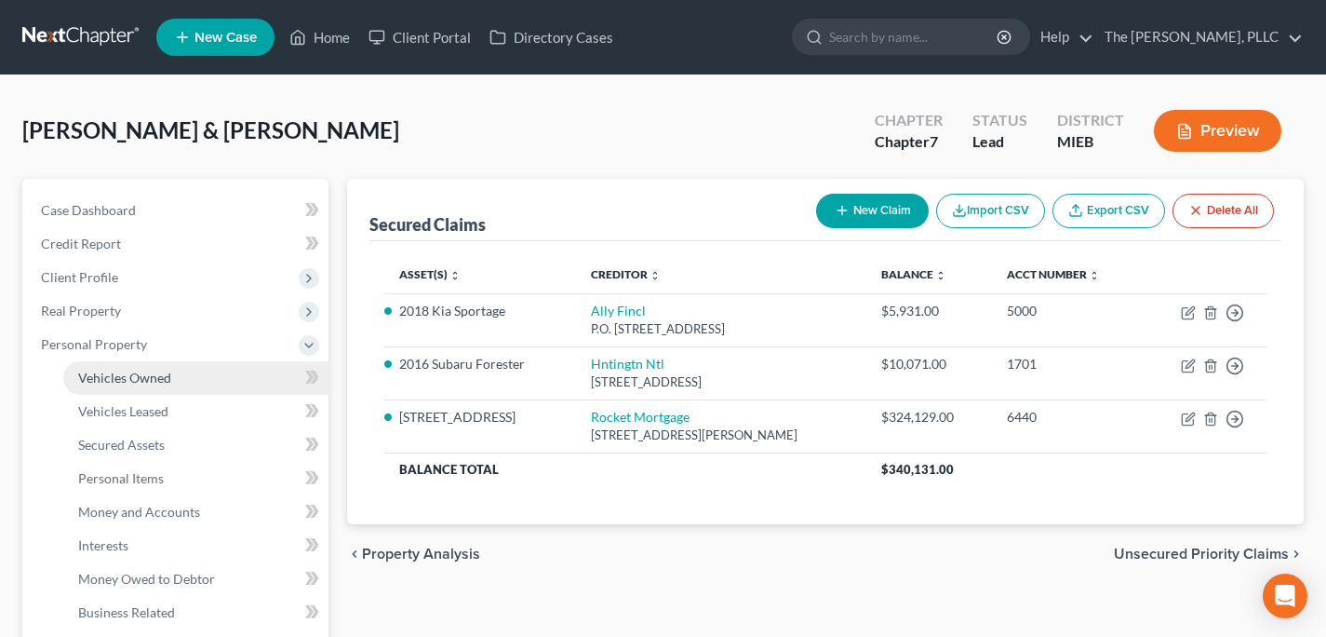
click at [159, 382] on span "Vehicles Owned" at bounding box center [124, 377] width 93 height 16
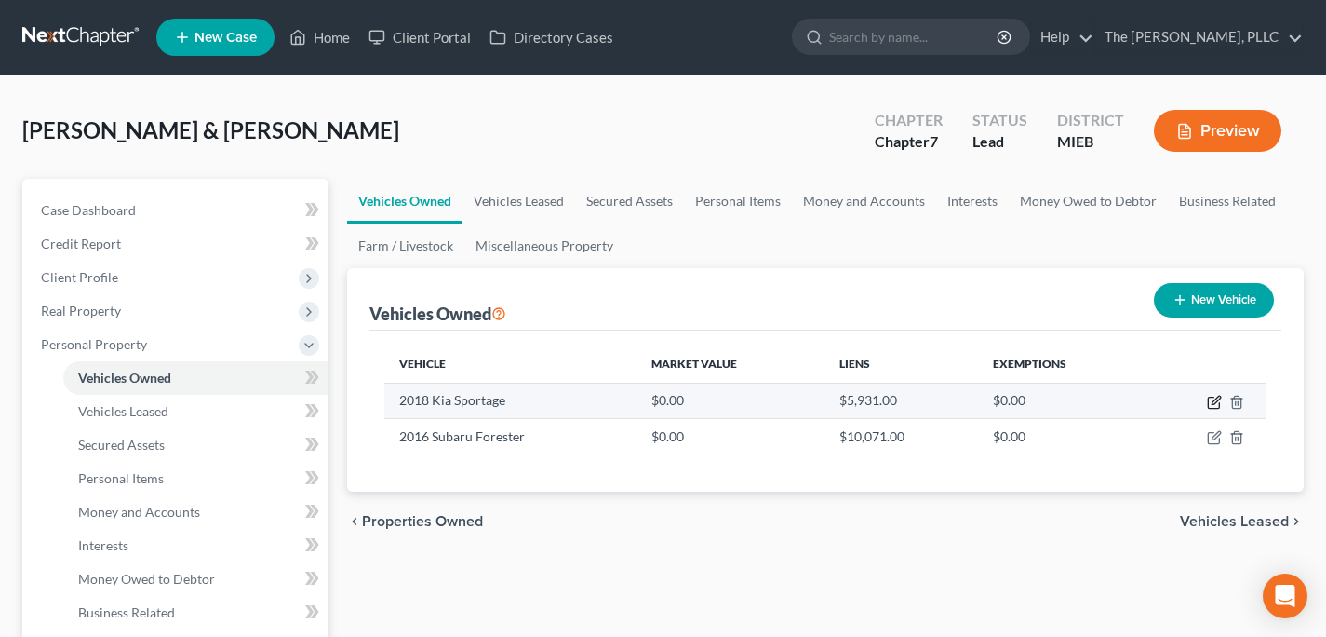
click at [1213, 406] on icon "button" at bounding box center [1214, 402] width 15 height 15
select select "0"
select select "8"
select select "2"
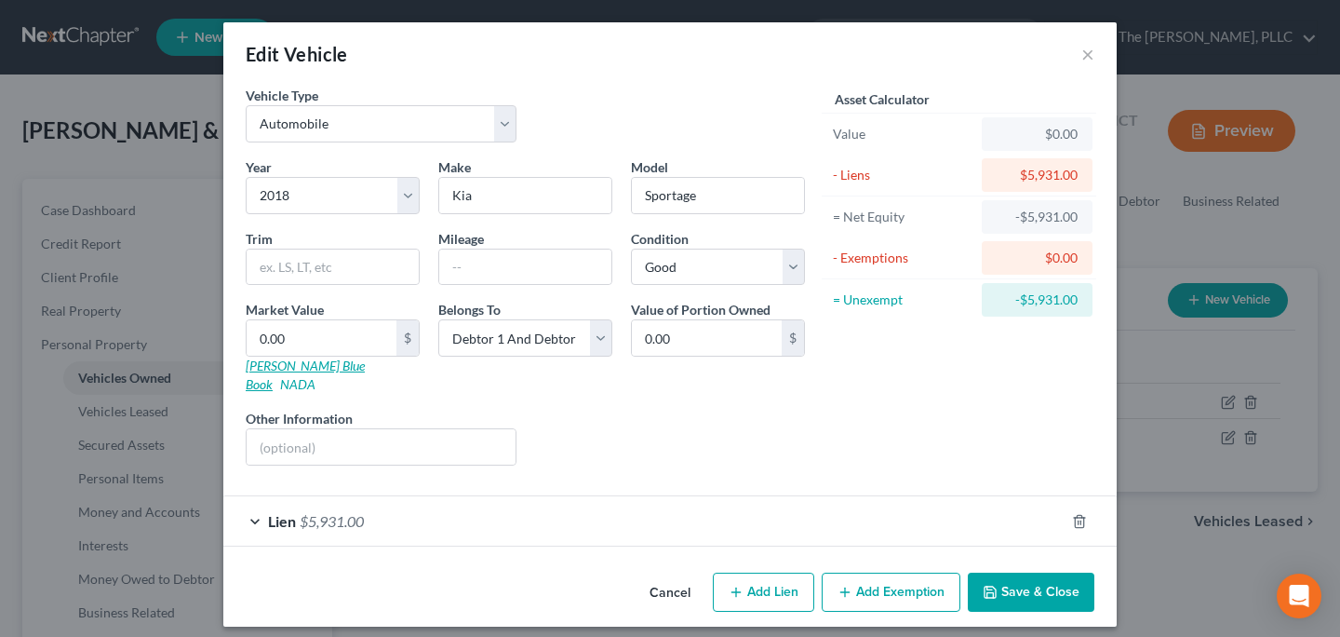
click at [256, 369] on link "[PERSON_NAME] Blue Book" at bounding box center [305, 374] width 119 height 34
click at [286, 322] on input "0.00" at bounding box center [322, 337] width 150 height 35
type input "7"
type input "7.00"
type input "70"
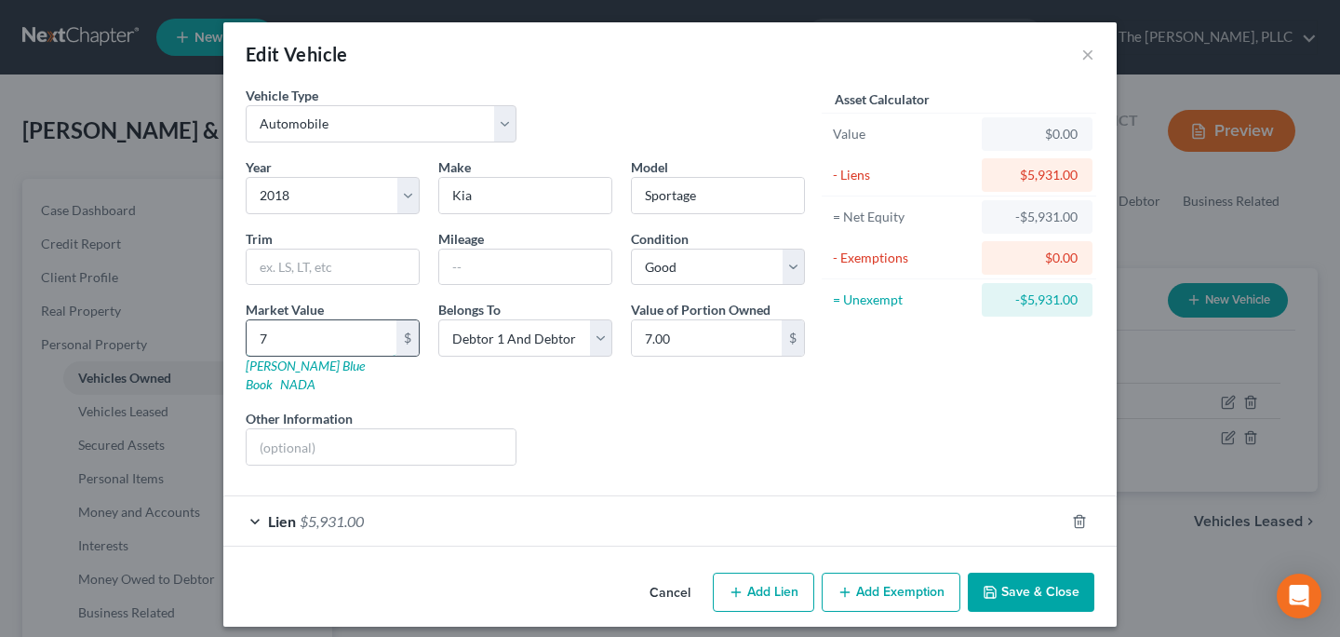
type input "70.00"
type input "700"
type input "700.00"
type input "7000"
type input "7,000.00"
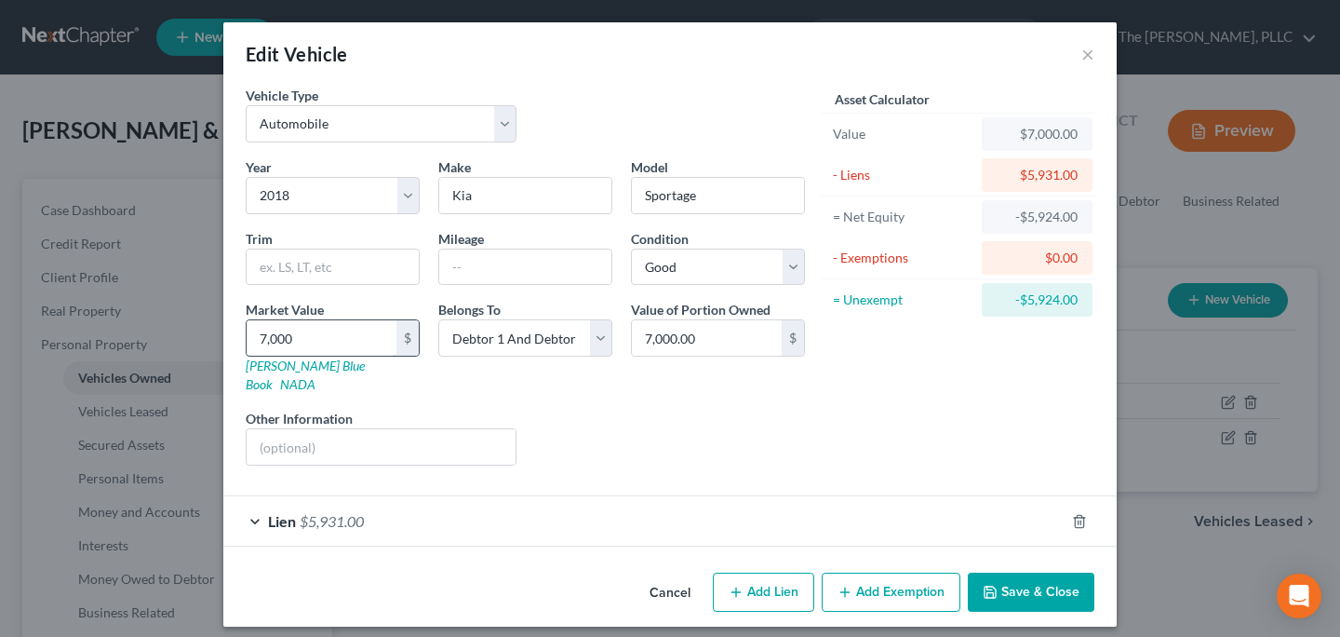
click at [289, 335] on input "7,000" at bounding box center [322, 337] width 150 height 35
type input "8"
type input "8.00"
type input "80"
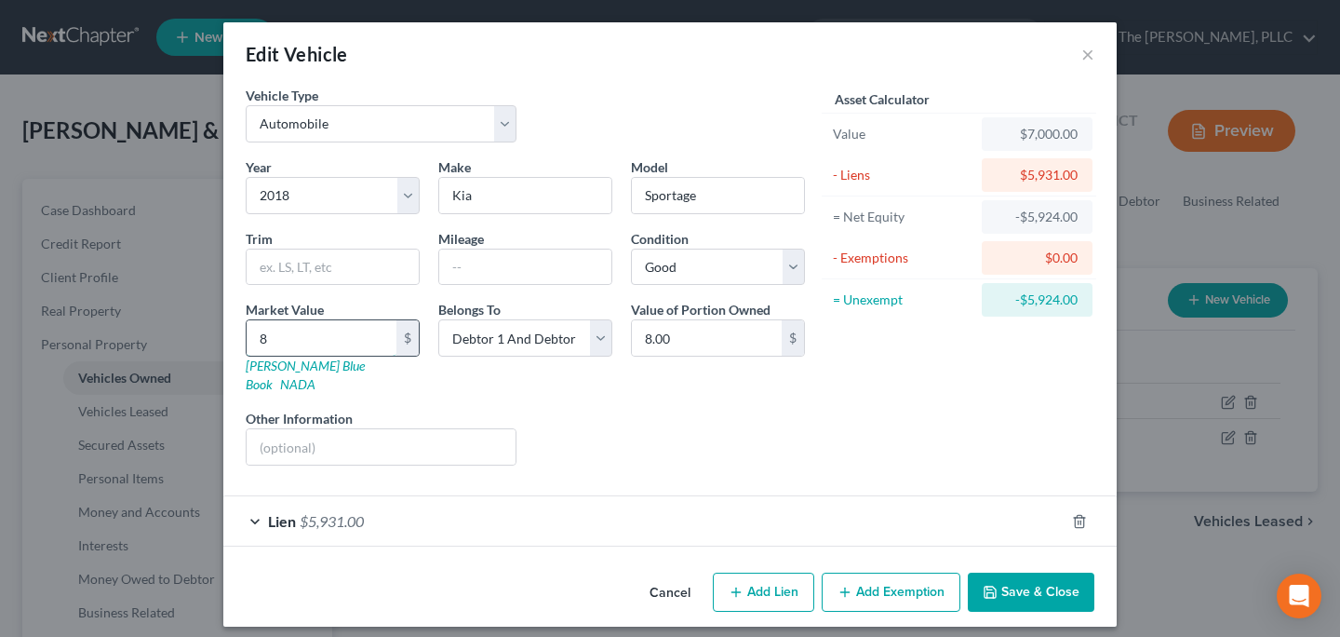
type input "80.00"
type input "800"
type input "800.00"
type input "8000"
type input "8,000.00"
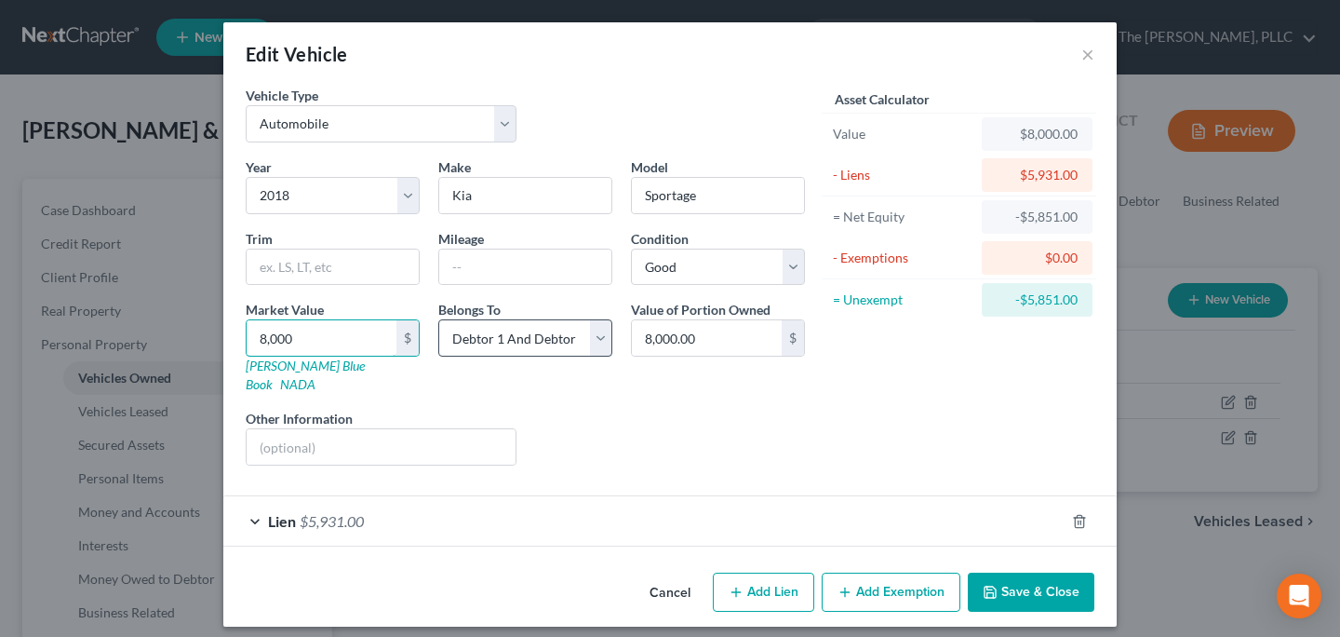
type input "8,000"
click at [498, 336] on select "Select Debtor 1 Only Debtor 2 Only Debtor 1 And Debtor 2 Only At Least One Of T…" at bounding box center [525, 337] width 174 height 37
select select "0"
click at [438, 319] on select "Select Debtor 1 Only Debtor 2 Only Debtor 1 And Debtor 2 Only At Least One Of T…" at bounding box center [525, 337] width 174 height 37
click at [560, 517] on div "Lien $5,931.00" at bounding box center [643, 520] width 841 height 49
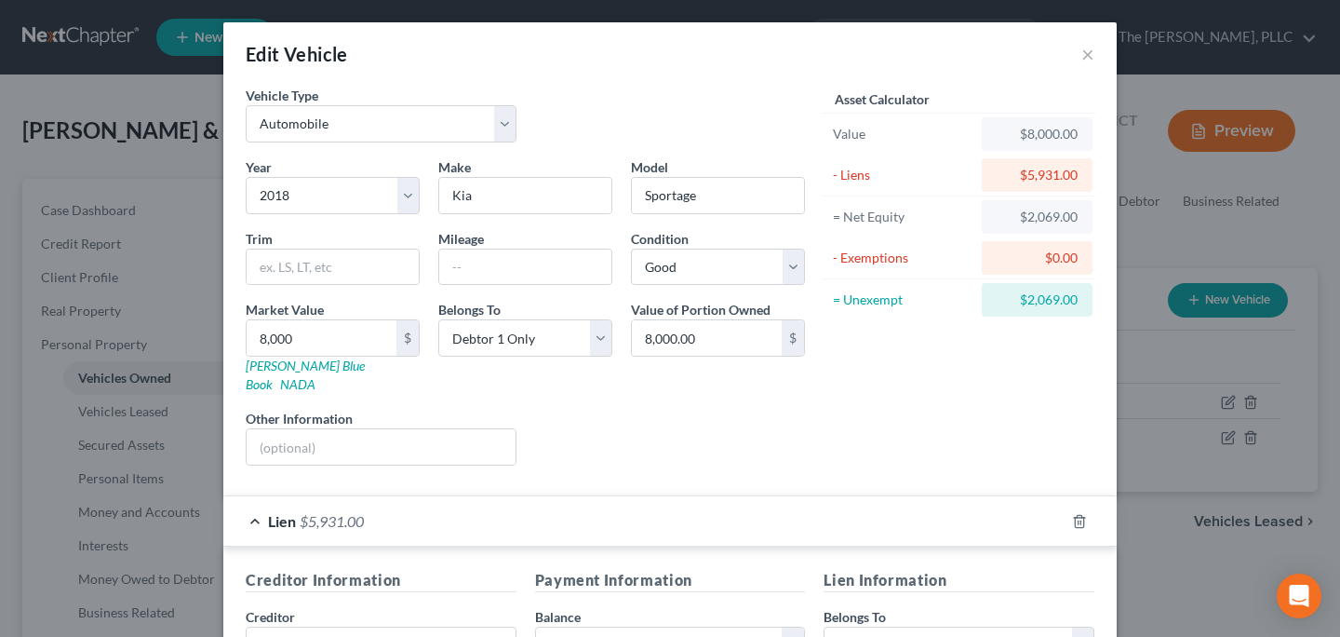
click at [636, 447] on div "Year Select 2026 2025 2024 2023 2022 2021 2020 2019 2018 2017 2016 2015 2014 20…" at bounding box center [525, 318] width 578 height 323
click at [604, 515] on div "Lien $5,931.00" at bounding box center [643, 520] width 841 height 49
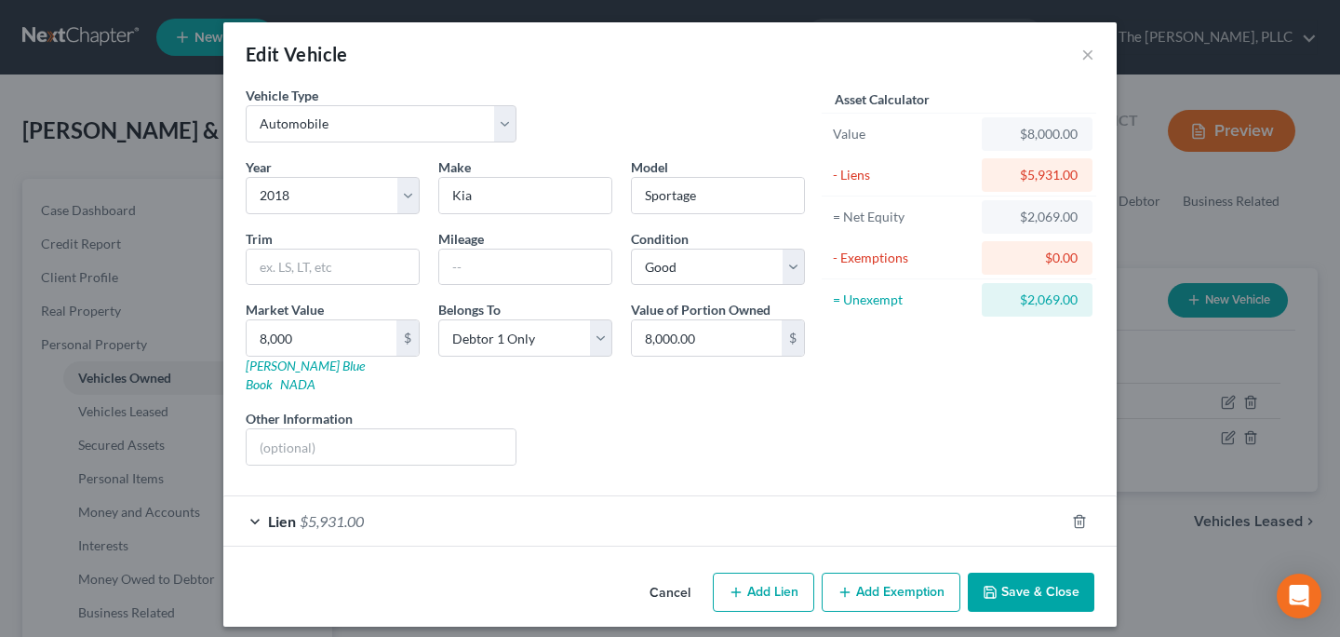
click at [874, 575] on button "Add Exemption" at bounding box center [891, 591] width 139 height 39
select select "2"
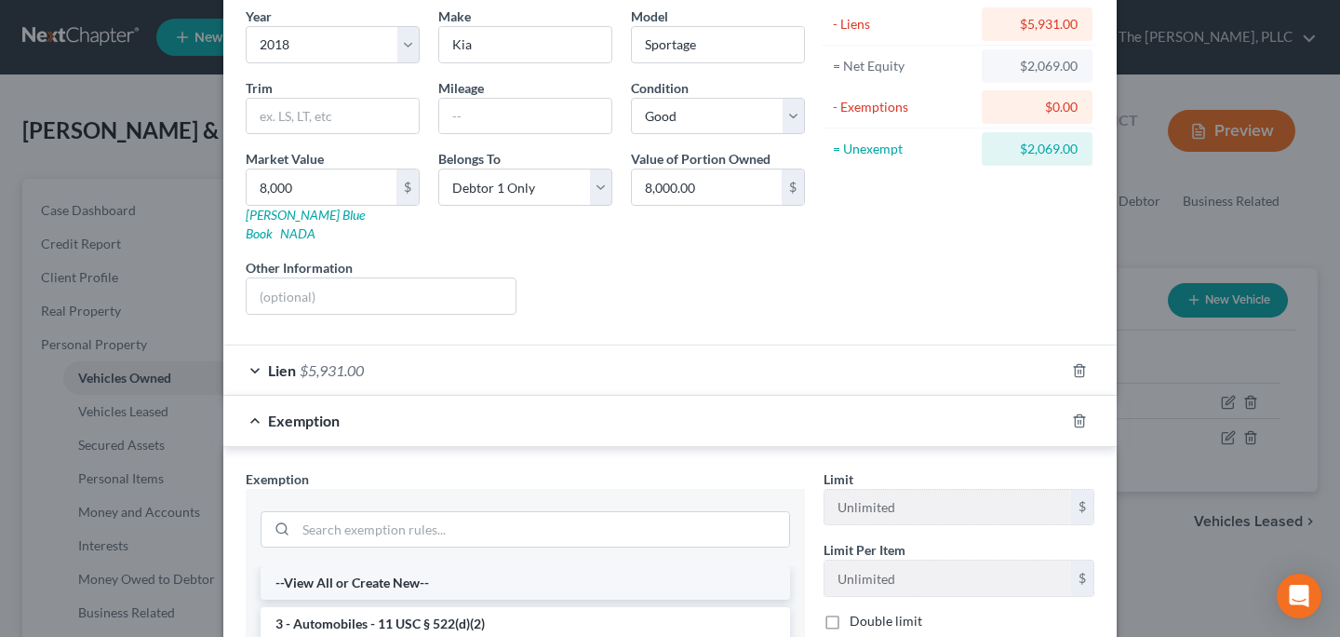
scroll to position [233, 0]
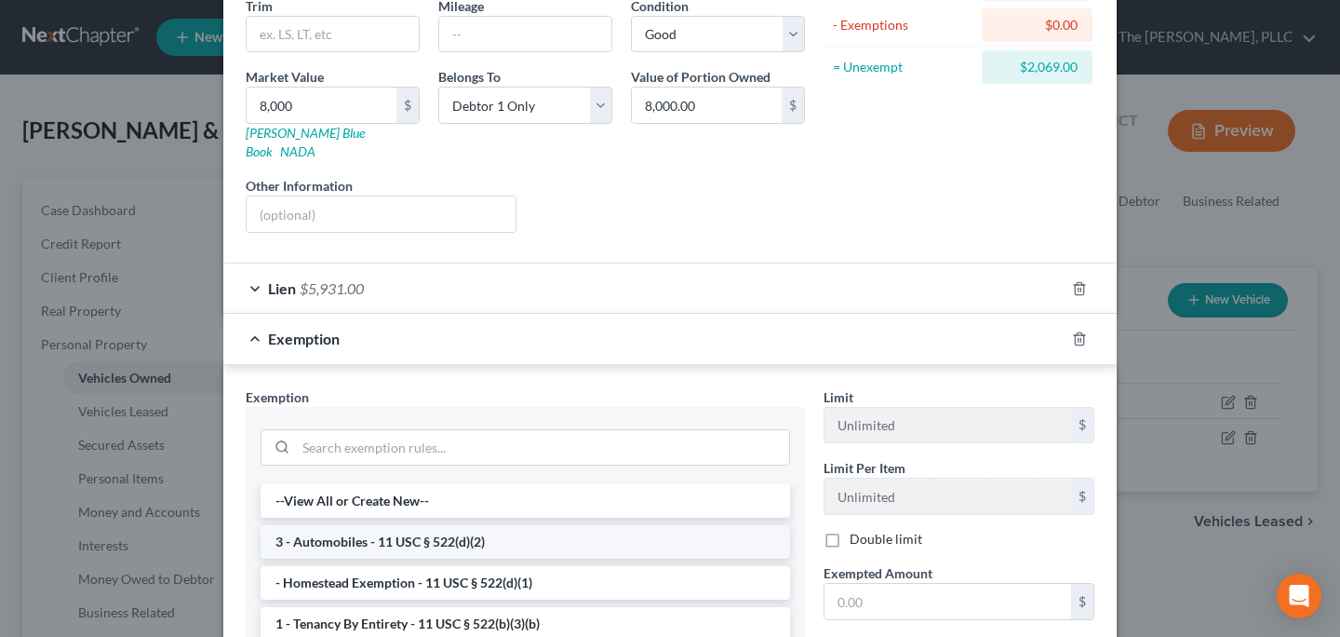
click at [431, 527] on li "3 - Automobiles - 11 USC § 522(d)(2)" at bounding box center [526, 542] width 530 height 34
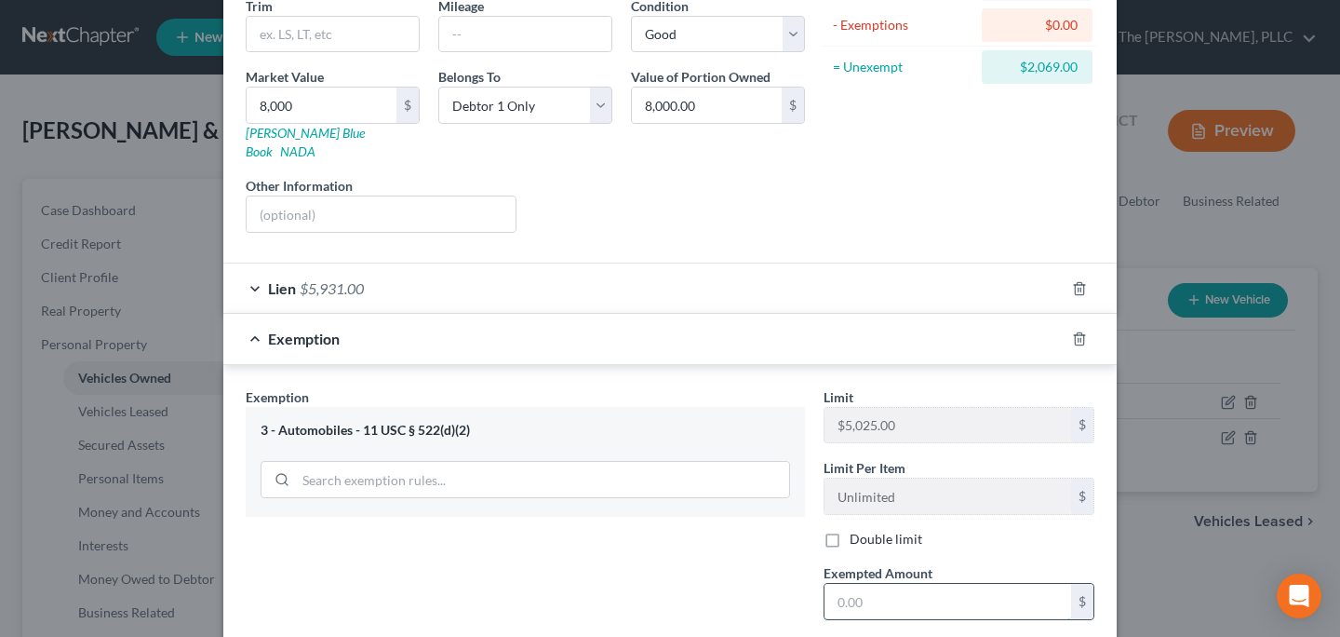
click at [903, 589] on input "text" at bounding box center [948, 601] width 247 height 35
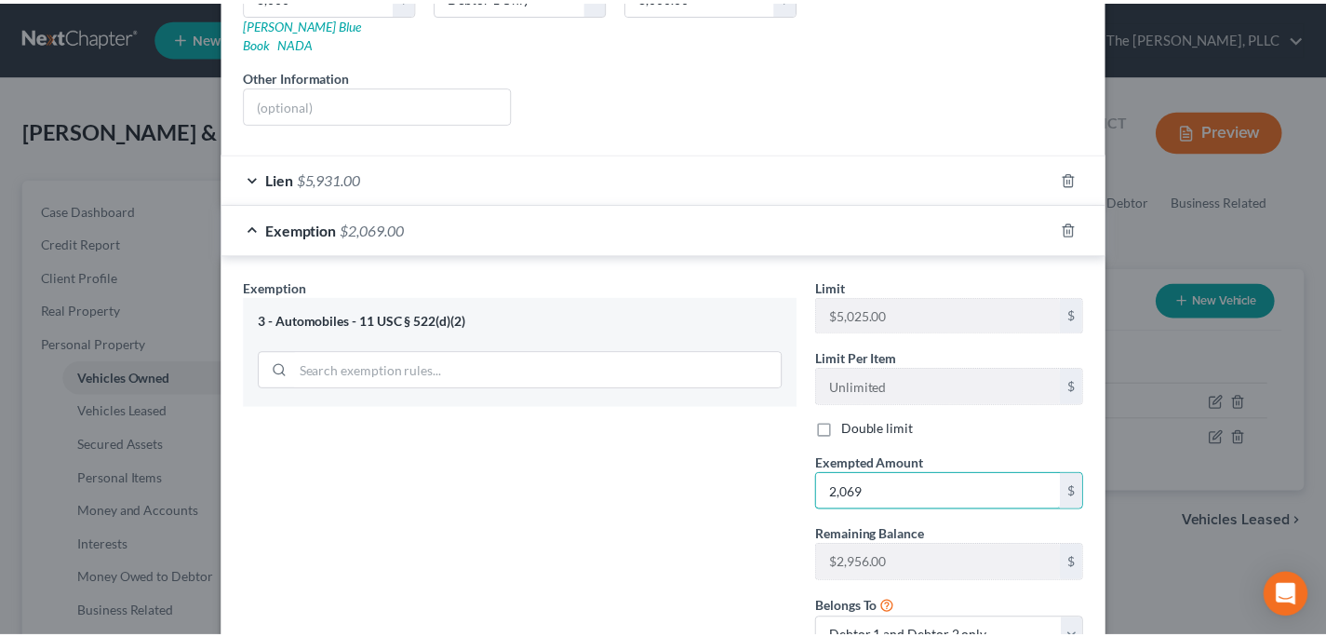
scroll to position [475, 0]
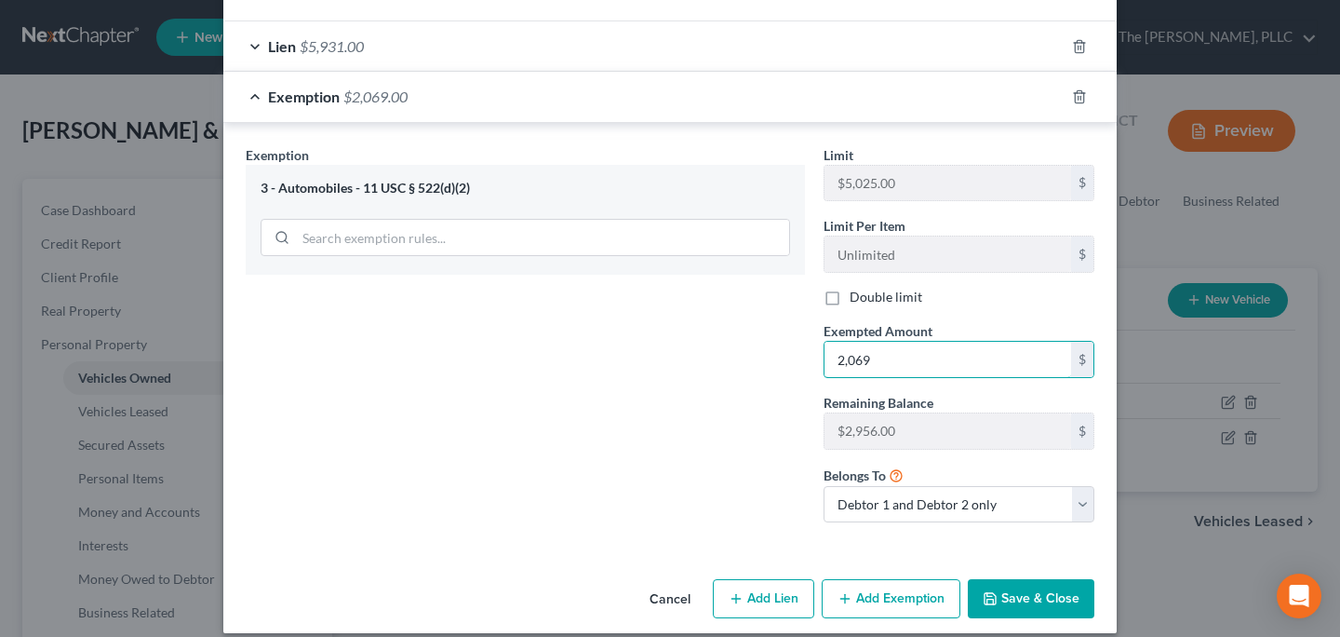
type input "2,069"
click at [1051, 579] on button "Save & Close" at bounding box center [1031, 598] width 127 height 39
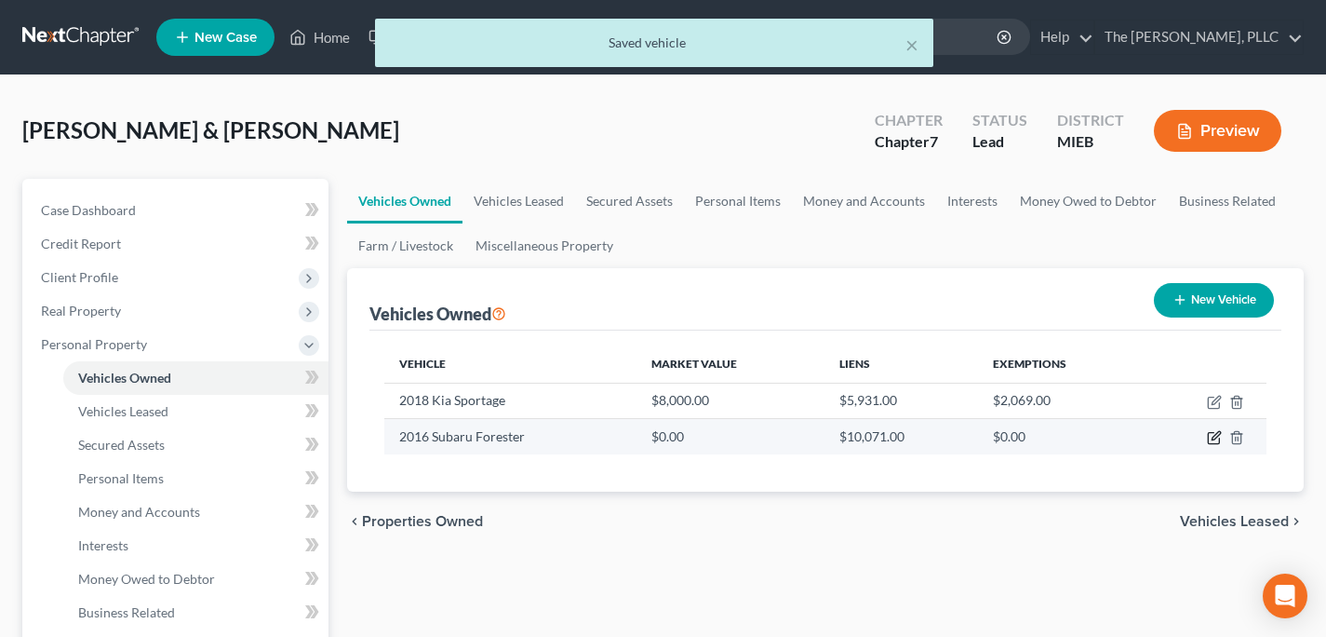
click at [1211, 435] on icon "button" at bounding box center [1214, 437] width 15 height 15
select select "0"
select select "10"
select select "2"
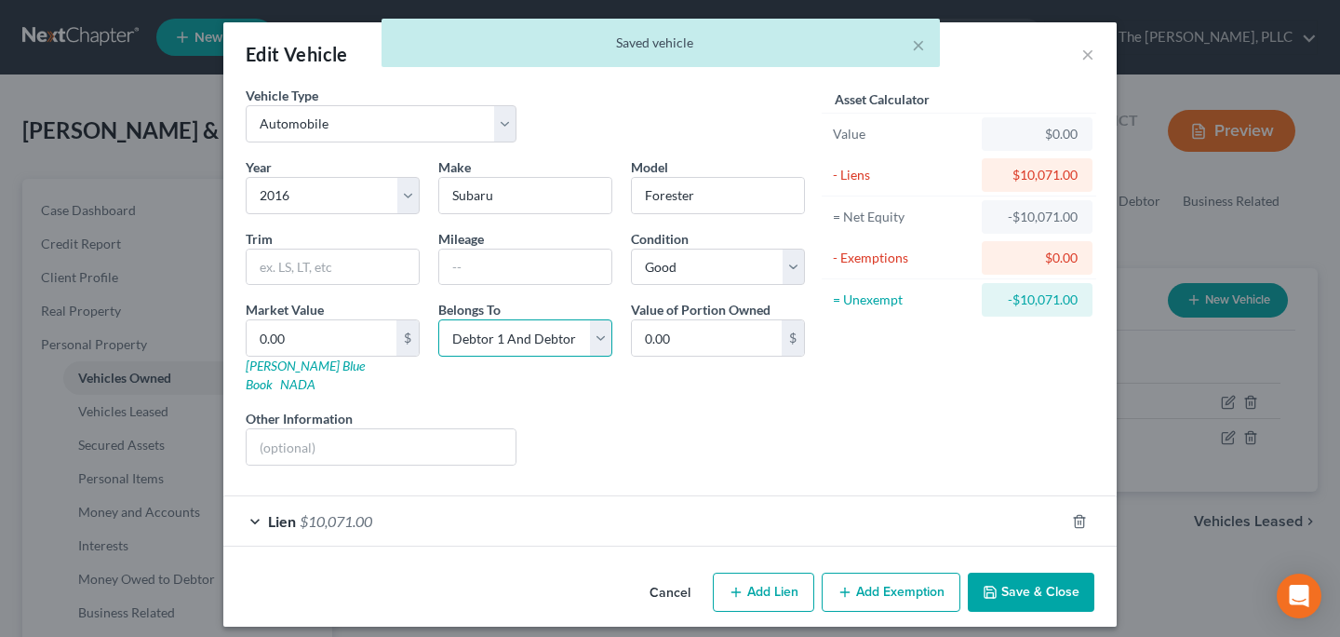
click at [510, 354] on select "Select Debtor 1 Only Debtor 2 Only Debtor 1 And Debtor 2 Only At Least One Of T…" at bounding box center [525, 337] width 174 height 37
select select "1"
click at [438, 319] on select "Select Debtor 1 Only Debtor 2 Only Debtor 1 And Debtor 2 Only At Least One Of T…" at bounding box center [525, 337] width 174 height 37
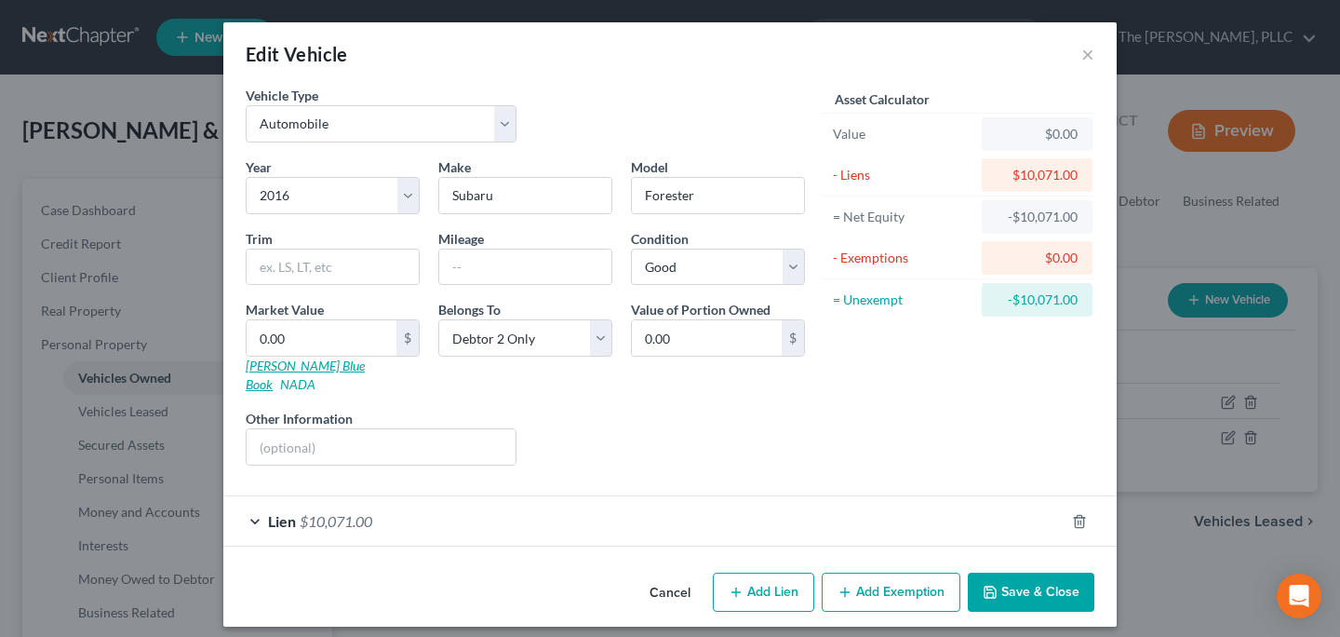
click at [292, 370] on link "[PERSON_NAME] Blue Book" at bounding box center [305, 374] width 119 height 34
click at [347, 335] on input "0.00" at bounding box center [322, 337] width 150 height 35
type input "9"
type input "9.00"
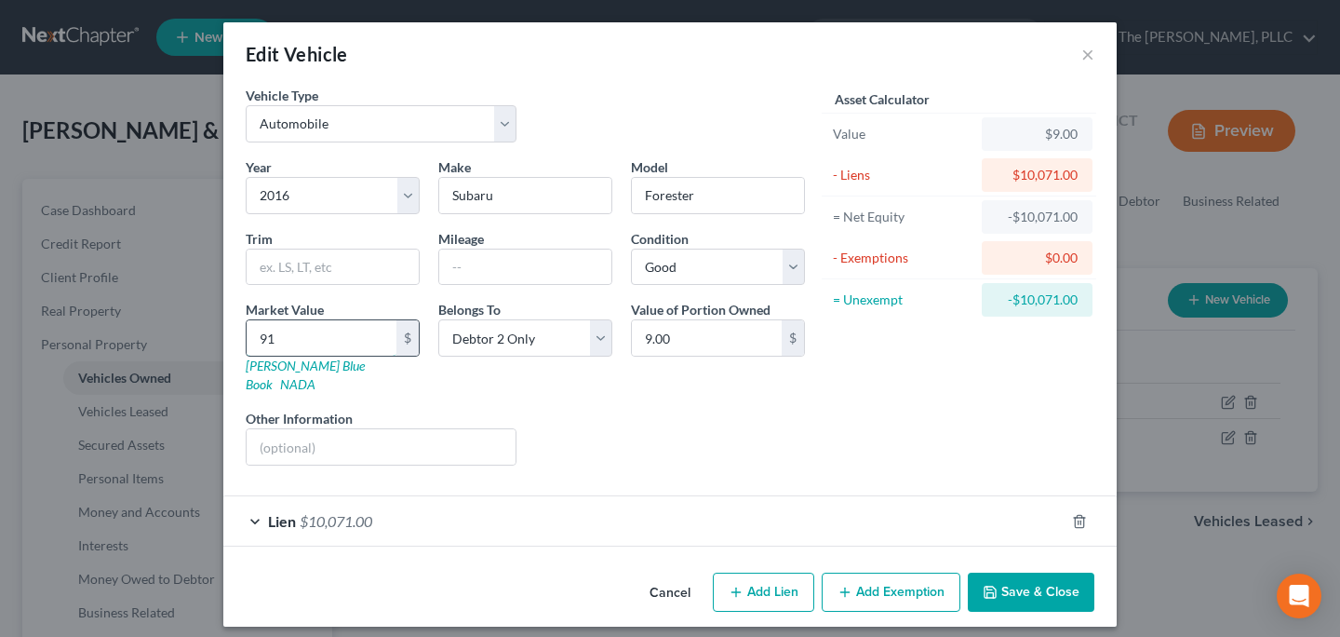
type input "910"
type input "910.00"
type input "91"
type input "91.00"
type input "9"
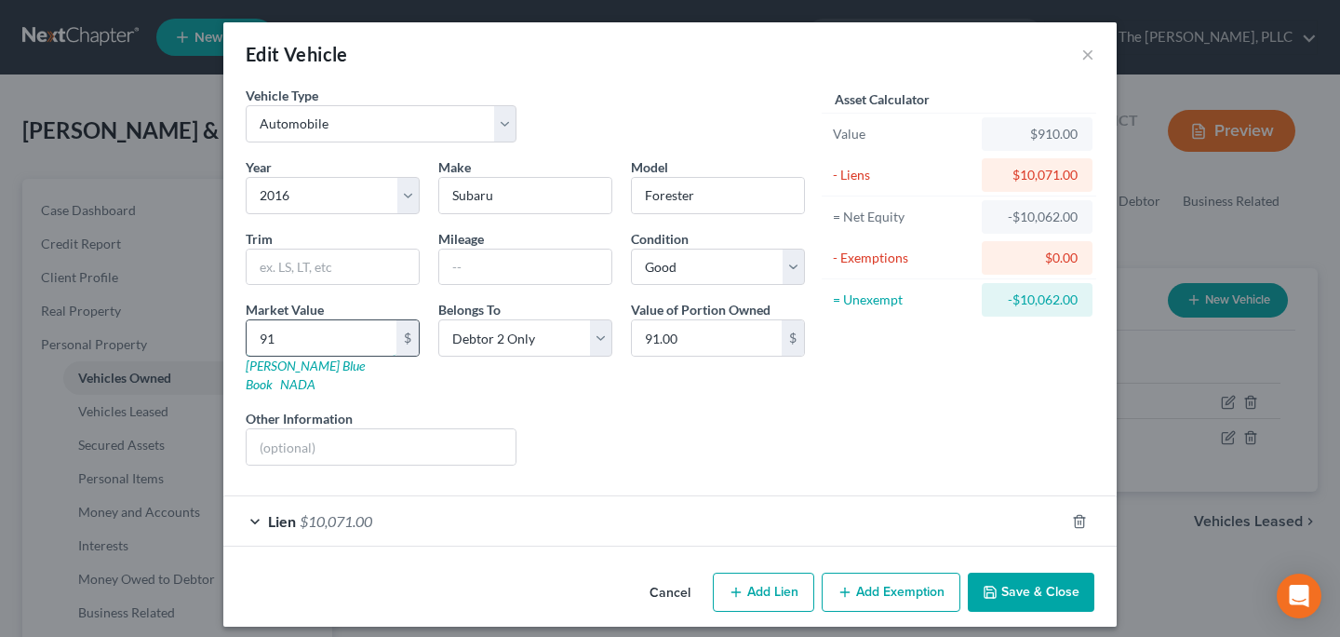
type input "9.00"
type input "1"
type input "1.00"
type input "10"
type input "10.00"
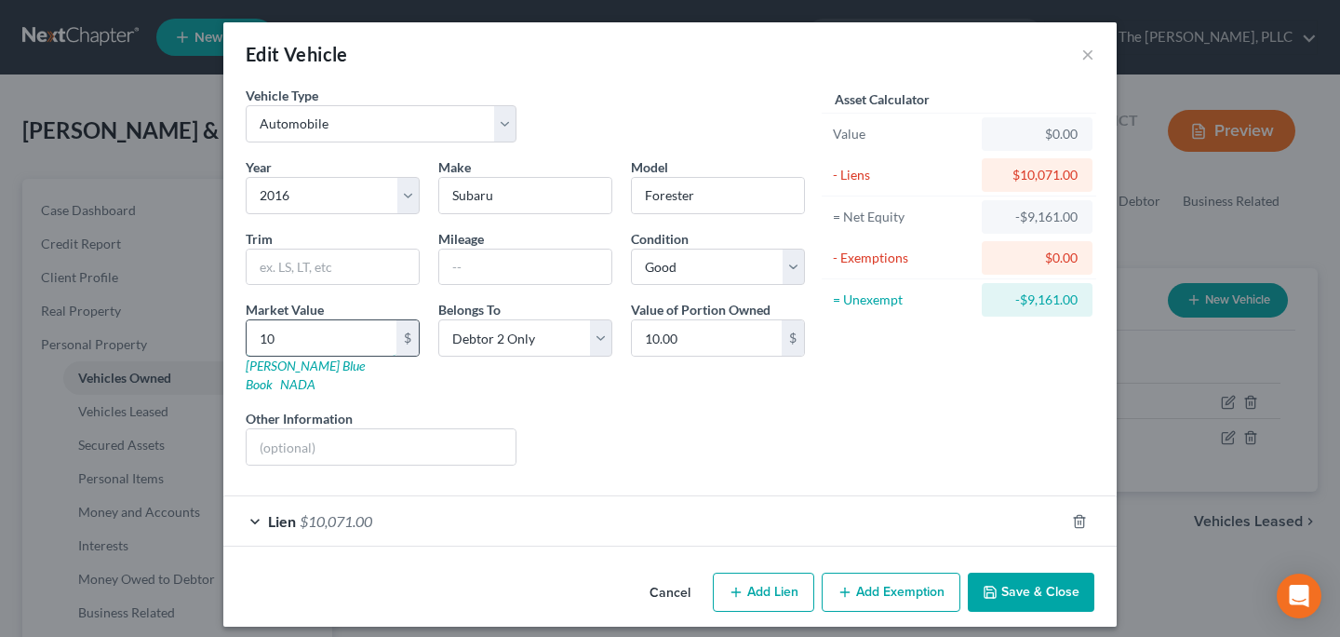
type input "100"
type input "100.00"
type input "1000"
type input "1,000.00"
type input "1,0000"
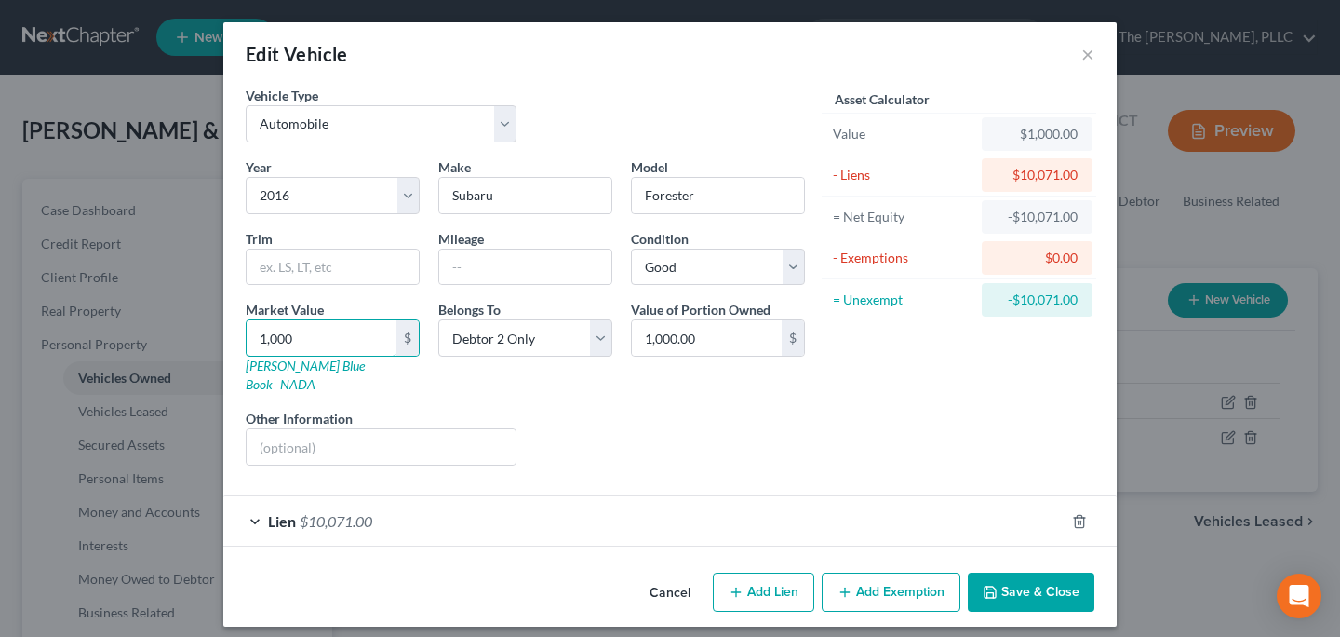
type input "10,000.00"
type input "10,000"
click at [1009, 574] on button "Save & Close" at bounding box center [1031, 591] width 127 height 39
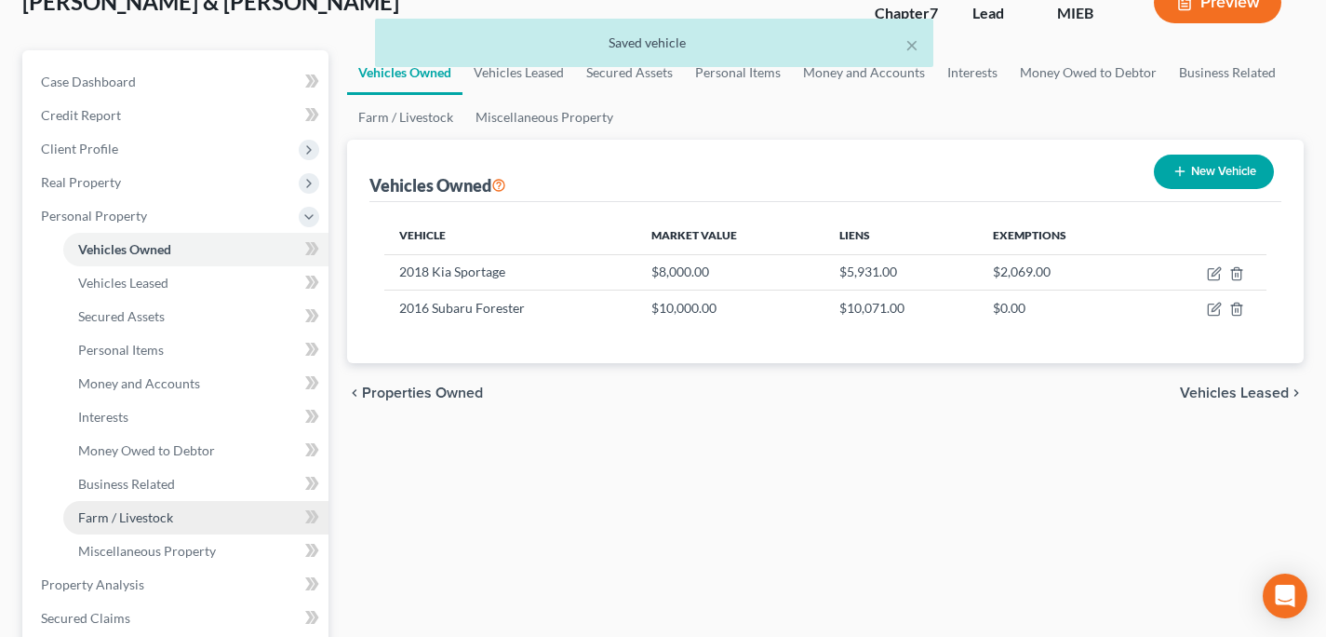
scroll to position [143, 0]
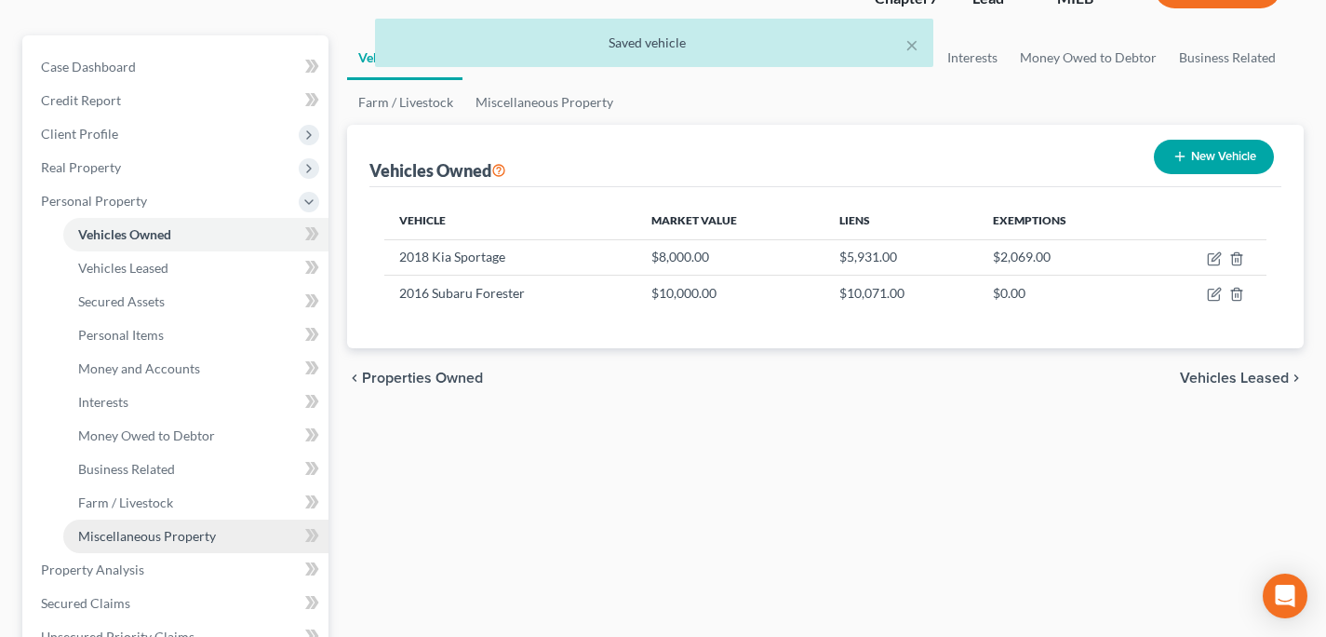
click at [192, 536] on span "Miscellaneous Property" at bounding box center [147, 536] width 138 height 16
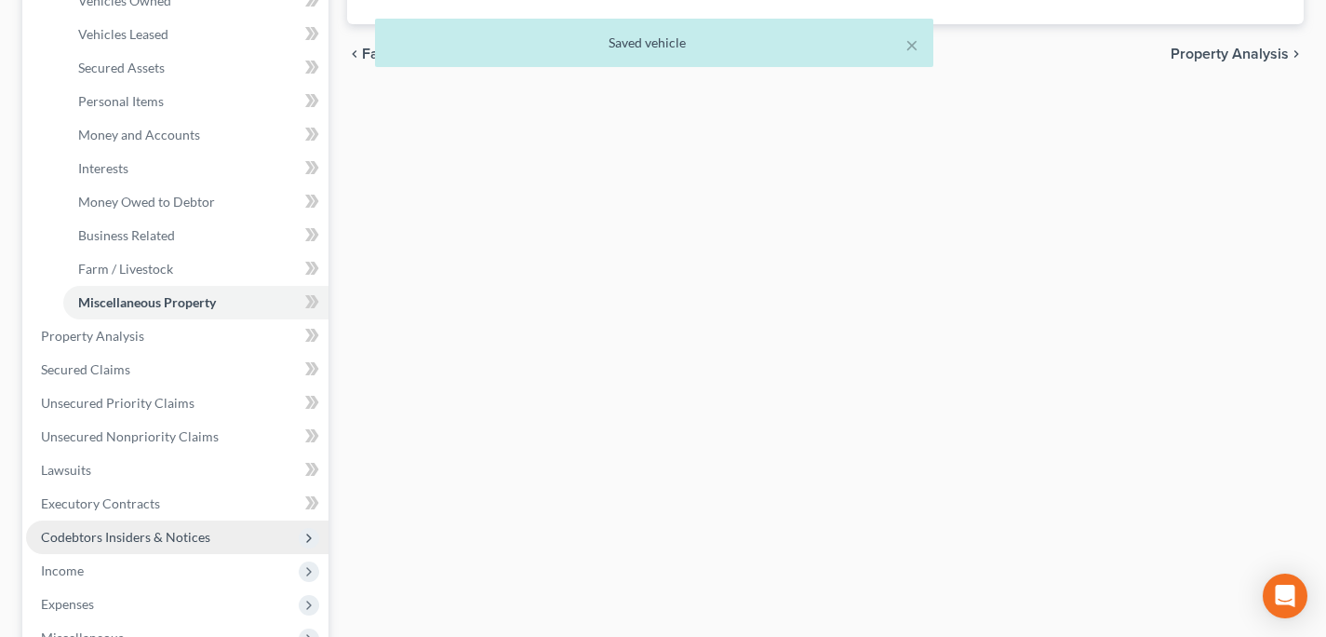
scroll to position [422, 0]
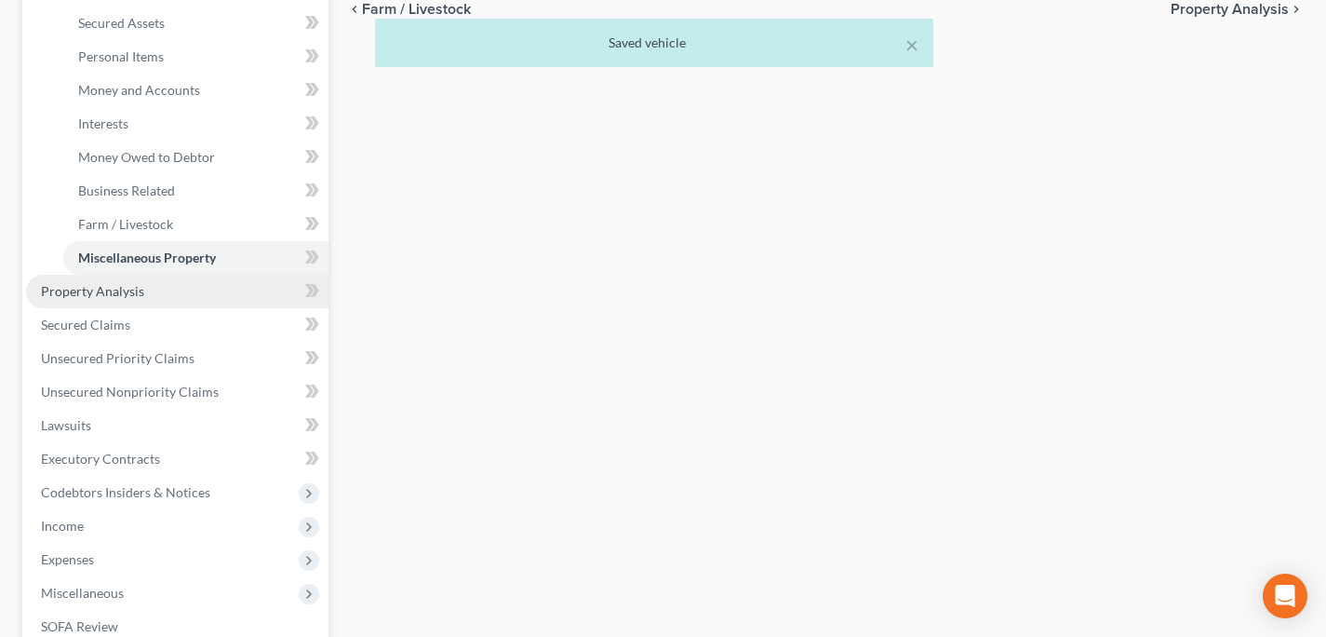
click at [184, 301] on link "Property Analysis" at bounding box center [177, 292] width 302 height 34
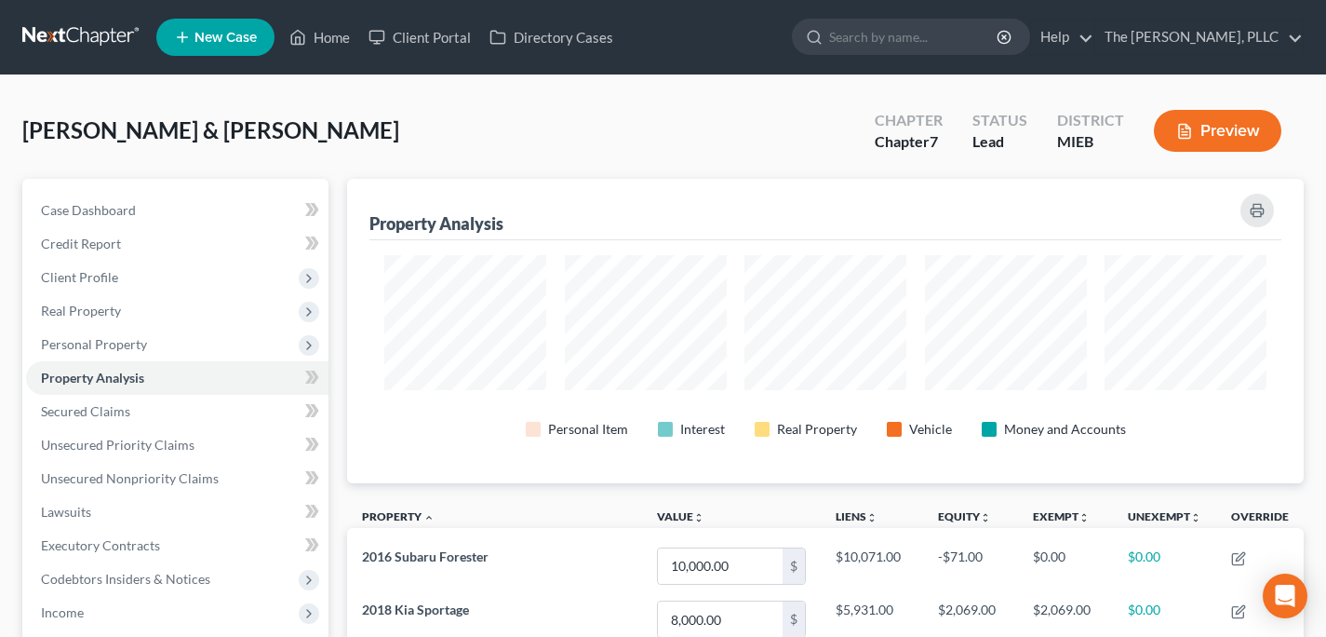
click at [102, 23] on link at bounding box center [81, 37] width 119 height 34
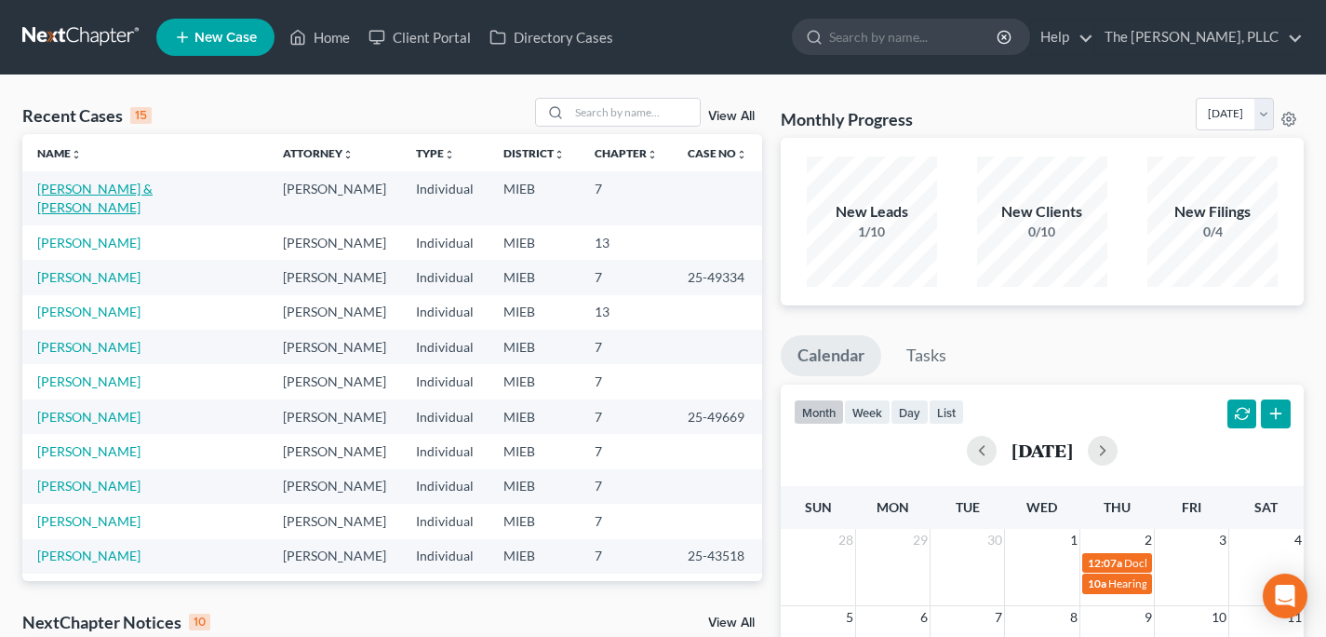
click at [78, 195] on link "[PERSON_NAME] & [PERSON_NAME]" at bounding box center [94, 198] width 115 height 34
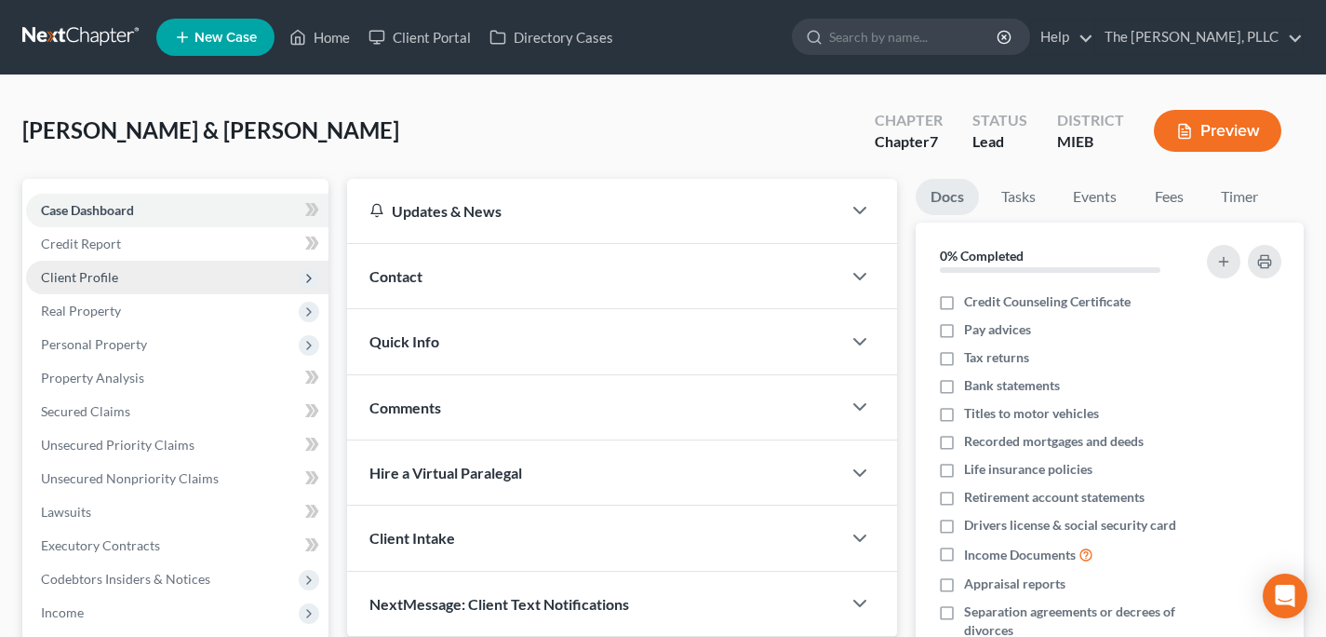
click at [151, 285] on span "Client Profile" at bounding box center [177, 278] width 302 height 34
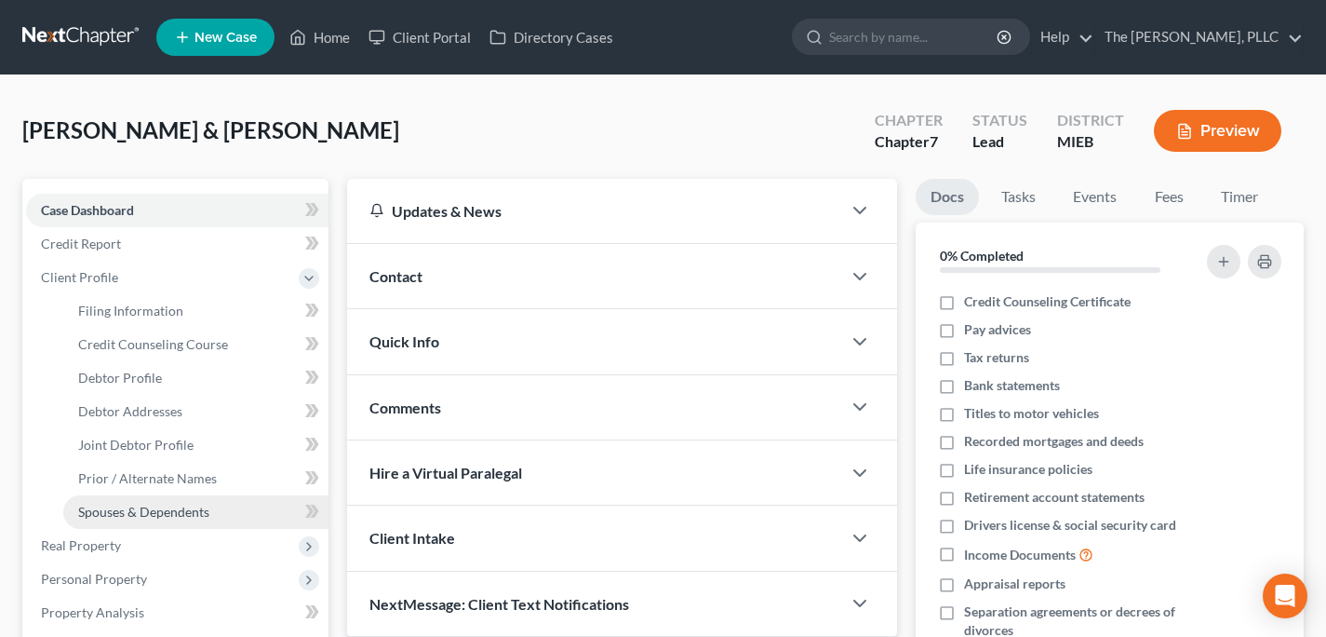
click at [164, 500] on link "Spouses & Dependents" at bounding box center [195, 512] width 265 height 34
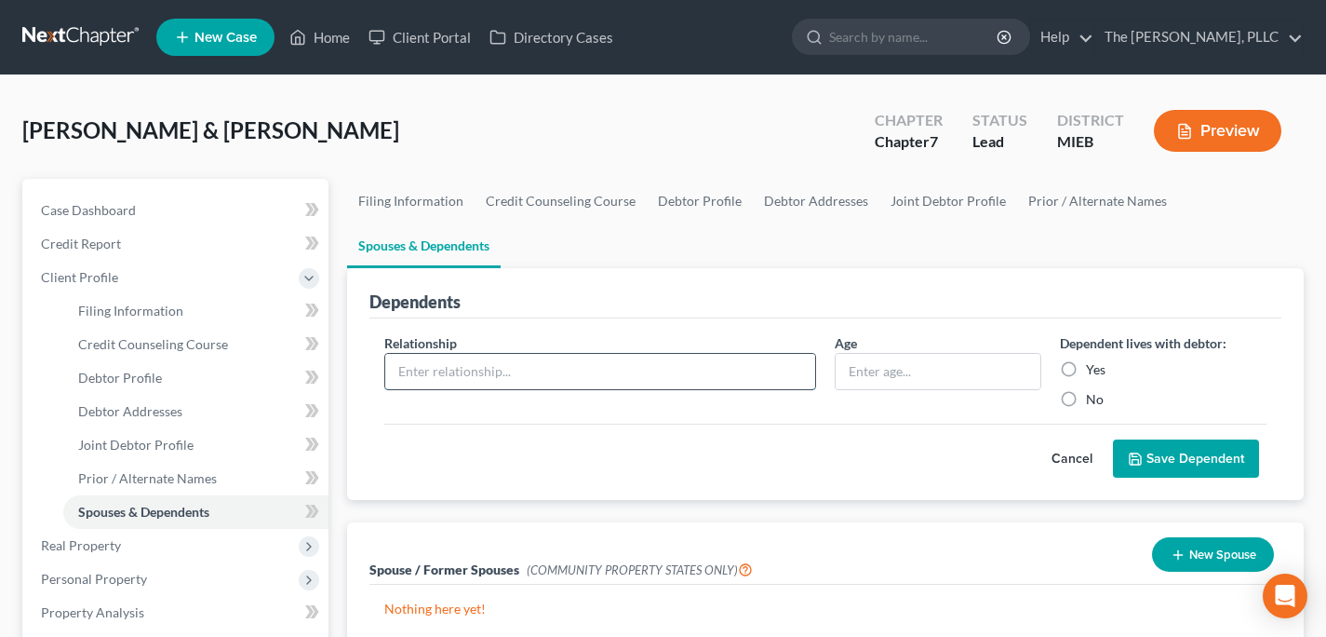
click at [751, 368] on input "text" at bounding box center [600, 371] width 430 height 35
type input "Child"
type input "6"
type input "7"
click at [1086, 370] on label "Yes" at bounding box center [1096, 369] width 20 height 19
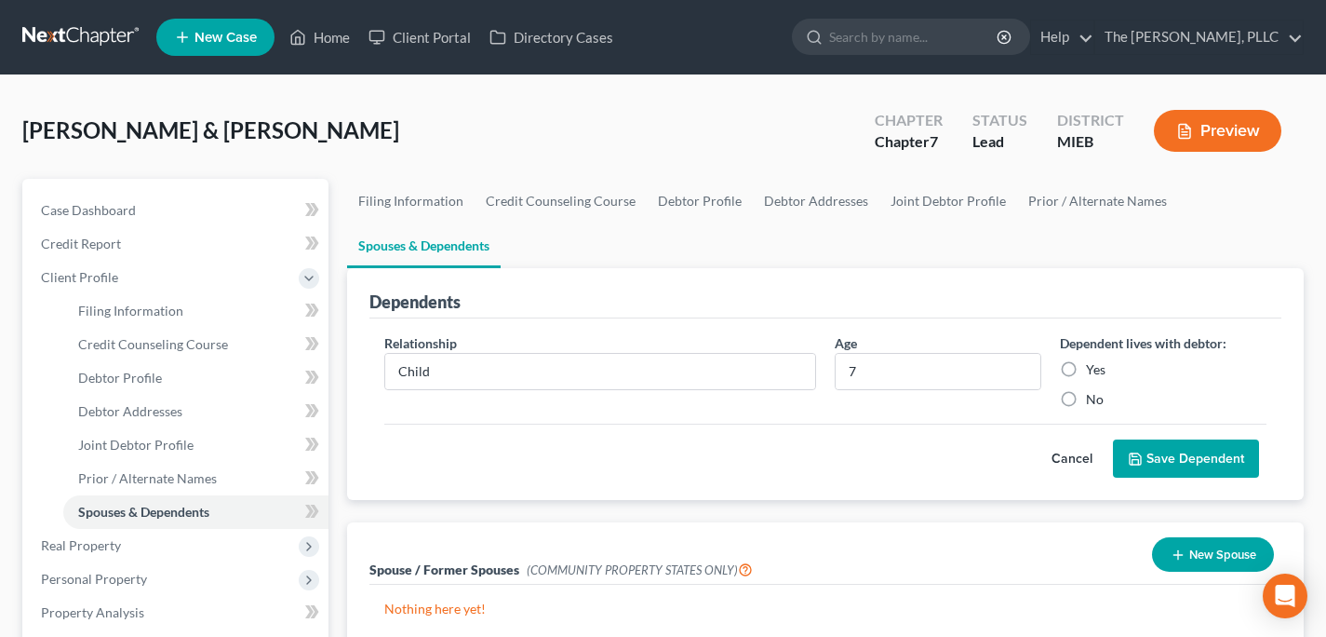
click at [1094, 370] on input "Yes" at bounding box center [1100, 366] width 12 height 12
radio input "true"
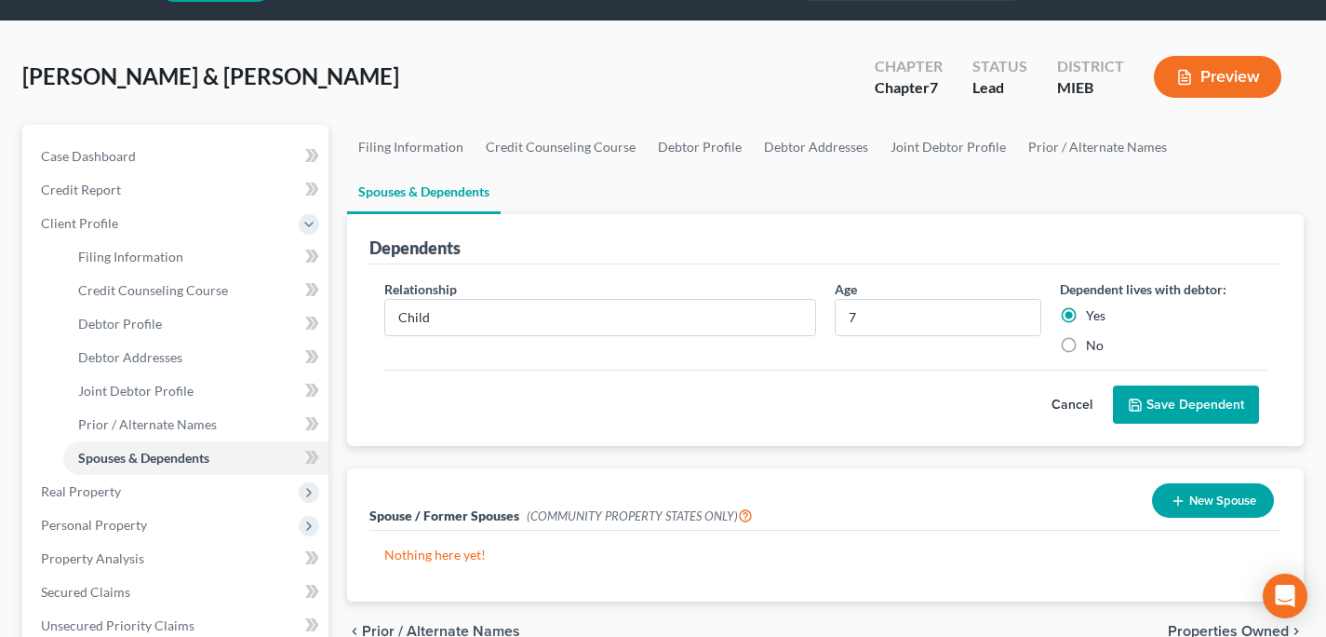
scroll to position [57, 0]
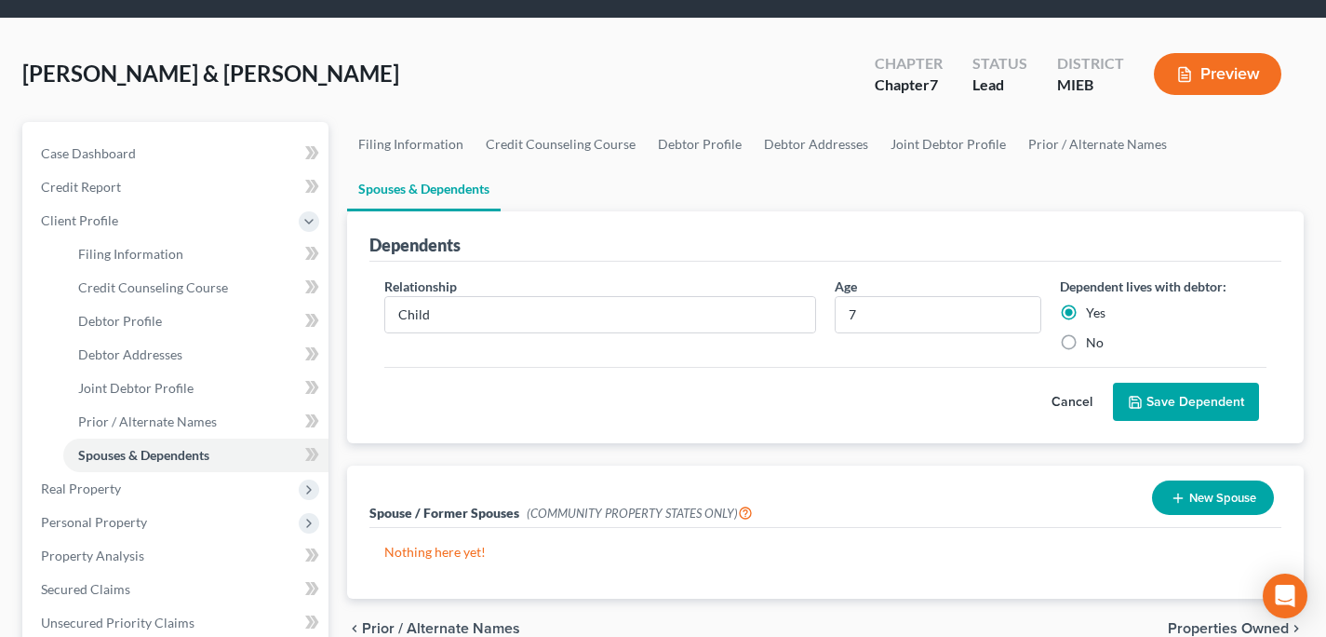
click at [1189, 396] on button "Save Dependent" at bounding box center [1186, 402] width 146 height 39
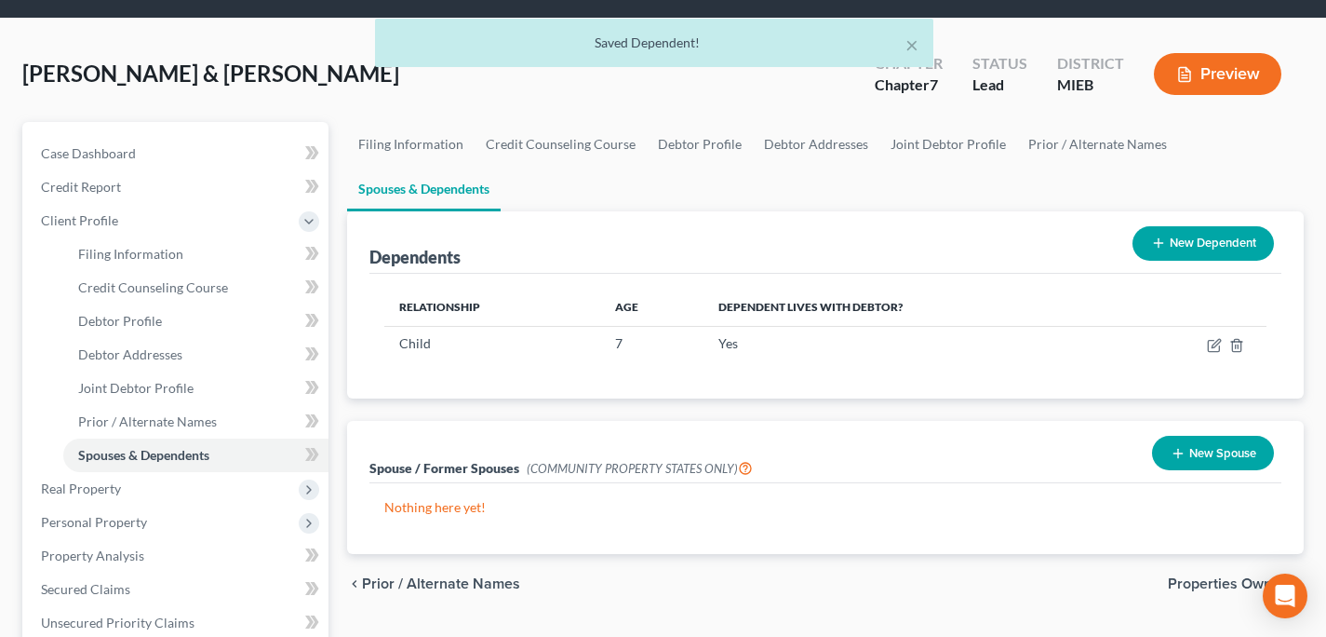
click at [1191, 263] on div "New Dependent" at bounding box center [1203, 243] width 156 height 49
click at [1187, 247] on button "New Dependent" at bounding box center [1203, 243] width 141 height 34
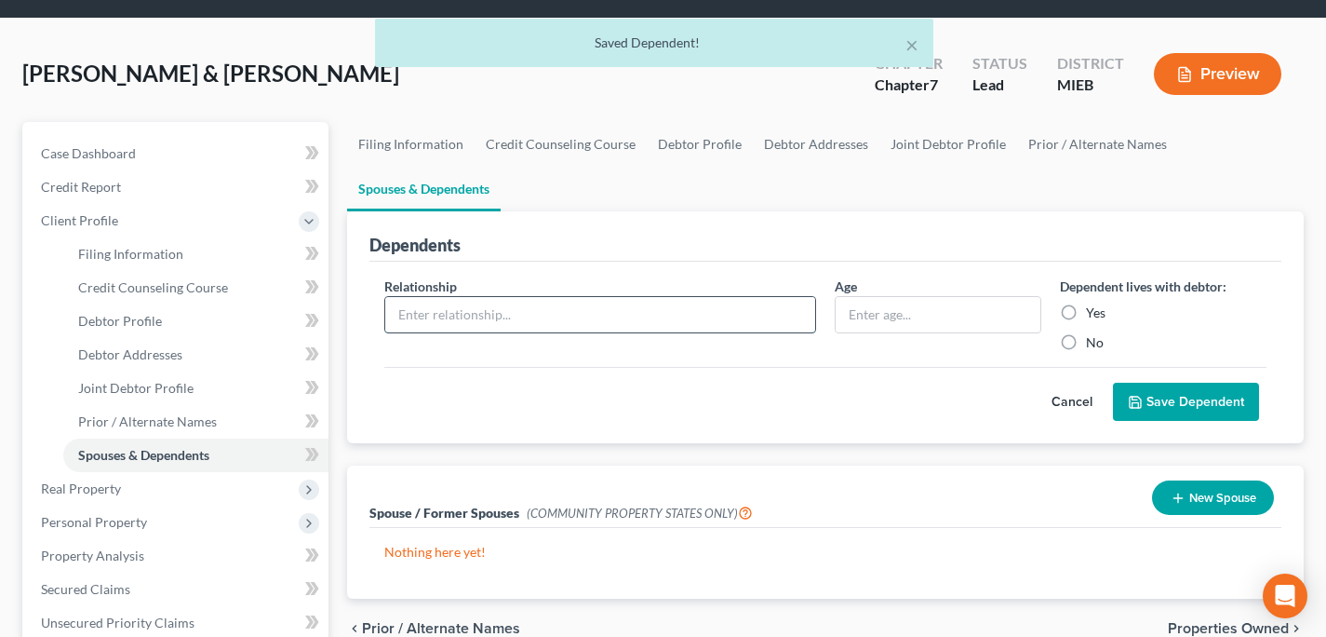
click at [573, 325] on input "text" at bounding box center [600, 314] width 430 height 35
type input "Child"
type input "0"
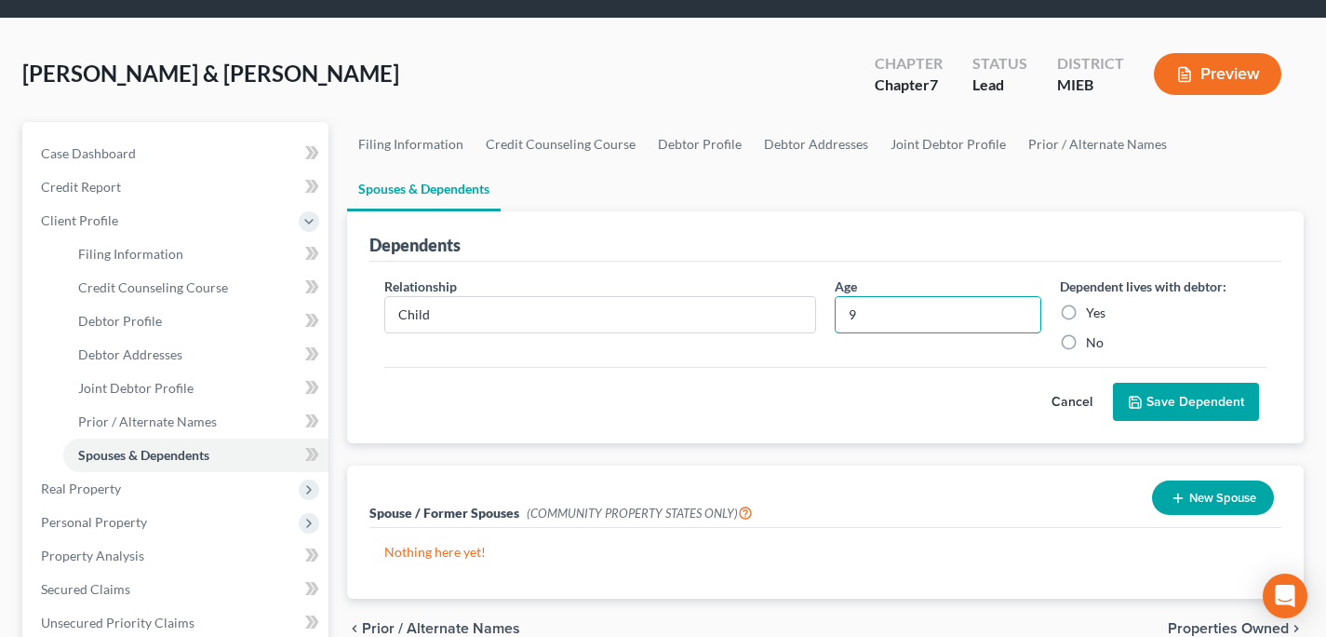
type input "9"
click at [1104, 320] on label "Yes" at bounding box center [1096, 312] width 20 height 19
click at [1104, 316] on input "Yes" at bounding box center [1100, 309] width 12 height 12
radio input "true"
click at [1185, 405] on button "Save Dependent" at bounding box center [1186, 402] width 146 height 39
